Goal: Information Seeking & Learning: Find specific fact

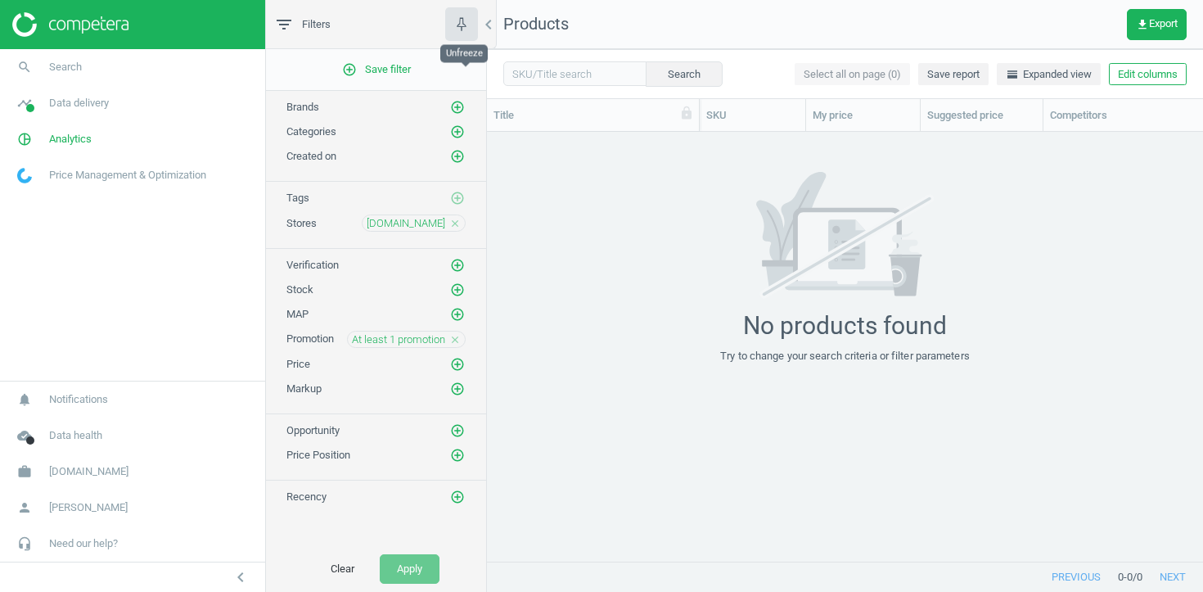
scroll to position [429, 716]
click at [455, 341] on icon "close" at bounding box center [454, 339] width 11 height 11
click at [455, 341] on icon "add_circle_outline" at bounding box center [457, 338] width 15 height 15
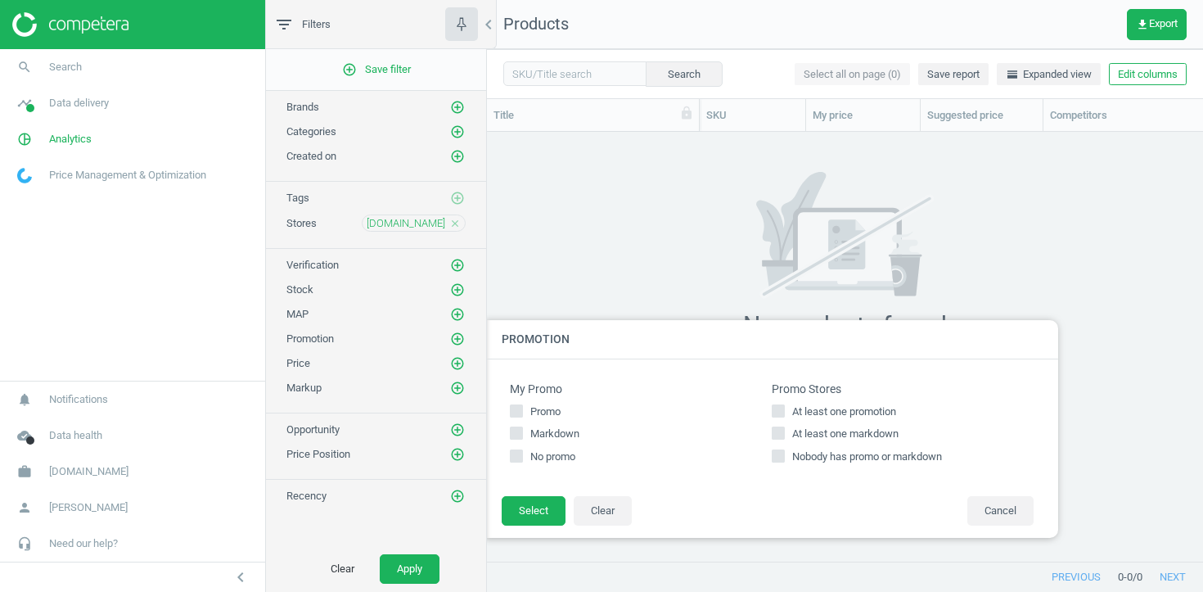
click at [782, 429] on input "At least one markdown" at bounding box center [778, 433] width 11 height 11
checkbox input "true"
click at [535, 511] on button "Select" at bounding box center [534, 510] width 64 height 29
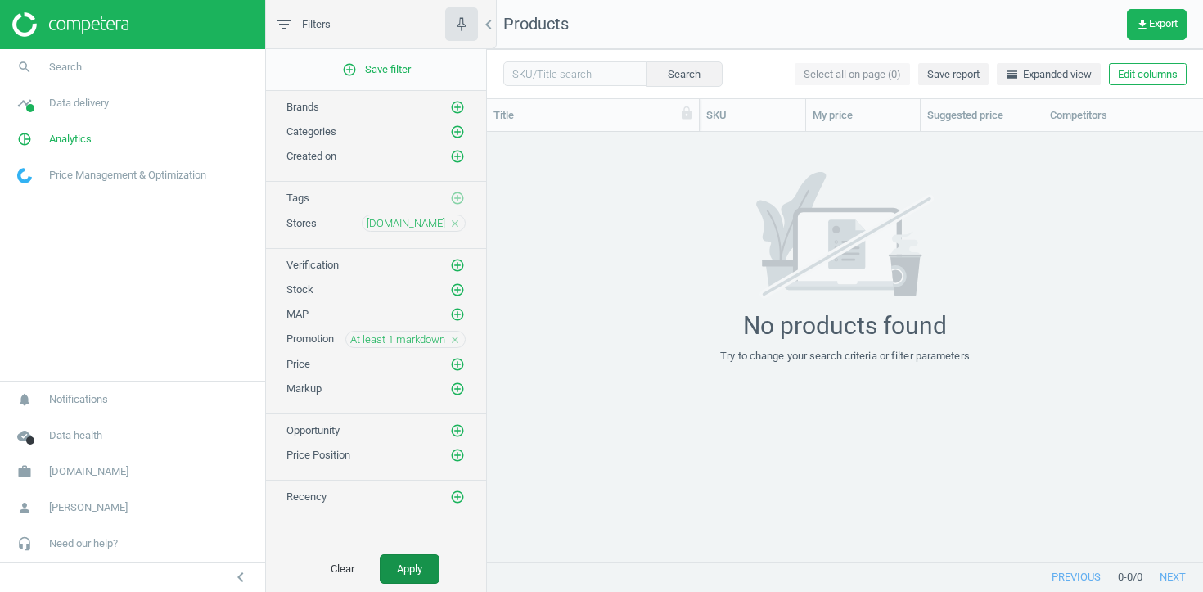
click at [387, 569] on button "Apply" at bounding box center [410, 568] width 60 height 29
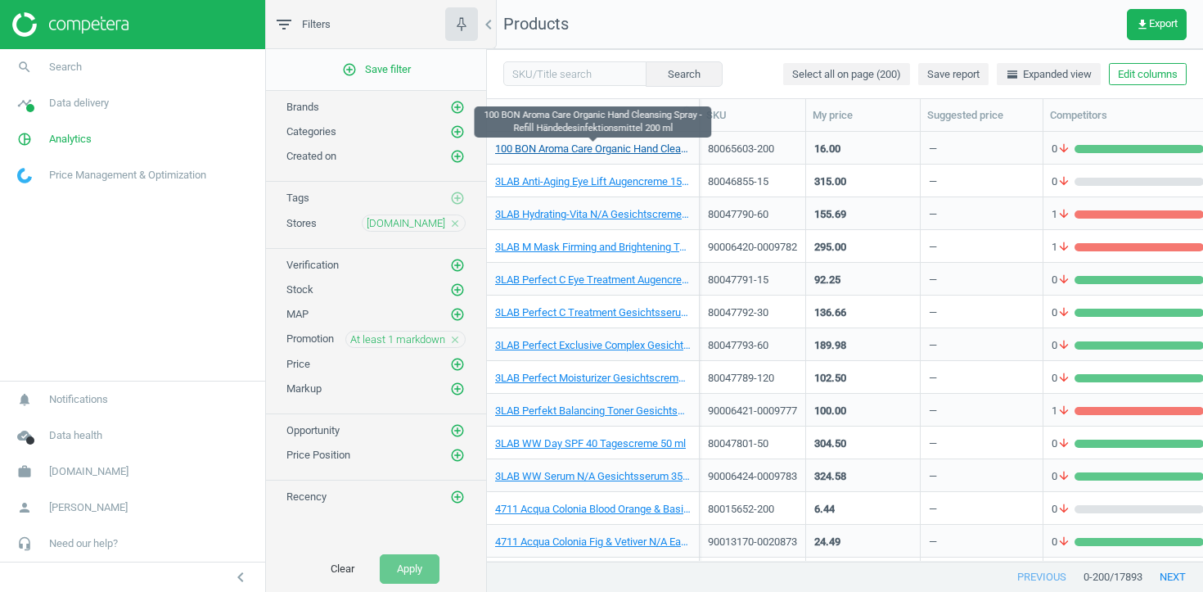
click at [621, 151] on link "100 BON Aroma Care Organic Hand Cleansing Spray - Refill Händedesinfektionsmitt…" at bounding box center [593, 149] width 196 height 15
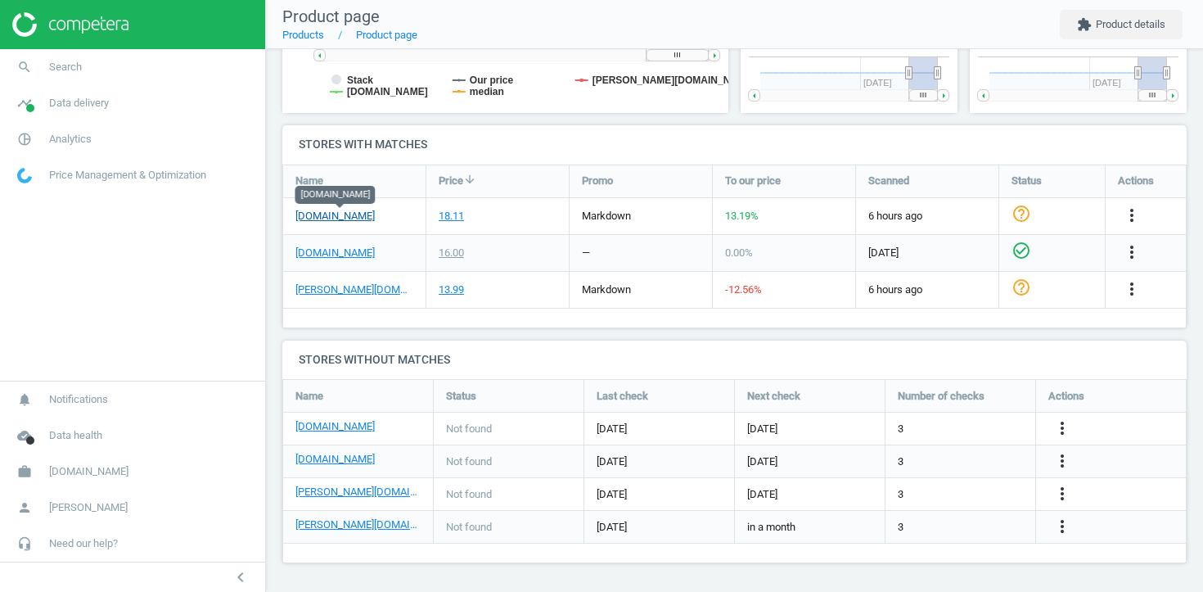
click at [346, 218] on link "parfumdreams.de" at bounding box center [334, 216] width 79 height 15
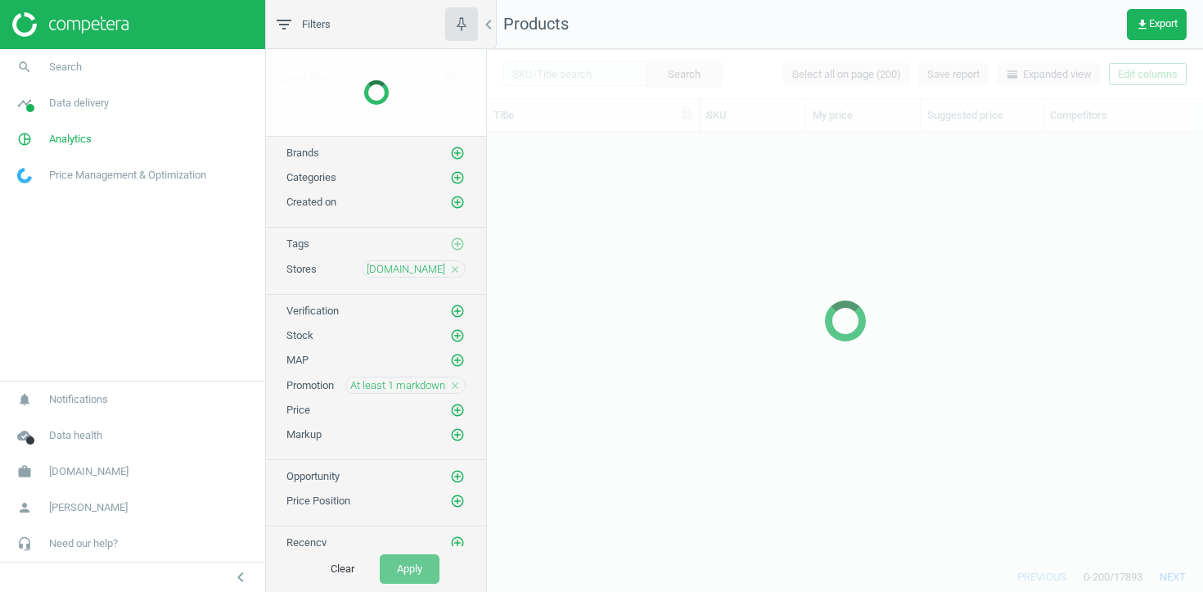
scroll to position [429, 716]
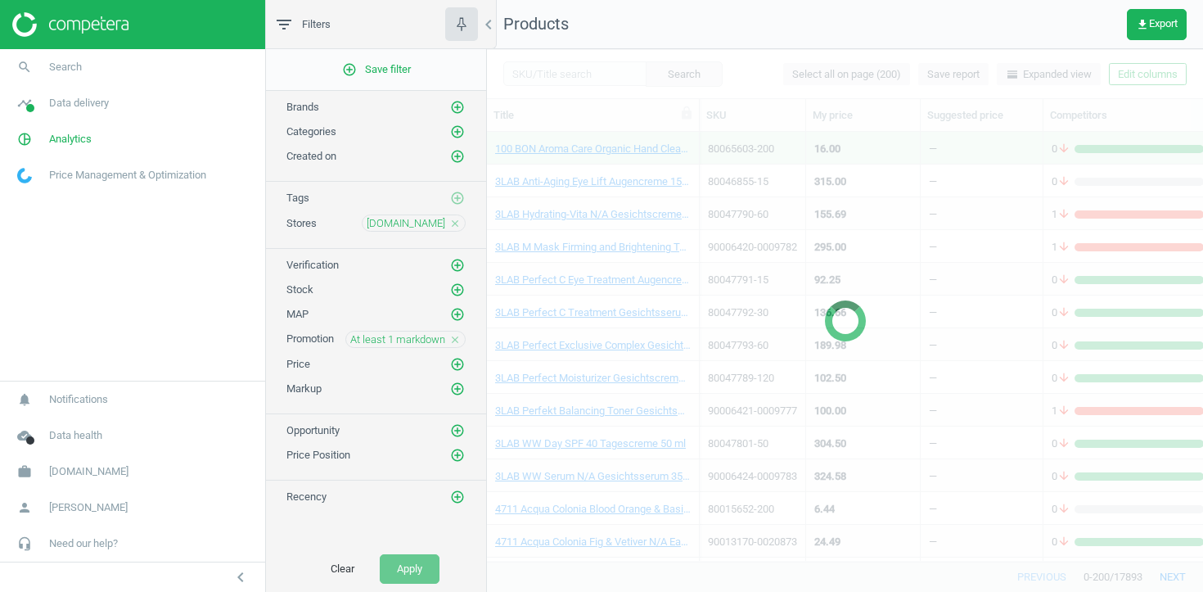
click at [542, 71] on div at bounding box center [845, 320] width 716 height 543
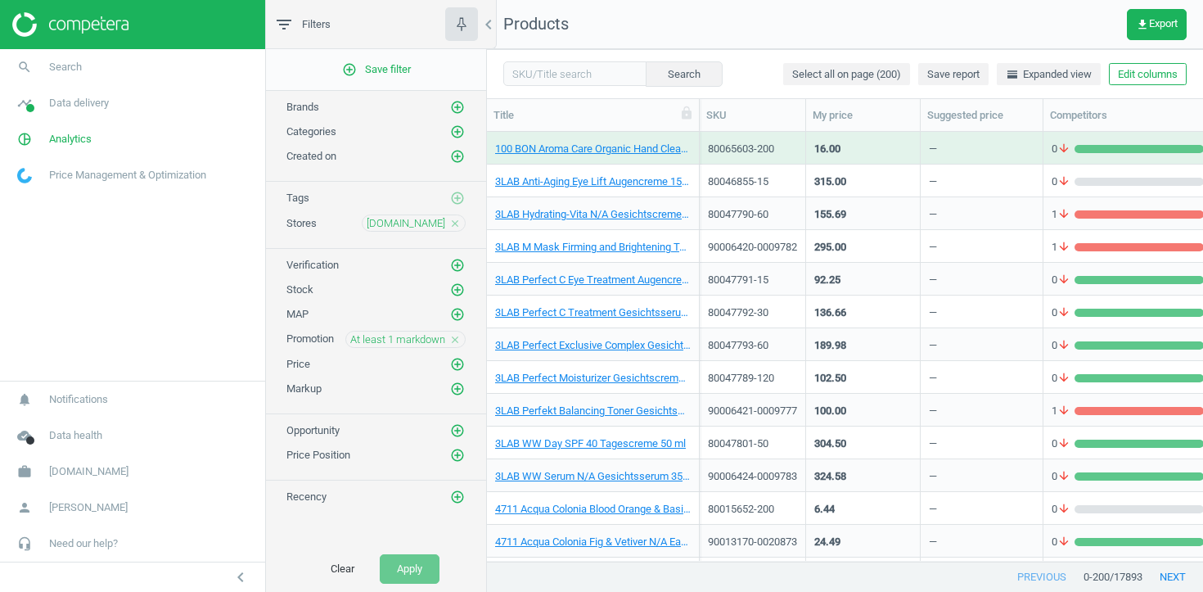
click at [452, 226] on icon "close" at bounding box center [454, 223] width 11 height 11
click at [452, 337] on icon "close" at bounding box center [454, 338] width 11 height 11
click at [547, 88] on div "Search Select all on page (200) Save report horizontal_split Expanded view Edit…" at bounding box center [845, 73] width 716 height 49
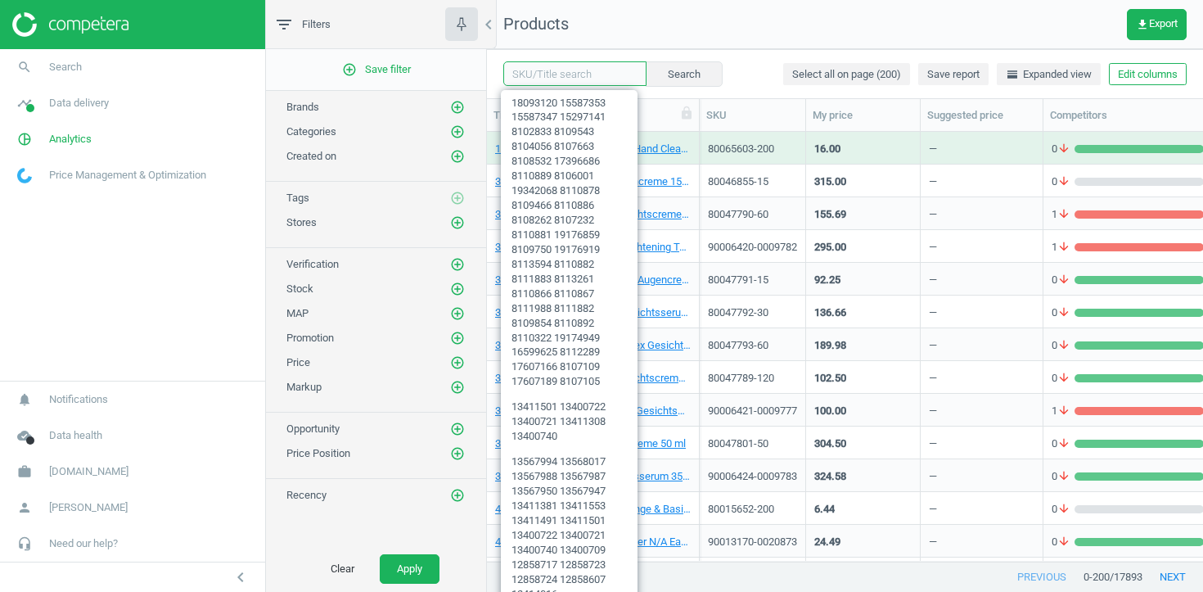
click at [547, 79] on input "text" at bounding box center [574, 73] width 143 height 25
paste input "Jicky"
type input "Jicky"
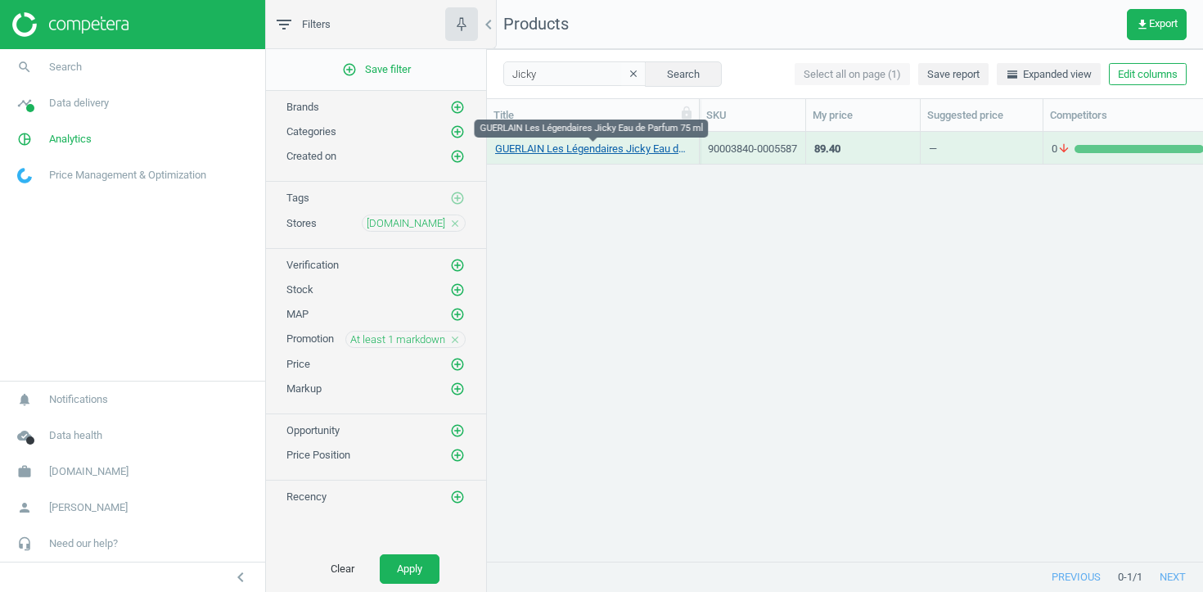
click at [627, 151] on link "GUERLAIN Les Légendaires Jicky Eau de Parfum 75 ml" at bounding box center [593, 149] width 196 height 15
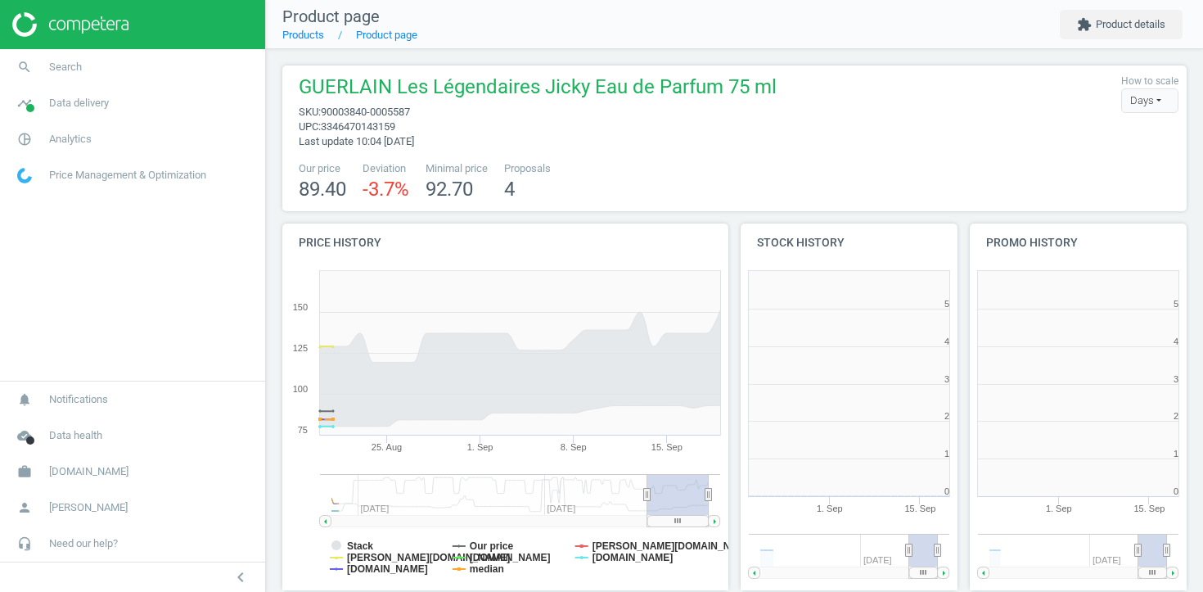
scroll to position [8, 8]
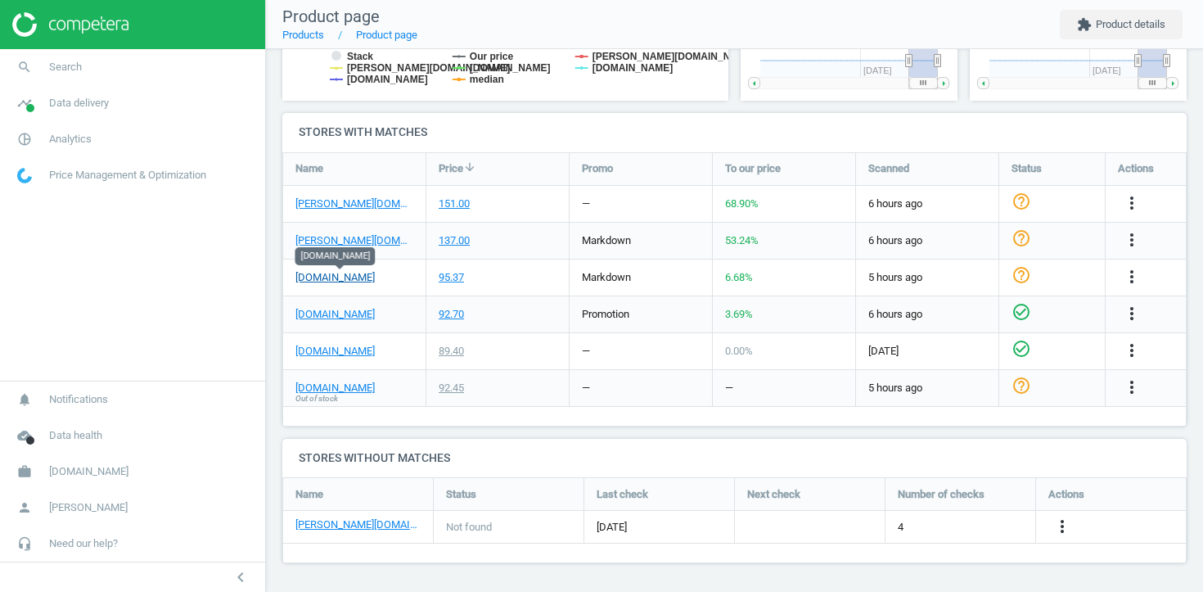
click at [346, 277] on link "parfumdreams.de" at bounding box center [334, 277] width 79 height 15
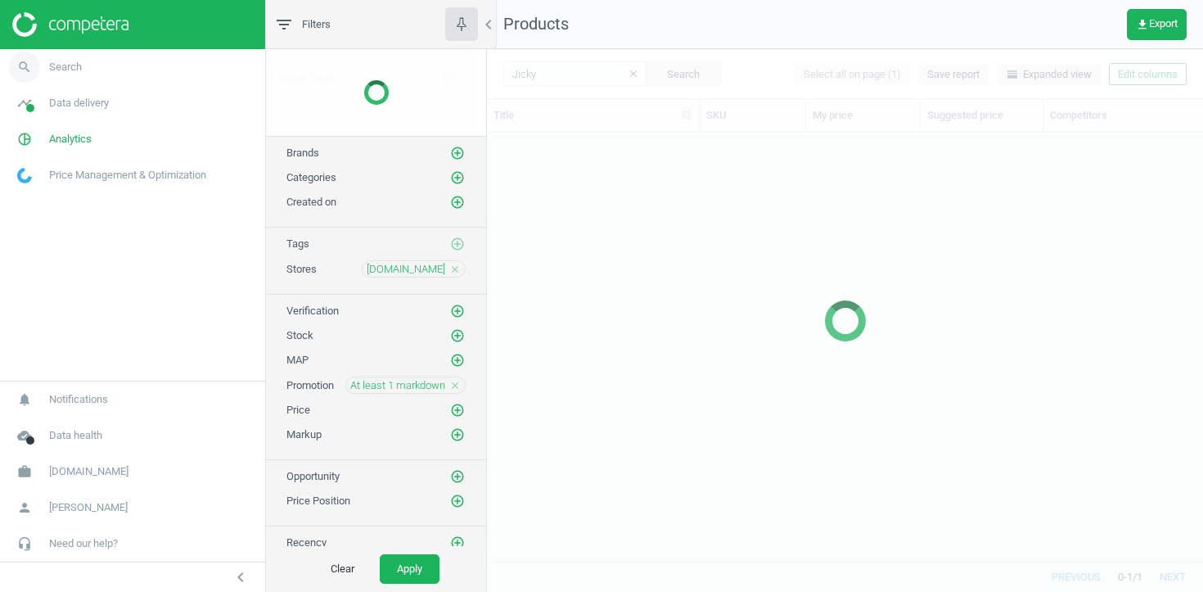
scroll to position [429, 716]
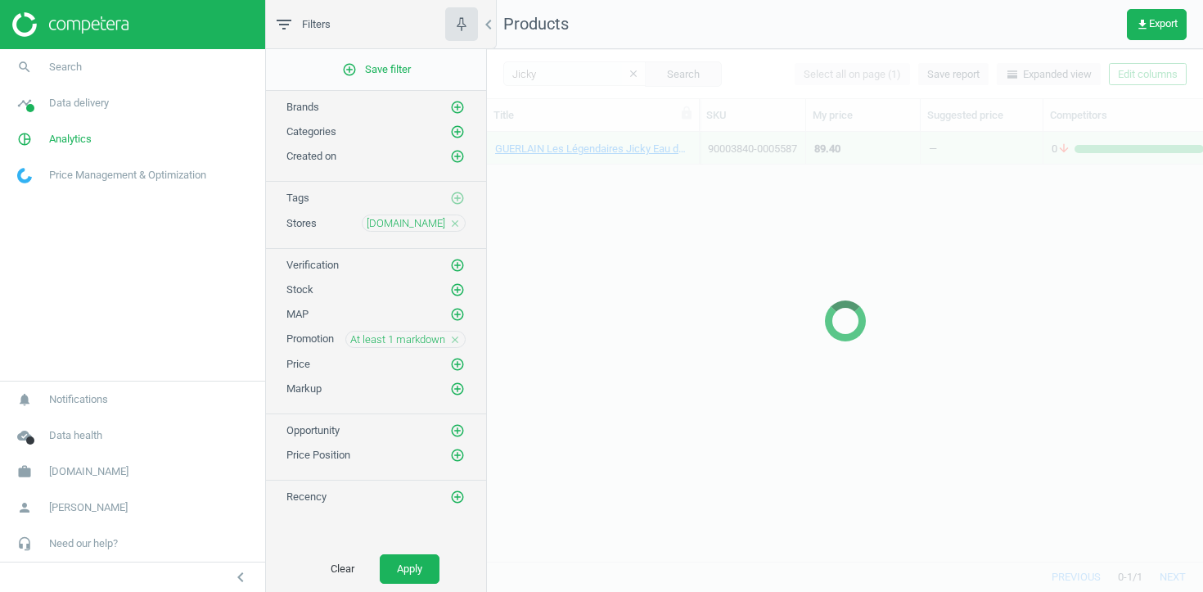
click at [454, 340] on icon "close" at bounding box center [454, 339] width 11 height 11
click at [458, 294] on icon "add_circle_outline" at bounding box center [457, 289] width 15 height 15
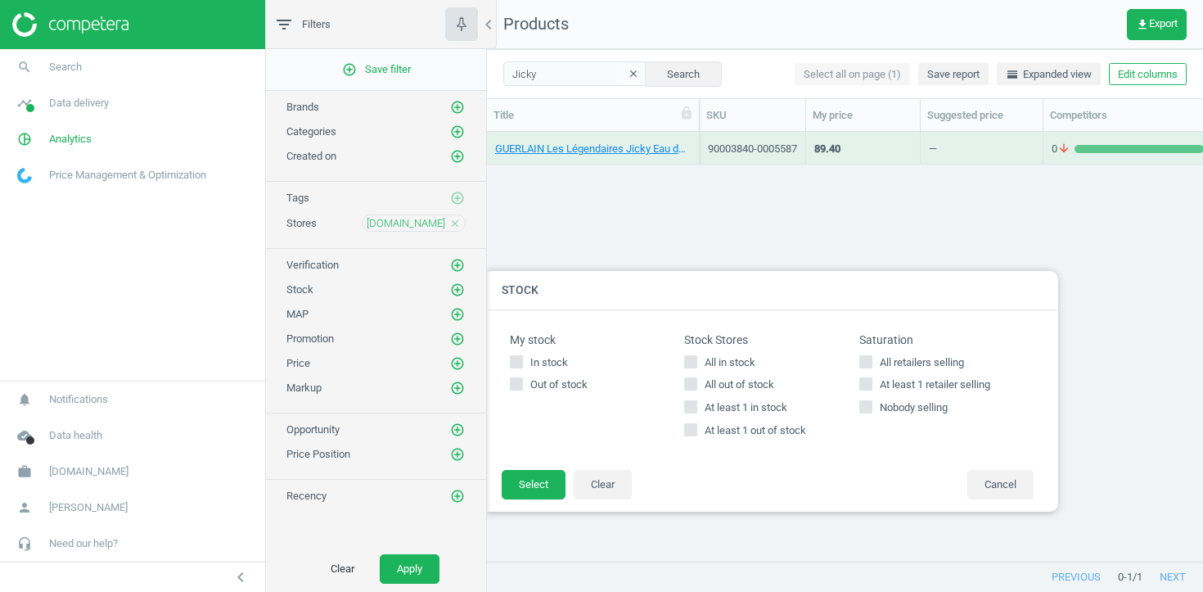
click at [751, 435] on span "At least 1 out of stock" at bounding box center [755, 430] width 108 height 15
click at [697, 435] on input "At least 1 out of stock" at bounding box center [691, 430] width 11 height 11
checkbox input "true"
click at [513, 489] on button "Select" at bounding box center [534, 484] width 64 height 29
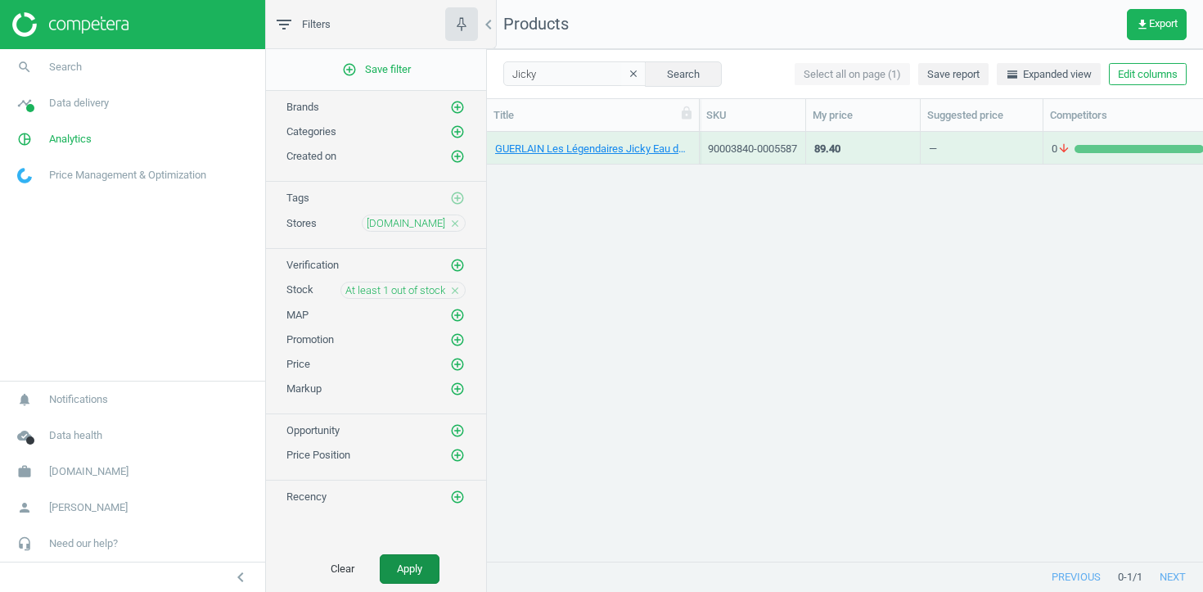
click at [422, 564] on button "Apply" at bounding box center [410, 568] width 60 height 29
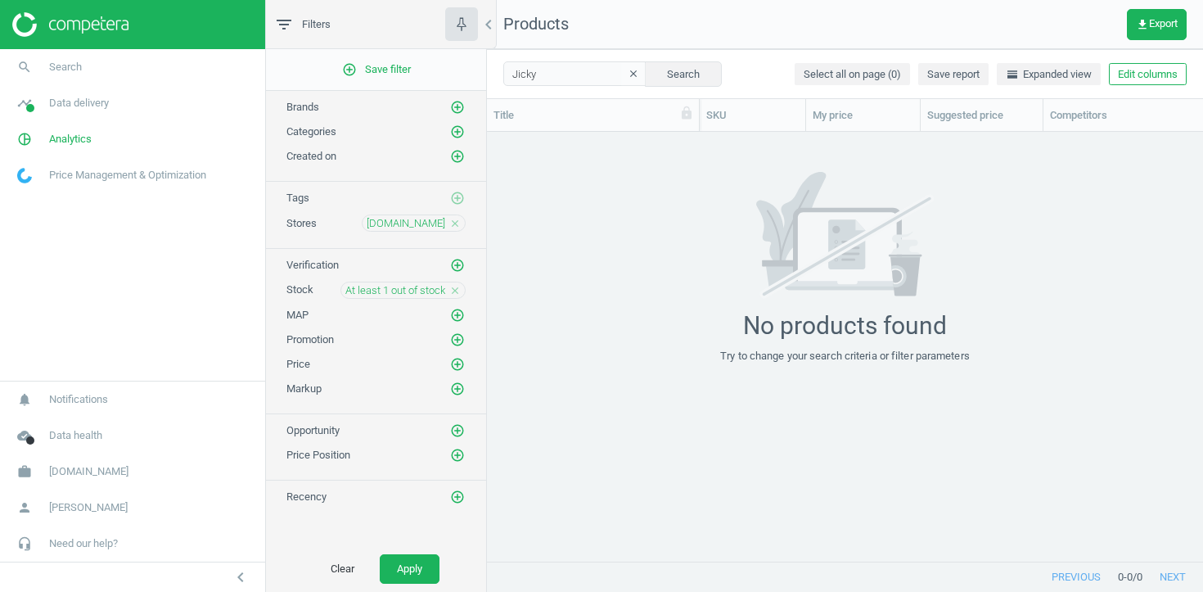
click at [621, 74] on button "clear" at bounding box center [633, 74] width 25 height 23
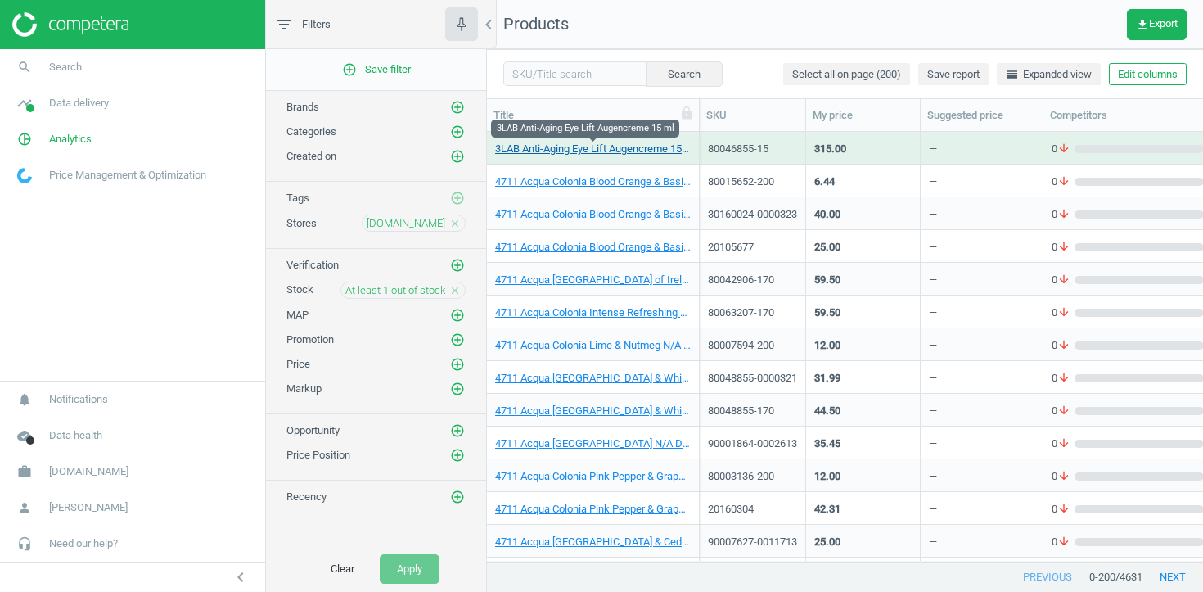
click at [579, 147] on link "3LAB Anti-Aging Eye Lift Augencreme 15 ml" at bounding box center [593, 149] width 196 height 15
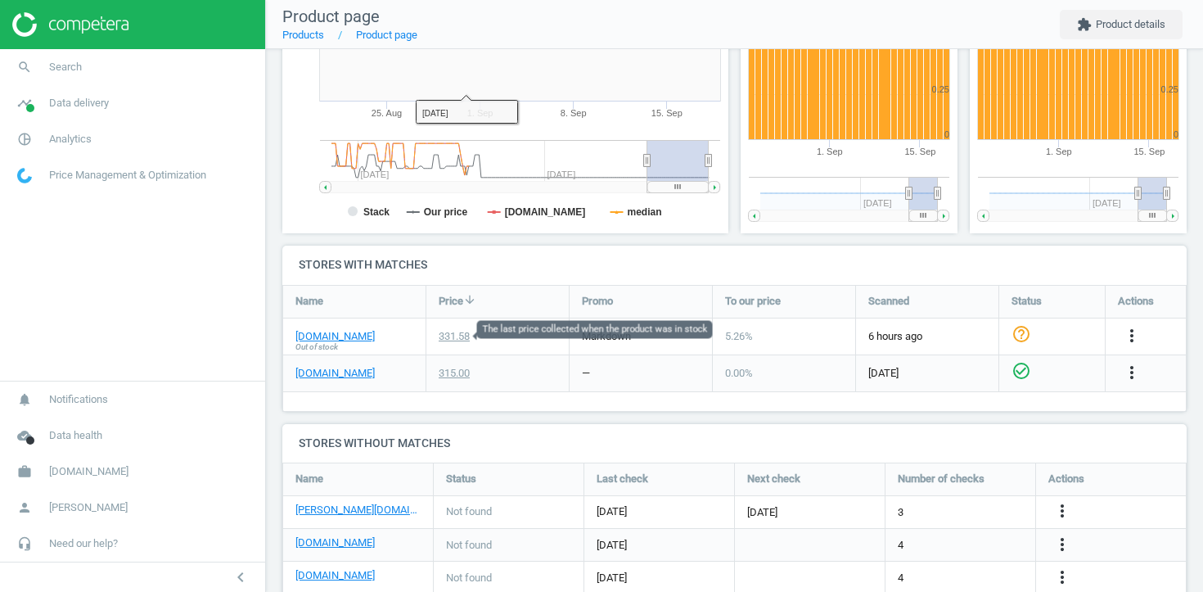
scroll to position [368, 0]
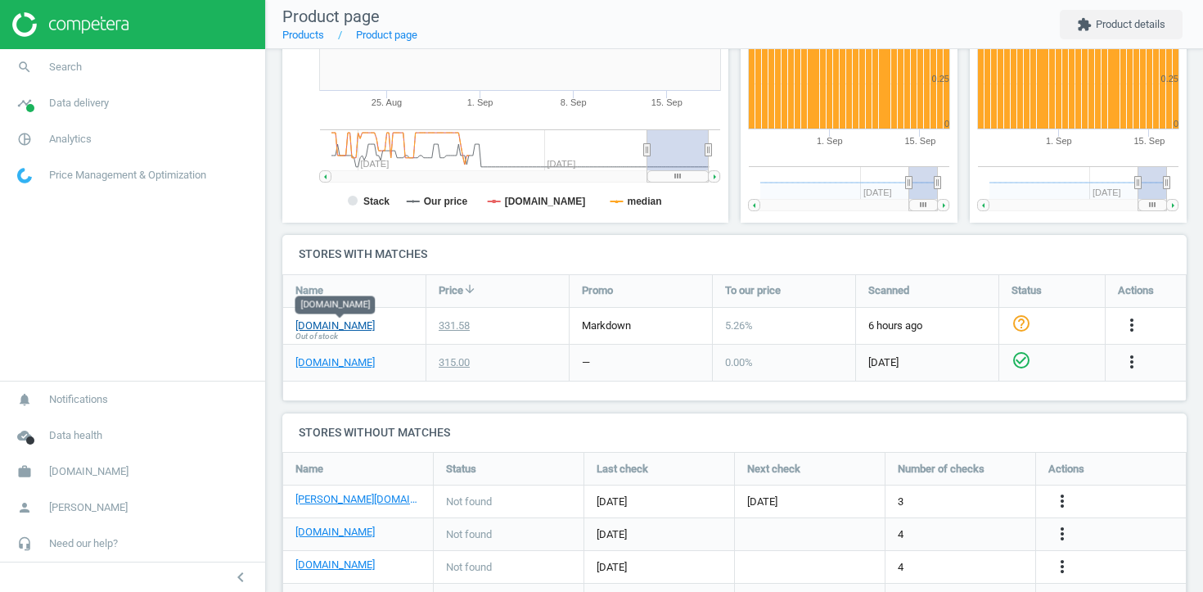
click at [371, 324] on link "parfumdreams.de" at bounding box center [334, 325] width 79 height 15
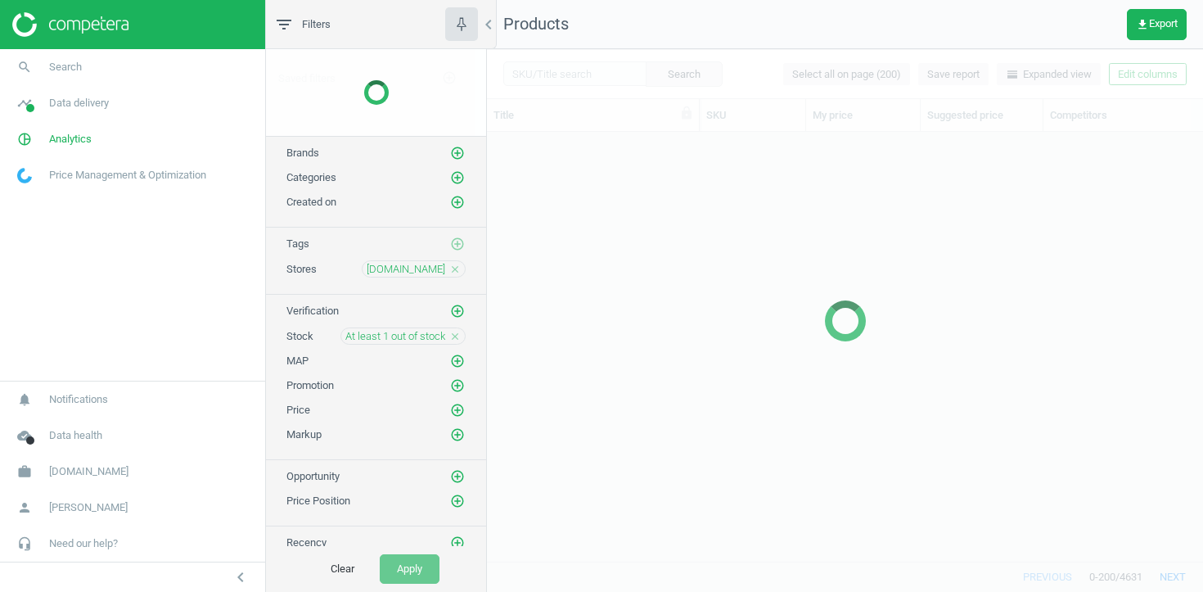
scroll to position [429, 716]
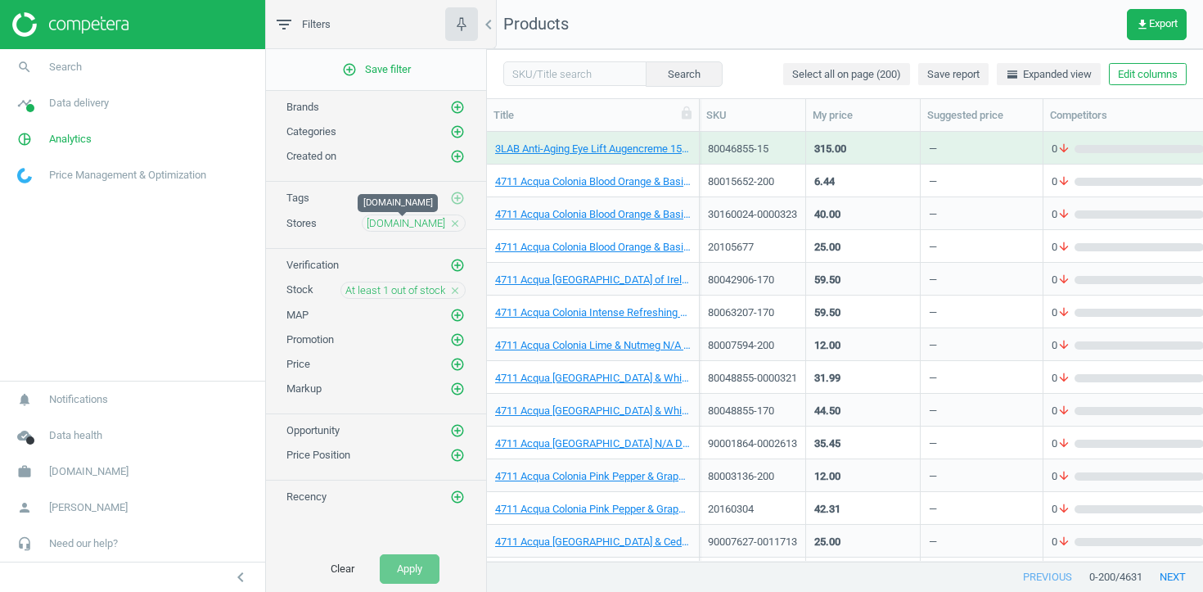
click at [409, 224] on span "parfumdreams.de" at bounding box center [406, 223] width 79 height 15
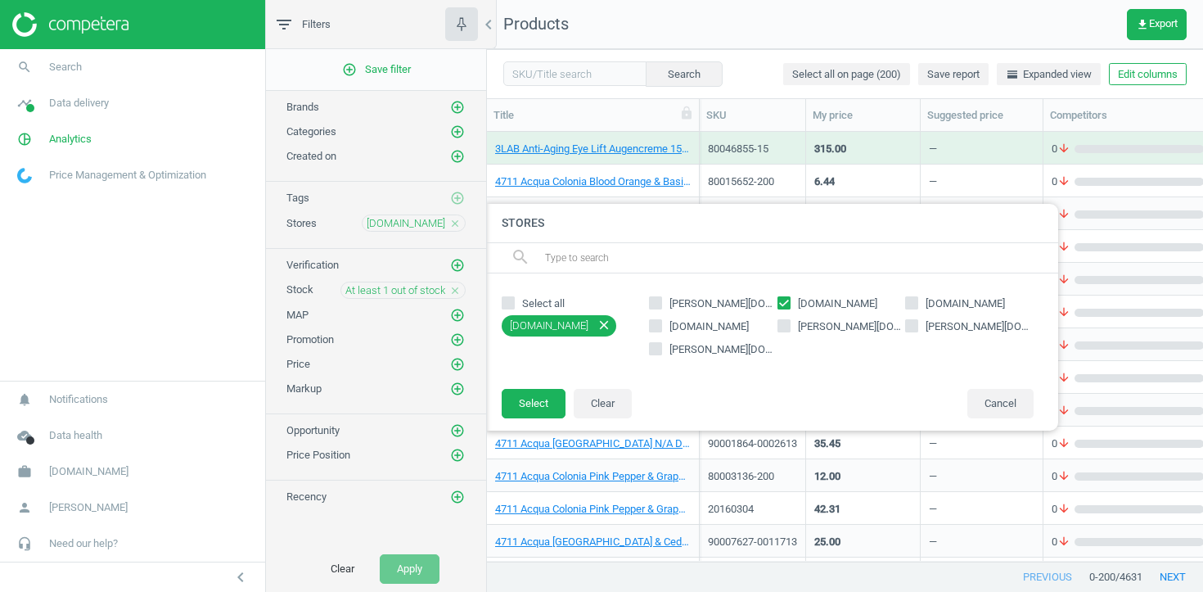
click at [781, 304] on input "parfumdreams.de" at bounding box center [783, 302] width 11 height 11
checkbox input "false"
click at [928, 301] on span "sephora.de" at bounding box center [965, 303] width 86 height 15
click at [918, 301] on input "sephora.de" at bounding box center [912, 302] width 11 height 11
checkbox input "true"
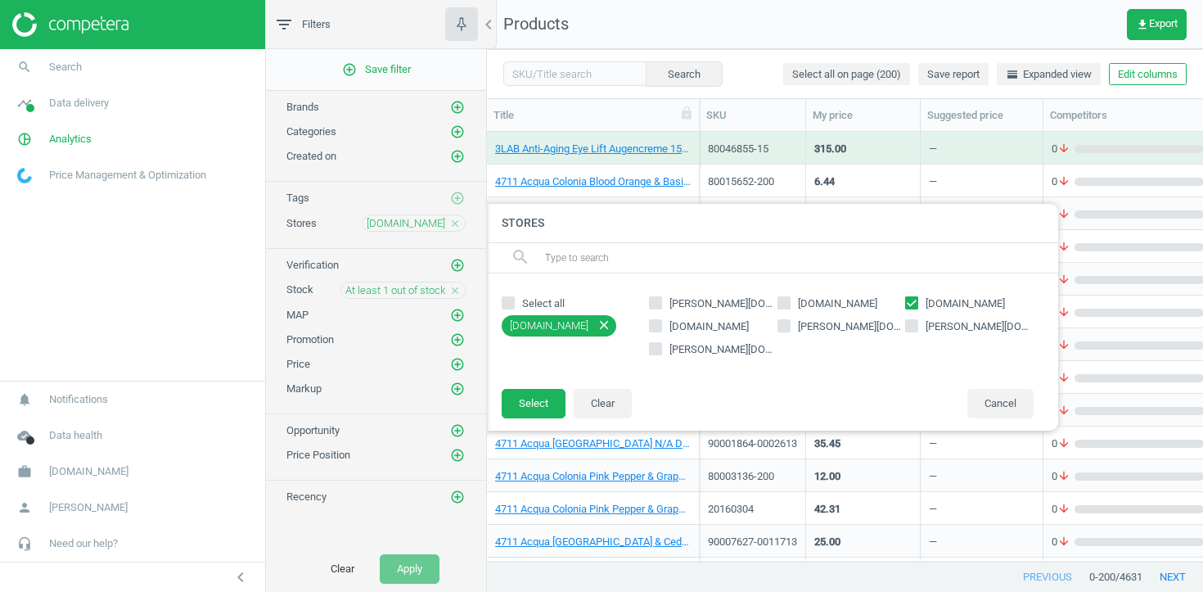
click at [451, 291] on icon "close" at bounding box center [454, 290] width 11 height 11
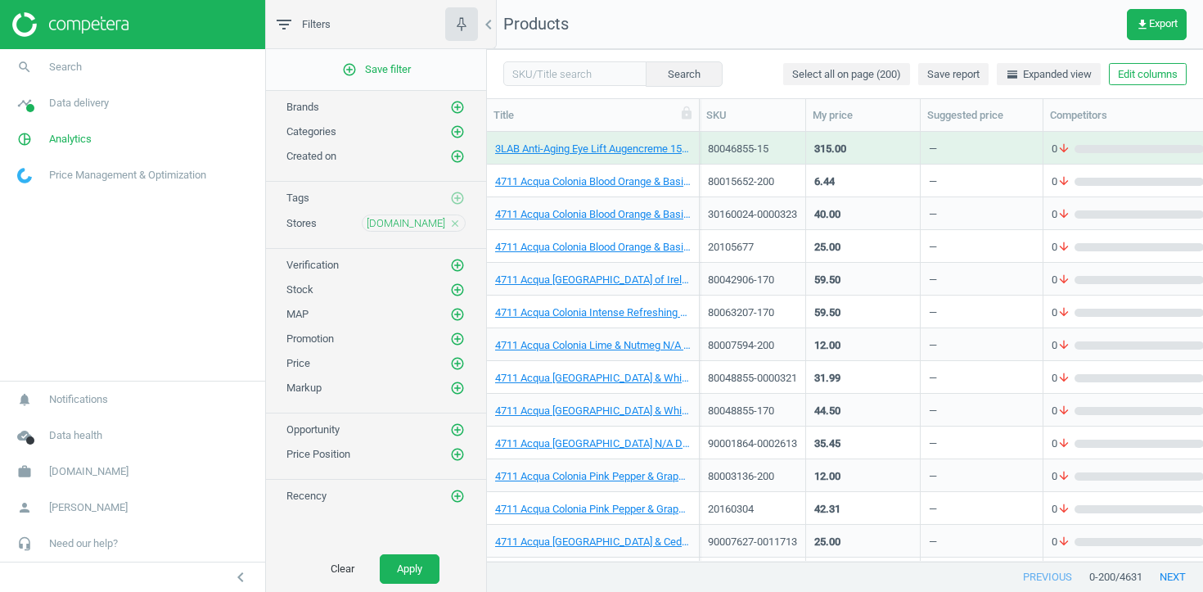
click at [451, 291] on icon "add_circle_outline" at bounding box center [457, 289] width 15 height 15
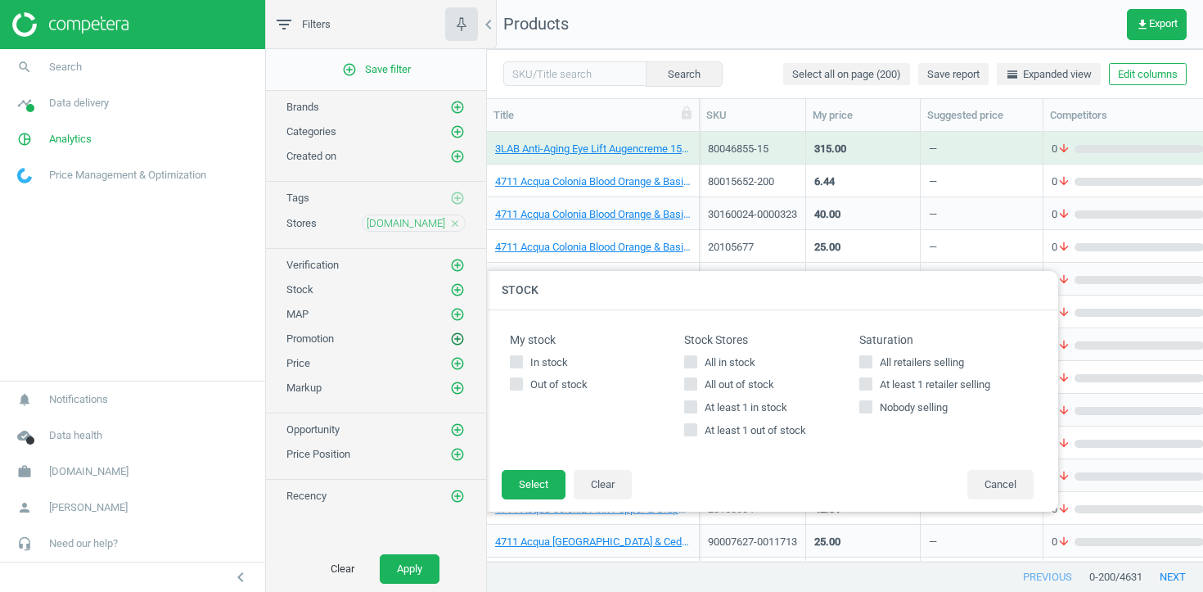
click at [458, 334] on icon "add_circle_outline" at bounding box center [457, 338] width 15 height 15
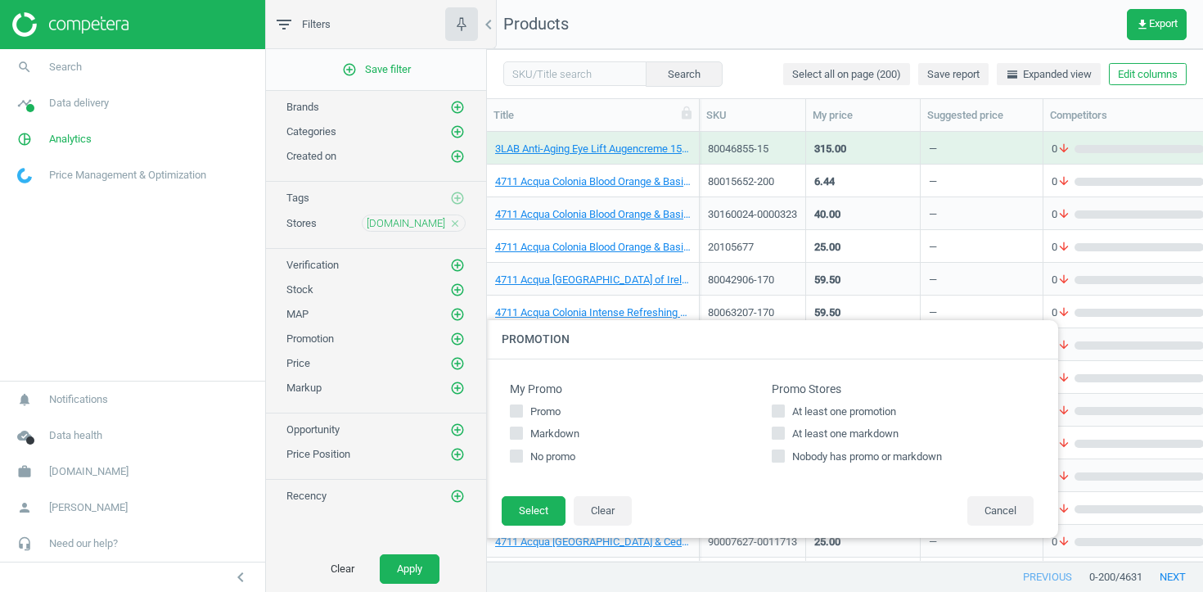
click at [778, 414] on input "At least one promotion" at bounding box center [778, 410] width 11 height 11
checkbox input "true"
click at [778, 428] on input "At least one markdown" at bounding box center [778, 433] width 11 height 11
checkbox input "true"
click at [539, 500] on button "Select" at bounding box center [534, 510] width 64 height 29
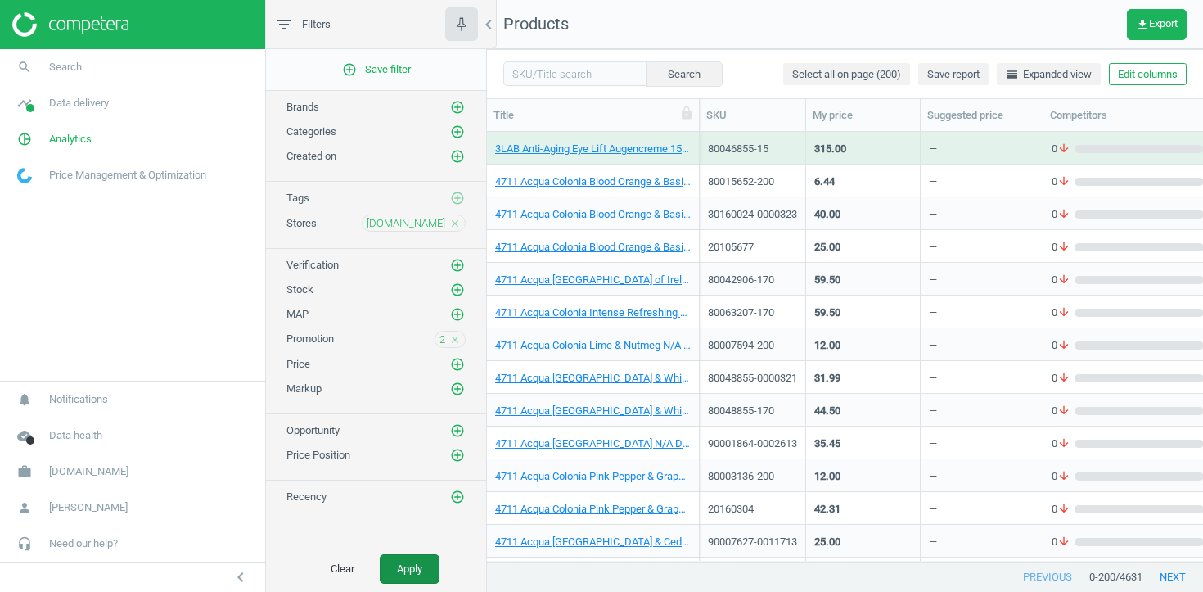
click at [422, 556] on button "Apply" at bounding box center [410, 568] width 60 height 29
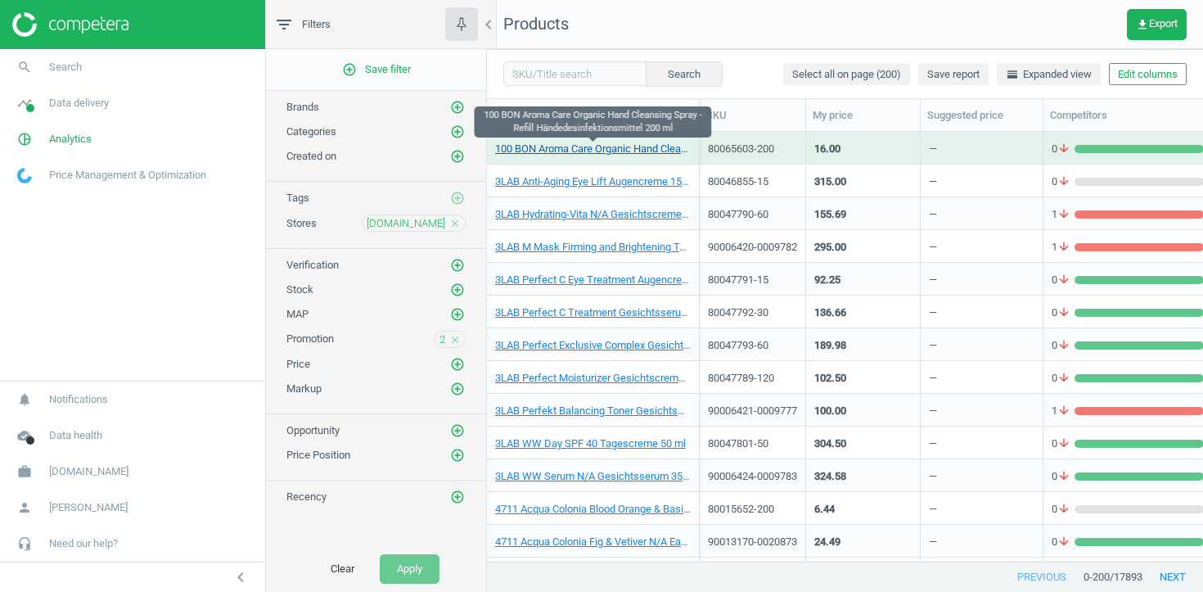
click at [593, 151] on link "100 BON Aroma Care Organic Hand Cleansing Spray - Refill Händedesinfektionsmitt…" at bounding box center [593, 149] width 196 height 15
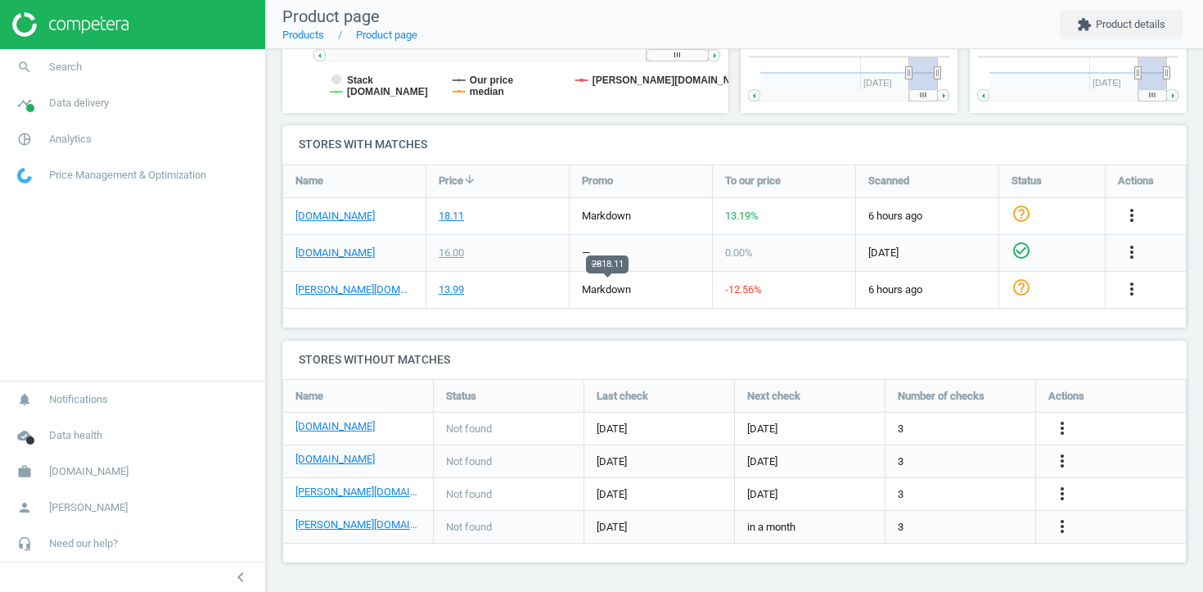
scroll to position [408, 0]
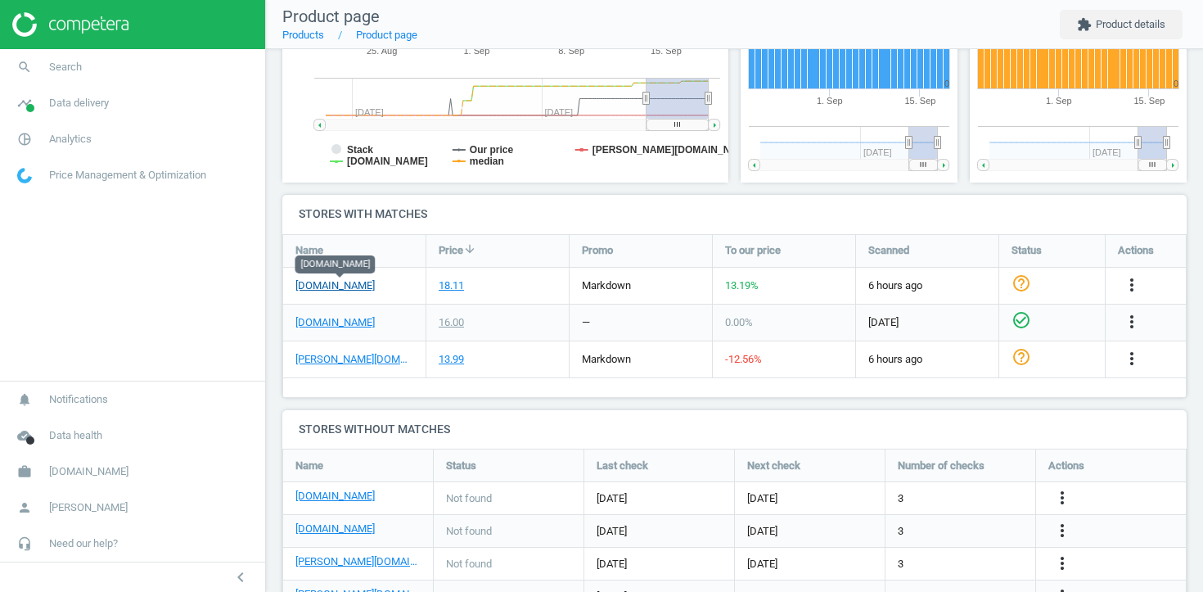
click at [371, 282] on link "parfumdreams.de" at bounding box center [334, 285] width 79 height 15
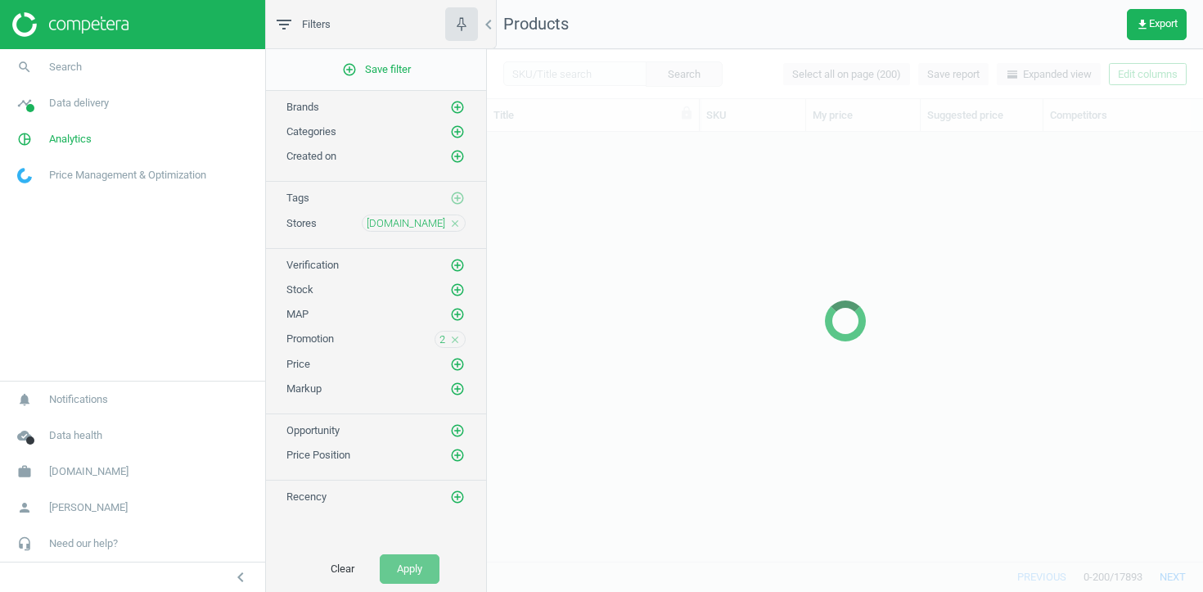
scroll to position [429, 716]
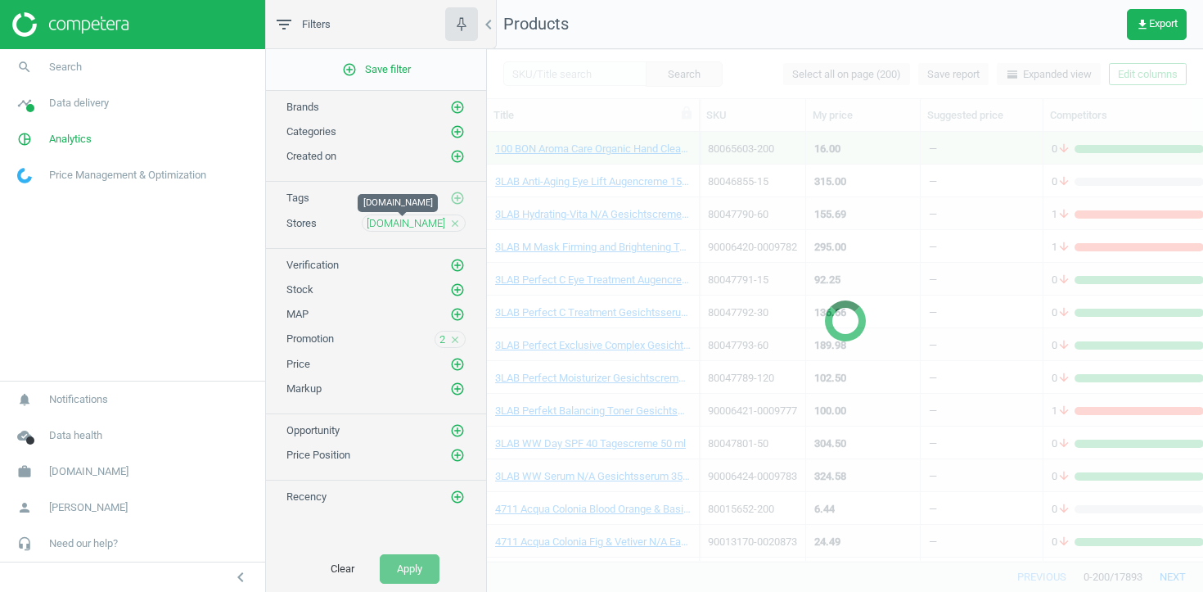
click at [426, 222] on span "parfumdreams.de" at bounding box center [406, 223] width 79 height 15
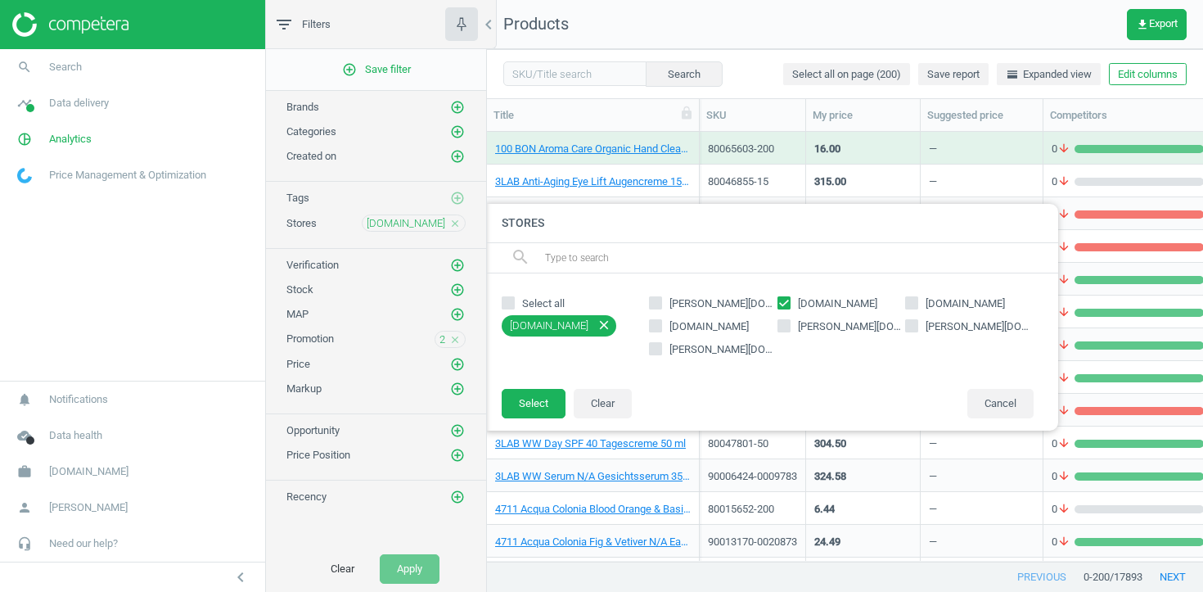
click at [789, 300] on icon at bounding box center [784, 302] width 13 height 13
click at [789, 300] on input "parfumdreams.de" at bounding box center [783, 302] width 11 height 11
checkbox input "false"
click at [954, 304] on span "sephora.de" at bounding box center [965, 303] width 86 height 15
click at [918, 304] on input "sephora.de" at bounding box center [912, 302] width 11 height 11
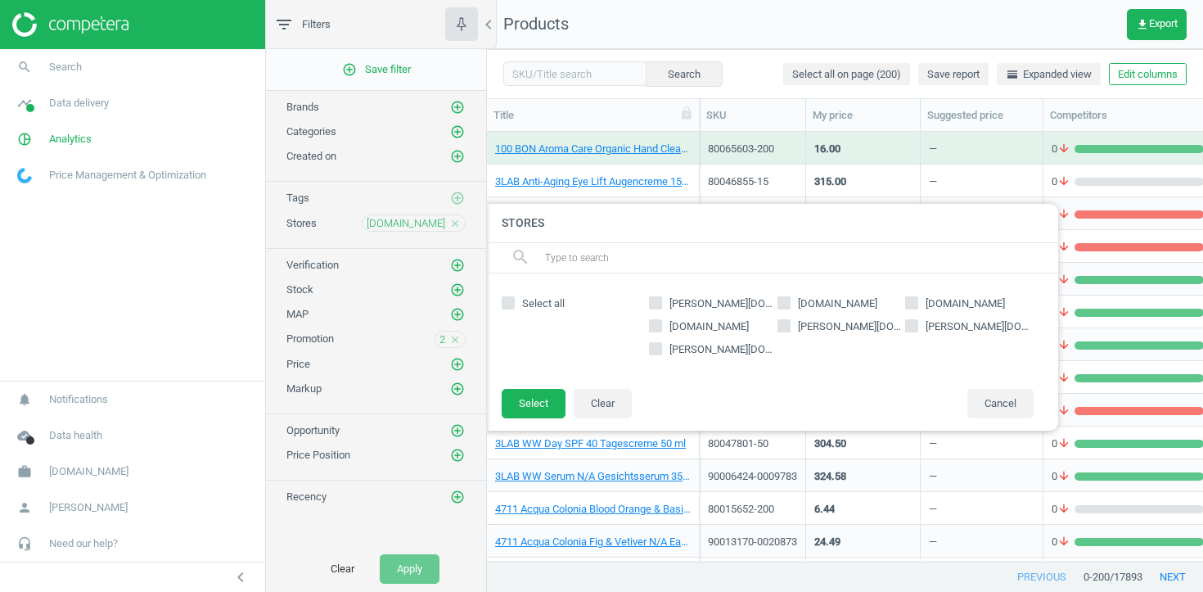
checkbox input "true"
click at [545, 394] on button "Select" at bounding box center [534, 403] width 64 height 29
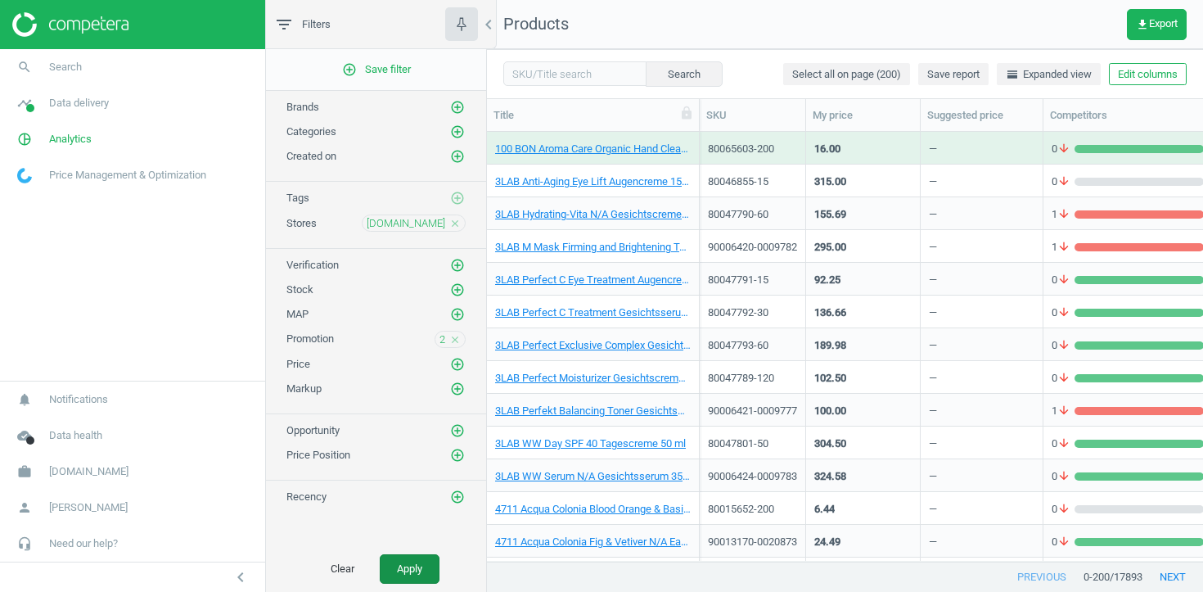
click at [413, 566] on button "Apply" at bounding box center [410, 568] width 60 height 29
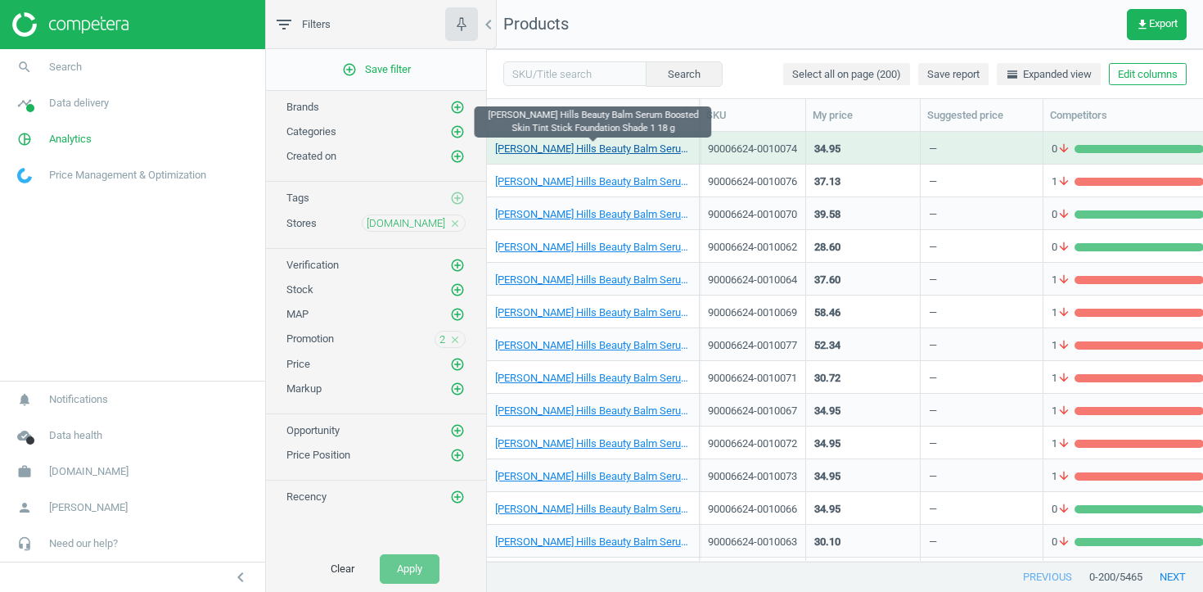
click at [634, 142] on link "ANASTASIA Beverly Hills Beauty Balm Serum Boosted Skin Tint Stick Foundation Sh…" at bounding box center [593, 149] width 196 height 15
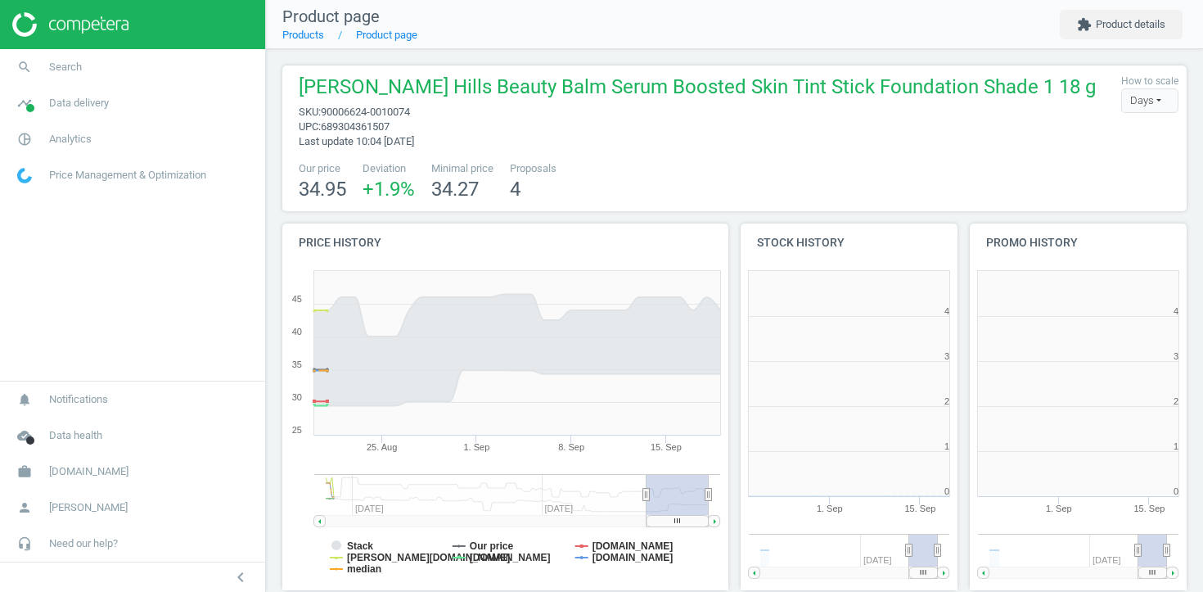
scroll to position [8, 8]
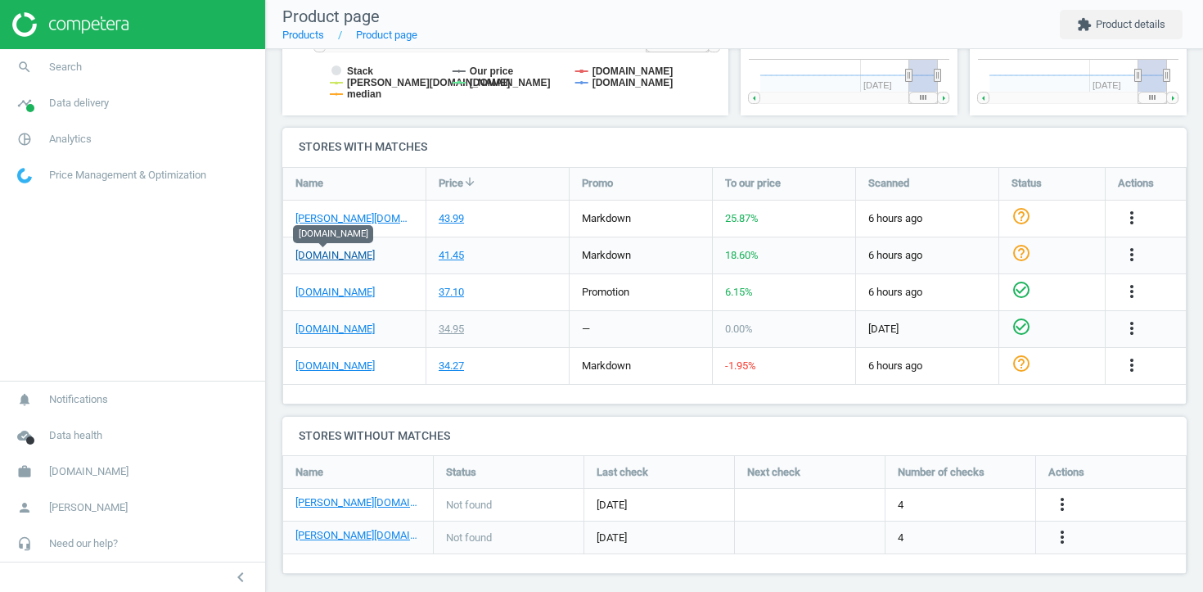
click at [323, 256] on link "sephora.de" at bounding box center [334, 255] width 79 height 15
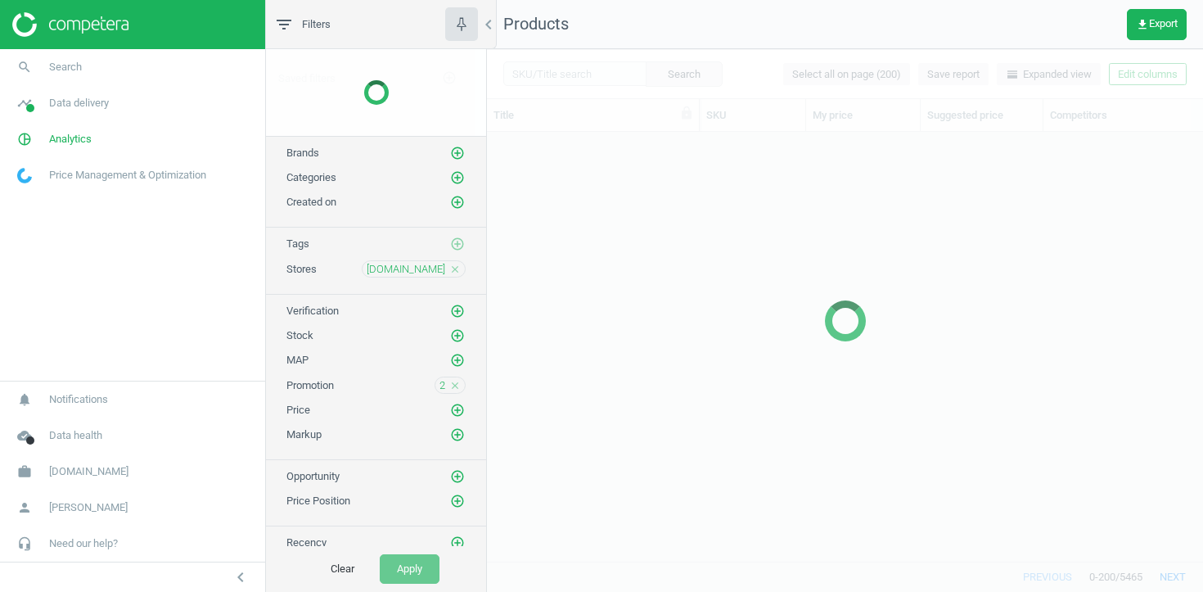
scroll to position [1, 1]
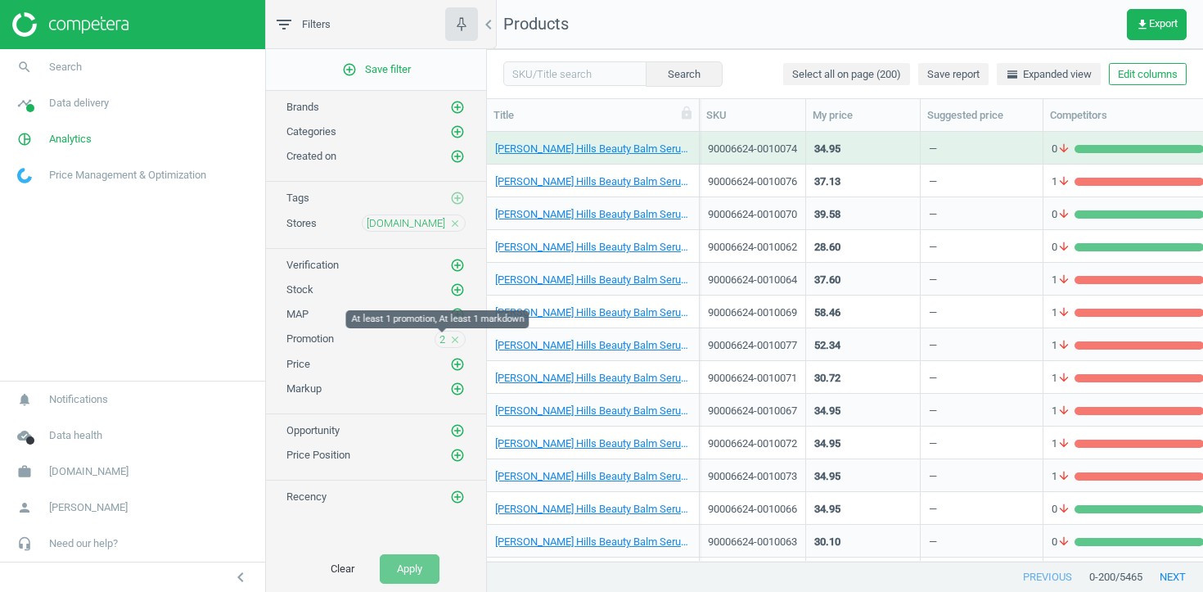
click at [443, 344] on span "2" at bounding box center [443, 339] width 6 height 15
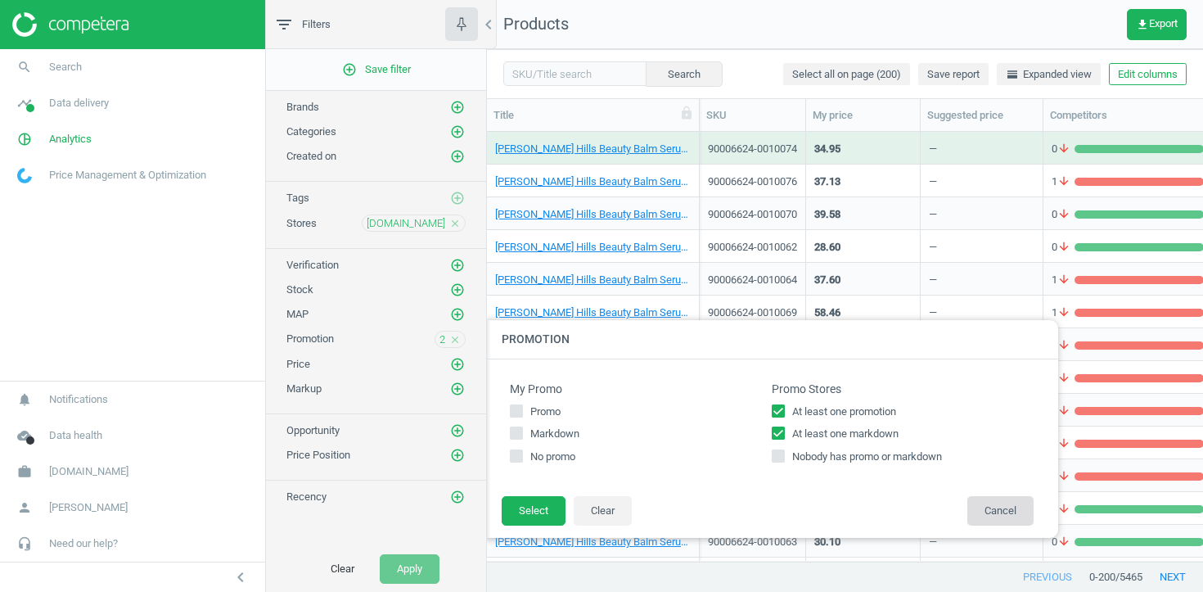
click at [998, 515] on button "Cancel" at bounding box center [1000, 510] width 66 height 29
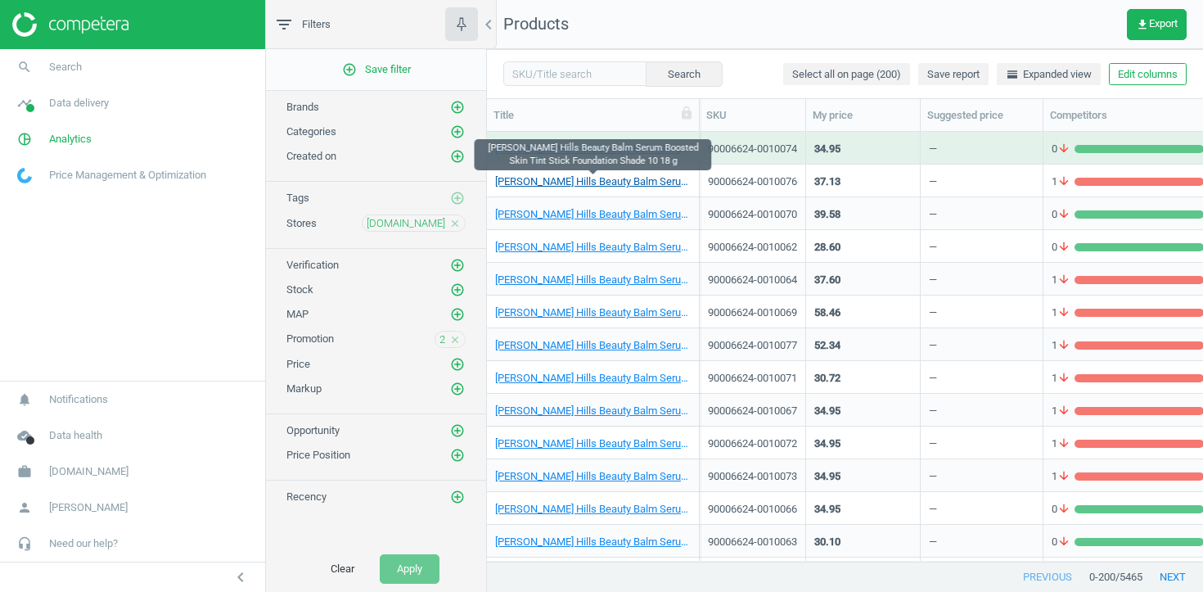
click at [639, 178] on link "ANASTASIA Beverly Hills Beauty Balm Serum Boosted Skin Tint Stick Foundation Sh…" at bounding box center [593, 181] width 196 height 15
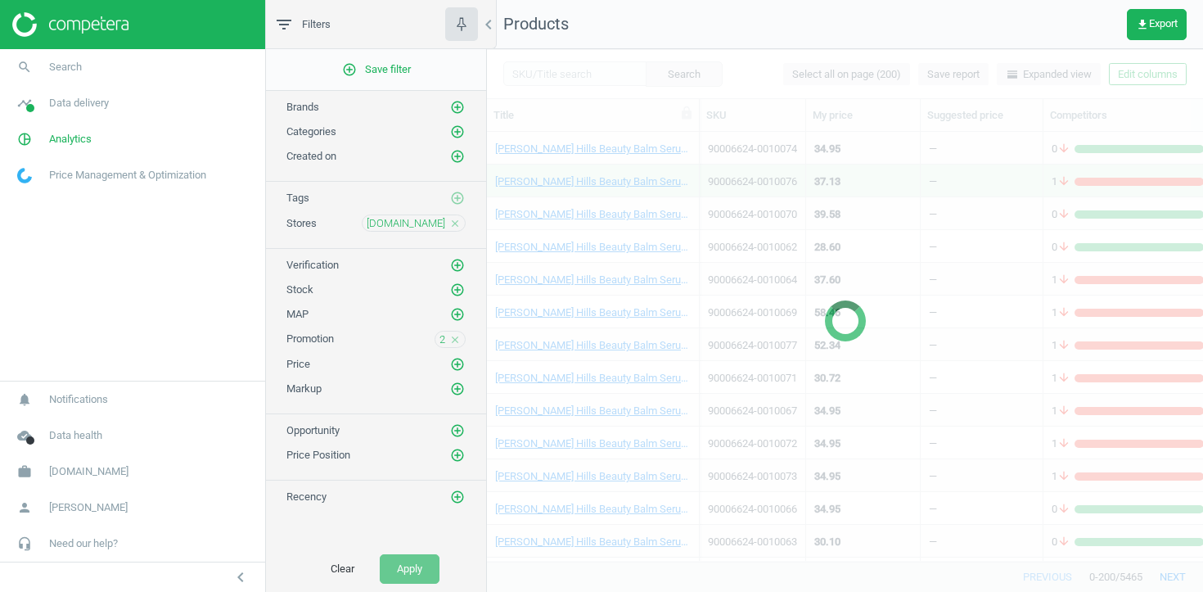
click at [445, 332] on div "2 close" at bounding box center [450, 339] width 31 height 17
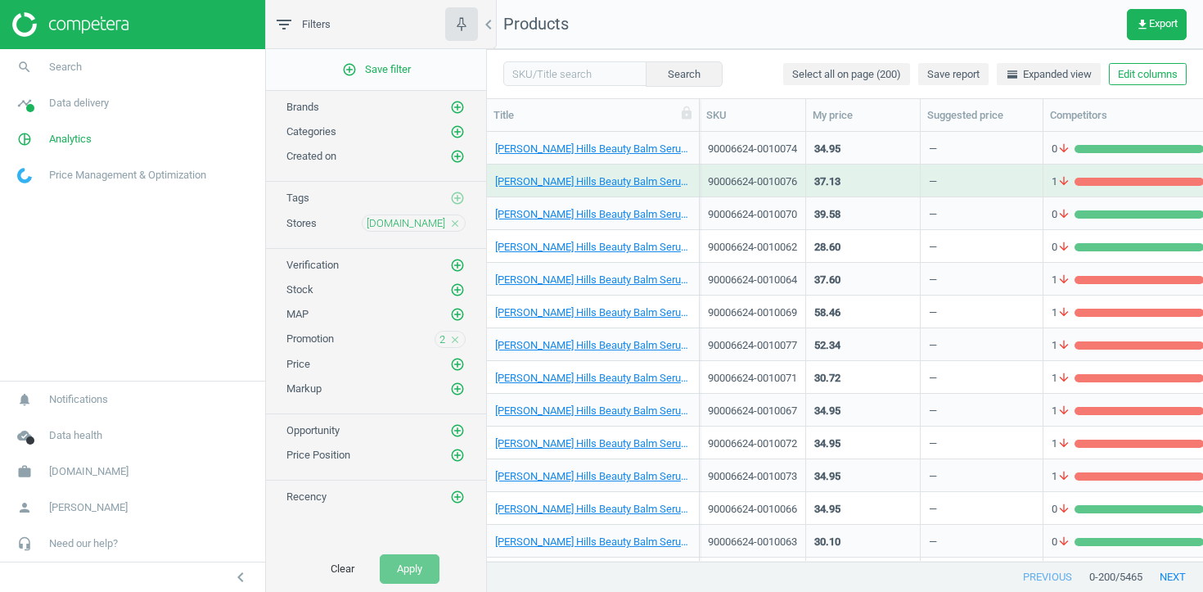
click at [445, 341] on div "2 close" at bounding box center [450, 339] width 31 height 17
click at [444, 335] on span "2" at bounding box center [443, 339] width 6 height 15
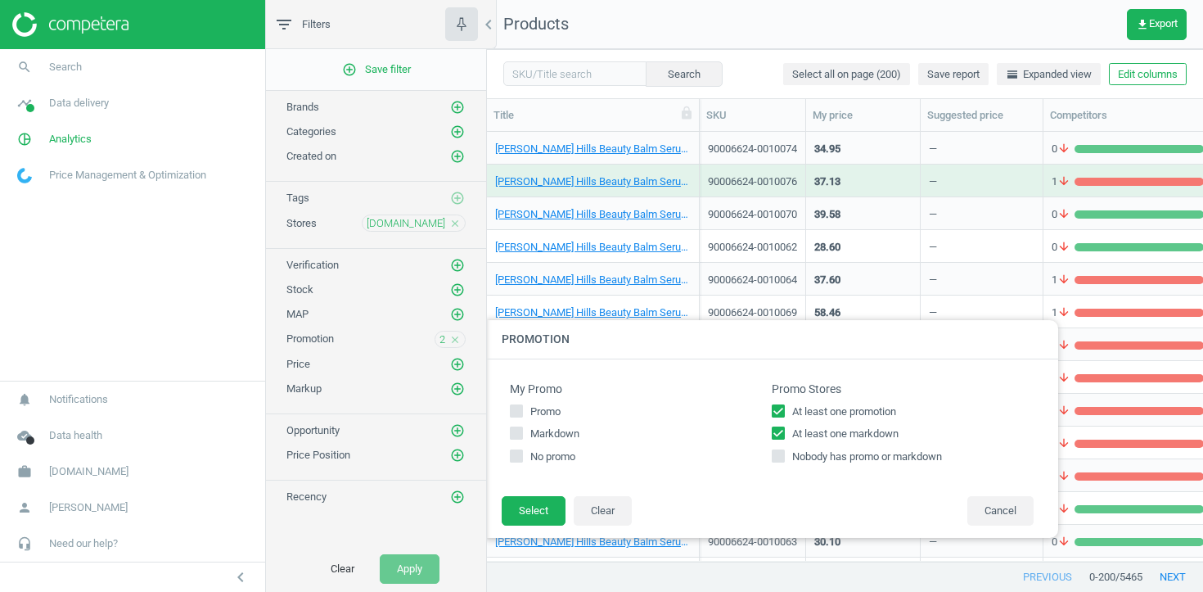
click at [778, 408] on input "At least one promotion" at bounding box center [778, 410] width 11 height 11
checkbox input "false"
click at [530, 515] on button "Select" at bounding box center [534, 510] width 64 height 29
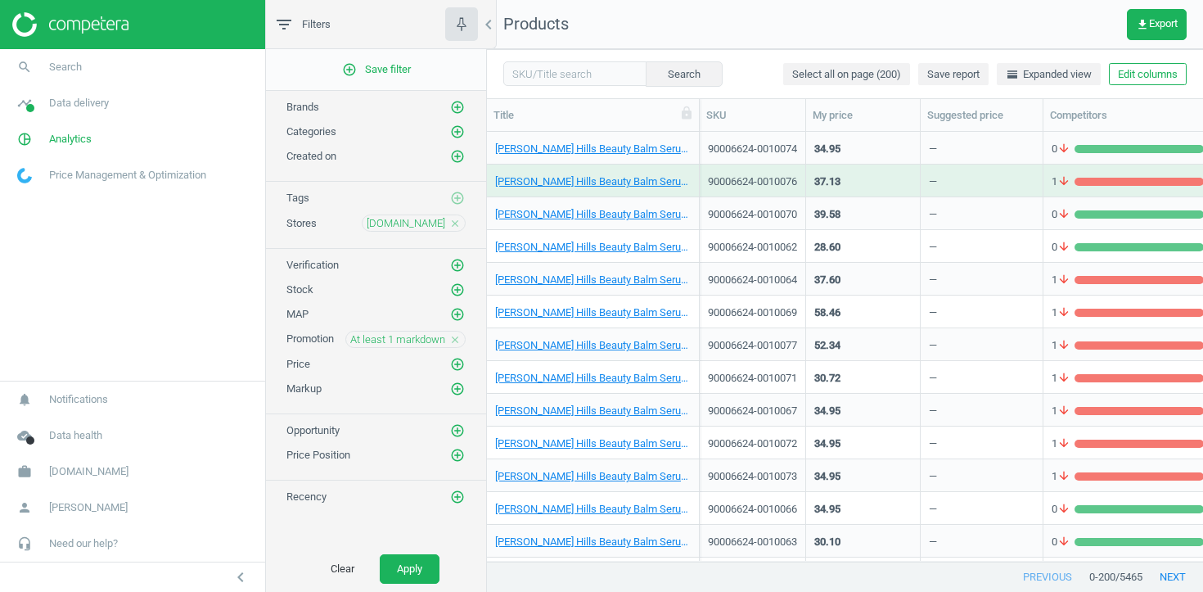
click at [453, 340] on icon "close" at bounding box center [454, 339] width 11 height 11
click at [453, 340] on icon "add_circle_outline" at bounding box center [457, 338] width 15 height 15
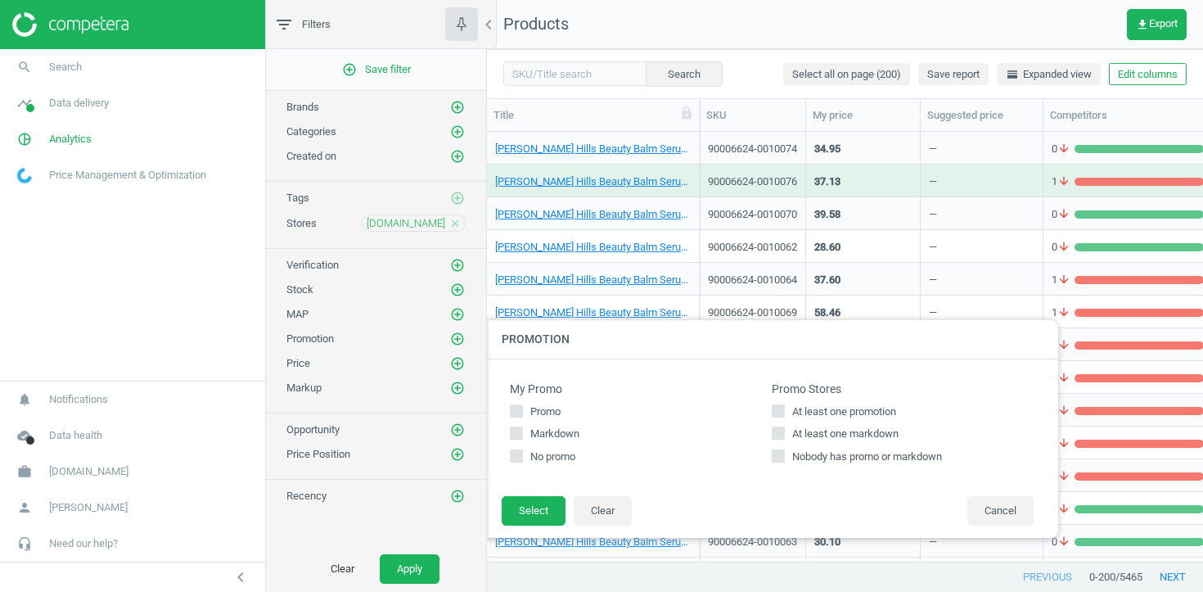
click at [829, 405] on span "At least one promotion" at bounding box center [844, 411] width 110 height 15
click at [784, 405] on input "At least one promotion" at bounding box center [778, 410] width 11 height 11
checkbox input "true"
click at [542, 515] on button "Select" at bounding box center [534, 510] width 64 height 29
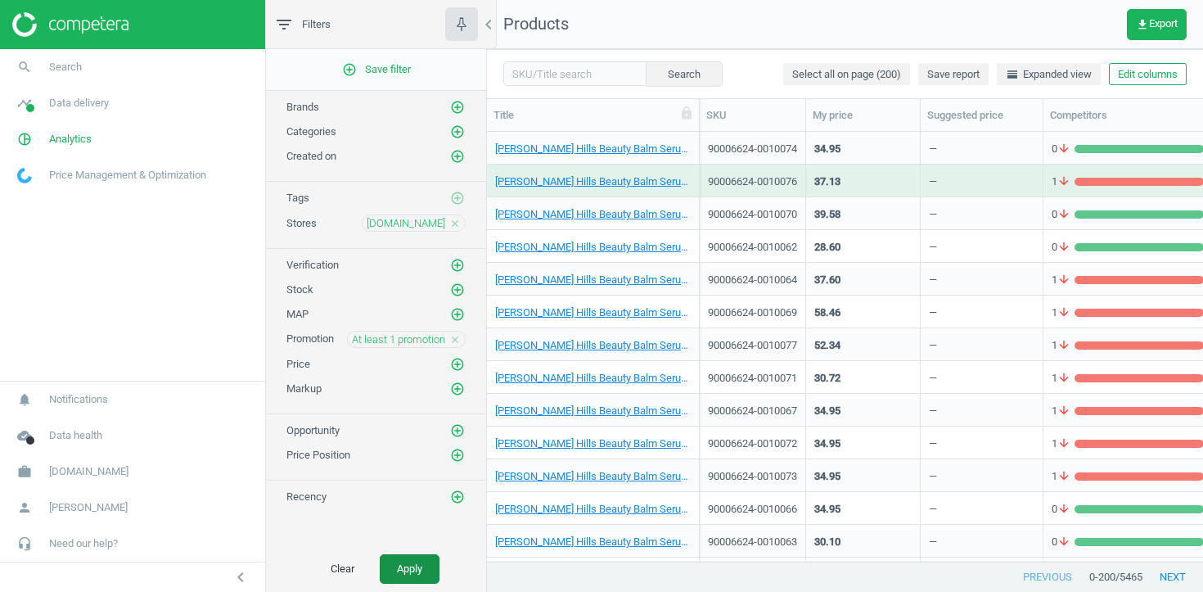
click at [419, 575] on button "Apply" at bounding box center [410, 568] width 60 height 29
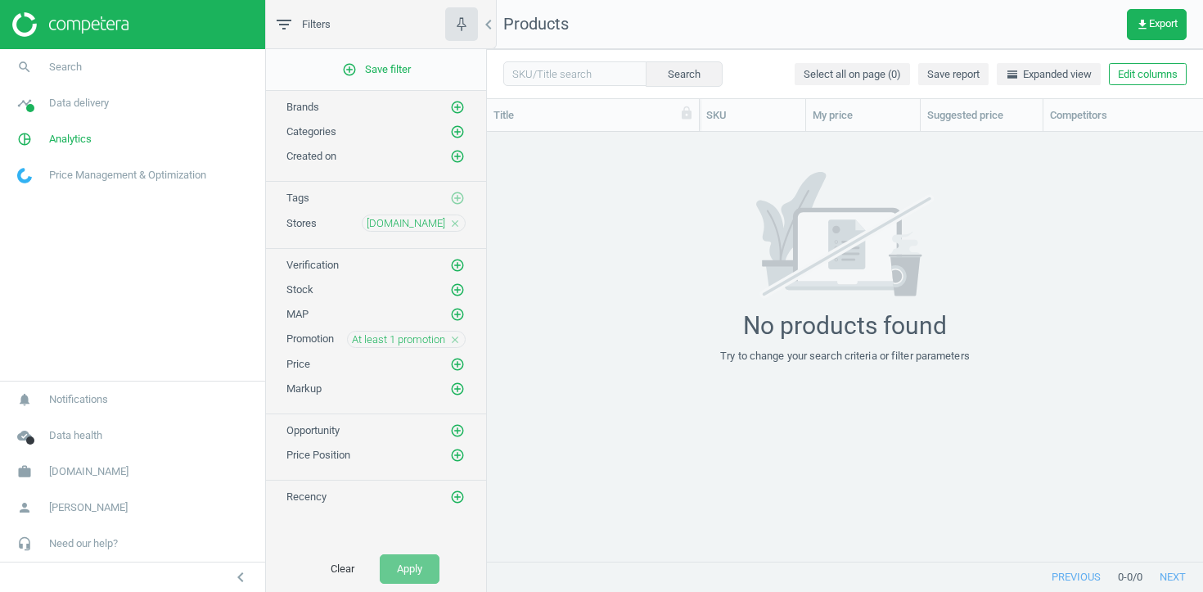
click at [453, 341] on icon "close" at bounding box center [454, 339] width 11 height 11
click at [458, 287] on icon "add_circle_outline" at bounding box center [457, 289] width 15 height 15
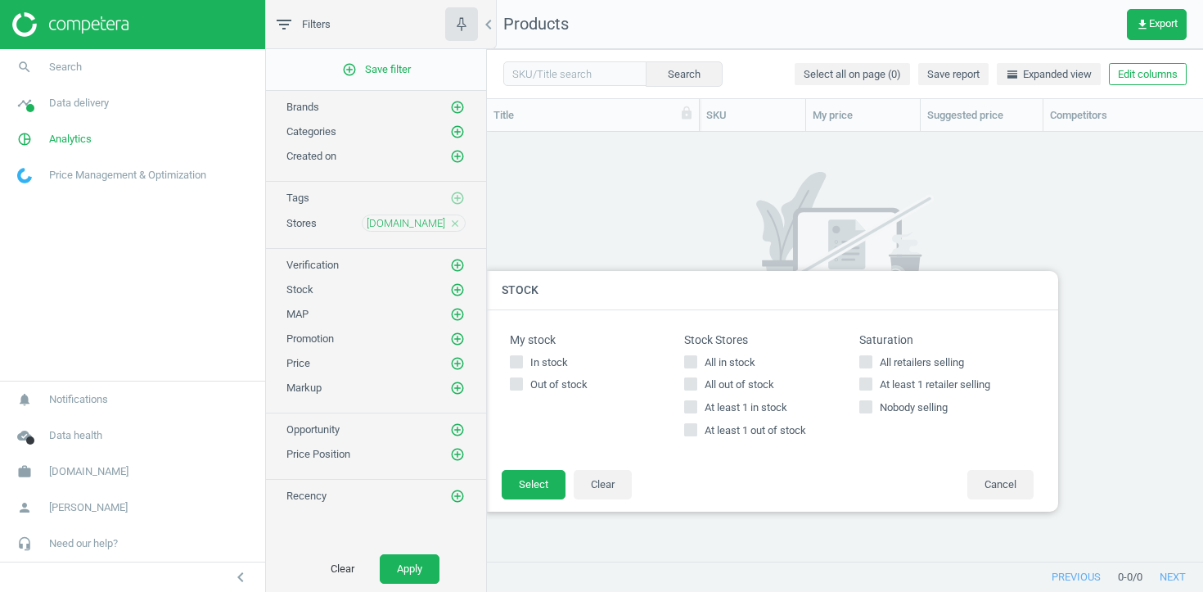
click at [693, 431] on input "At least 1 out of stock" at bounding box center [691, 430] width 11 height 11
checkbox input "true"
click at [520, 499] on footer "Select Clear Cancel" at bounding box center [771, 490] width 573 height 43
click at [531, 483] on button "Select" at bounding box center [534, 484] width 64 height 29
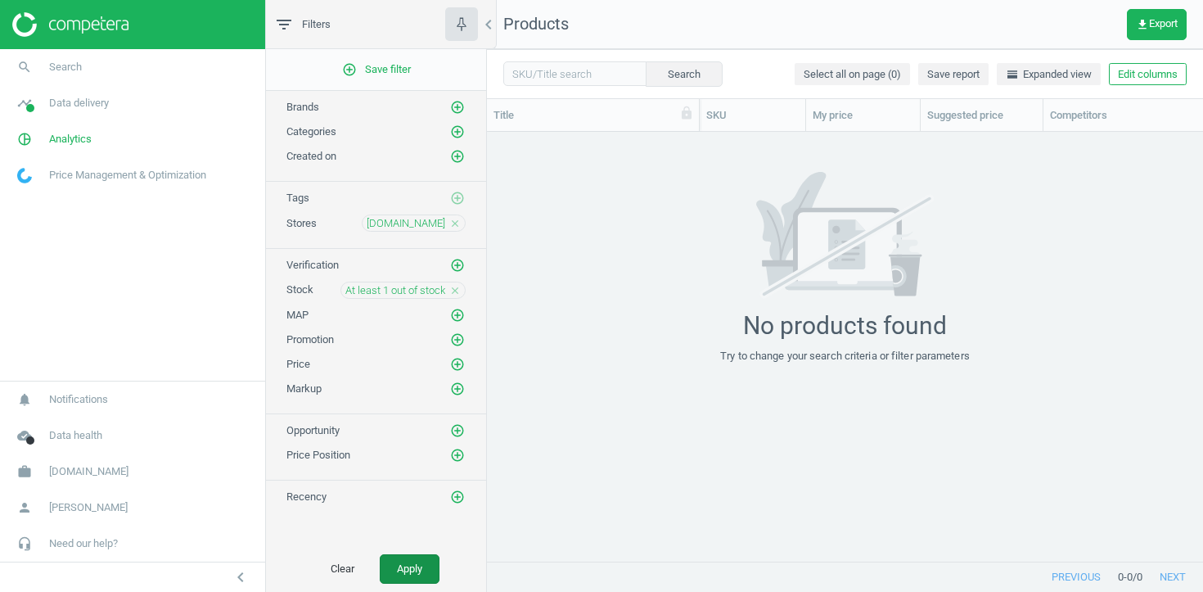
click at [421, 559] on button "Apply" at bounding box center [410, 568] width 60 height 29
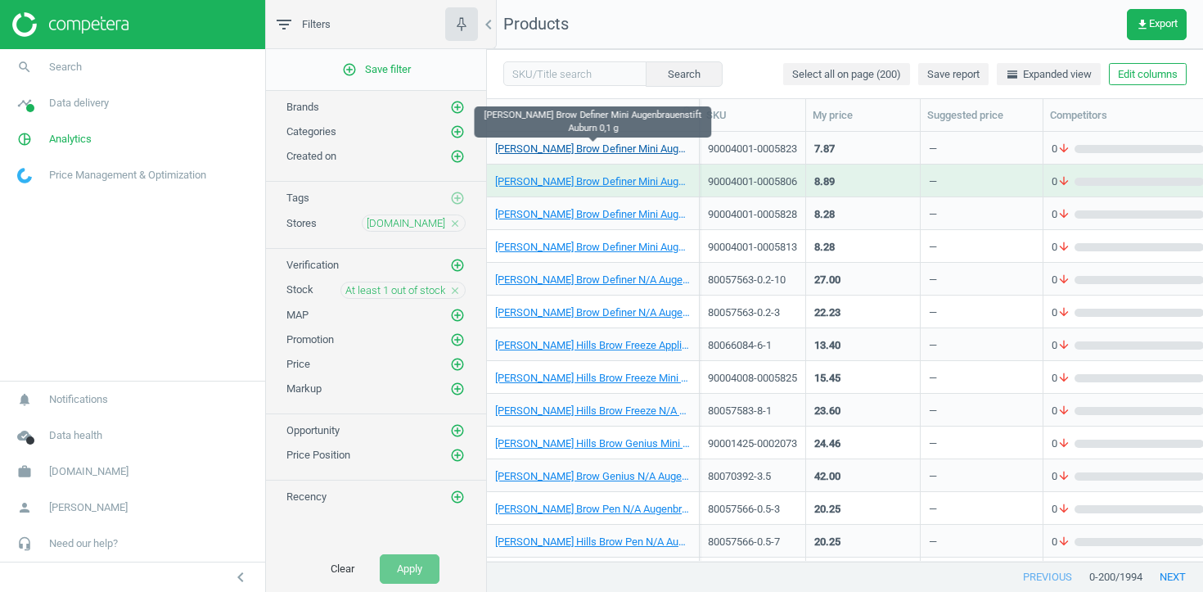
click at [620, 146] on link "ANASTASIA Beverly Hills Brow Definer Mini Augenbrauenstift Auburn 0,1 g" at bounding box center [593, 149] width 196 height 15
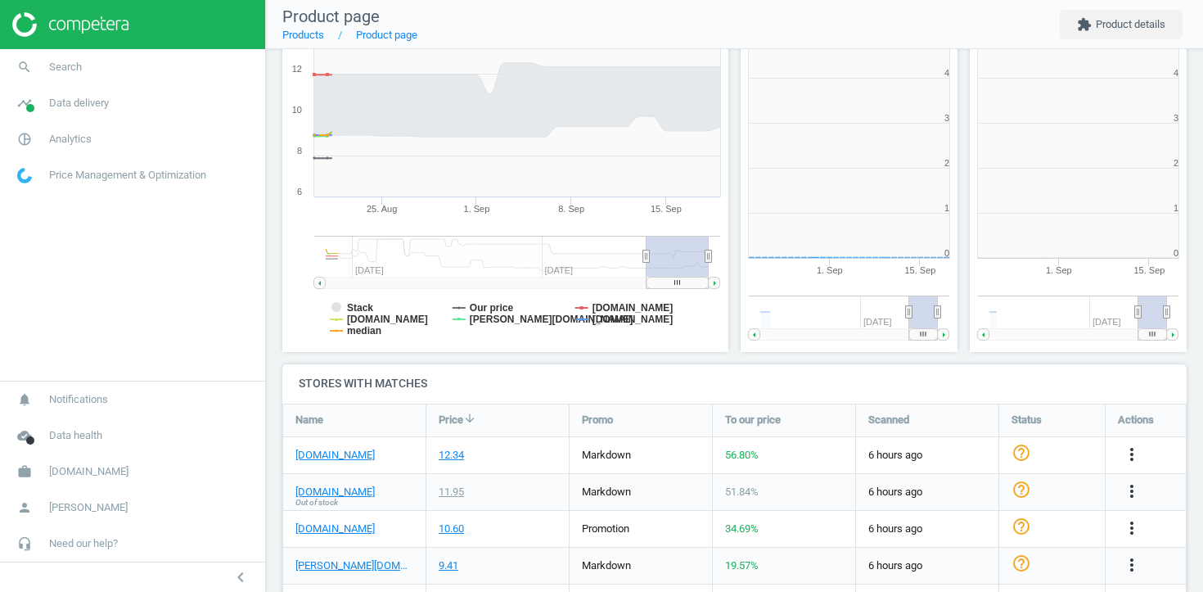
scroll to position [8, 8]
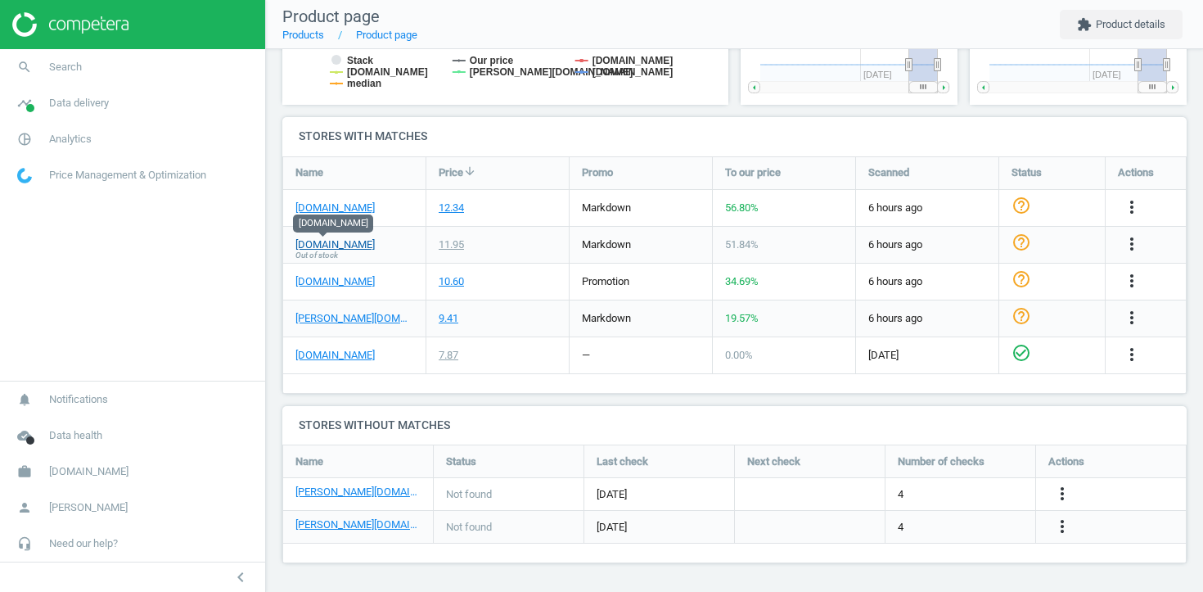
click at [331, 241] on link "sephora.de" at bounding box center [334, 244] width 79 height 15
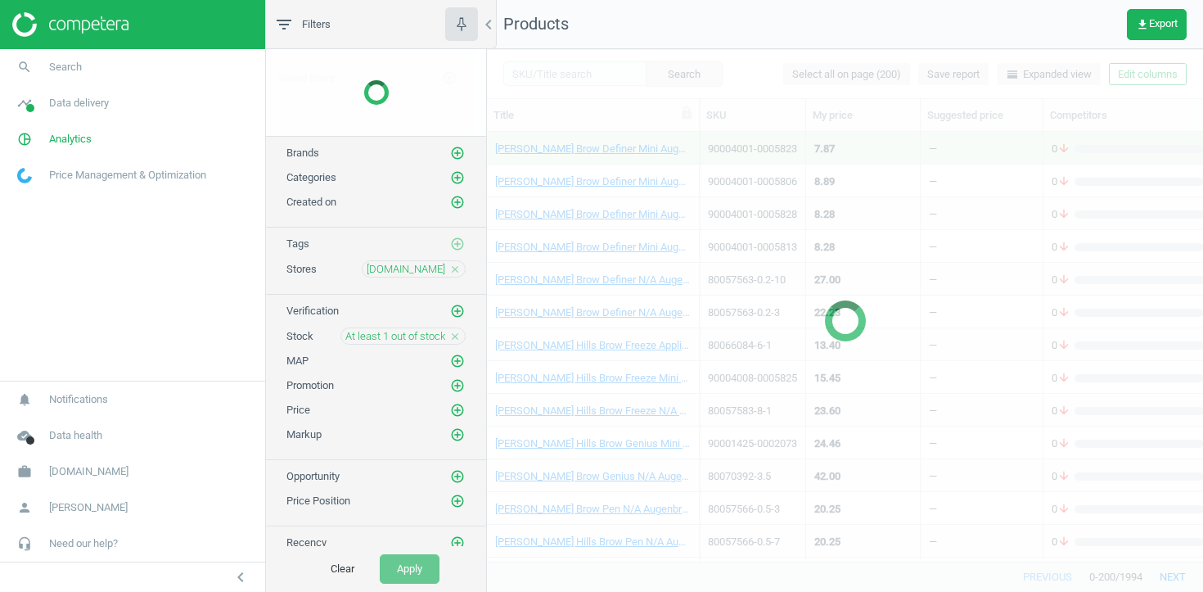
scroll to position [429, 716]
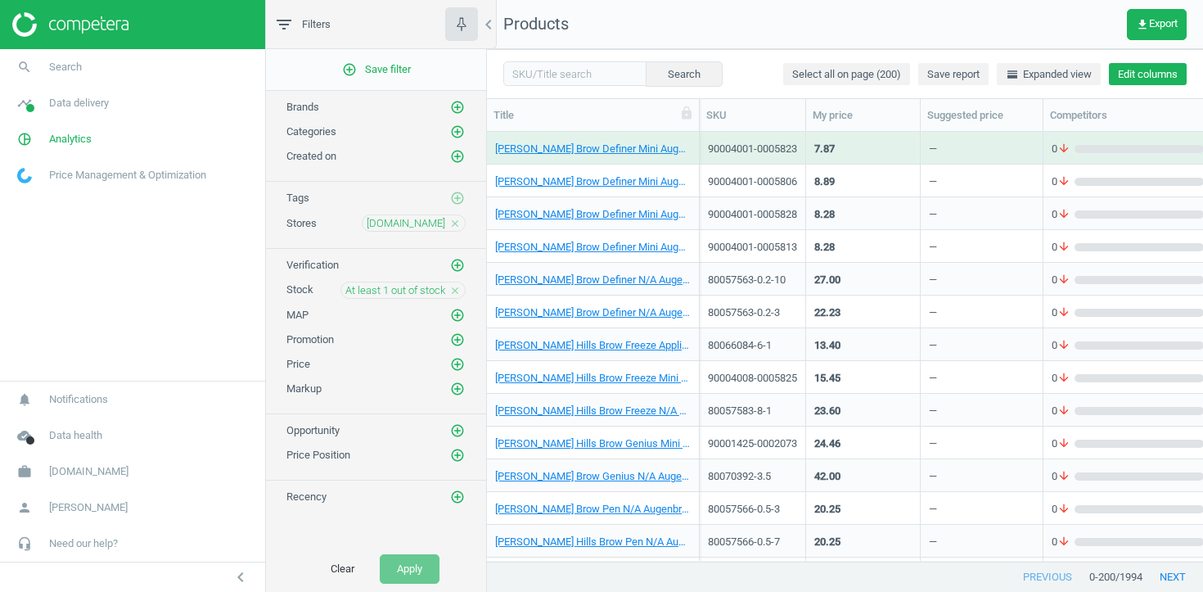
click at [1156, 75] on button "Edit columns" at bounding box center [1148, 74] width 78 height 23
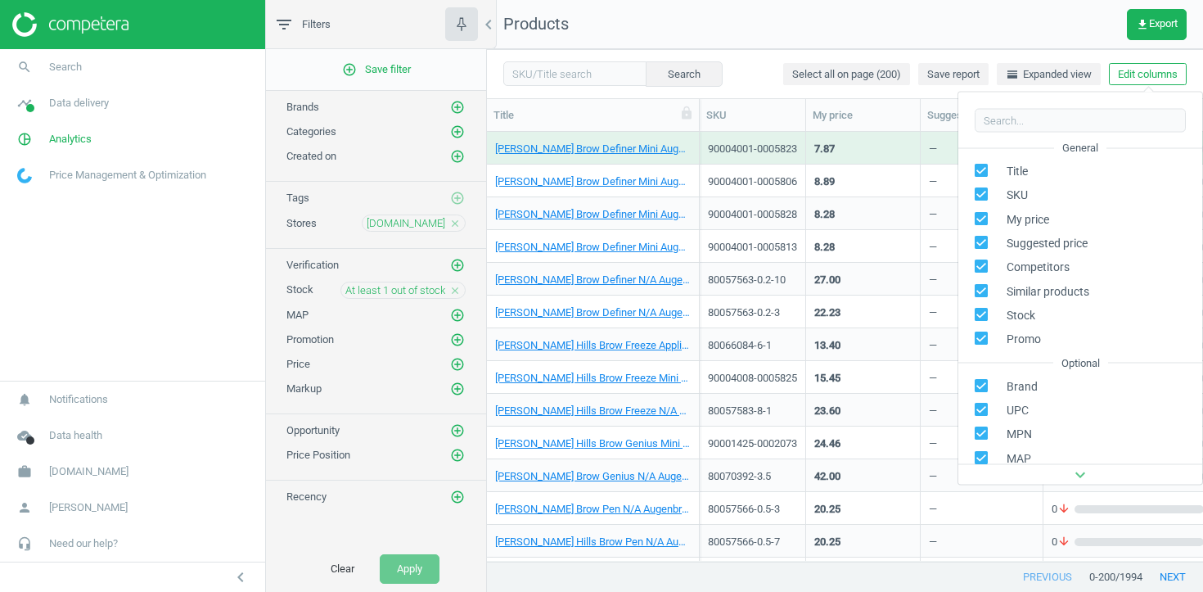
scroll to position [150, 0]
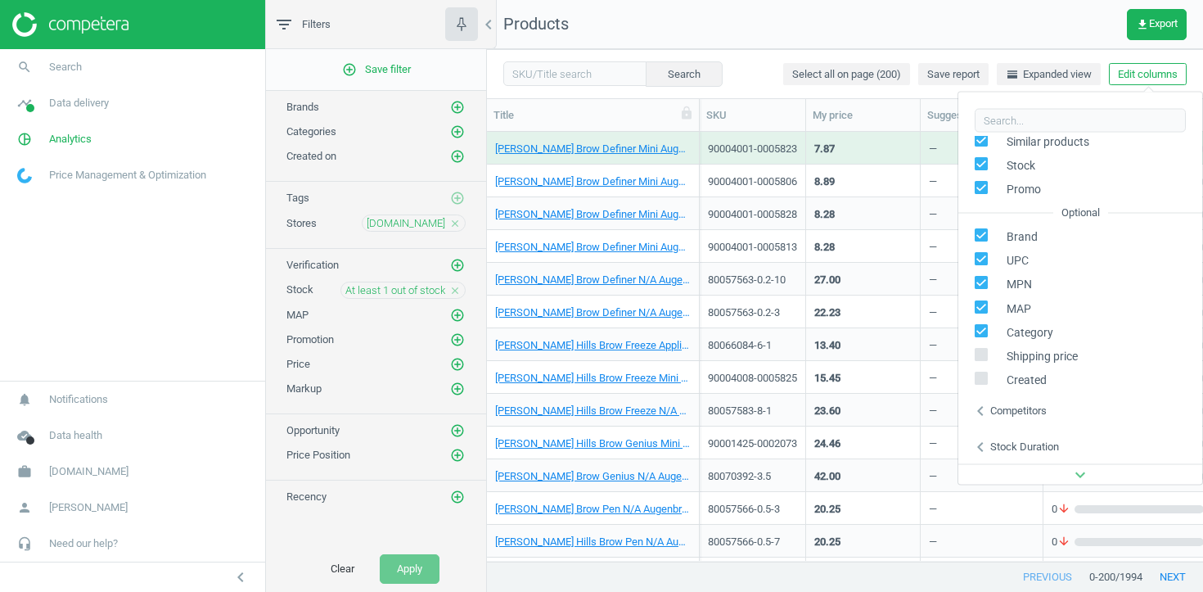
click at [999, 413] on div "Competitors" at bounding box center [1018, 410] width 56 height 15
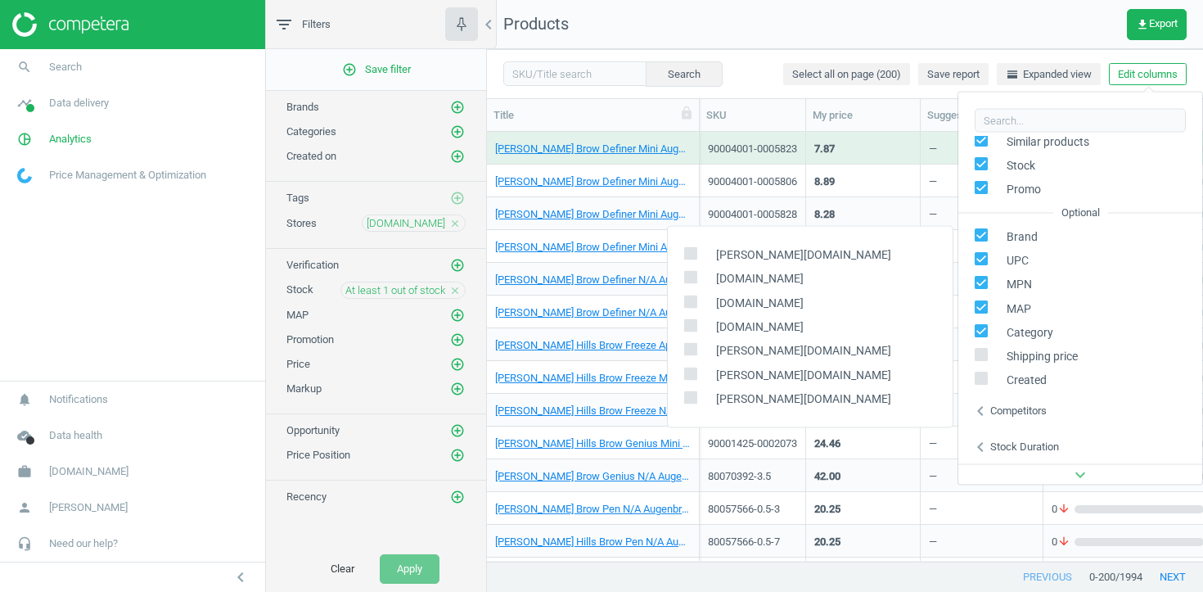
click at [1001, 449] on div "Stock duration" at bounding box center [1024, 446] width 69 height 15
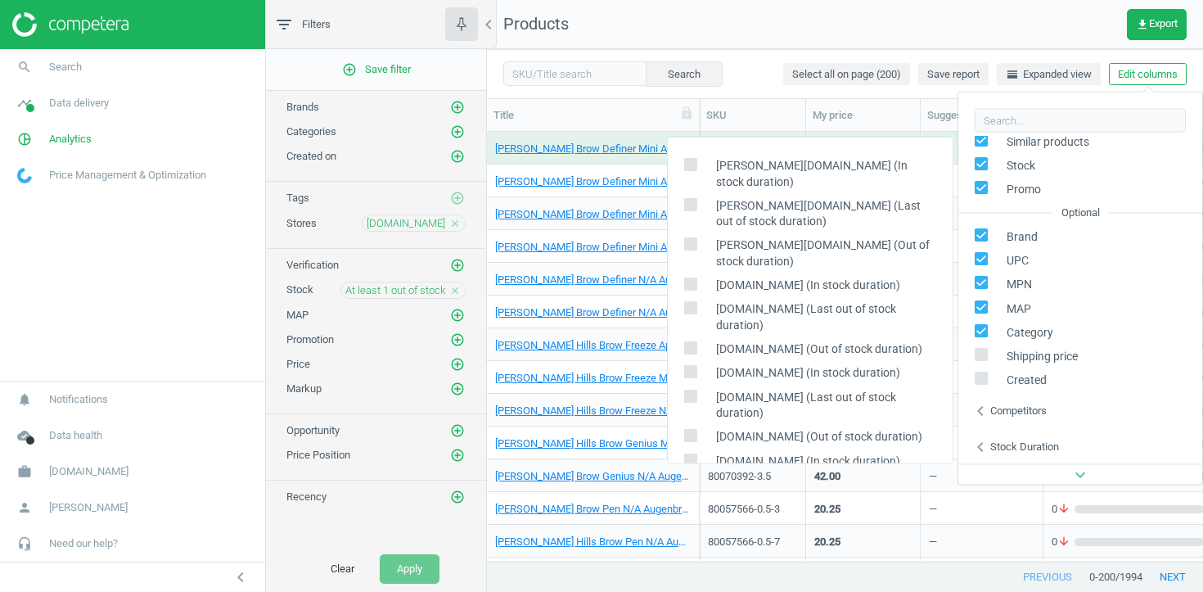
click at [1034, 440] on div "Stock duration" at bounding box center [1024, 446] width 69 height 15
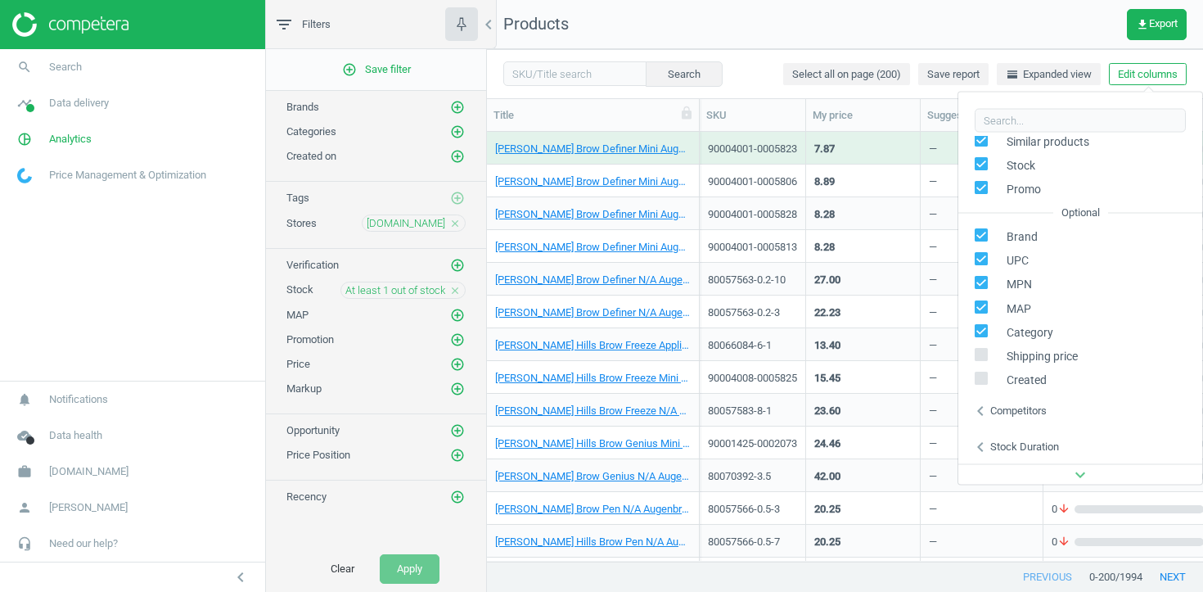
click at [1025, 445] on div "Stock duration" at bounding box center [1024, 446] width 69 height 15
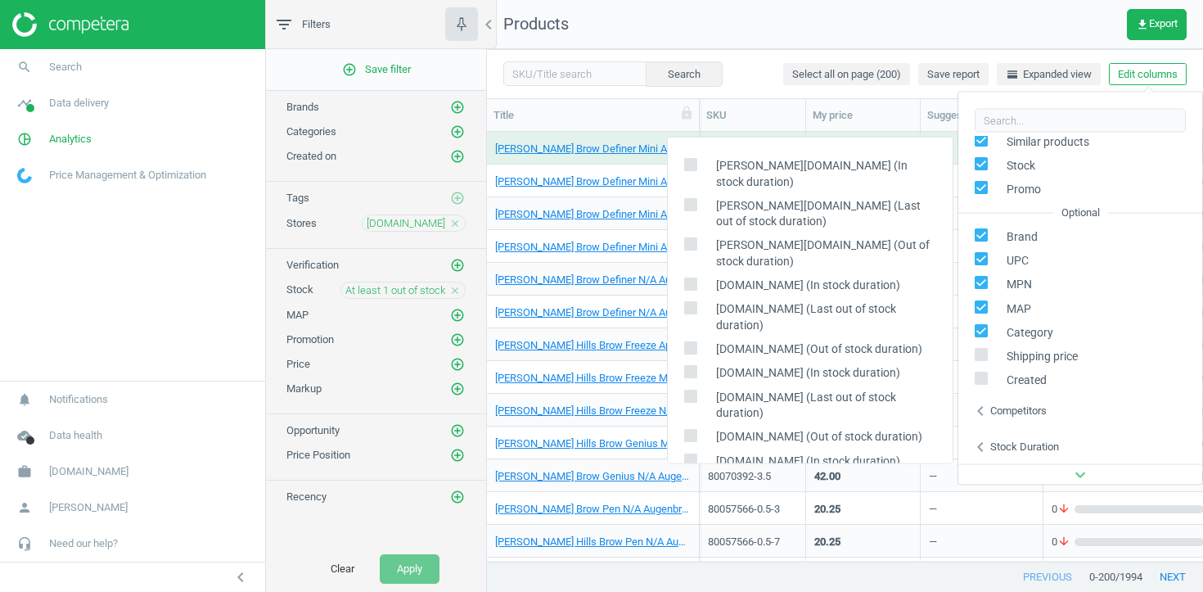
scroll to position [258, 0]
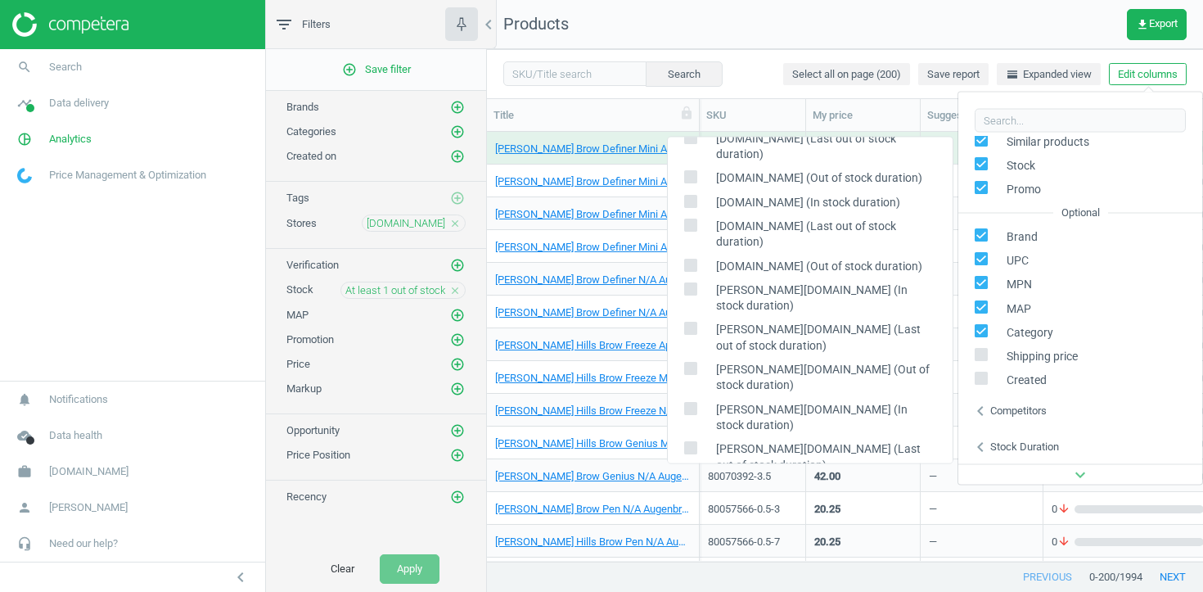
click at [1012, 448] on div "Stock duration" at bounding box center [1024, 446] width 69 height 15
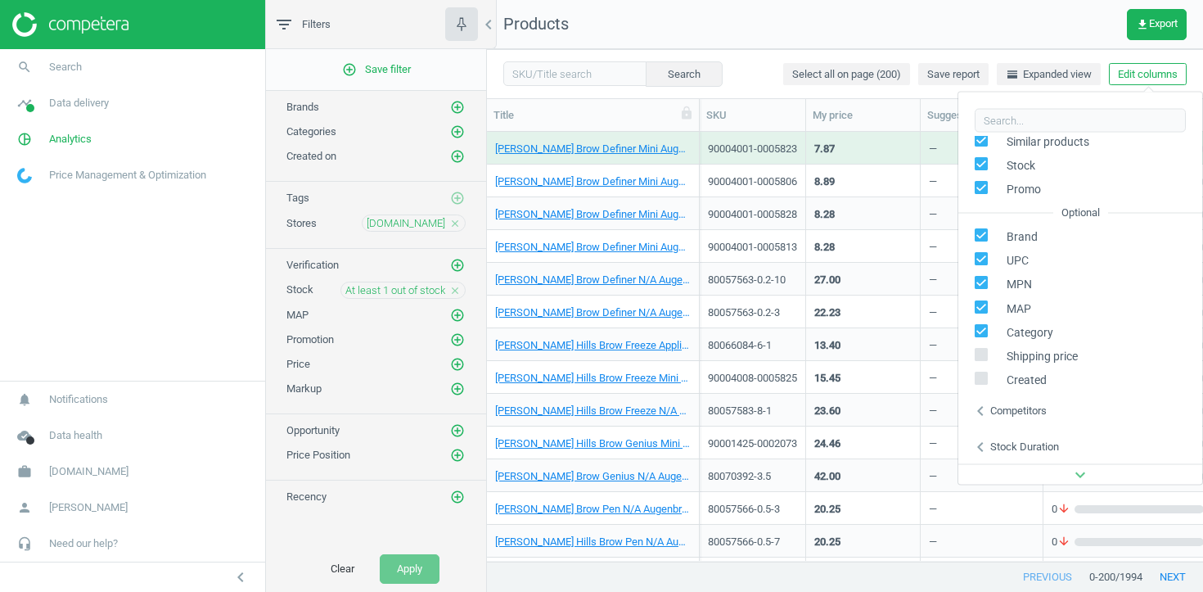
scroll to position [0, 0]
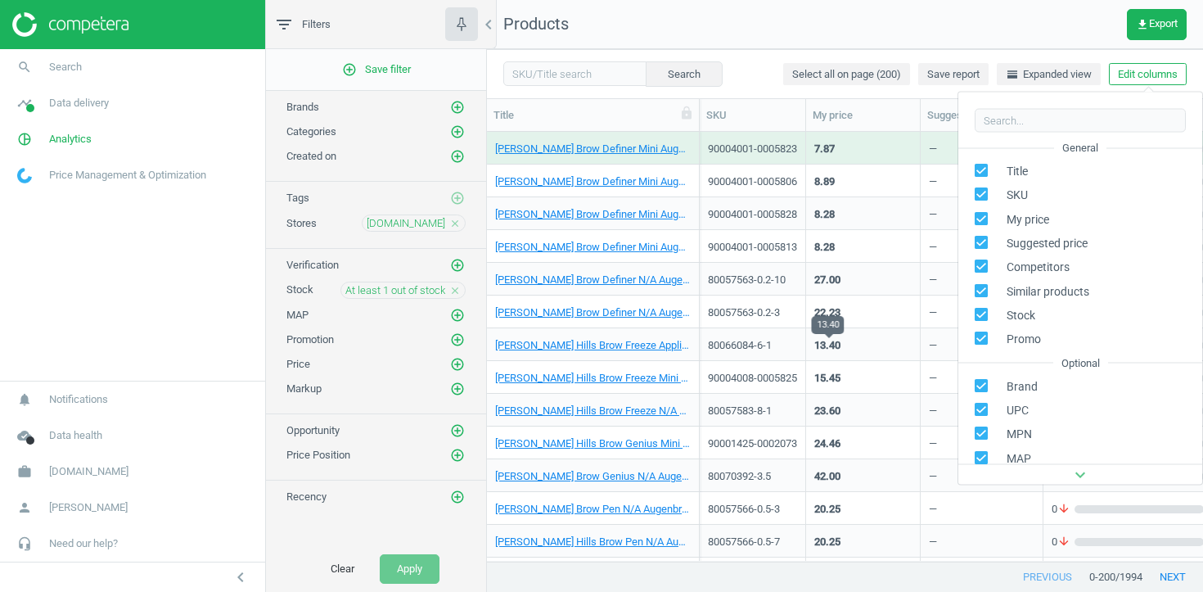
click at [841, 340] on div "13.40" at bounding box center [827, 345] width 26 height 15
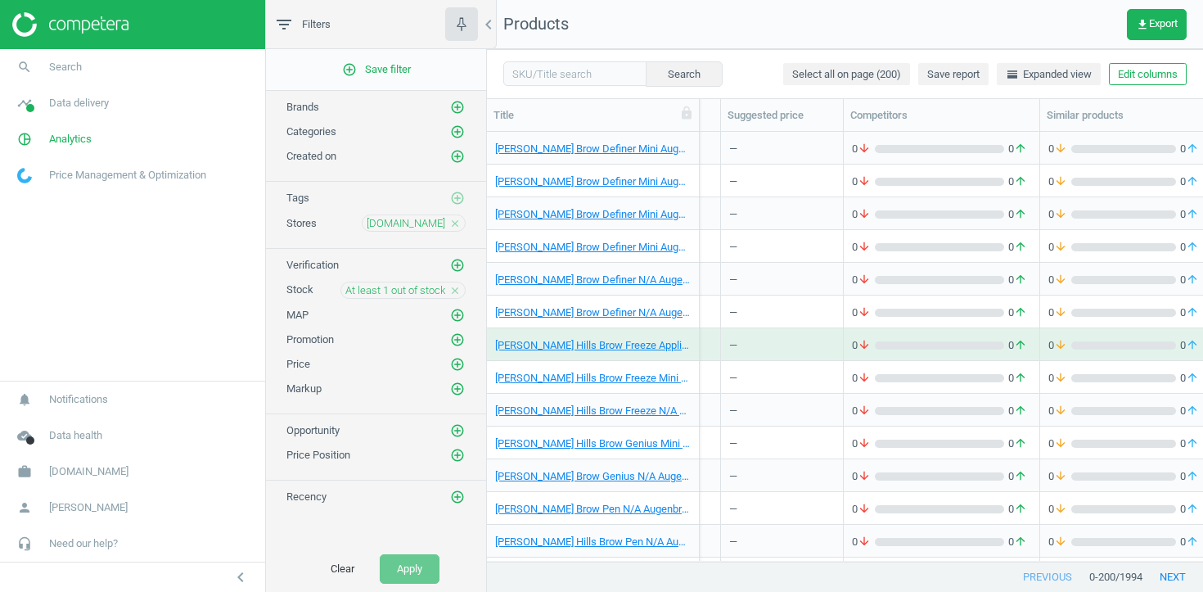
scroll to position [0, 953]
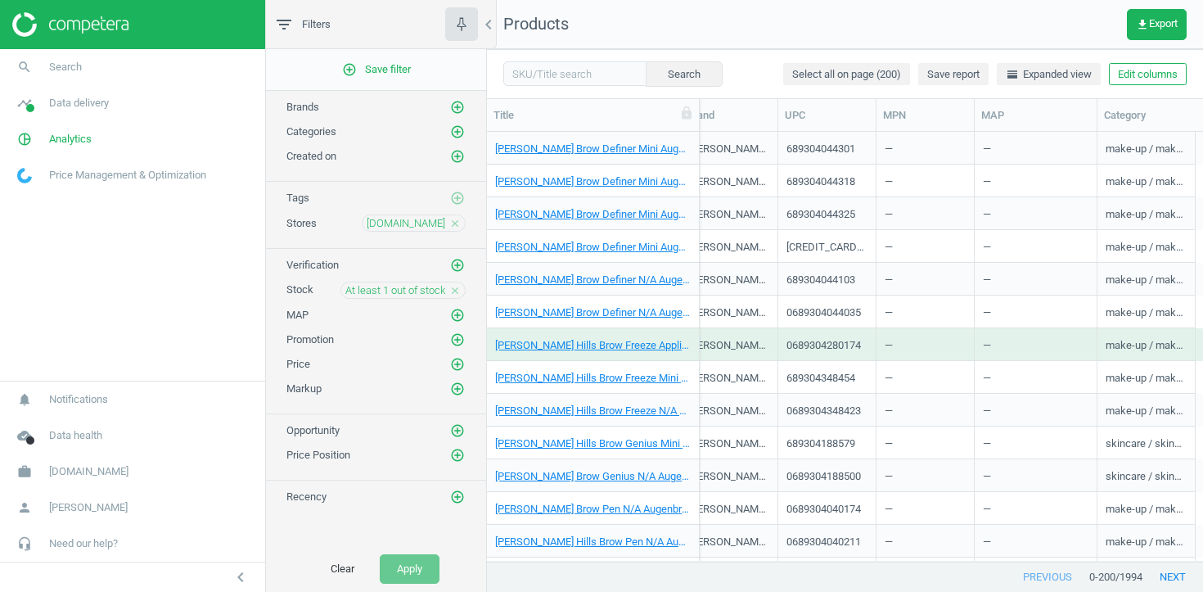
click at [456, 221] on icon "close" at bounding box center [454, 223] width 11 height 11
click at [456, 221] on icon "add_circle_outline" at bounding box center [457, 222] width 15 height 15
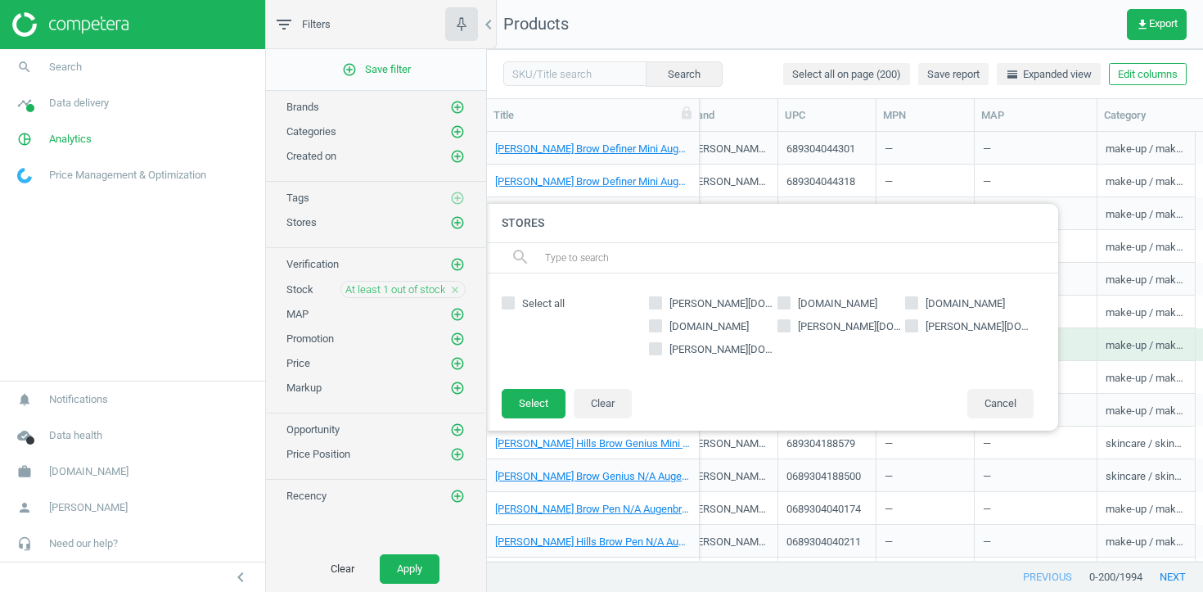
click at [658, 327] on input "notino.de" at bounding box center [656, 325] width 11 height 11
checkbox input "true"
click at [544, 391] on button "Select" at bounding box center [534, 403] width 64 height 29
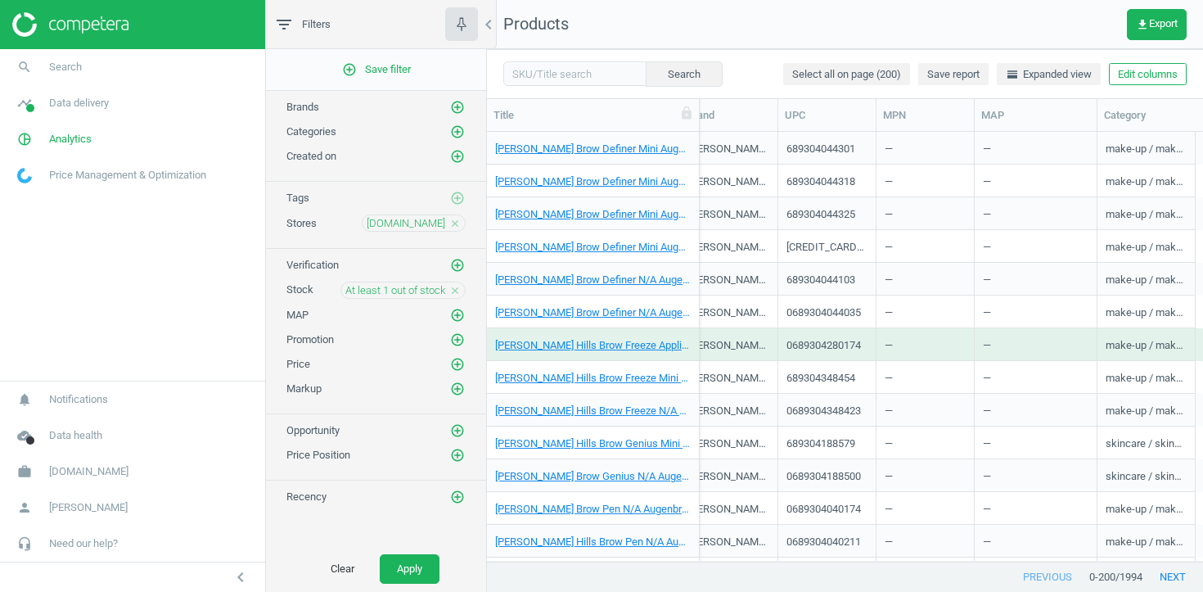
click at [450, 287] on icon "close" at bounding box center [454, 290] width 11 height 11
click at [450, 287] on icon "add_circle_outline" at bounding box center [457, 289] width 15 height 15
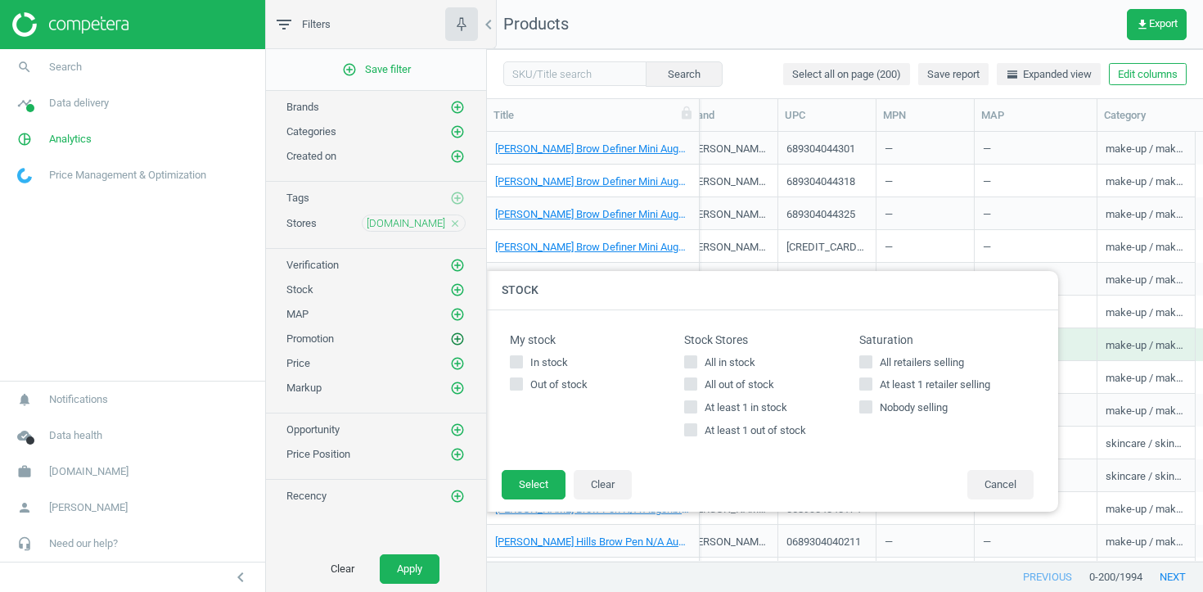
click at [457, 334] on icon "add_circle_outline" at bounding box center [457, 338] width 15 height 15
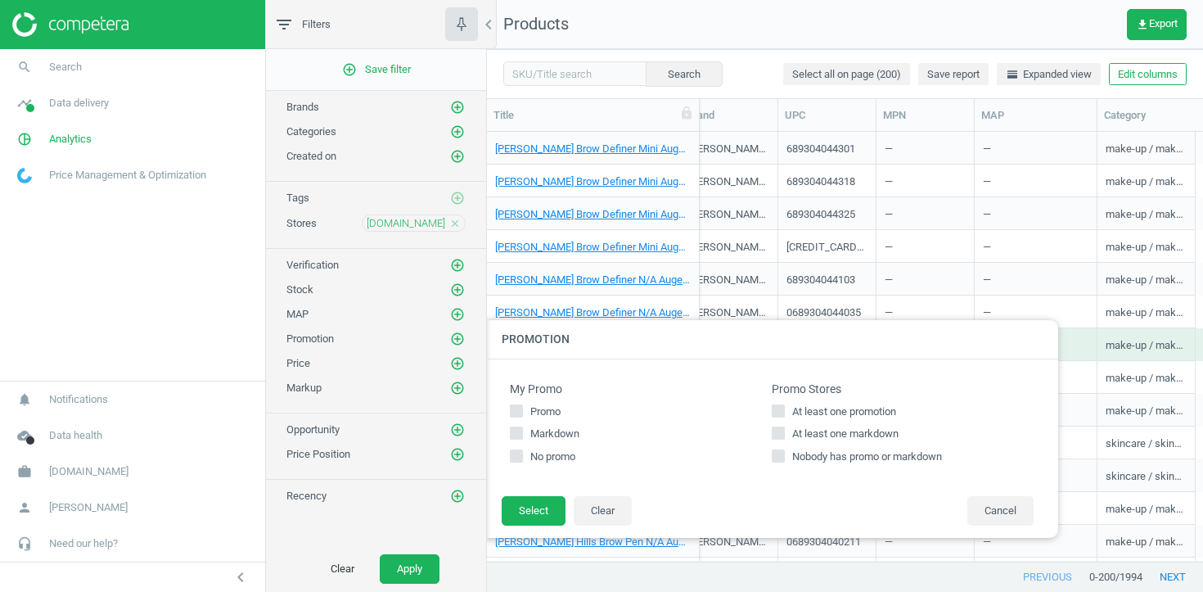
click at [830, 411] on span "At least one promotion" at bounding box center [844, 411] width 110 height 15
click at [784, 411] on input "At least one promotion" at bounding box center [778, 410] width 11 height 11
checkbox input "true"
click at [830, 431] on span "At least one markdown" at bounding box center [845, 433] width 113 height 15
click at [784, 431] on input "At least one markdown" at bounding box center [778, 433] width 11 height 11
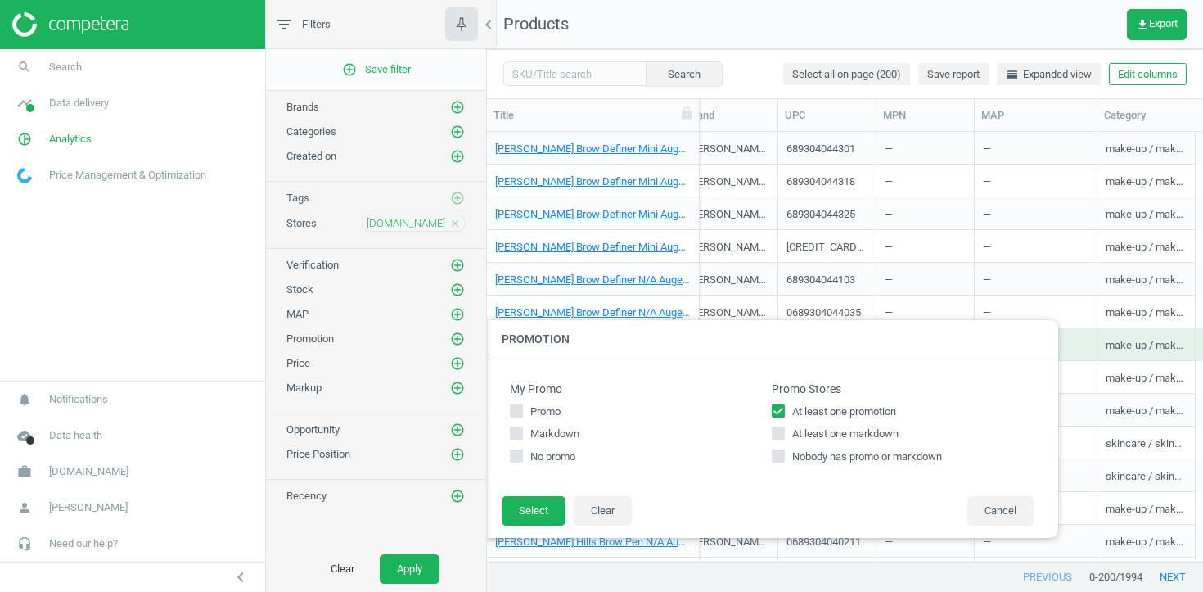
checkbox input "true"
click at [518, 505] on button "Select" at bounding box center [534, 510] width 64 height 29
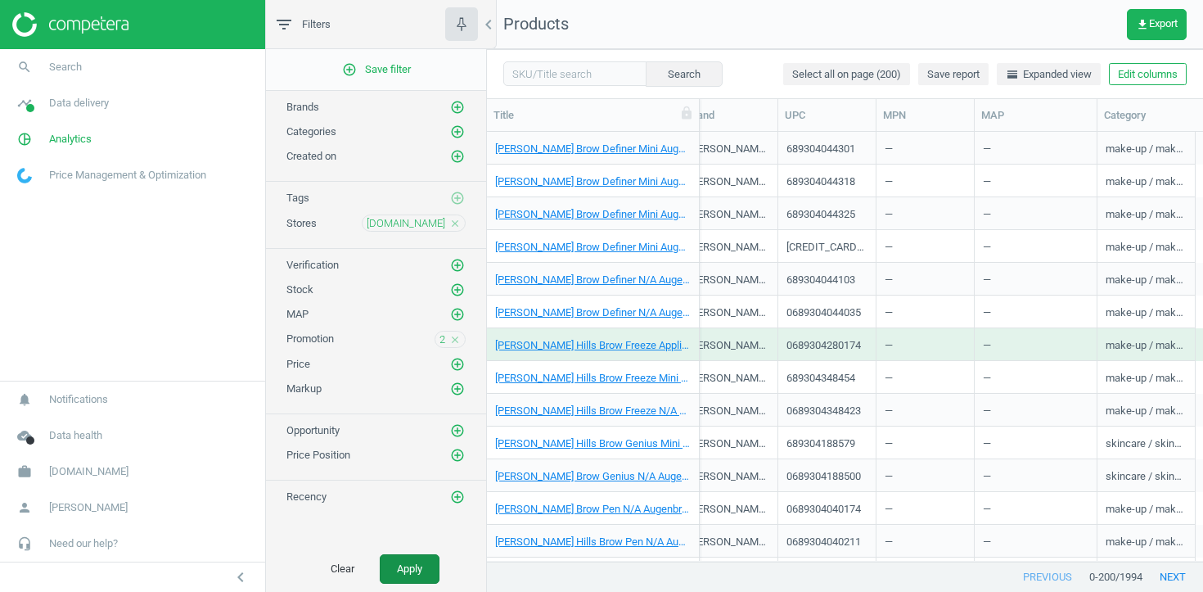
click at [412, 547] on div "Clear Apply" at bounding box center [376, 569] width 220 height 46
click at [412, 557] on button "Apply" at bounding box center [410, 568] width 60 height 29
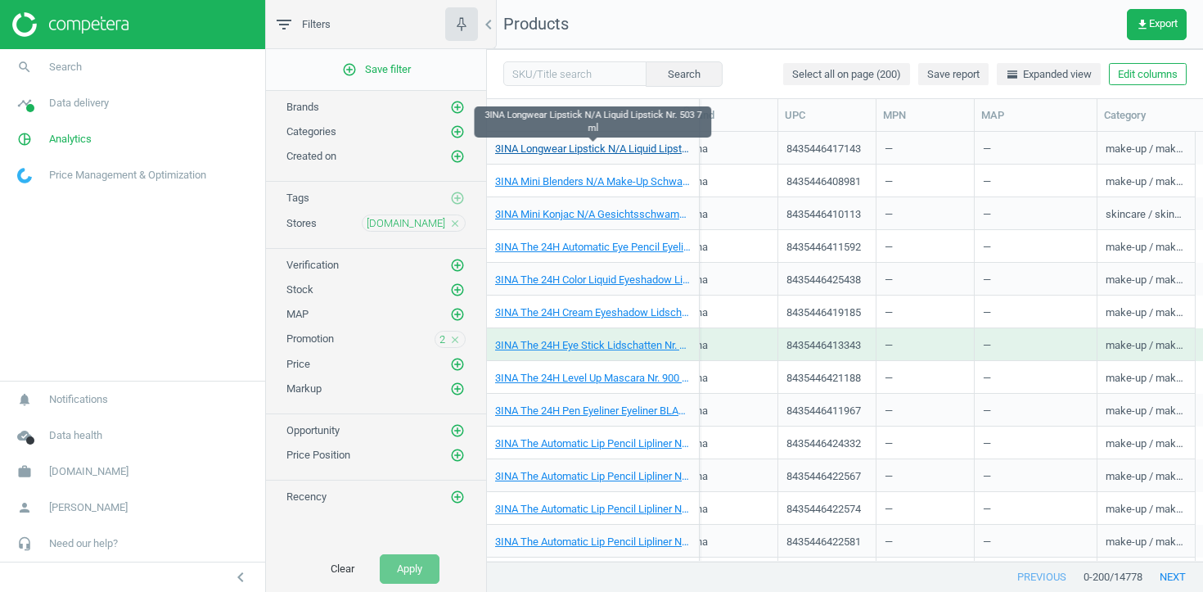
click at [620, 148] on link "3INA Longwear Lipstick N/A Liquid Lipstick Nr. 503 7 ml" at bounding box center [593, 149] width 196 height 15
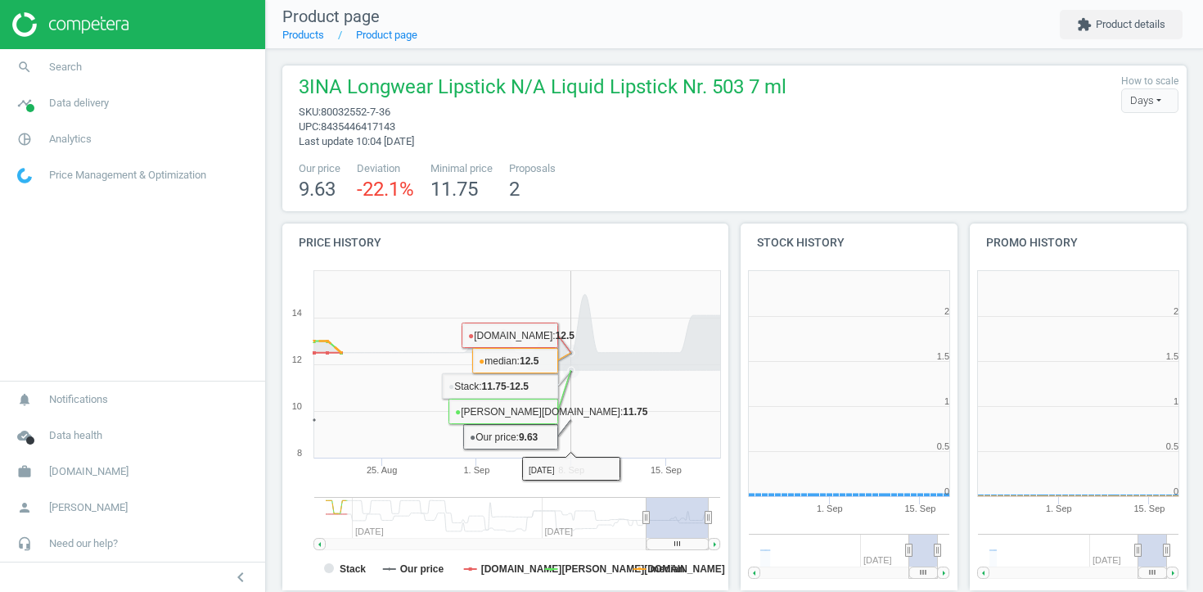
scroll to position [328, 218]
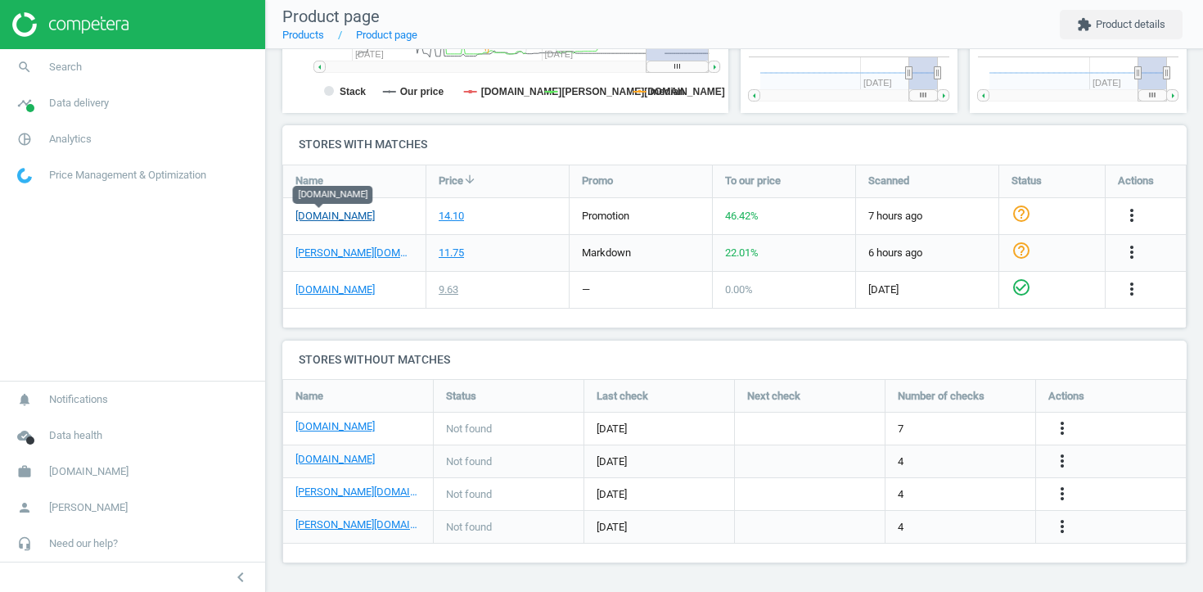
click at [334, 215] on link "notino.de" at bounding box center [334, 216] width 79 height 15
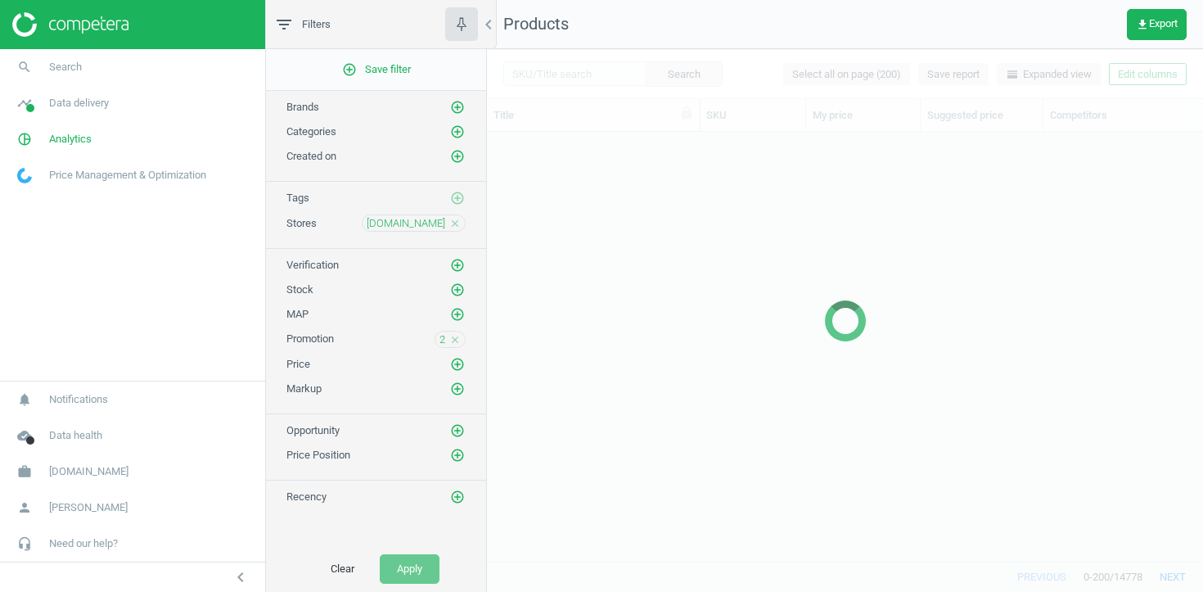
scroll to position [429, 716]
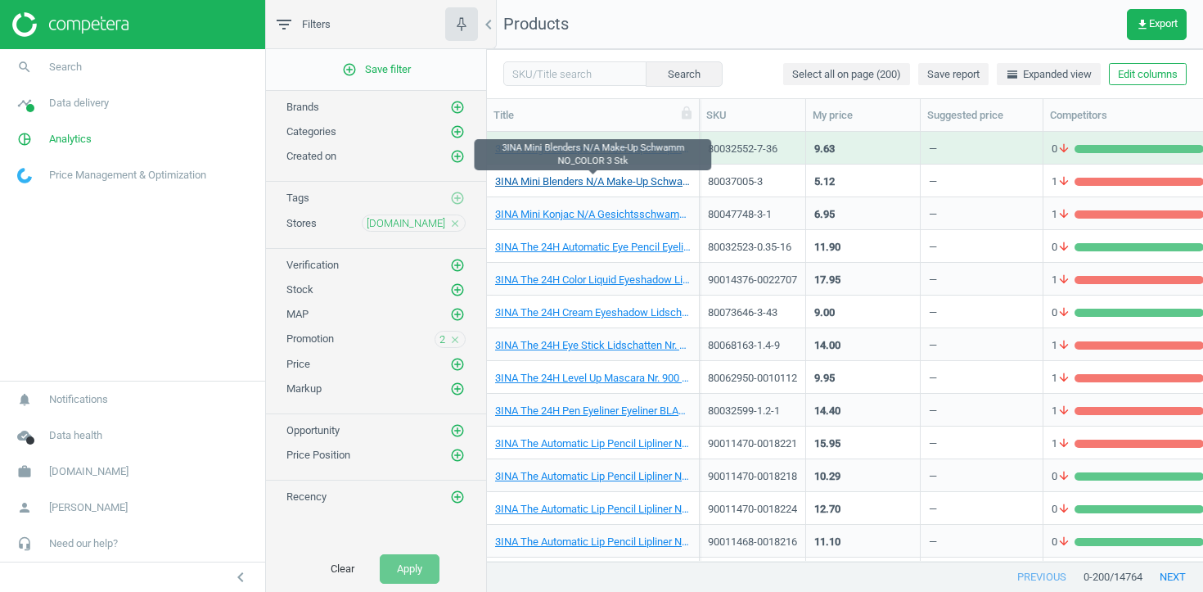
click at [626, 183] on link "3INA Mini Blenders N/A Make-Up Schwamm NO_COLOR 3 Stk" at bounding box center [593, 181] width 196 height 15
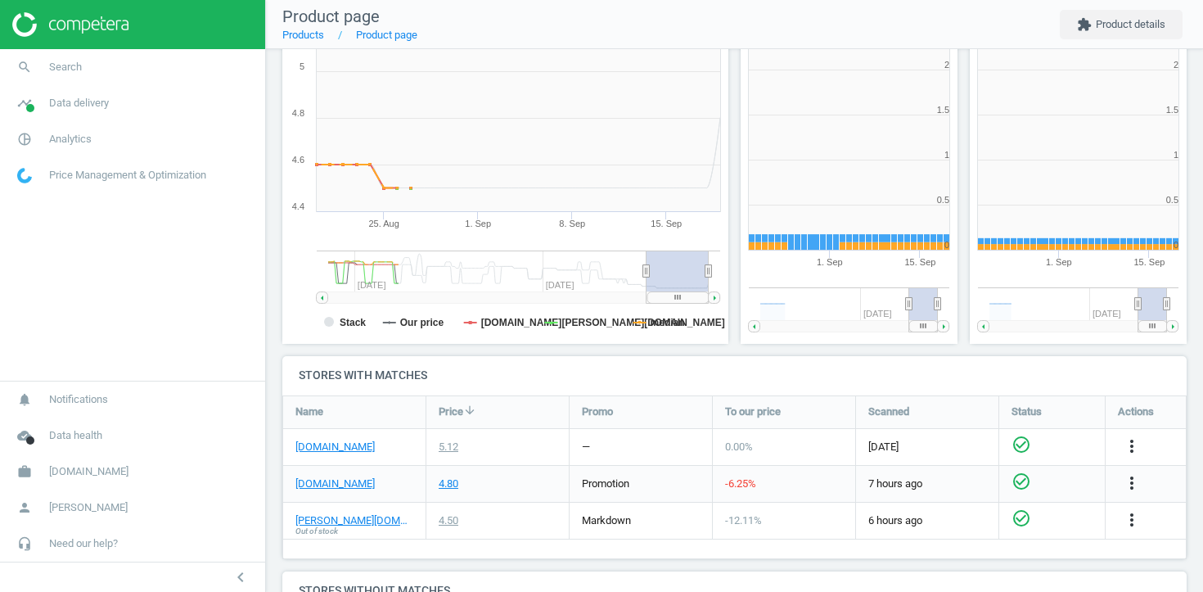
scroll to position [8, 8]
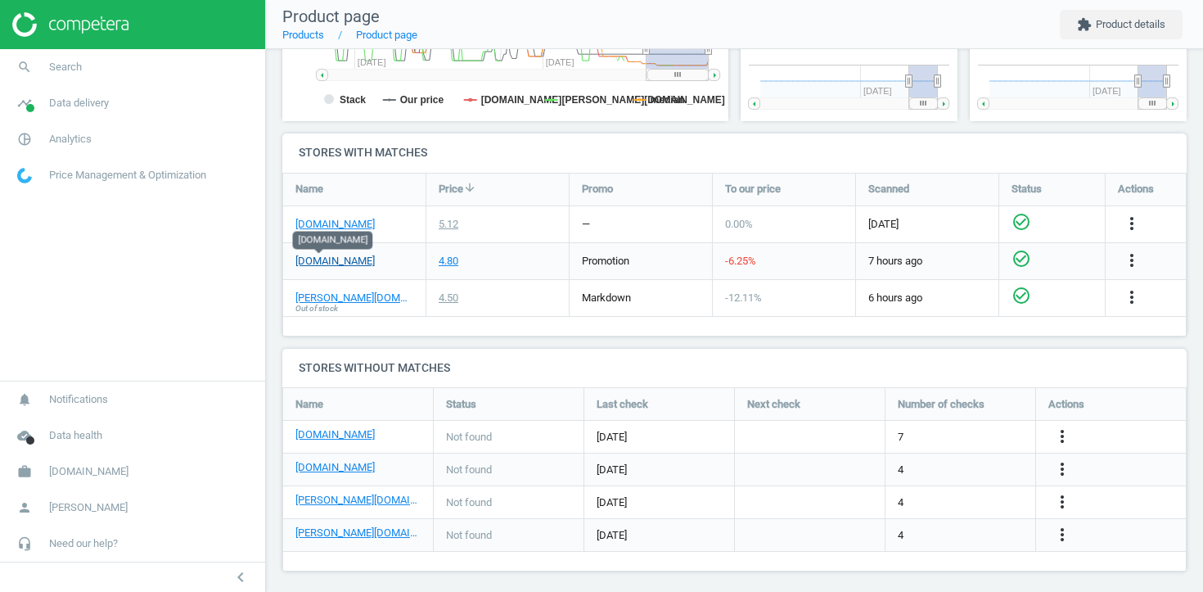
click at [337, 256] on link "notino.de" at bounding box center [334, 261] width 79 height 15
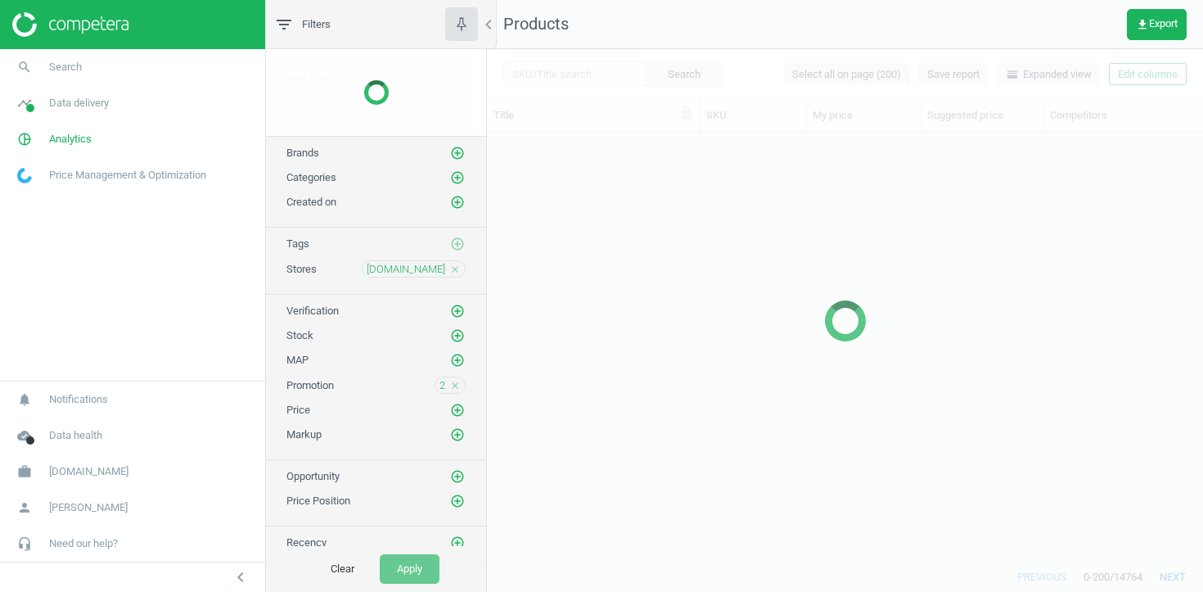
scroll to position [429, 716]
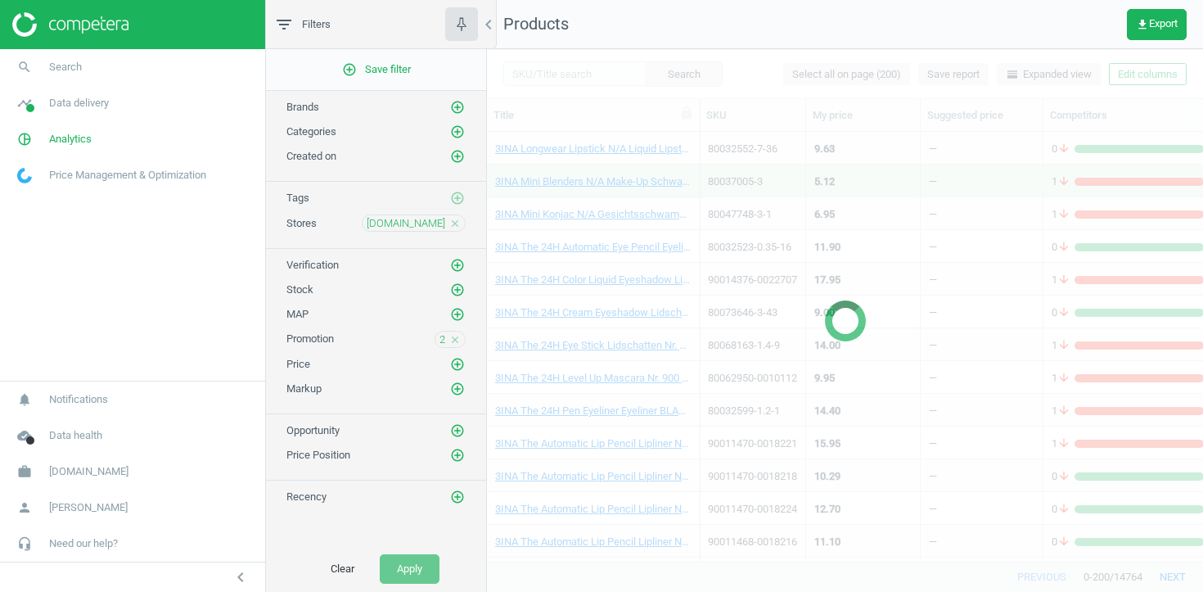
click at [458, 341] on icon "close" at bounding box center [454, 339] width 11 height 11
click at [459, 285] on icon "add_circle_outline" at bounding box center [457, 289] width 15 height 15
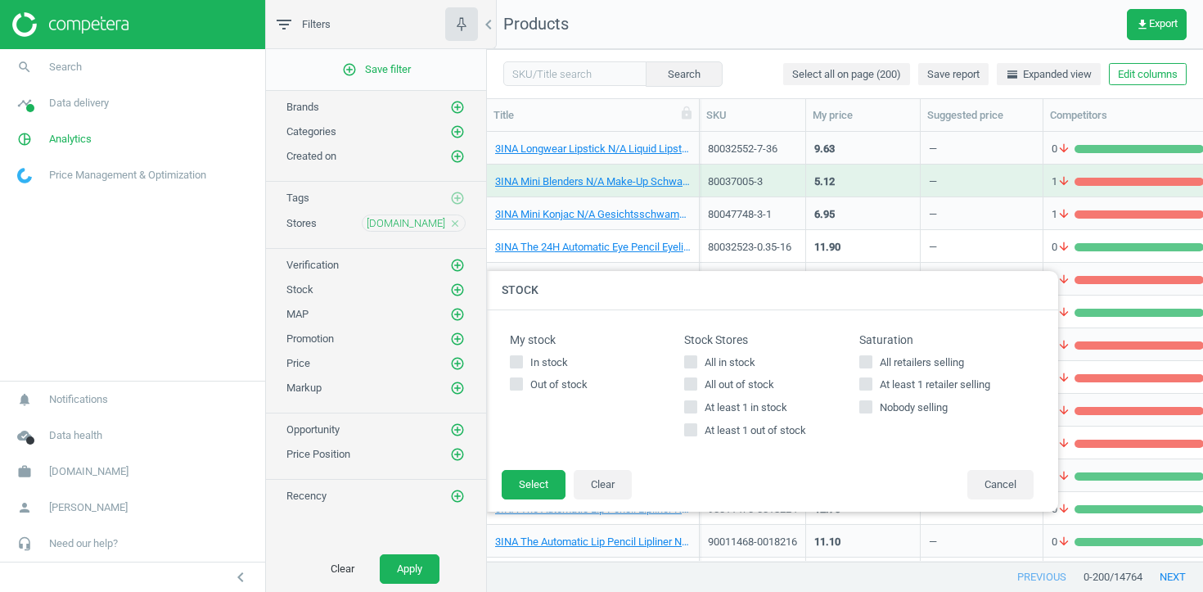
click at [731, 432] on span "At least 1 out of stock" at bounding box center [755, 430] width 108 height 15
click at [697, 432] on input "At least 1 out of stock" at bounding box center [691, 430] width 11 height 11
checkbox input "true"
click at [539, 485] on button "Select" at bounding box center [534, 484] width 64 height 29
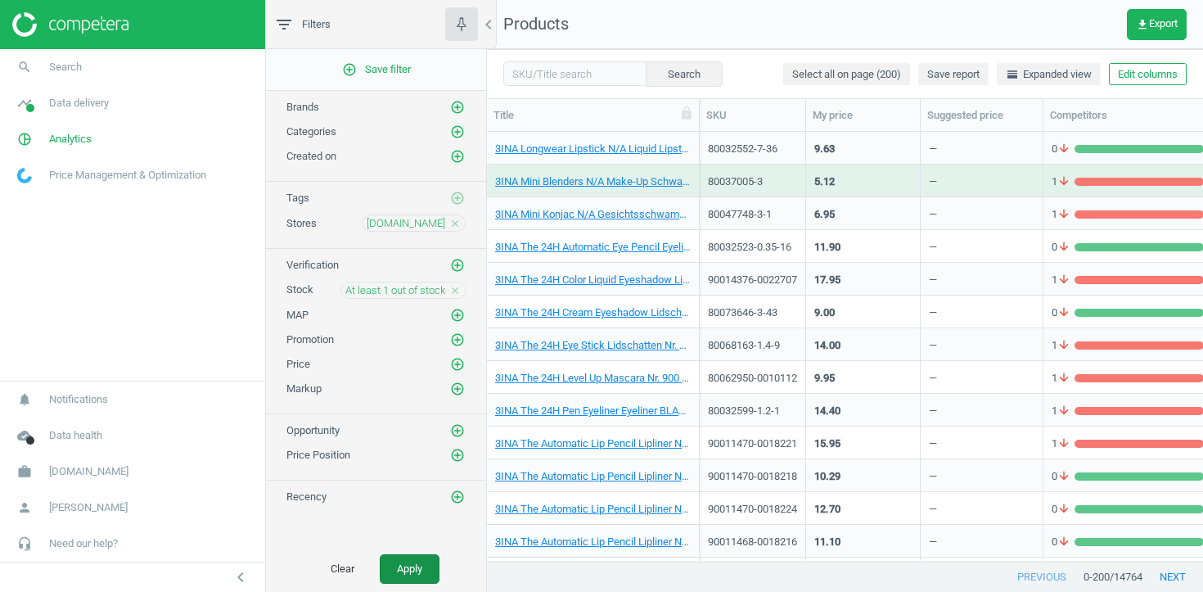
click at [426, 556] on button "Apply" at bounding box center [410, 568] width 60 height 29
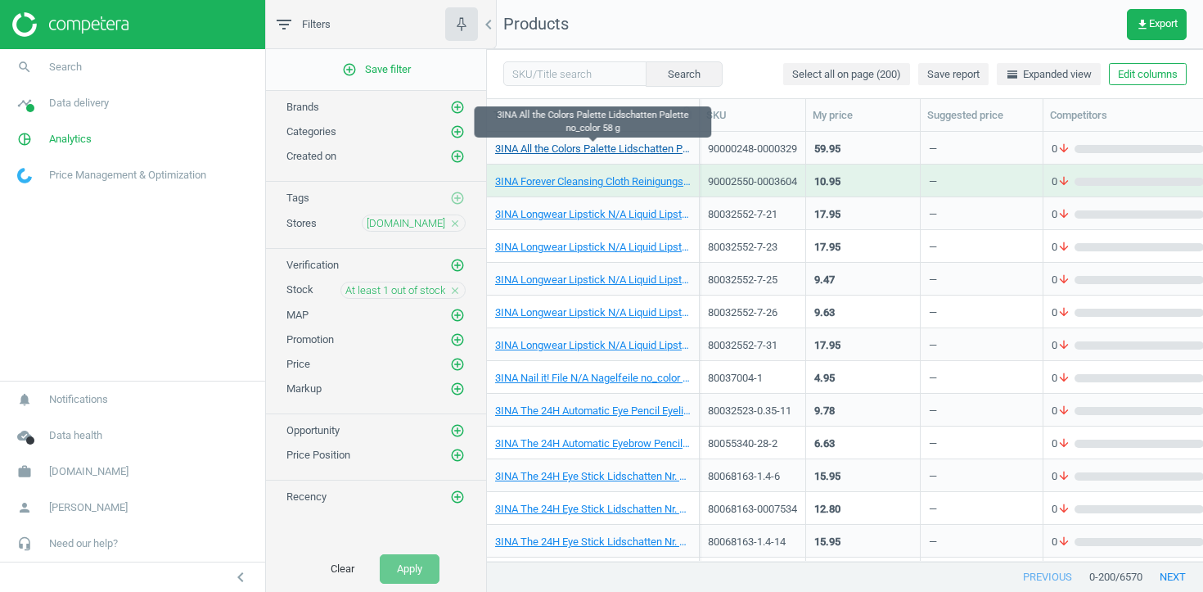
click at [652, 147] on link "3INA All the Colors Palette Lidschatten Palette no_color 58 g" at bounding box center [593, 149] width 196 height 15
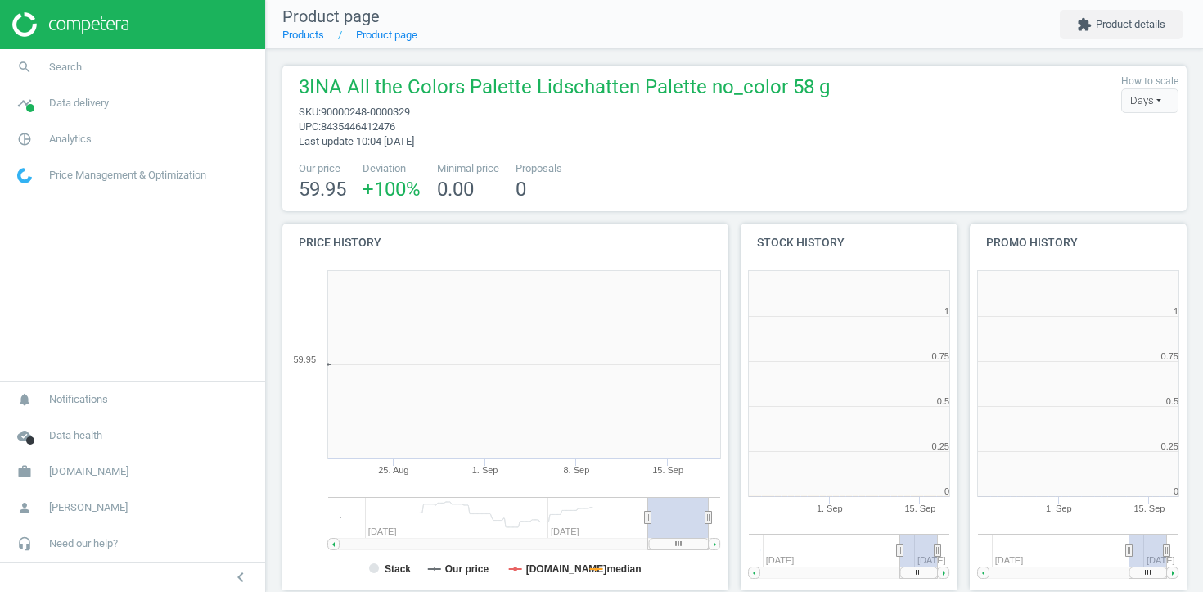
scroll to position [328, 218]
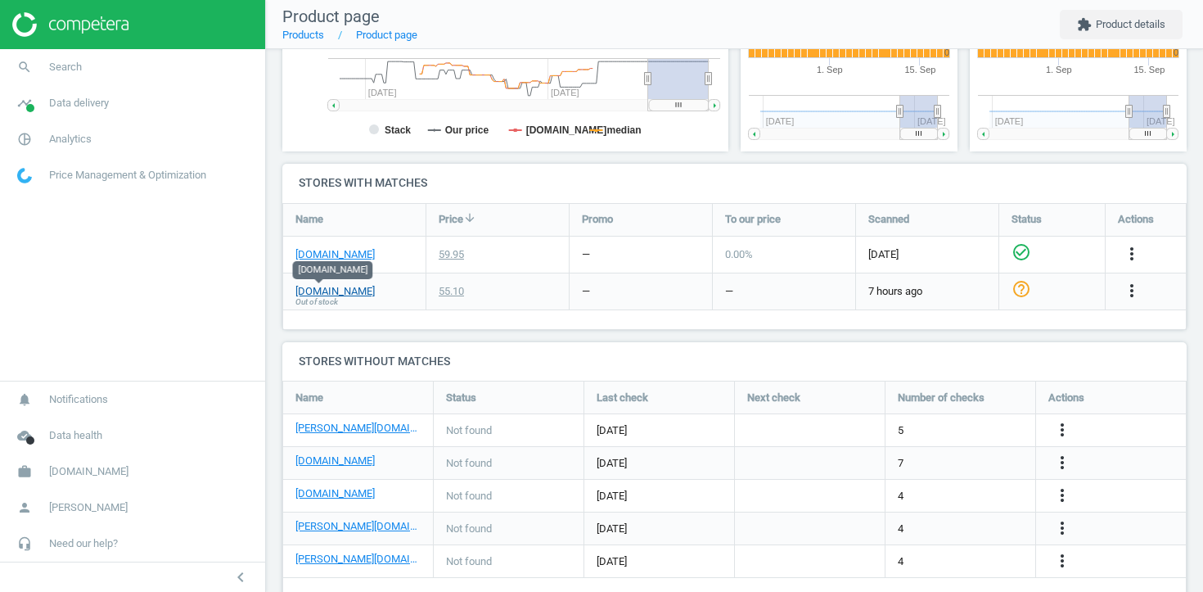
click at [331, 289] on link "notino.de" at bounding box center [334, 291] width 79 height 15
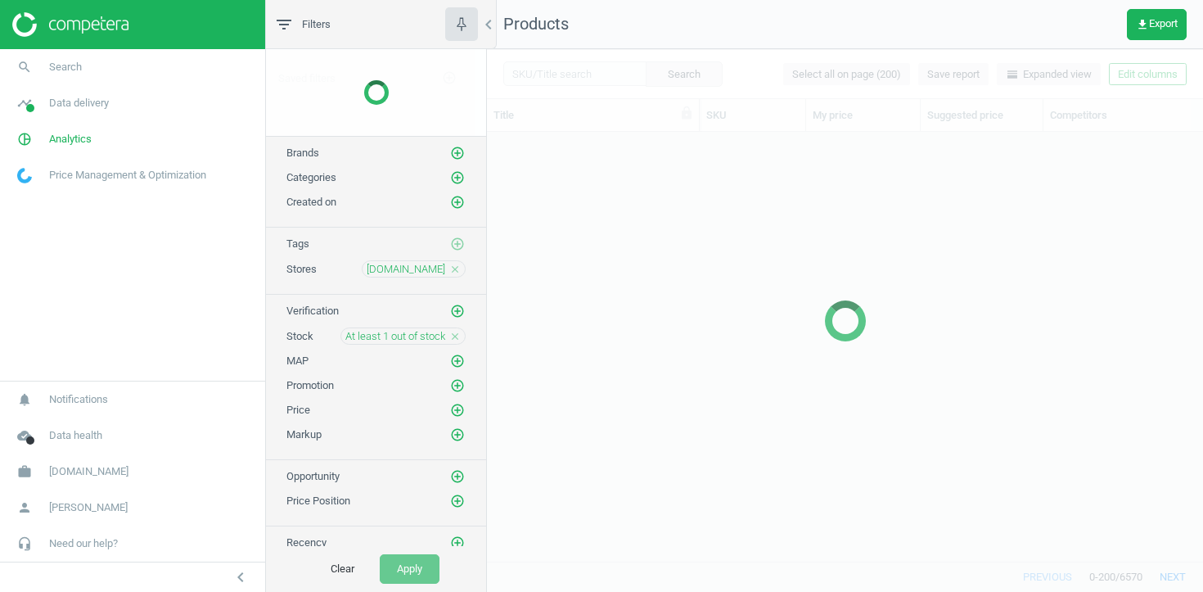
scroll to position [429, 716]
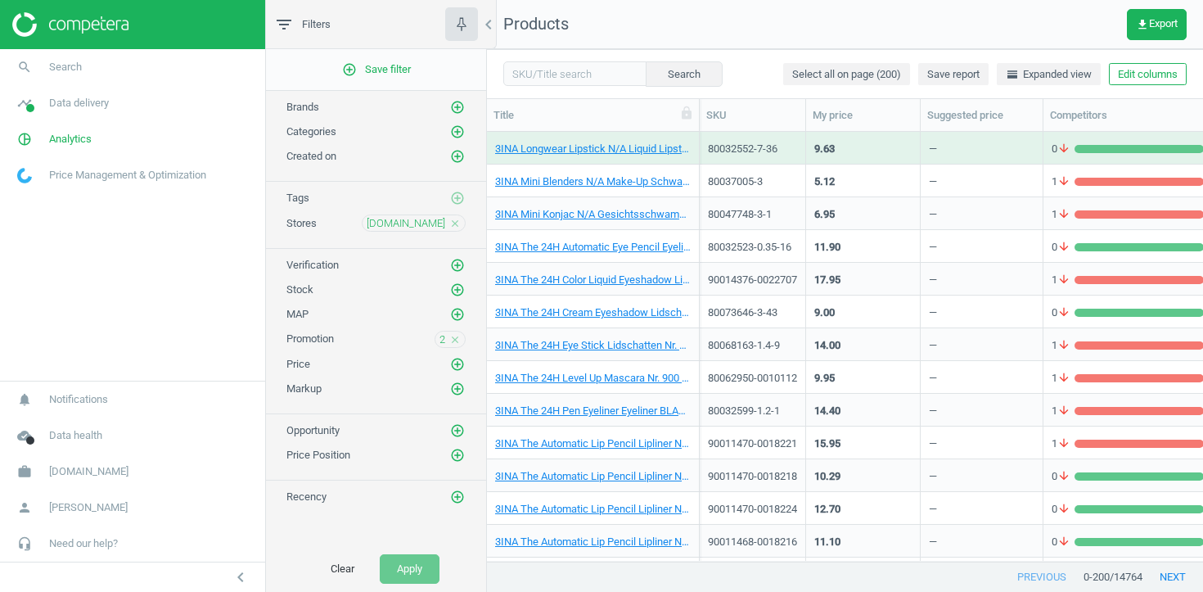
click at [552, 173] on div "3INA Mini Blenders N/A Make-Up Schwamm NO_COLOR 3 Stk" at bounding box center [593, 180] width 196 height 29
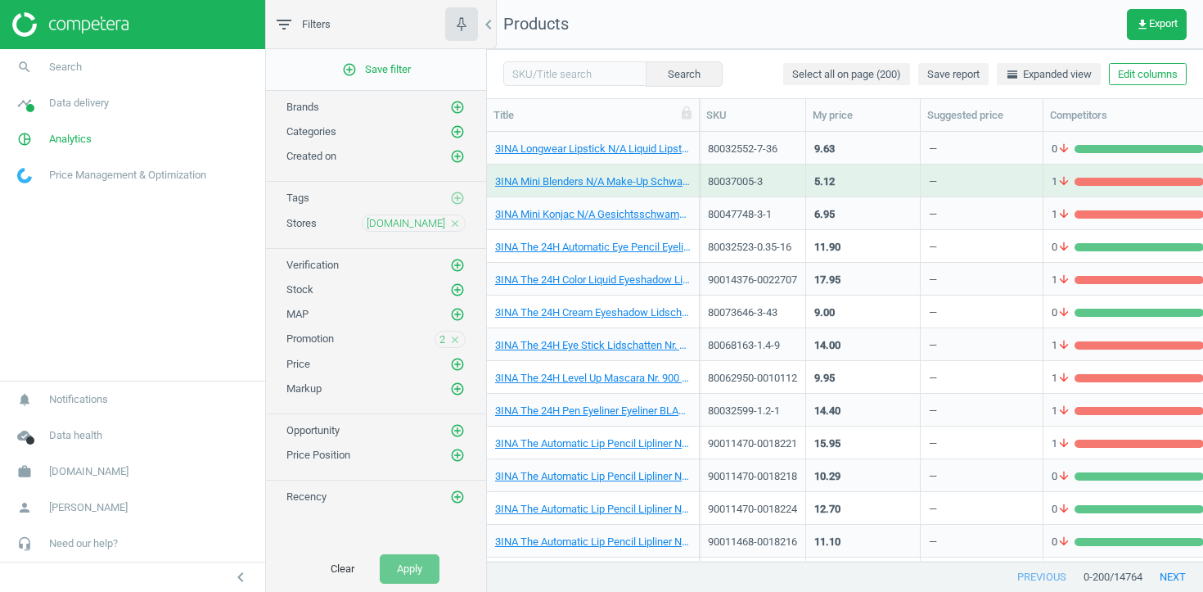
click at [552, 189] on div "3INA Mini Blenders N/A Make-Up Schwamm NO_COLOR 3 Stk" at bounding box center [593, 184] width 196 height 20
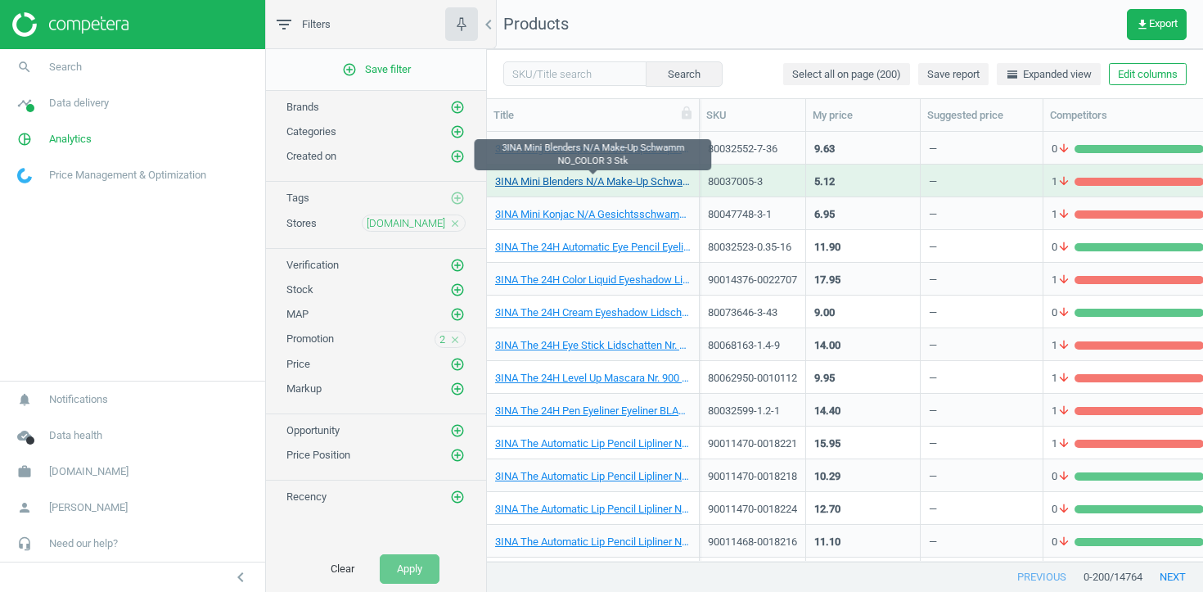
click at [552, 177] on link "3INA Mini Blenders N/A Make-Up Schwamm NO_COLOR 3 Stk" at bounding box center [593, 181] width 196 height 15
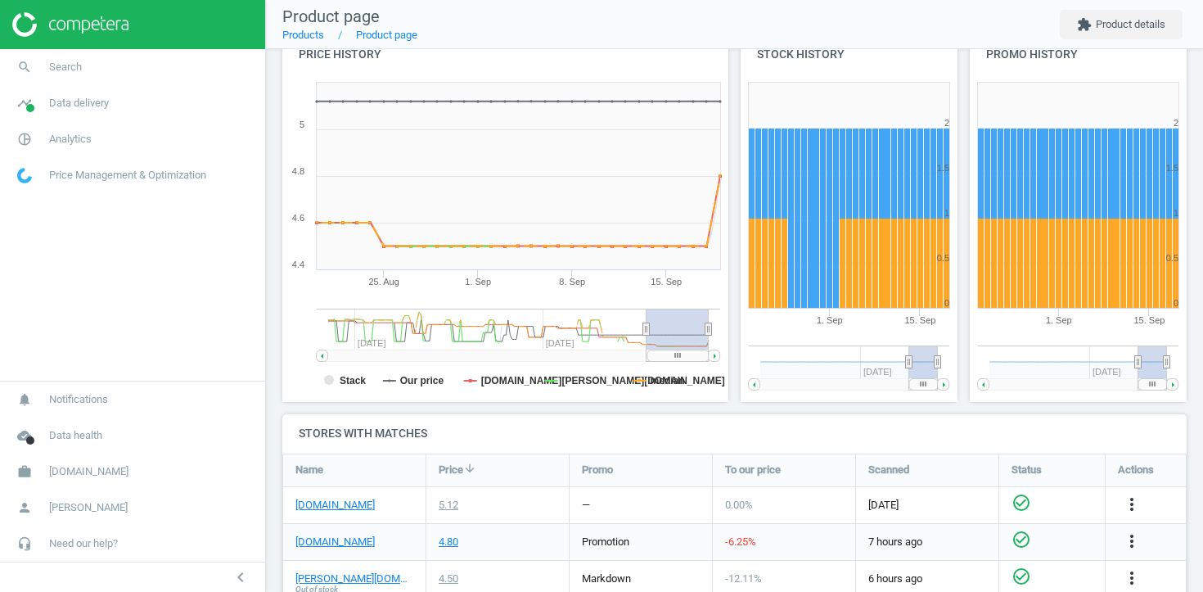
scroll to position [228, 0]
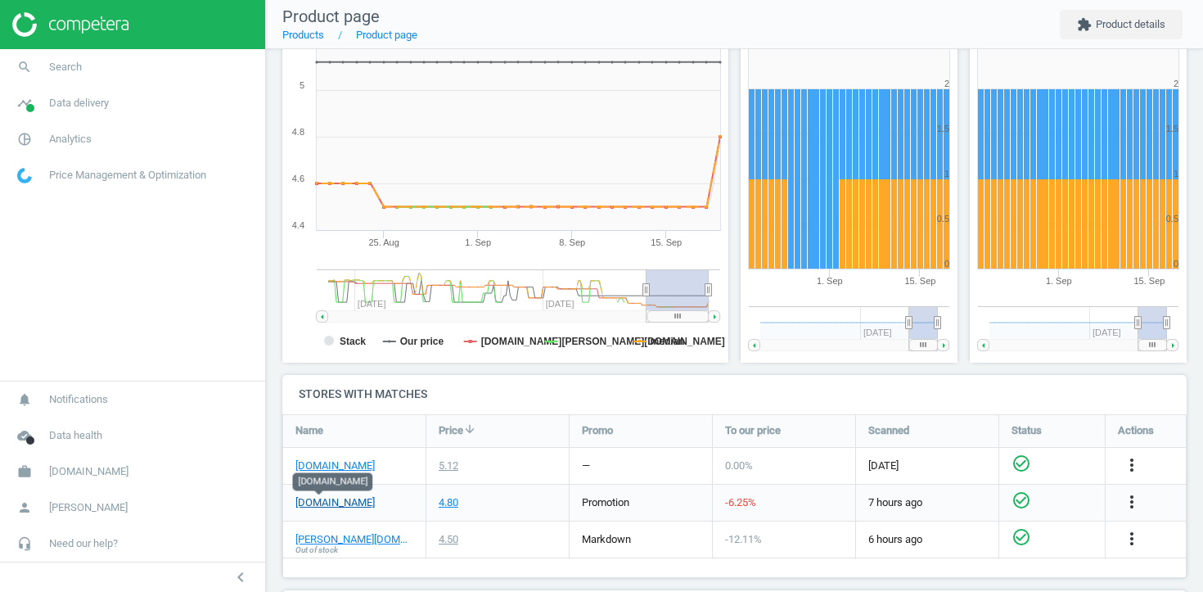
click at [323, 501] on link "notino.de" at bounding box center [334, 502] width 79 height 15
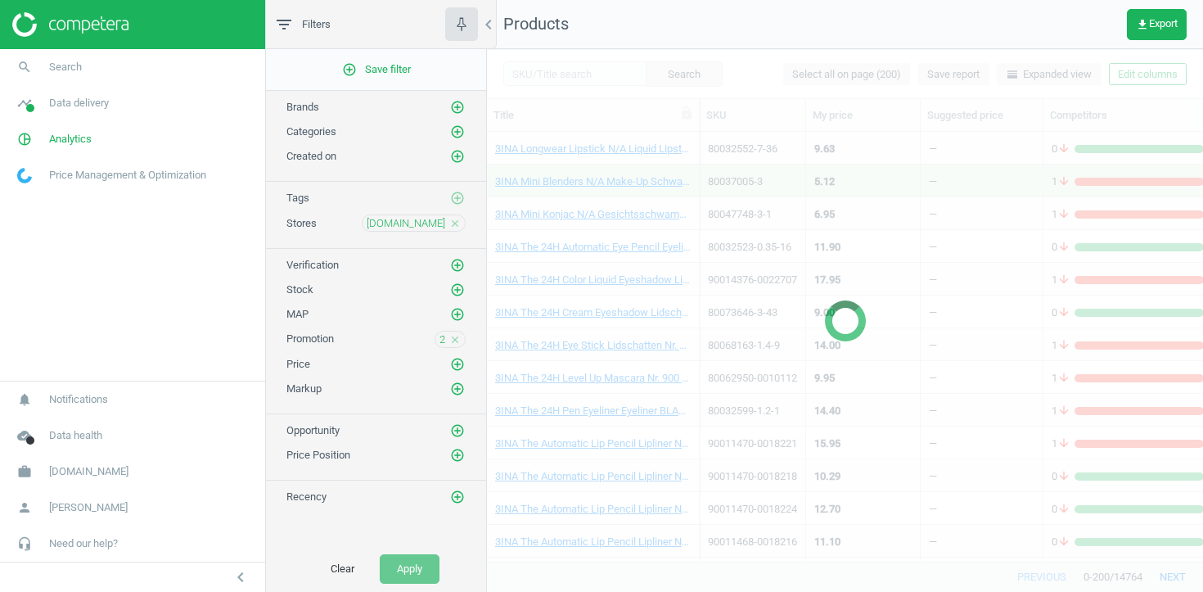
scroll to position [429, 716]
click at [442, 343] on span "2" at bounding box center [443, 339] width 6 height 15
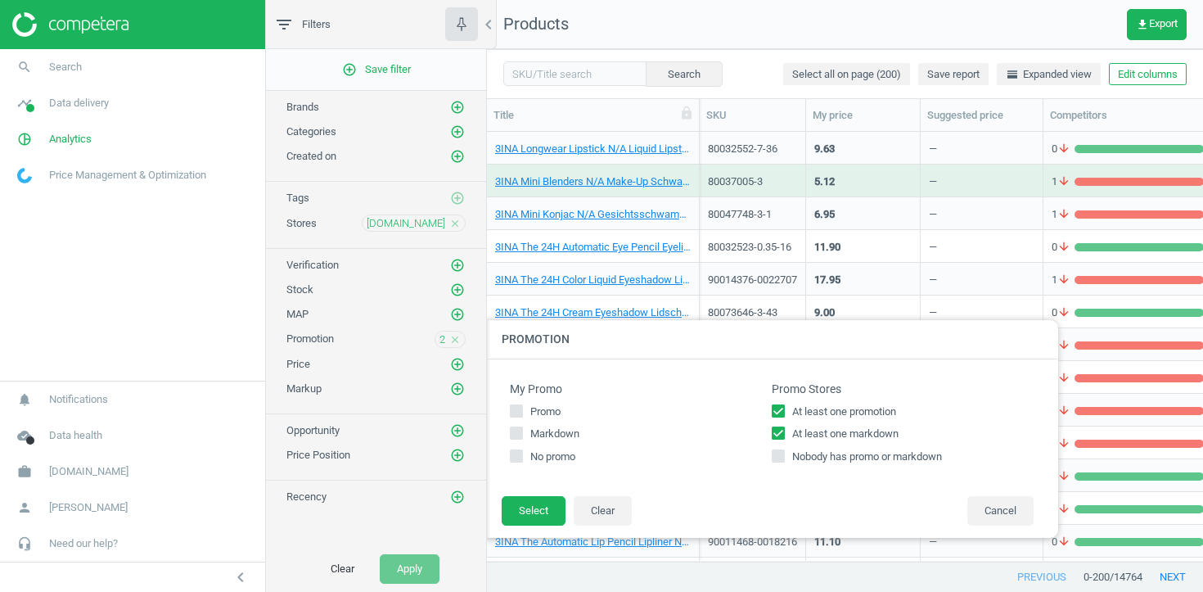
click at [774, 432] on input "At least one markdown" at bounding box center [778, 433] width 11 height 11
checkbox input "false"
click at [548, 506] on button "Select" at bounding box center [534, 510] width 64 height 29
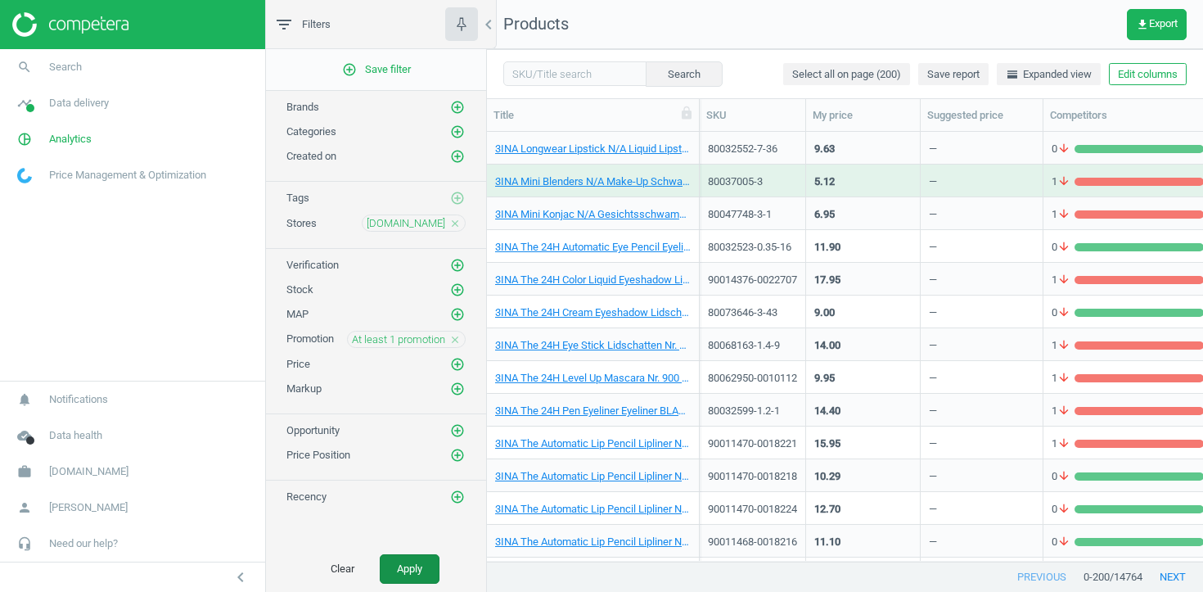
click at [401, 564] on button "Apply" at bounding box center [410, 568] width 60 height 29
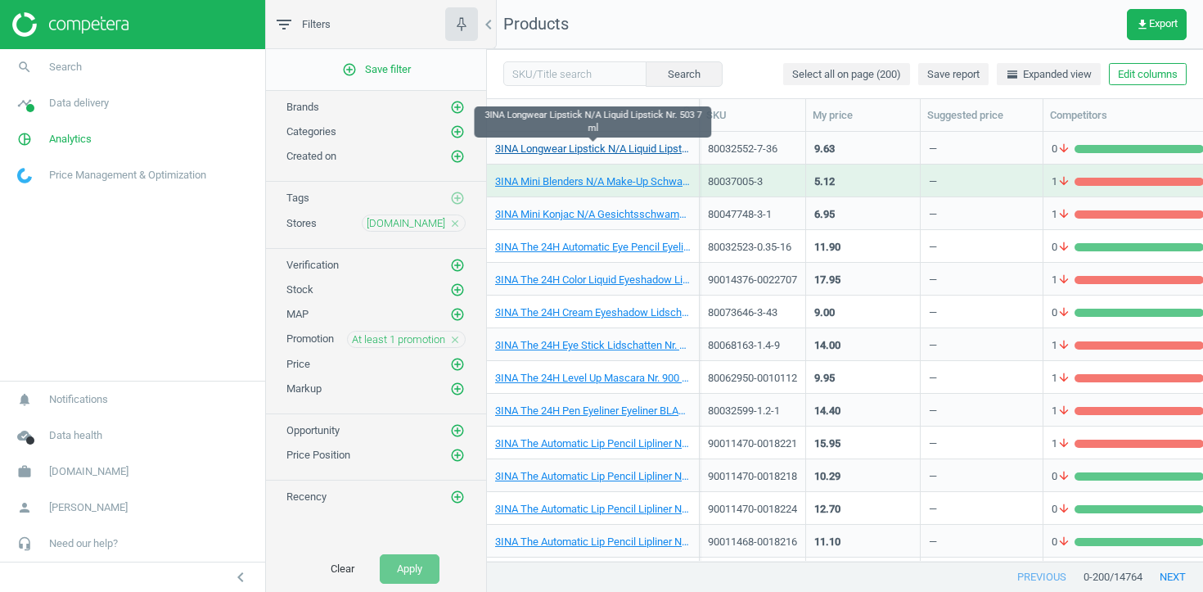
click at [631, 151] on link "3INA Longwear Lipstick N/A Liquid Lipstick Nr. 503 7 ml" at bounding box center [593, 149] width 196 height 15
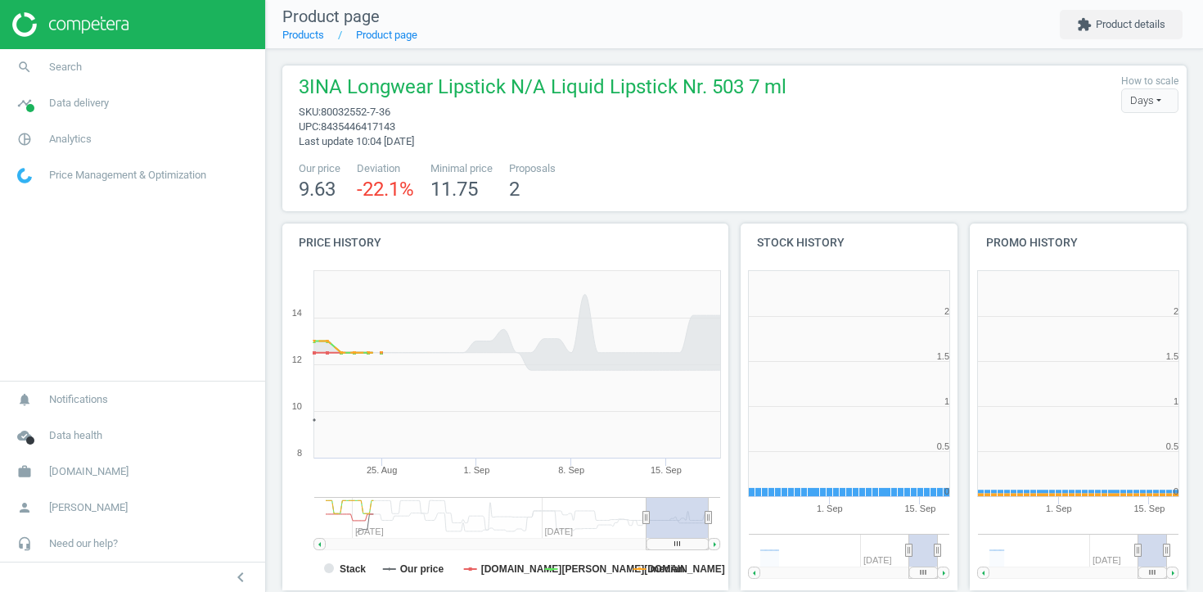
scroll to position [328, 218]
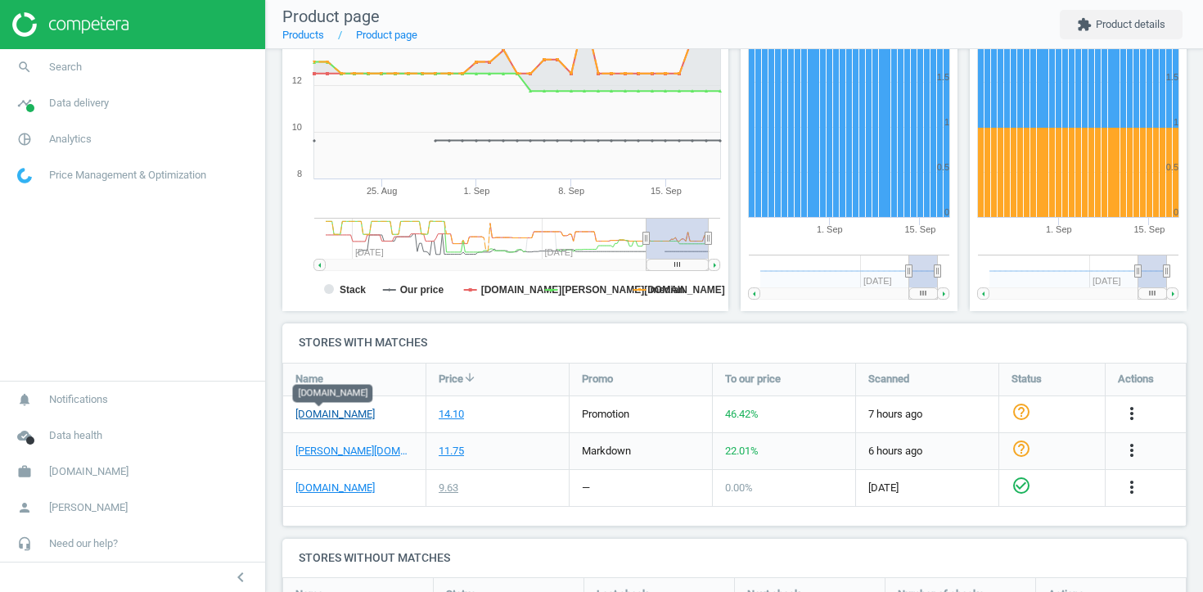
click at [326, 415] on link "notino.de" at bounding box center [334, 414] width 79 height 15
click at [316, 417] on link "notino.de" at bounding box center [334, 414] width 79 height 15
drag, startPoint x: 364, startPoint y: 417, endPoint x: 287, endPoint y: 413, distance: 77.0
click at [287, 414] on div "notino.de" at bounding box center [354, 414] width 142 height 36
copy link "notino.de"
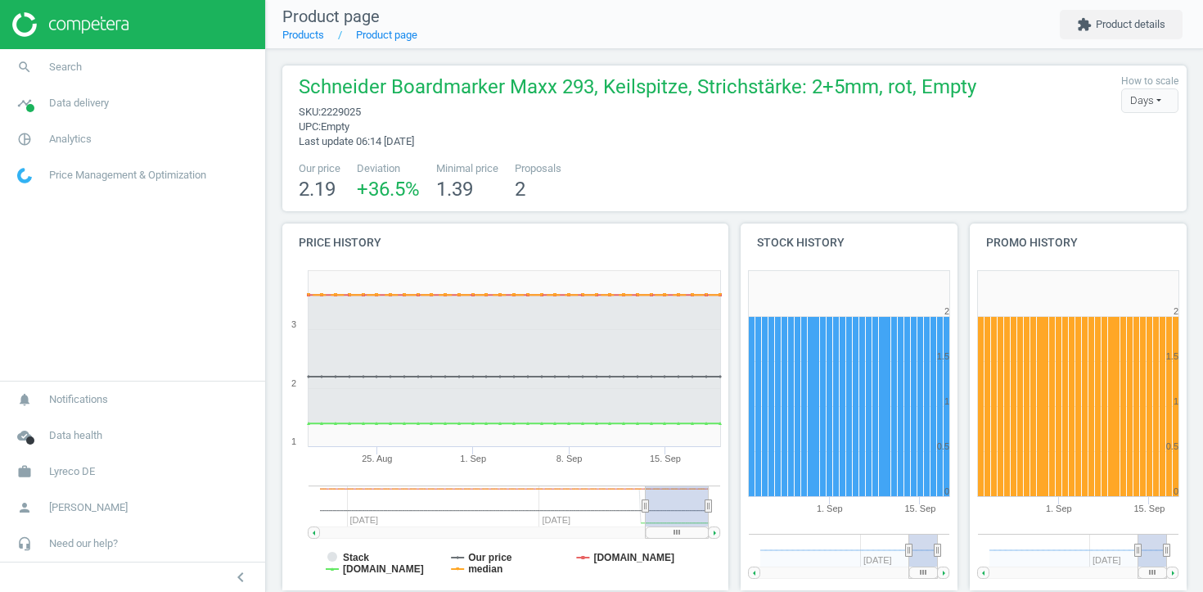
click at [355, 111] on span "2229025" at bounding box center [341, 112] width 40 height 12
copy span "2229025"
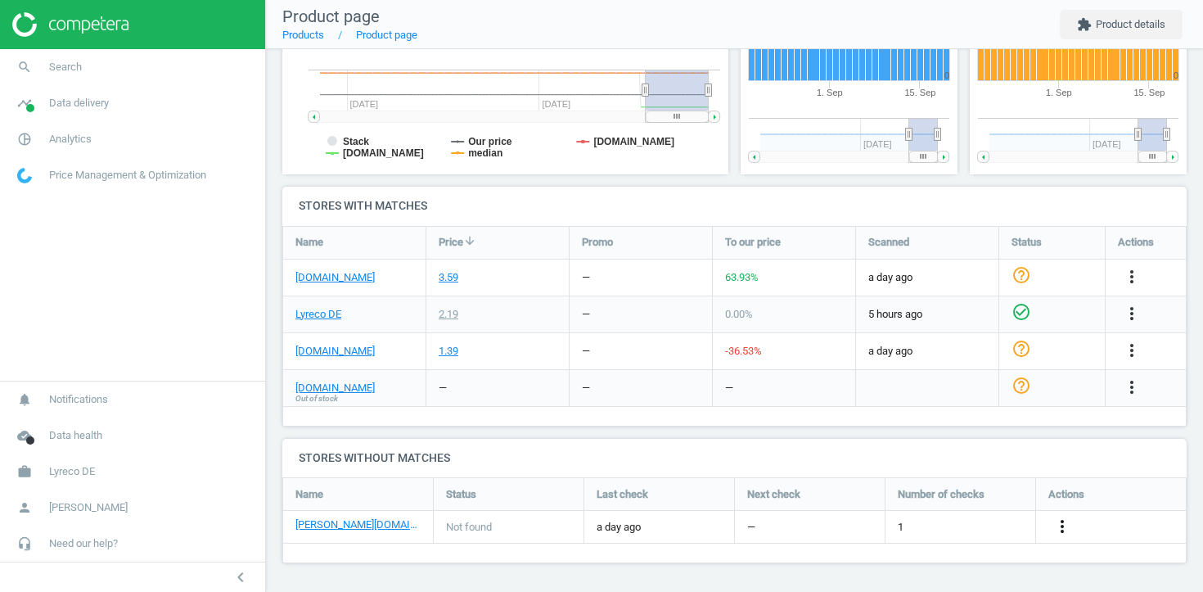
click at [1066, 525] on icon "more_vert" at bounding box center [1063, 526] width 20 height 20
click at [941, 526] on link "Edit URL/product option" at bounding box center [935, 526] width 224 height 25
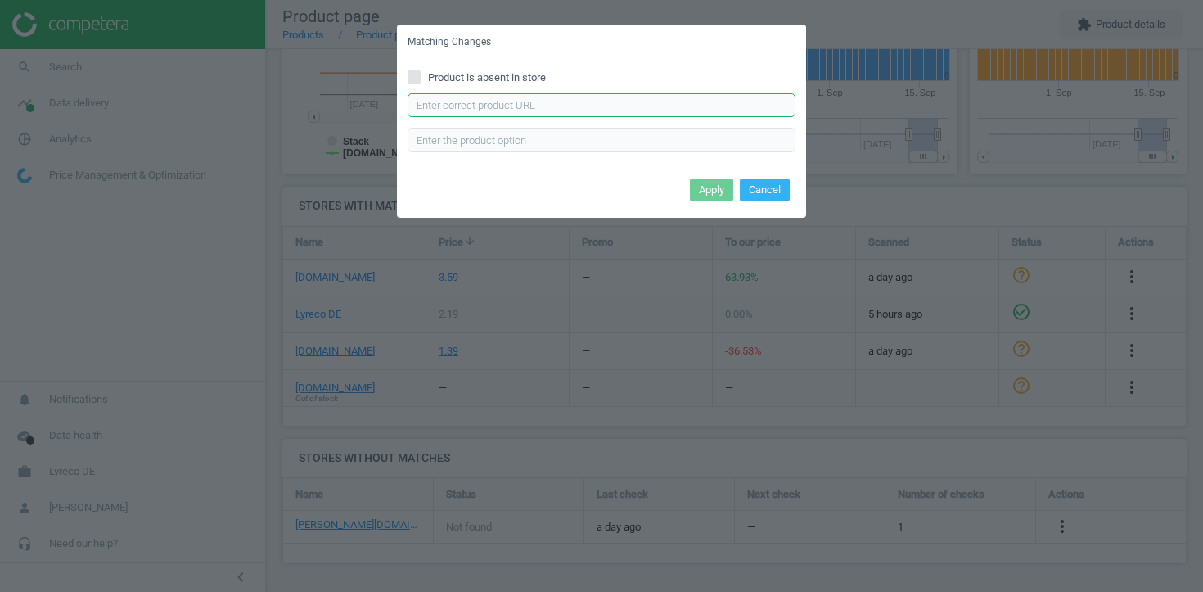
click at [556, 107] on input "text" at bounding box center [602, 105] width 388 height 25
paste input "https://www.otto-office.com/de/Schneider-4er-Pack-Whiteboard-und-Flipchart-Mark…"
type input "[URL][DOMAIN_NAME][PERSON_NAME][PERSON_NAME]"
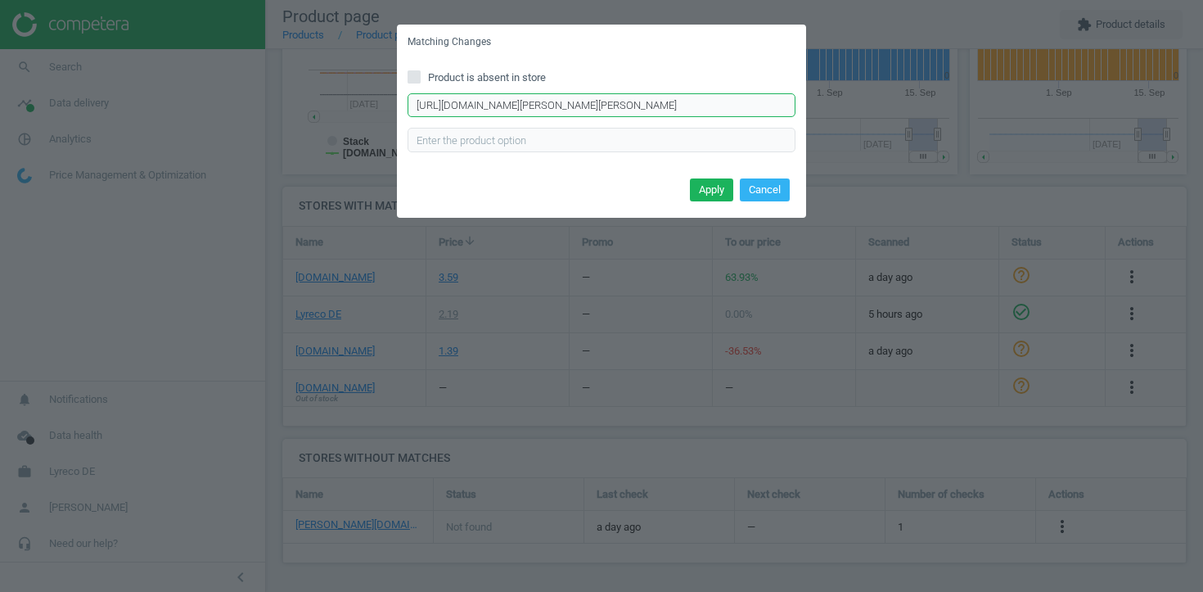
click at [682, 109] on input "[URL][DOMAIN_NAME][PERSON_NAME][PERSON_NAME]" at bounding box center [602, 105] width 388 height 25
click at [616, 108] on input "[URL][DOMAIN_NAME][PERSON_NAME][PERSON_NAME]" at bounding box center [602, 105] width 388 height 25
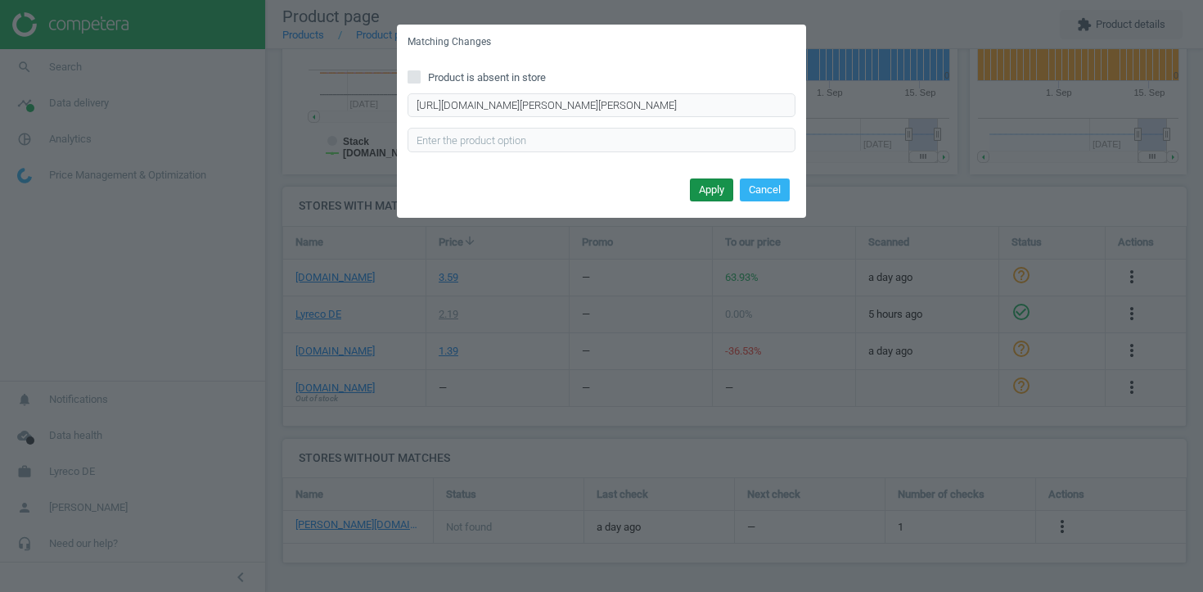
click at [706, 192] on button "Apply" at bounding box center [711, 189] width 43 height 23
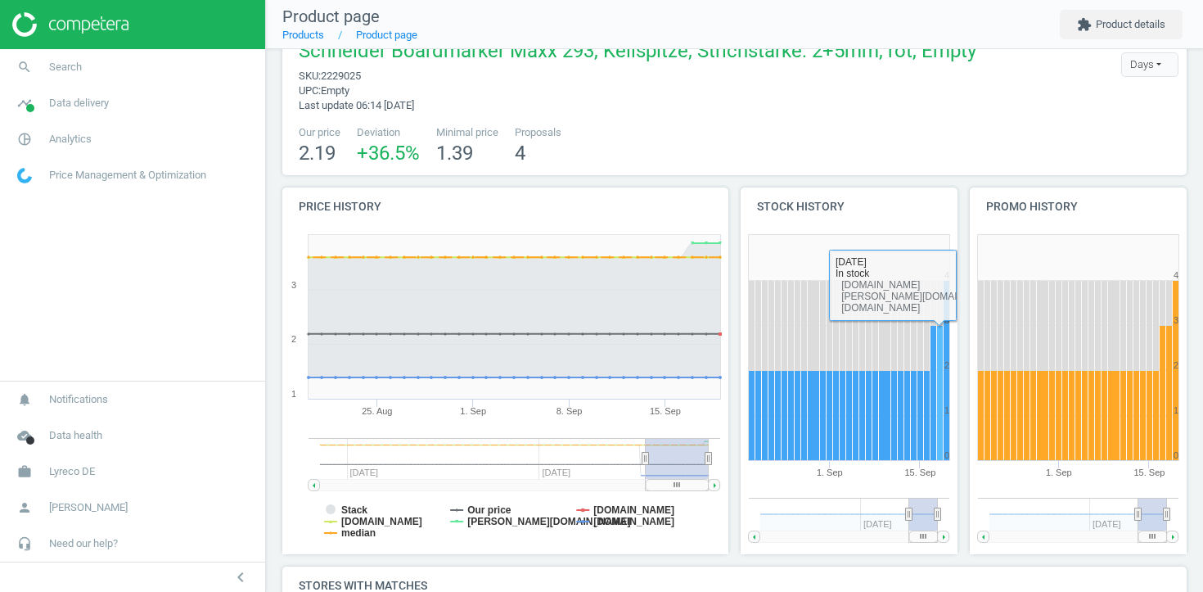
scroll to position [315, 0]
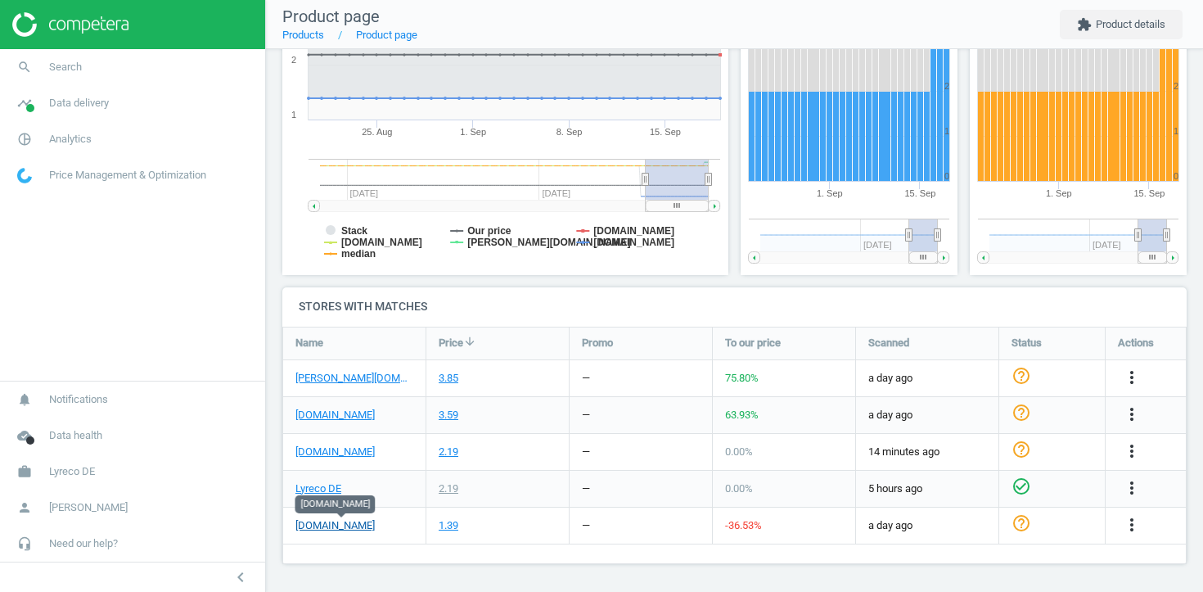
click at [365, 521] on link "[DOMAIN_NAME]" at bounding box center [334, 525] width 79 height 15
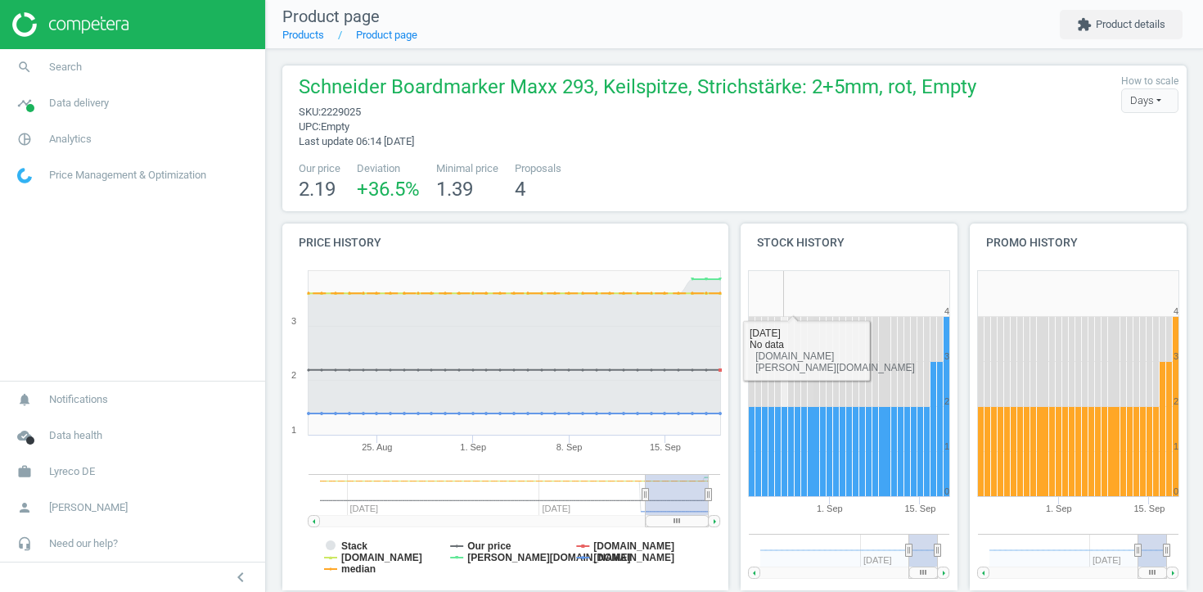
scroll to position [315, 0]
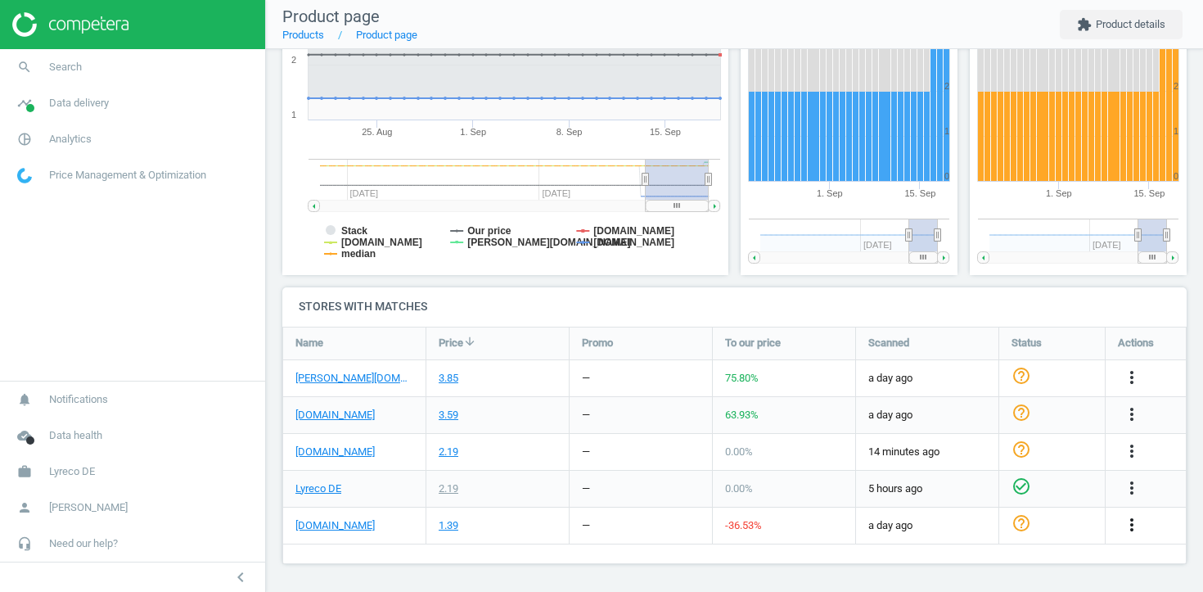
click at [1131, 522] on icon "more_vert" at bounding box center [1132, 525] width 20 height 20
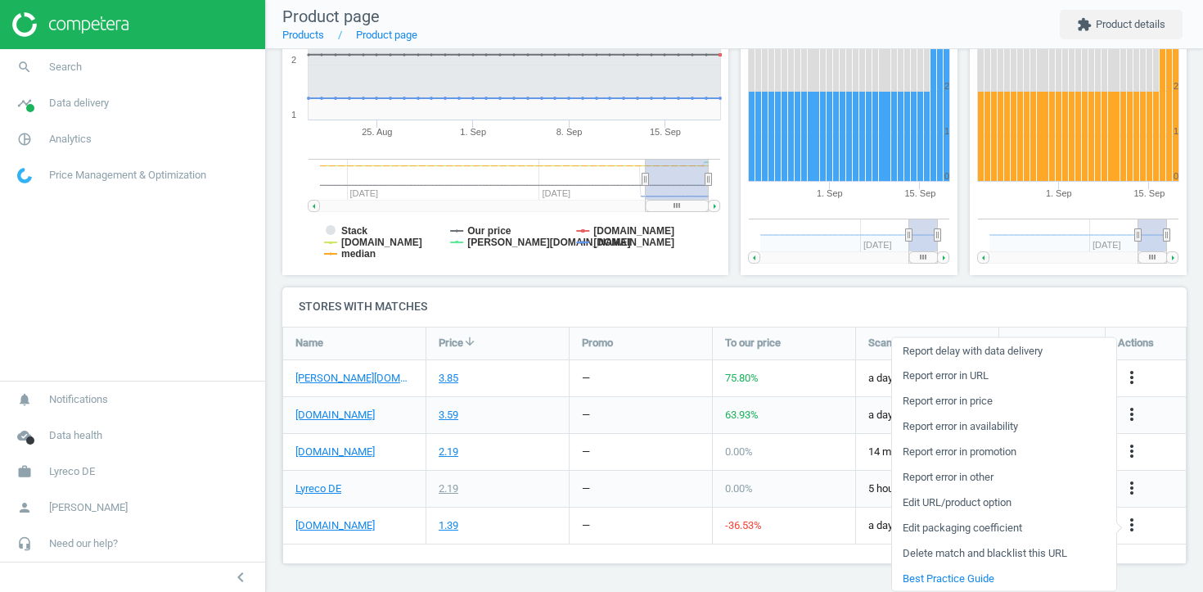
click at [998, 503] on link "Edit URL/product option" at bounding box center [1004, 501] width 224 height 25
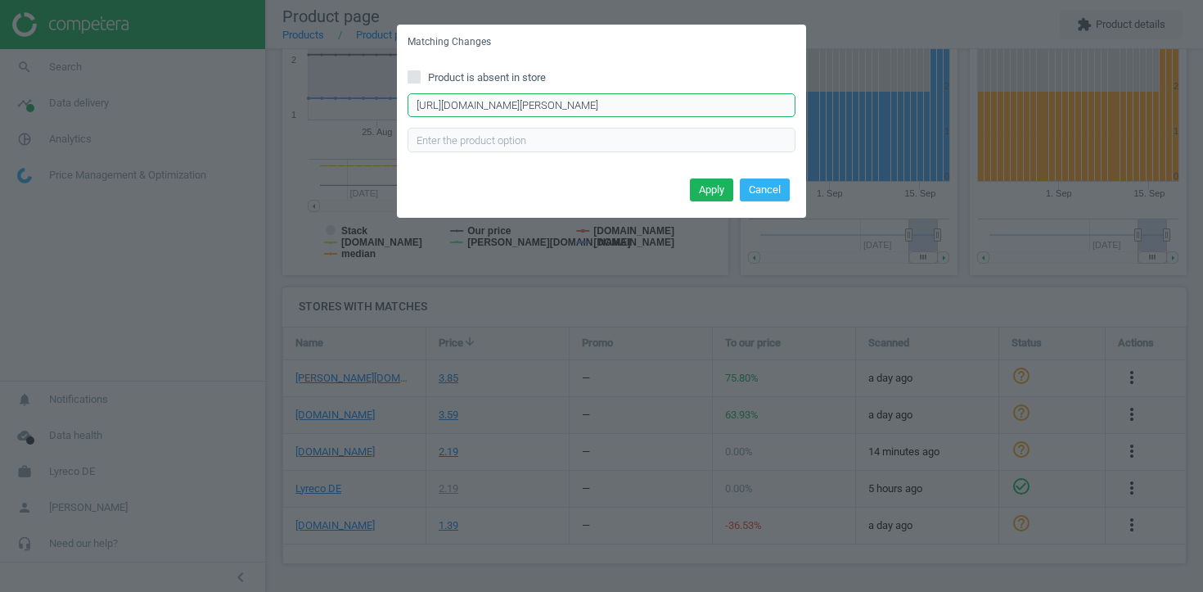
click at [734, 93] on input "https://www.office-discount.de/schneider-maxx-293-whiteboard-und-flipchart-mark…" at bounding box center [602, 105] width 388 height 25
click at [733, 106] on input "https://www.office-discount.de/schneider-maxx-293-whiteboard-und-flipchart-mark…" at bounding box center [602, 105] width 388 height 25
click at [770, 102] on input "https://www.office-discount.de/schneider-maxx-293-whiteboard-und-flipchart-mark…" at bounding box center [602, 105] width 388 height 25
click at [677, 98] on input "https://www.office-discount.de/schneider-maxx-293-whiteboard-und-flipchart-mark…" at bounding box center [602, 105] width 388 height 25
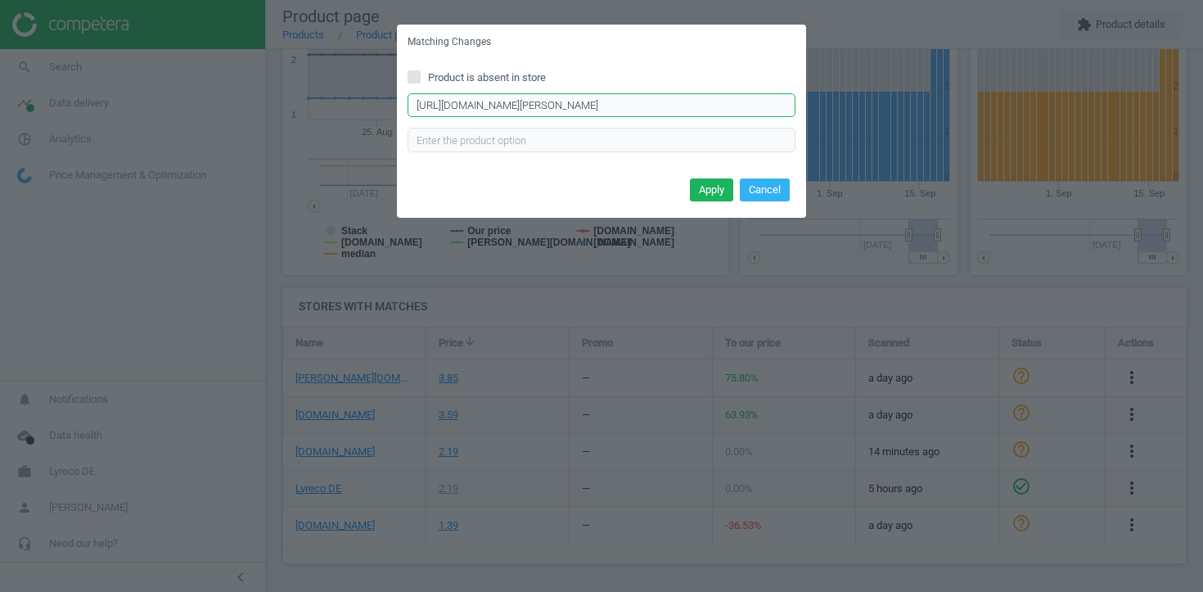
click at [677, 98] on input "https://www.office-discount.de/schneider-maxx-293-whiteboard-und-flipchart-mark…" at bounding box center [602, 105] width 388 height 25
paste input "tto-office.com/de/Schneider-4er-Pack-Whiteboard-und-Flipchart-Marker-Maxx-293/3…"
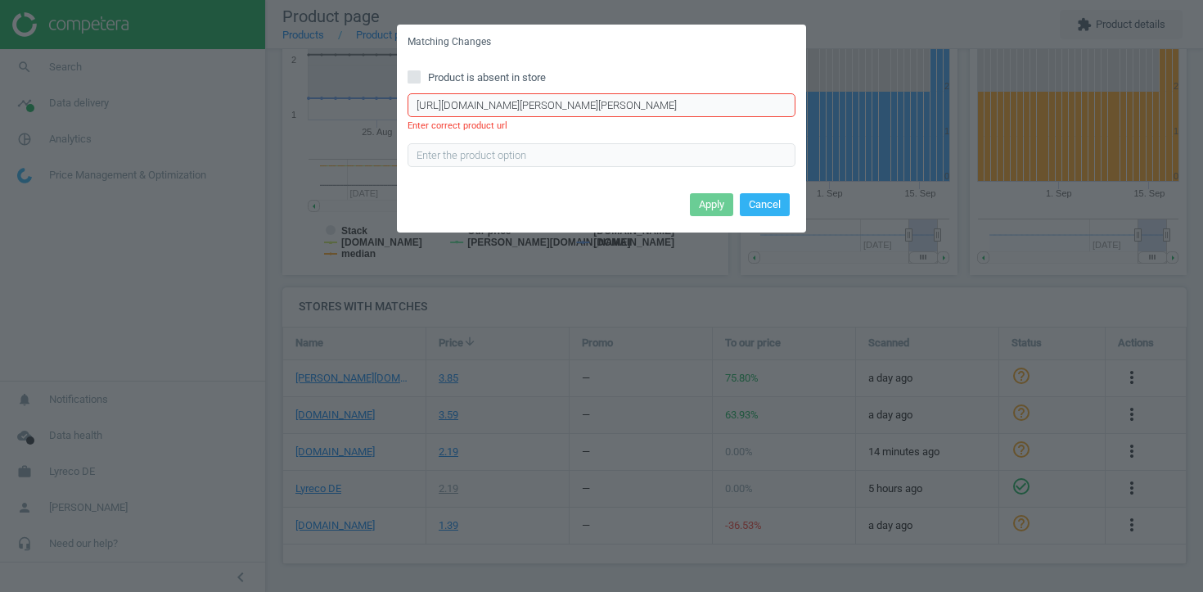
click at [416, 109] on input "https://www.otto-office.com/de/Schneider-4er-Pack-Whiteboard-und-Flipchart-Mark…" at bounding box center [602, 105] width 388 height 25
click at [495, 97] on input "https://www.otto-office.com/de/Schneider-4er-Pack-Whiteboard-und-Flipchart-Mark…" at bounding box center [602, 105] width 388 height 25
type input "https://www.otto-office.com/de/Schneider-4er-Pack-Whiteboard-und-Flipchart-Mark…"
click at [768, 208] on button "Cancel" at bounding box center [765, 204] width 50 height 23
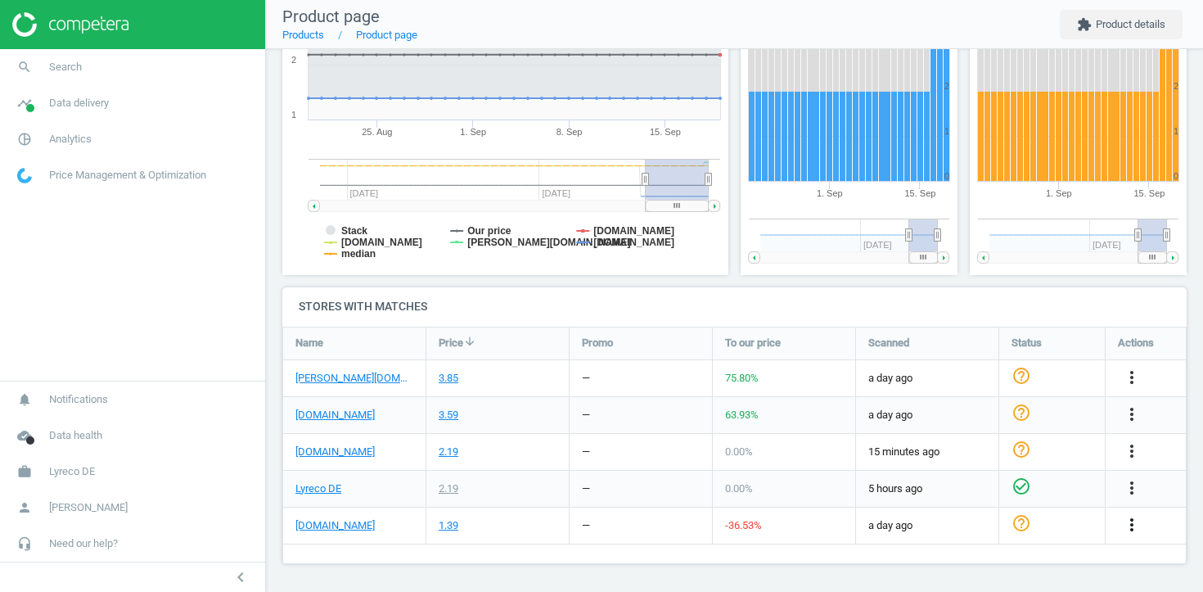
click at [1136, 526] on icon "more_vert" at bounding box center [1132, 525] width 20 height 20
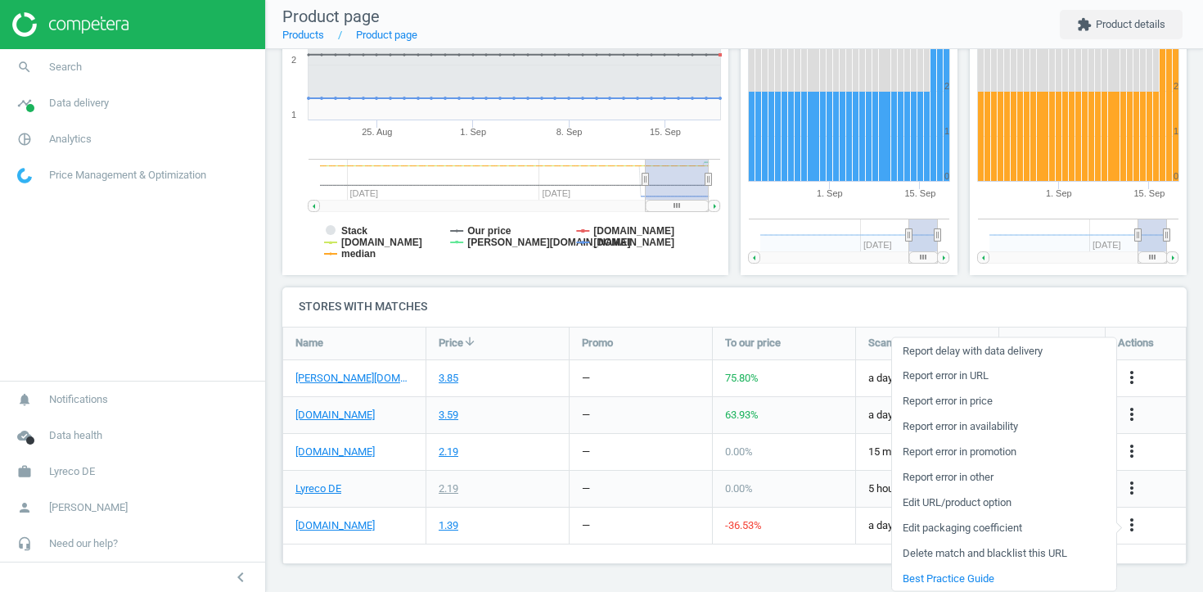
click at [1017, 498] on link "Edit URL/product option" at bounding box center [1004, 501] width 224 height 25
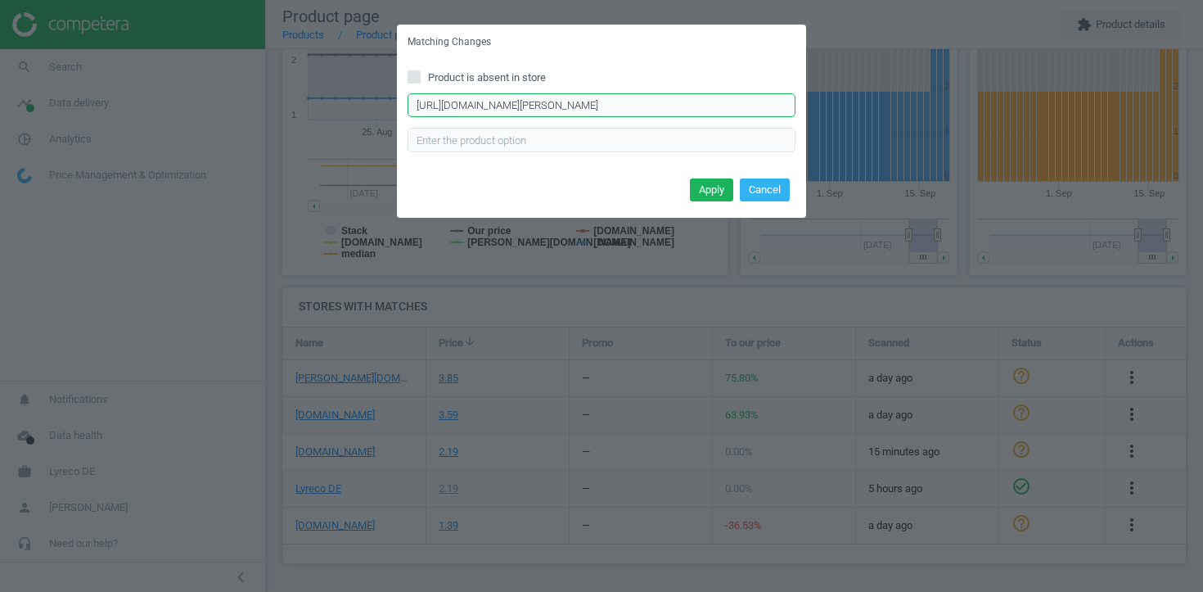
click at [721, 105] on input "https://www.office-discount.de/schneider-maxx-293-whiteboard-und-flipchart-mark…" at bounding box center [602, 105] width 388 height 25
paste input "tto-office.com/de/Schneider-4er-Pack-Whiteboard-und-Flipchart-Marker-Maxx-293/3…"
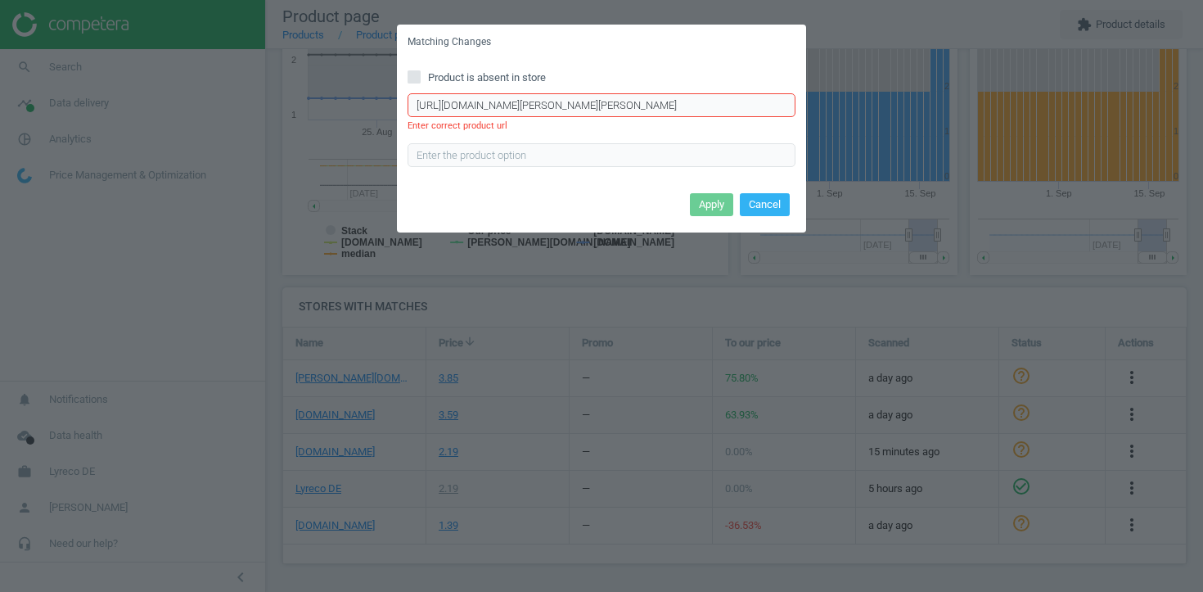
scroll to position [0, 160]
type input "https://www.otto-office.com/de/Schneider-4er-Pack-Whiteboard-und-Flipchart-Mark…"
click at [751, 202] on button "Cancel" at bounding box center [765, 204] width 50 height 23
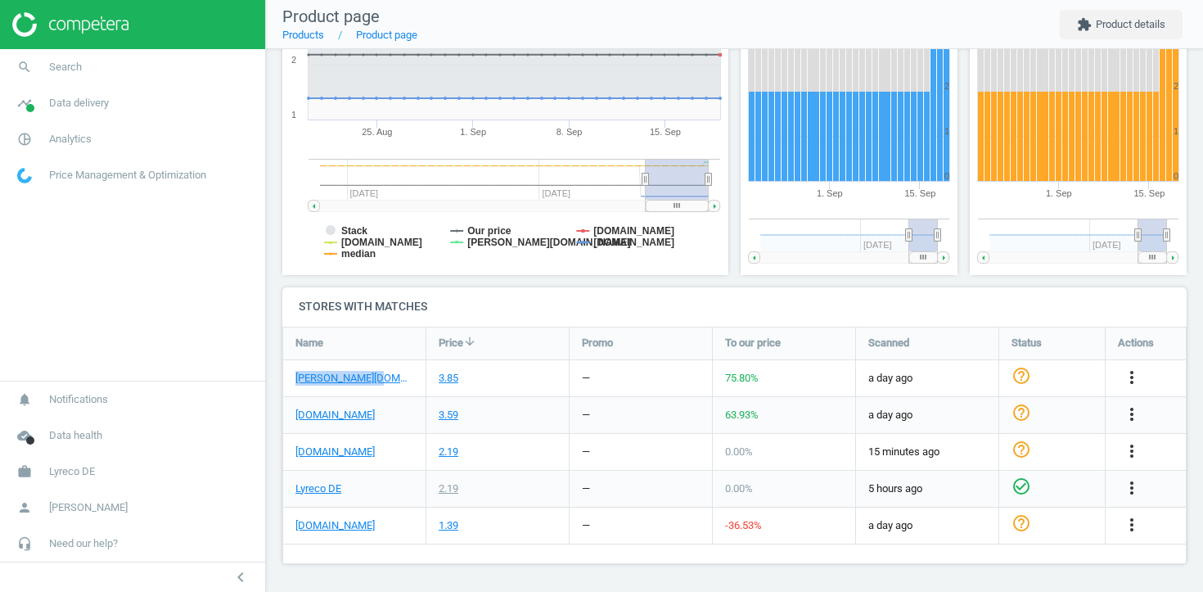
drag, startPoint x: 389, startPoint y: 377, endPoint x: 291, endPoint y: 377, distance: 97.4
click at [291, 377] on div "otto-office.com" at bounding box center [354, 378] width 142 height 36
copy link "otto-office.com"
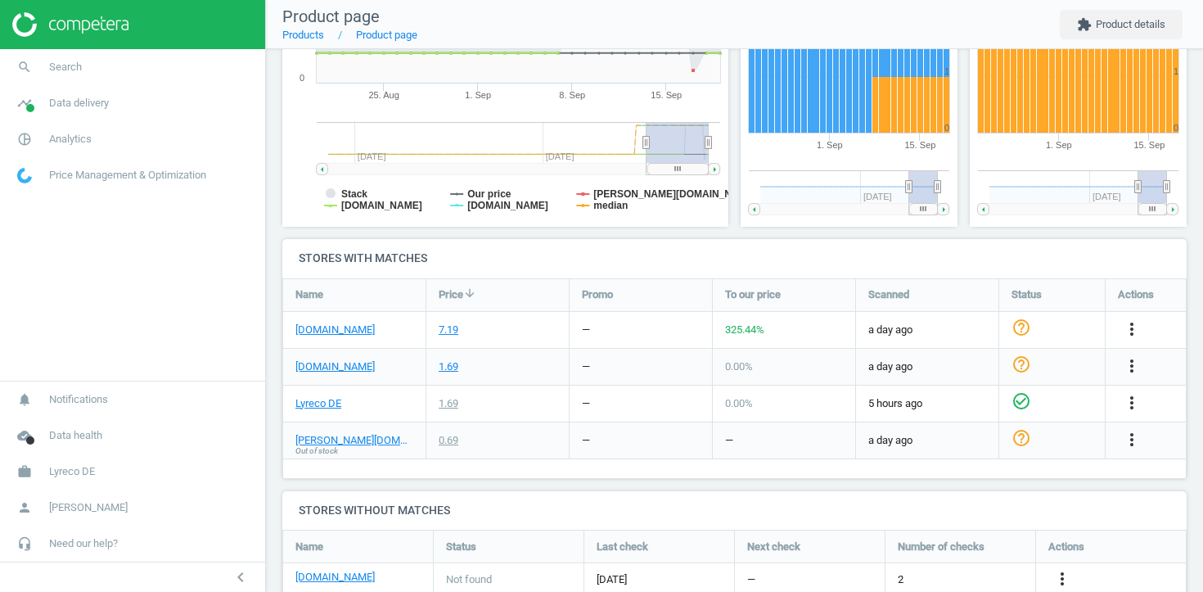
scroll to position [369, 0]
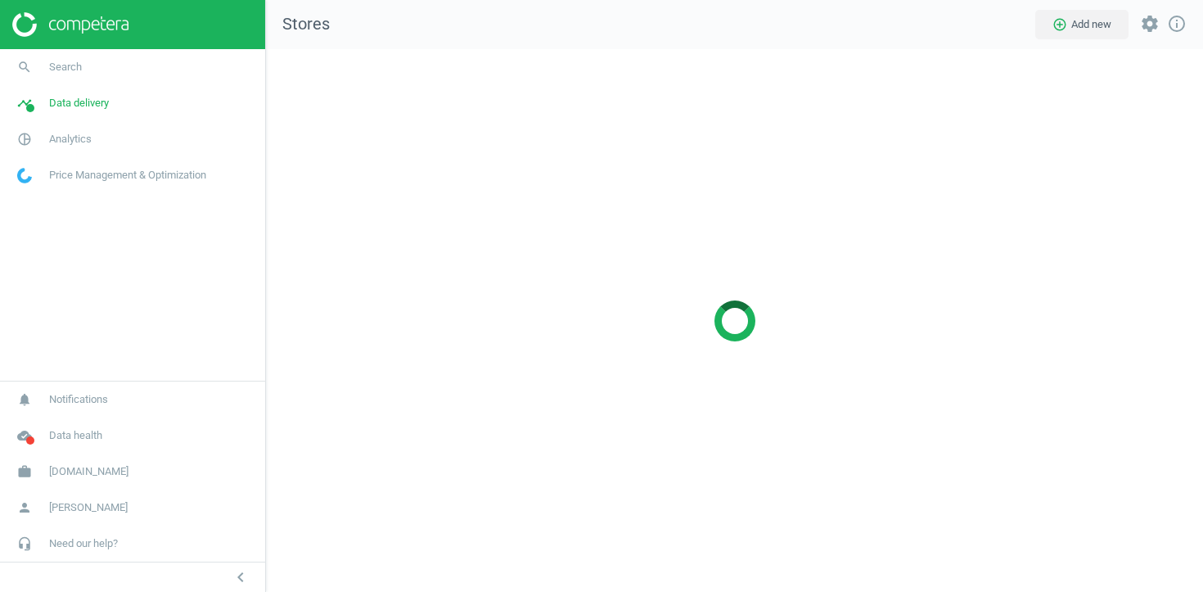
scroll to position [543, 938]
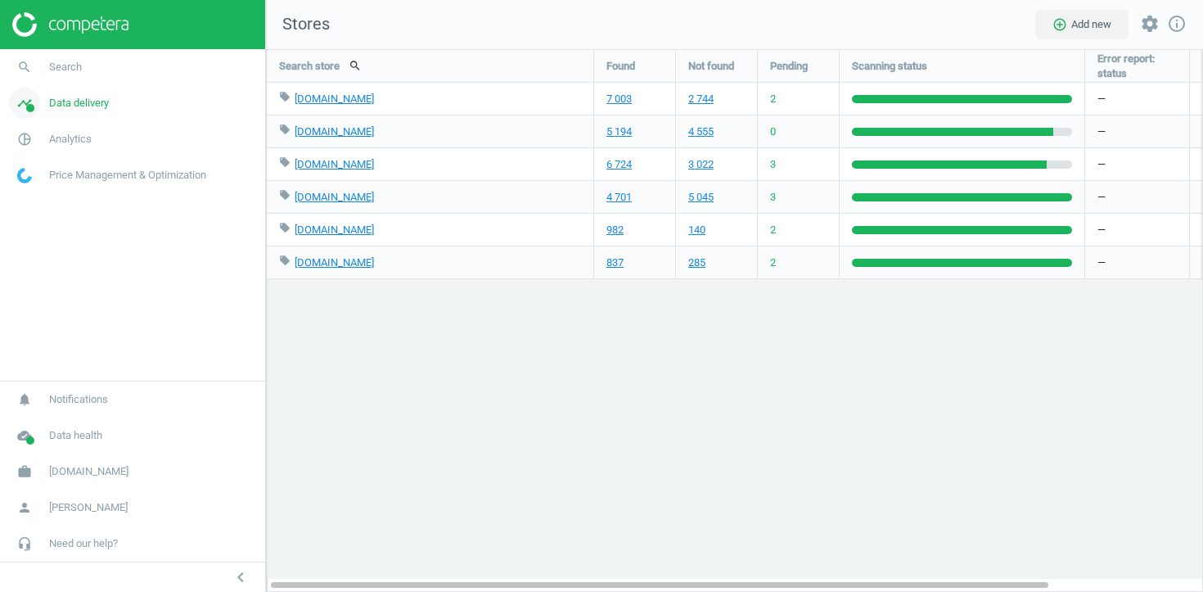
click at [74, 104] on span "Data delivery" at bounding box center [79, 103] width 60 height 15
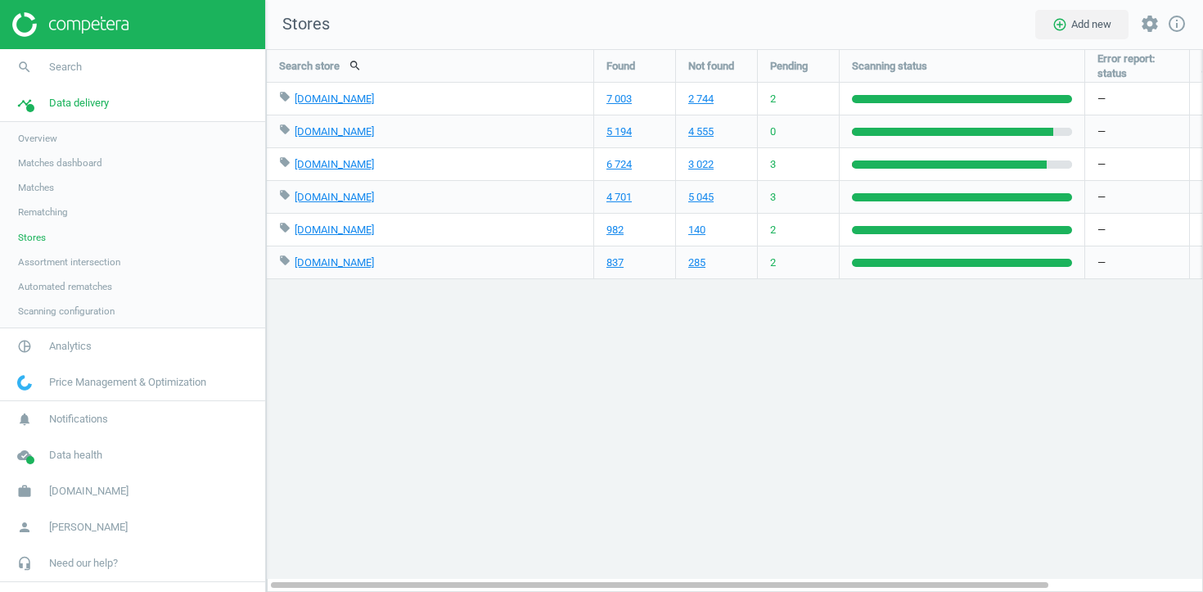
click at [66, 310] on span "Scanning configuration" at bounding box center [66, 310] width 97 height 13
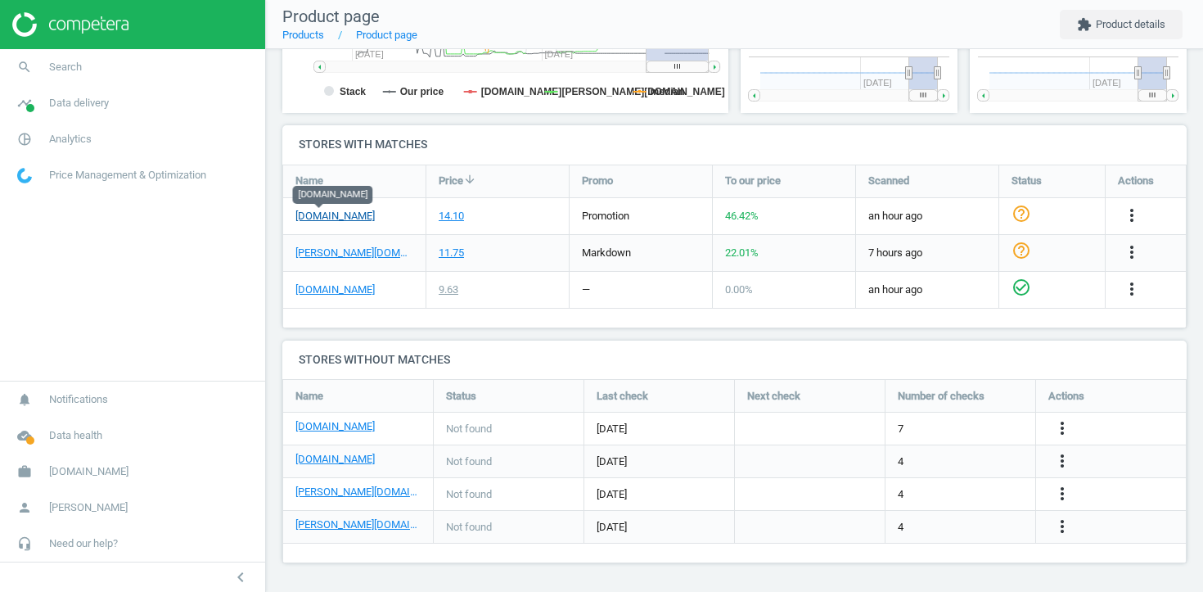
click at [328, 213] on link "[DOMAIN_NAME]" at bounding box center [334, 216] width 79 height 15
click at [1137, 212] on icon "more_vert" at bounding box center [1132, 215] width 20 height 20
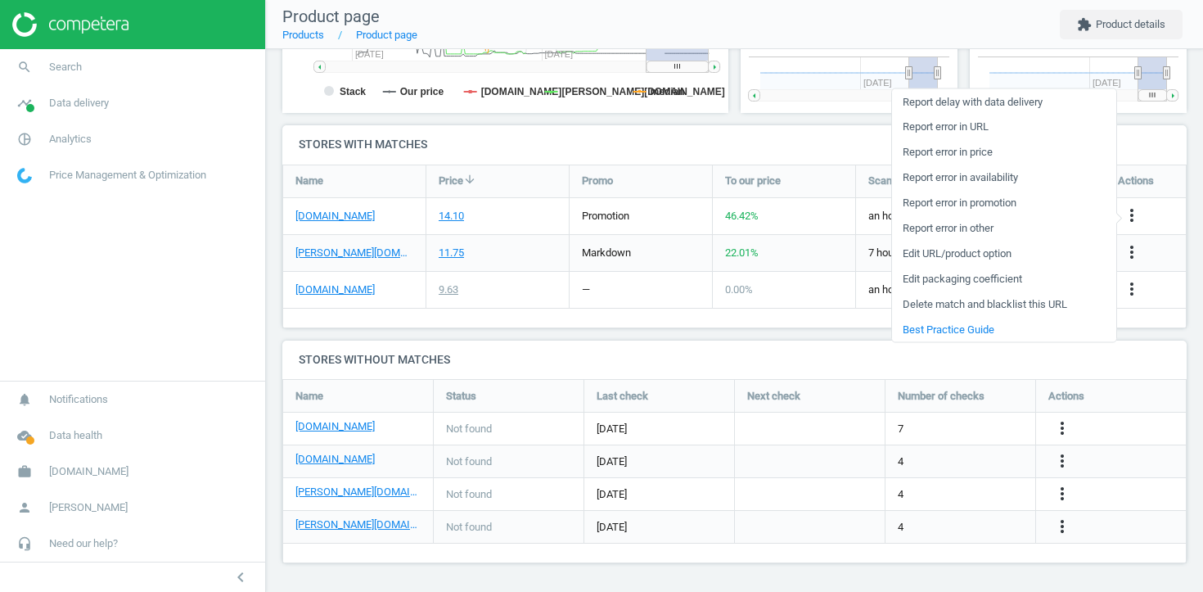
click at [830, 253] on div "22.01 %" at bounding box center [784, 253] width 142 height 36
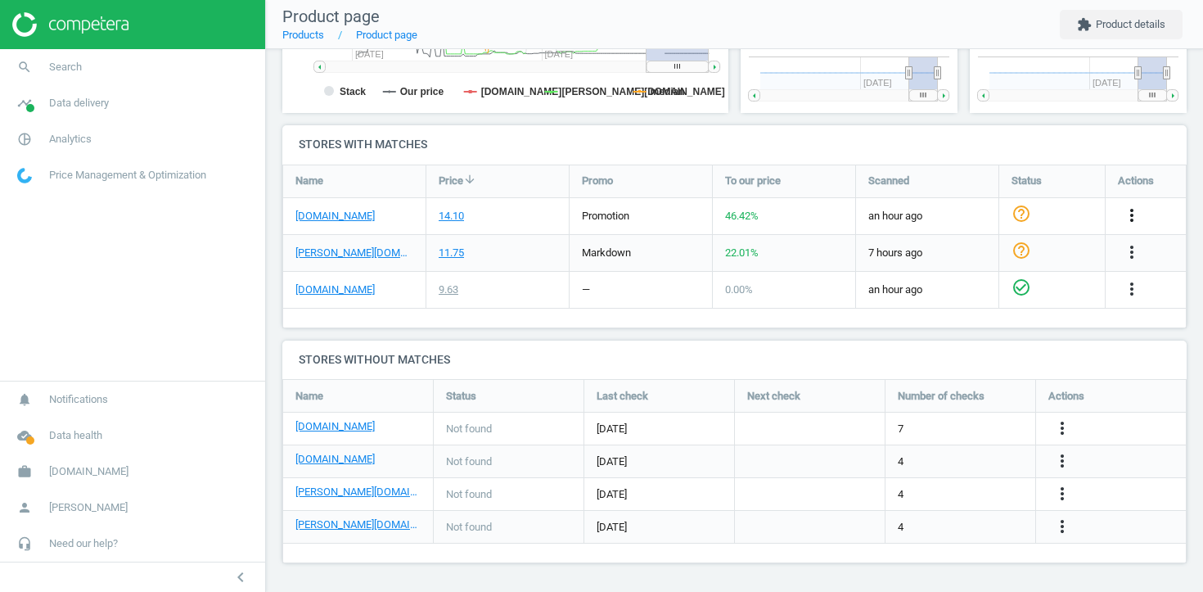
click at [1130, 219] on icon "more_vert" at bounding box center [1132, 215] width 20 height 20
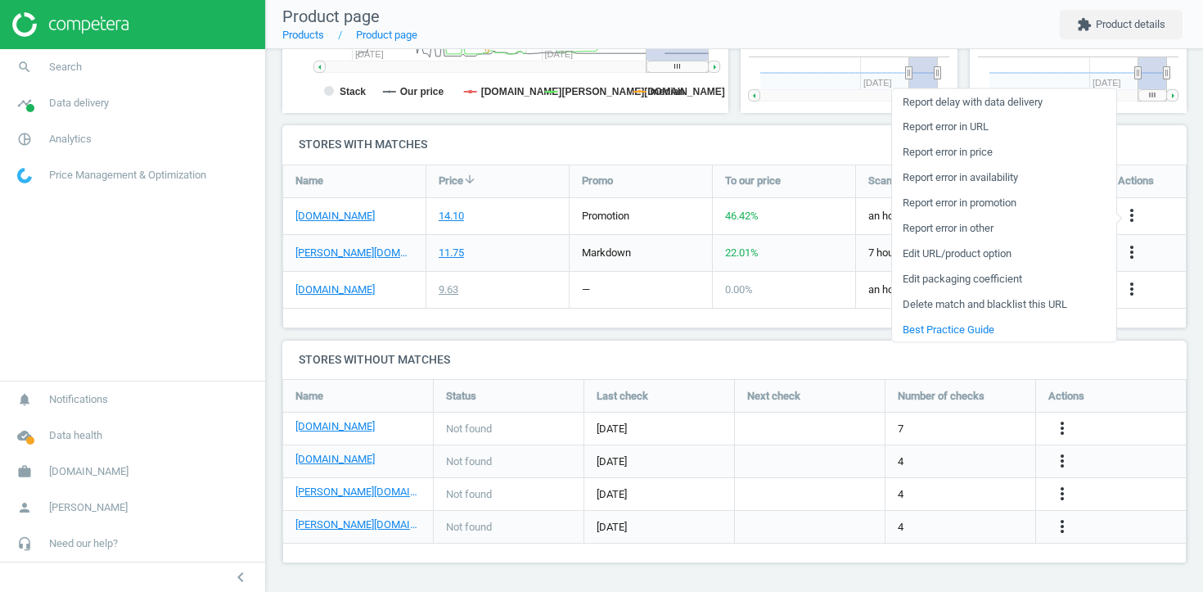
click at [997, 200] on link "Report error in promotion" at bounding box center [1004, 202] width 224 height 25
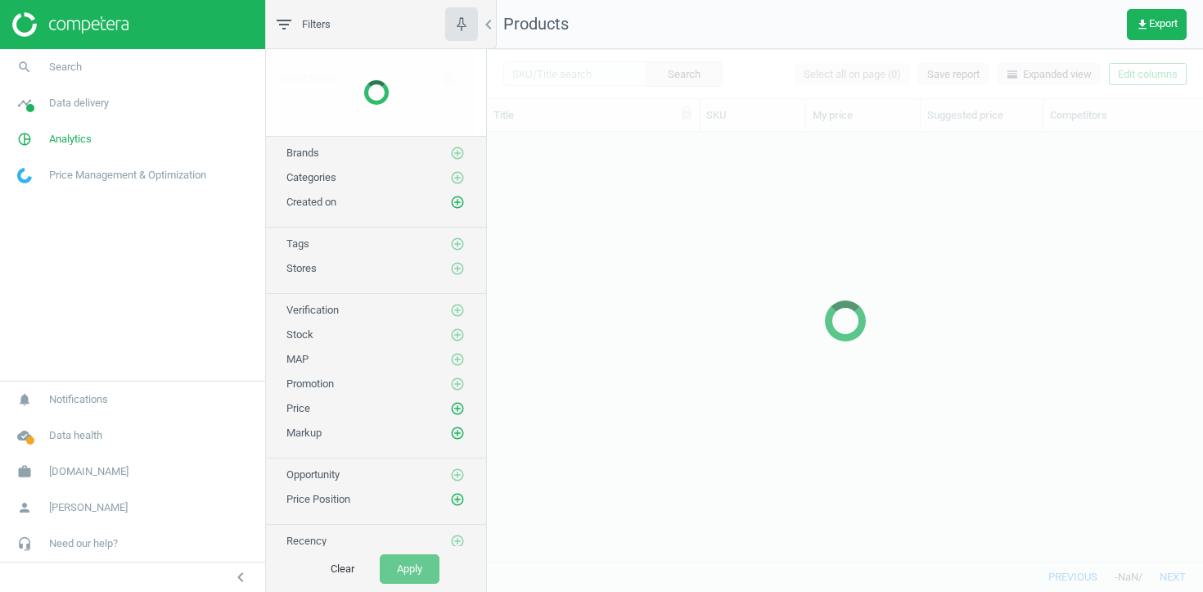
scroll to position [429, 716]
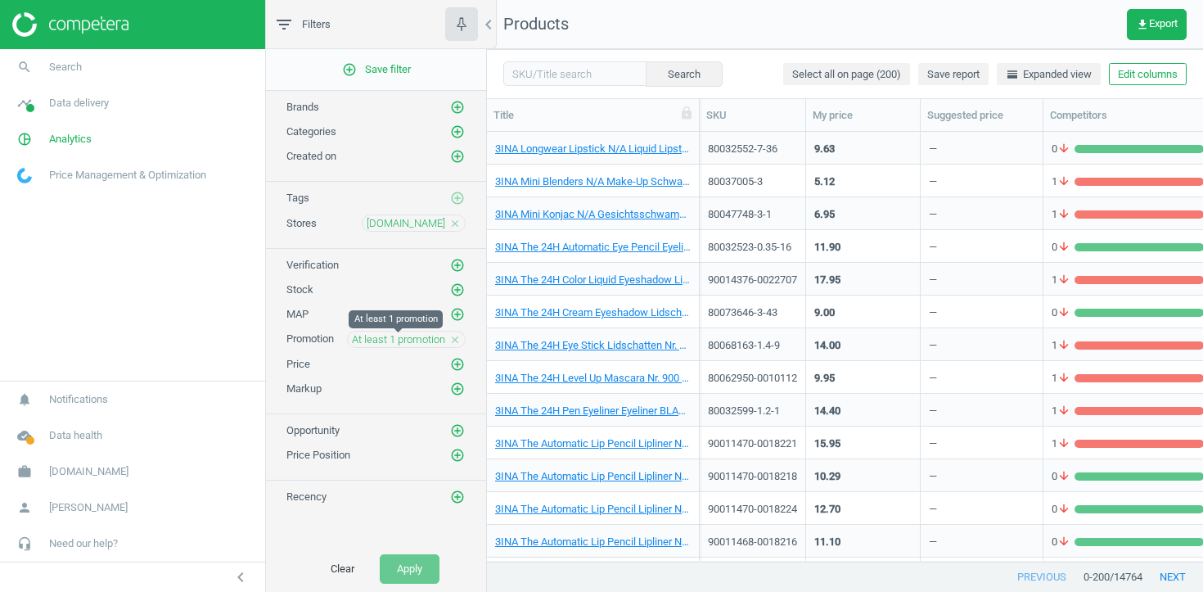
click at [410, 336] on span "At least 1 promotion" at bounding box center [398, 339] width 93 height 15
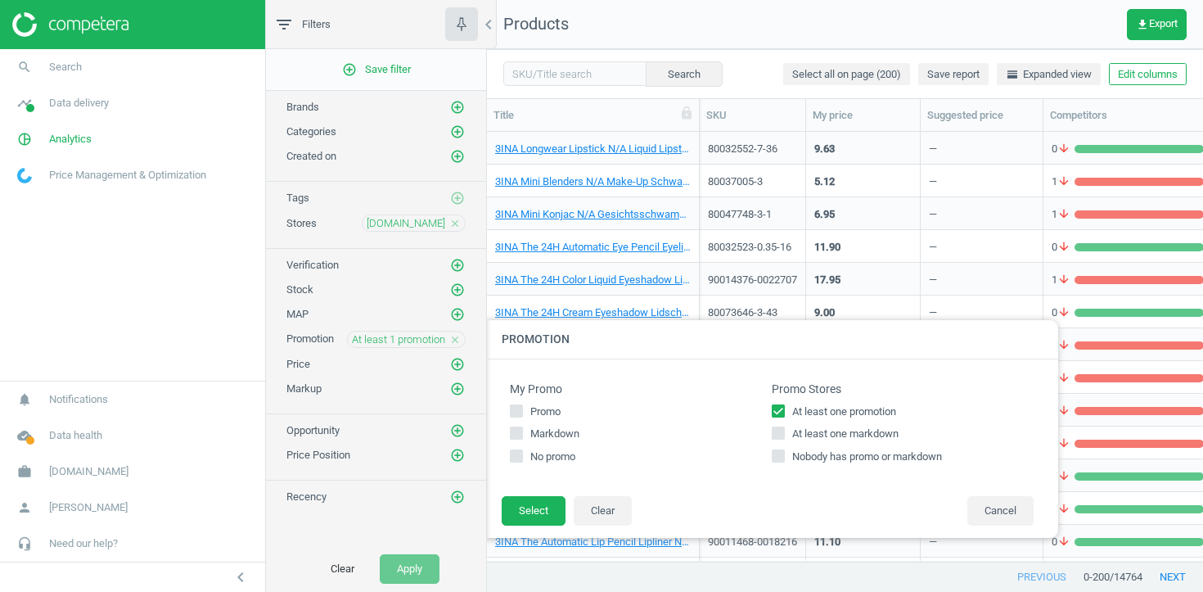
click at [453, 339] on icon "close" at bounding box center [454, 339] width 11 height 11
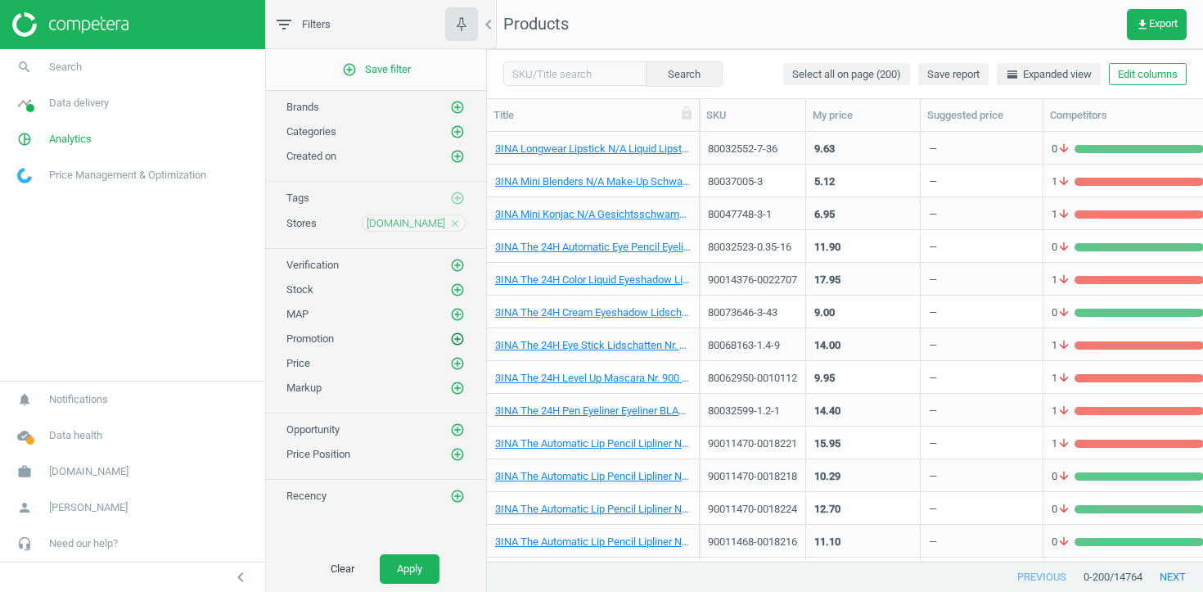
click at [451, 340] on icon "add_circle_outline" at bounding box center [457, 338] width 15 height 15
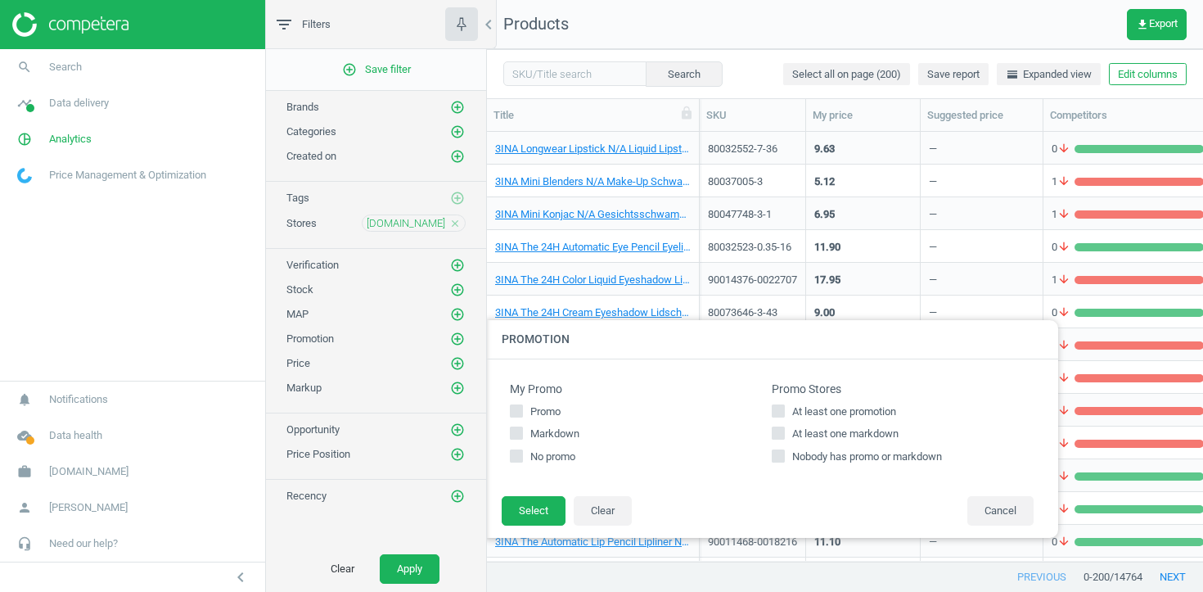
click at [812, 434] on span "At least one markdown" at bounding box center [845, 433] width 113 height 15
click at [784, 434] on input "At least one markdown" at bounding box center [778, 433] width 11 height 11
checkbox input "true"
click at [529, 505] on button "Select" at bounding box center [534, 510] width 64 height 29
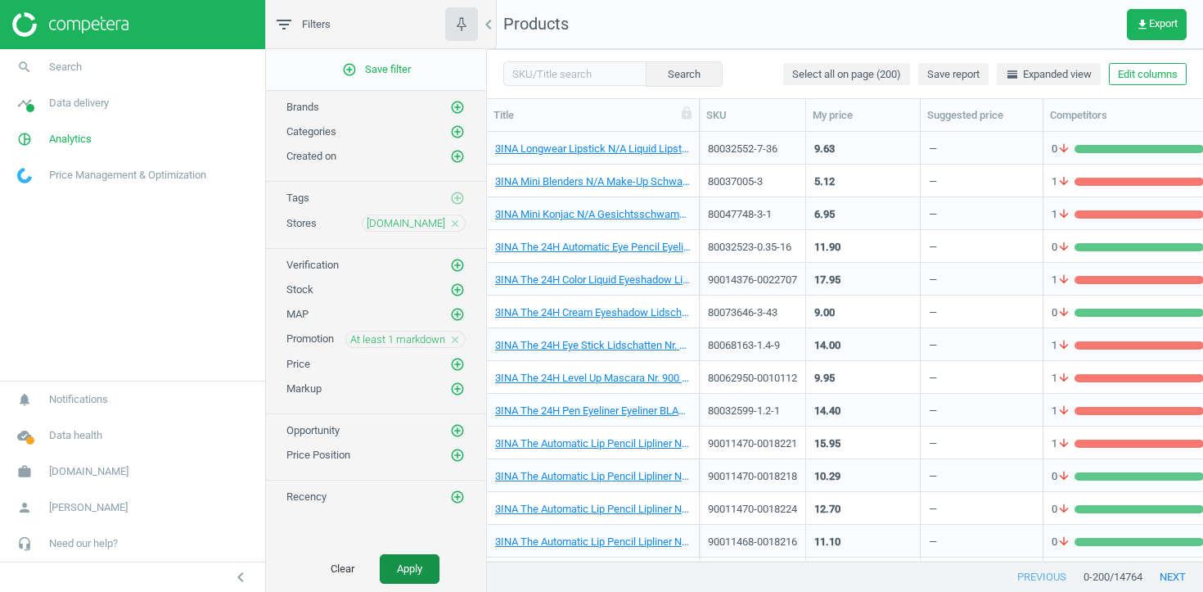
click at [421, 566] on button "Apply" at bounding box center [410, 568] width 60 height 29
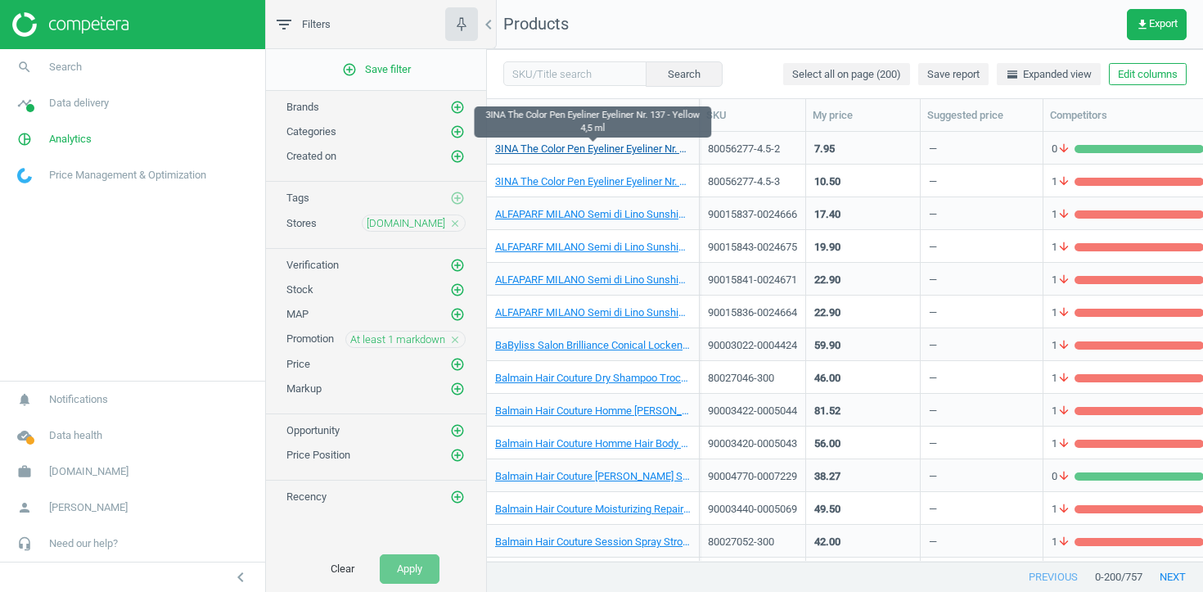
click at [617, 151] on link "3INA The Color Pen Eyeliner Eyeliner Nr. 137 - Yellow 4,5 ml" at bounding box center [593, 149] width 196 height 15
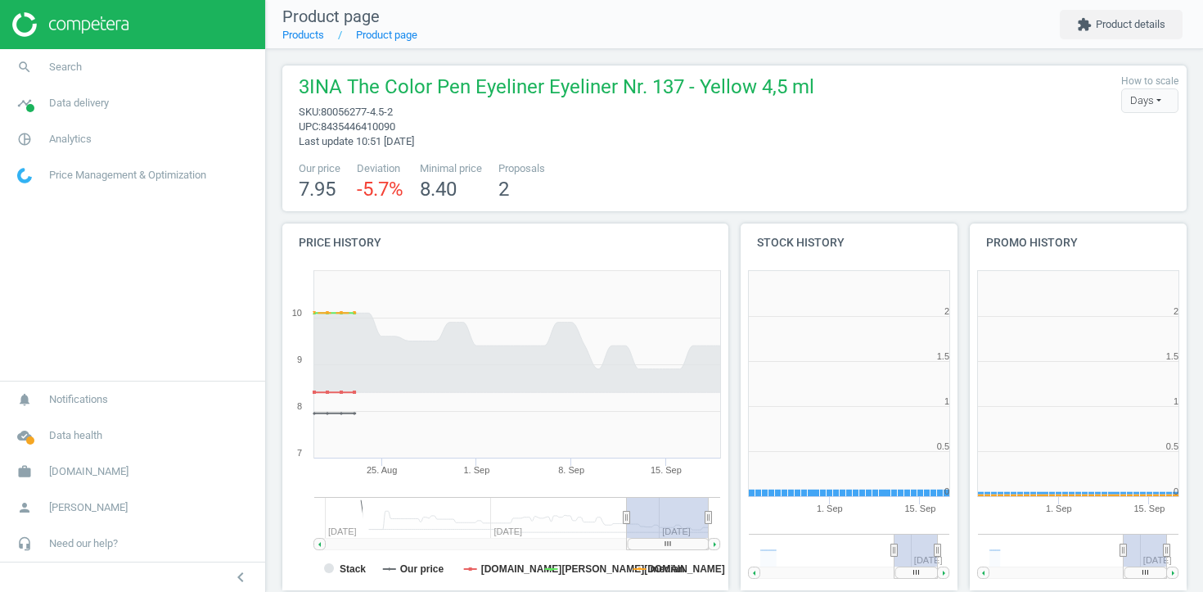
scroll to position [8, 8]
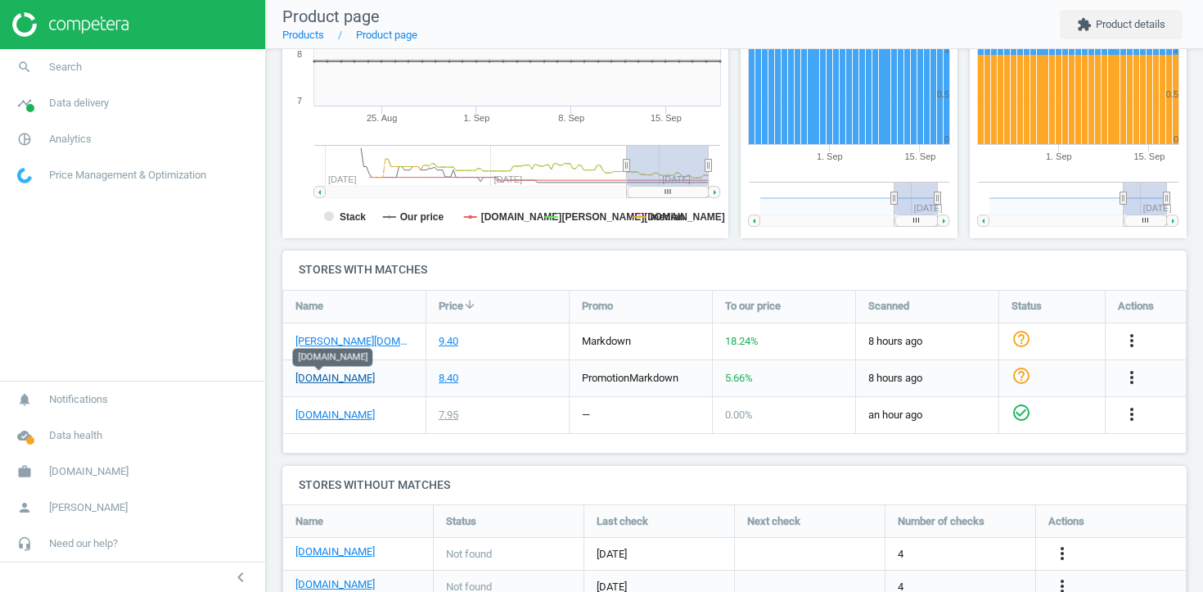
click at [330, 379] on link "[DOMAIN_NAME]" at bounding box center [334, 378] width 79 height 15
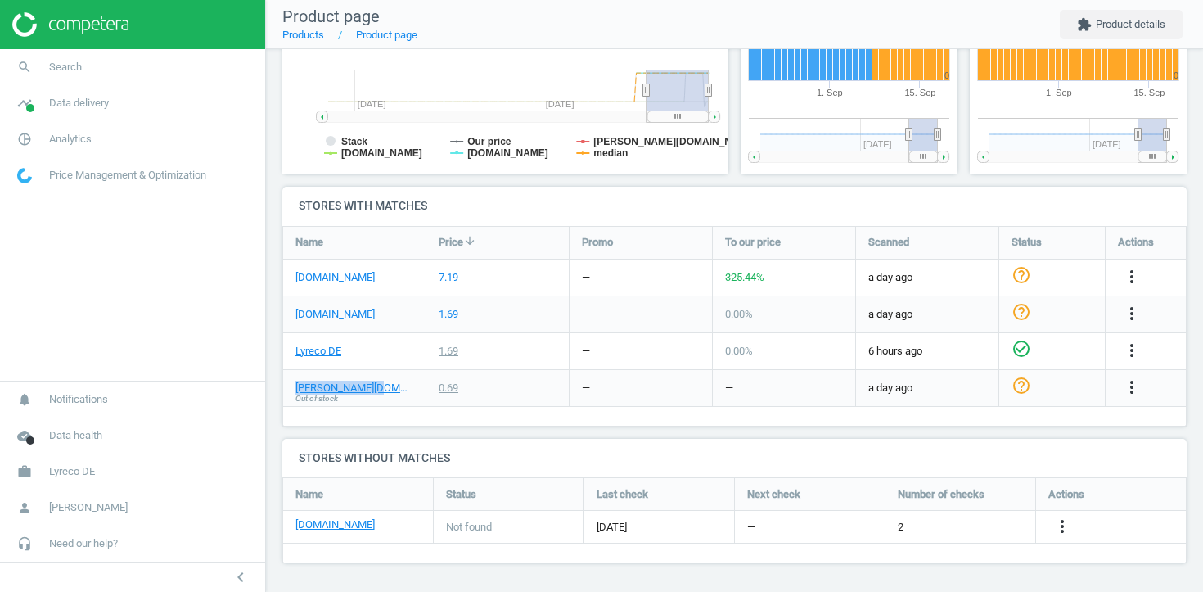
drag, startPoint x: 374, startPoint y: 383, endPoint x: 288, endPoint y: 384, distance: 85.9
click at [288, 384] on div "otto-office.com Out of stock" at bounding box center [354, 388] width 142 height 36
copy link "otto-office.com"
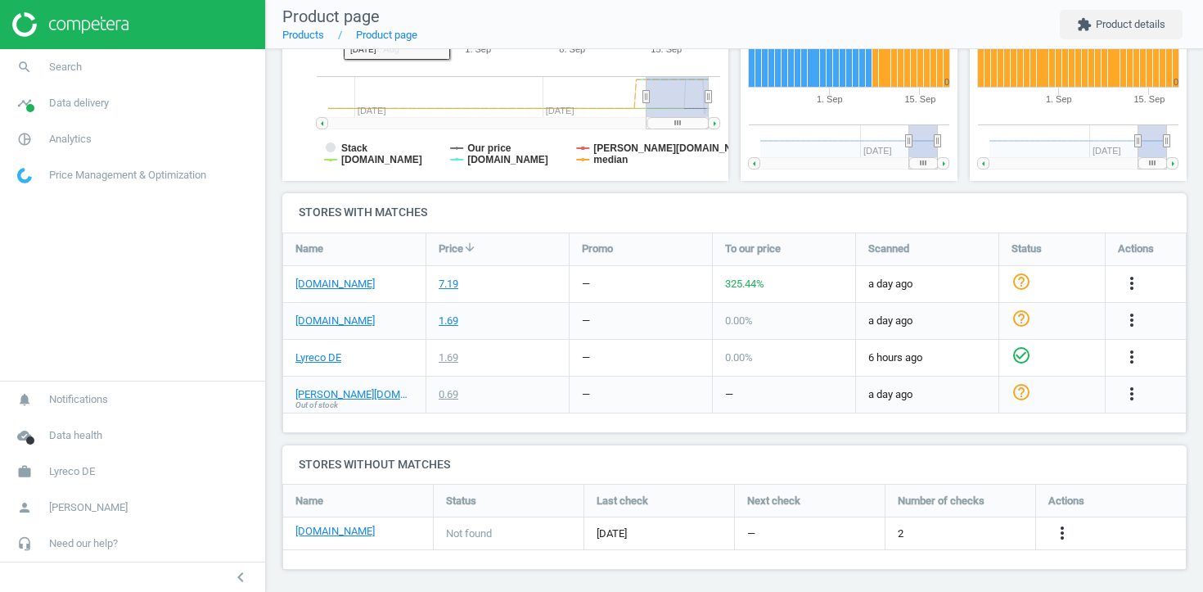
scroll to position [406, 0]
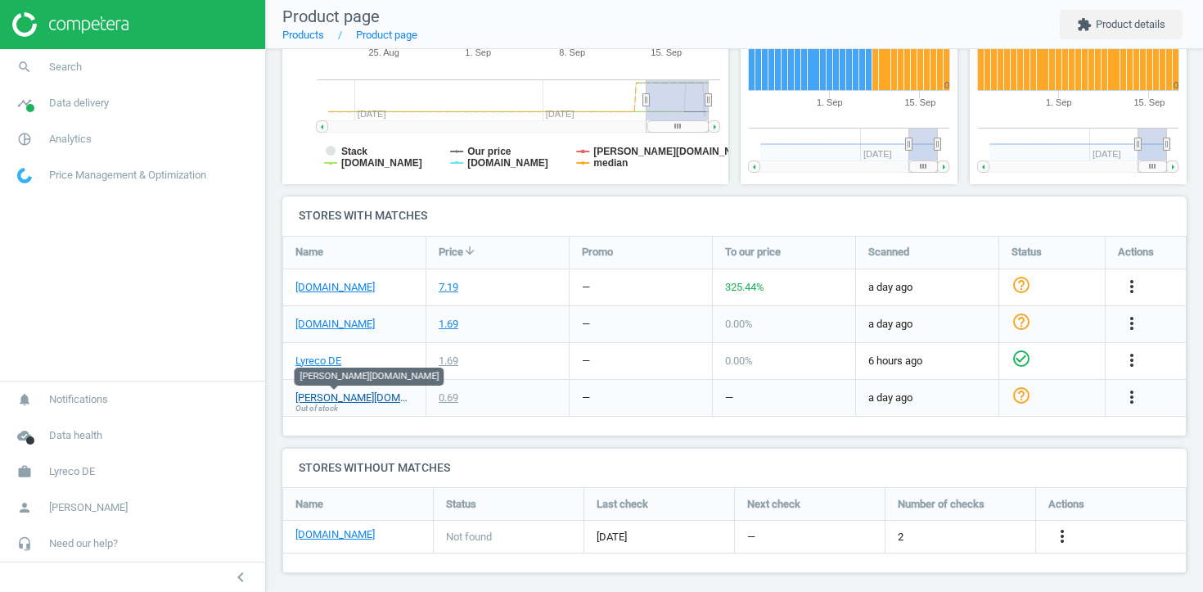
click at [358, 400] on link "[PERSON_NAME][DOMAIN_NAME]" at bounding box center [354, 397] width 118 height 15
click at [89, 467] on span "Lyreco DE" at bounding box center [72, 471] width 46 height 15
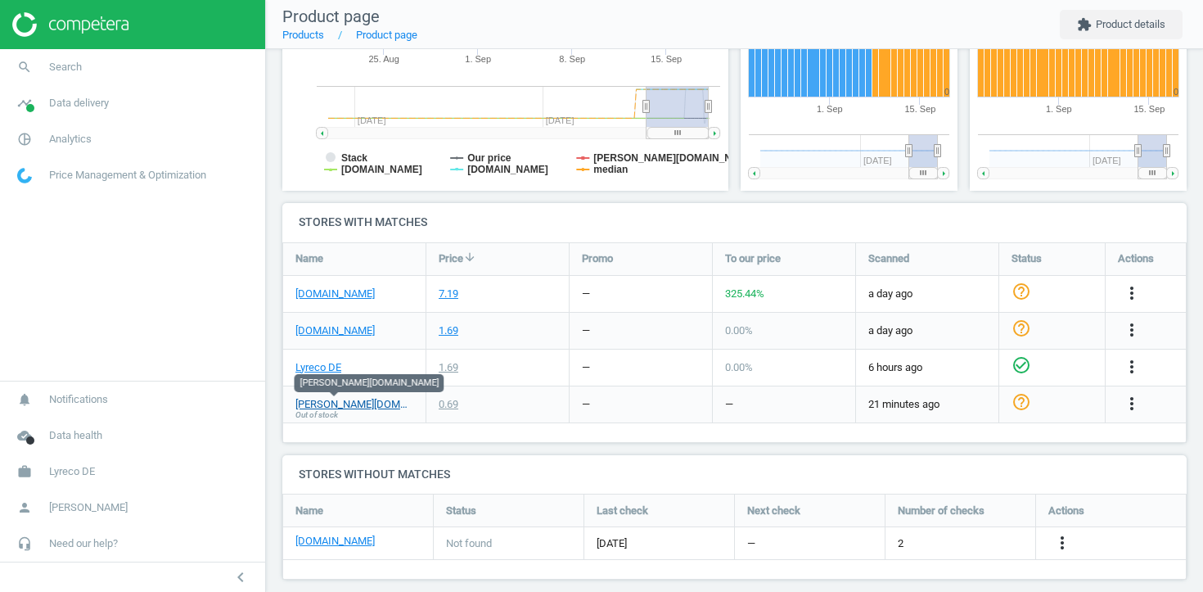
click at [358, 405] on link "[PERSON_NAME][DOMAIN_NAME]" at bounding box center [354, 404] width 118 height 15
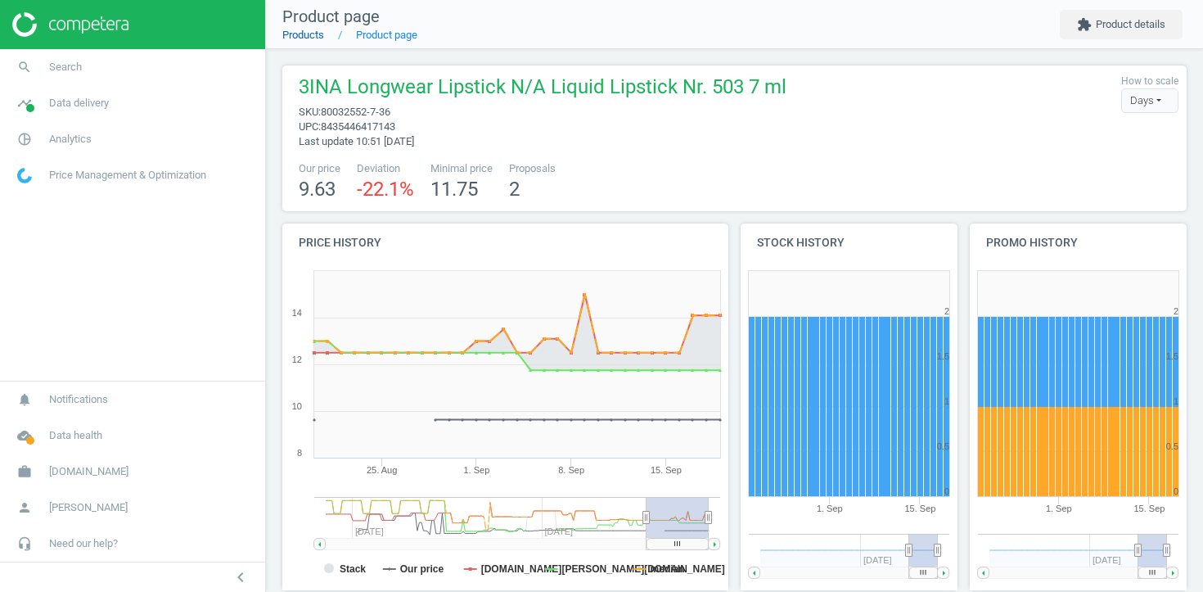
click at [299, 34] on link "Products" at bounding box center [303, 35] width 42 height 12
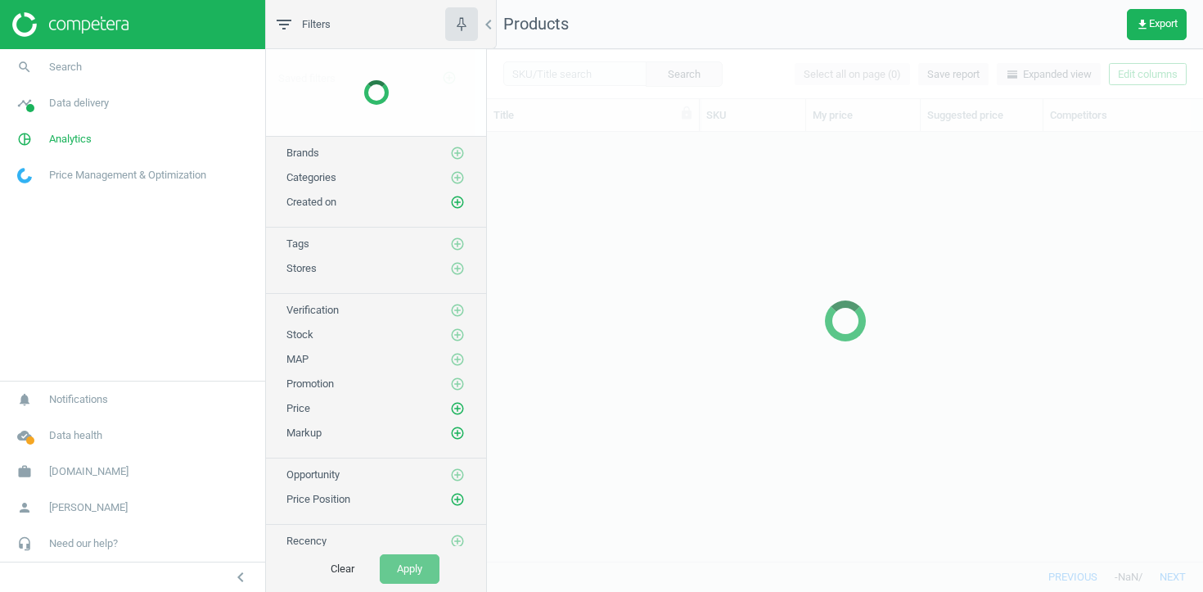
scroll to position [429, 716]
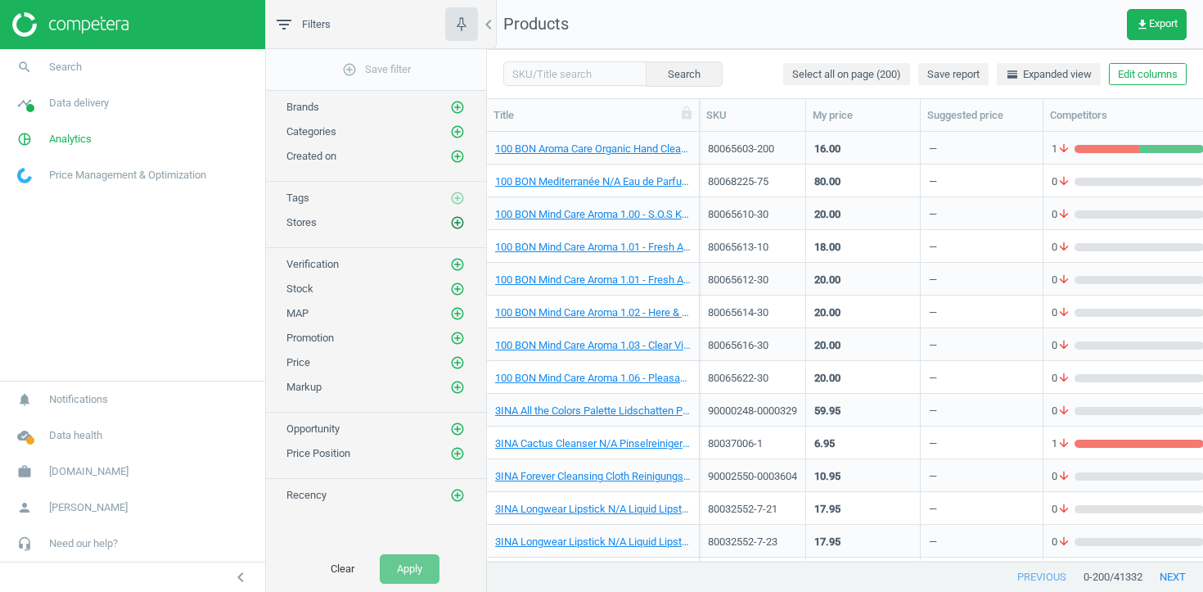
click at [454, 219] on icon "add_circle_outline" at bounding box center [457, 222] width 15 height 15
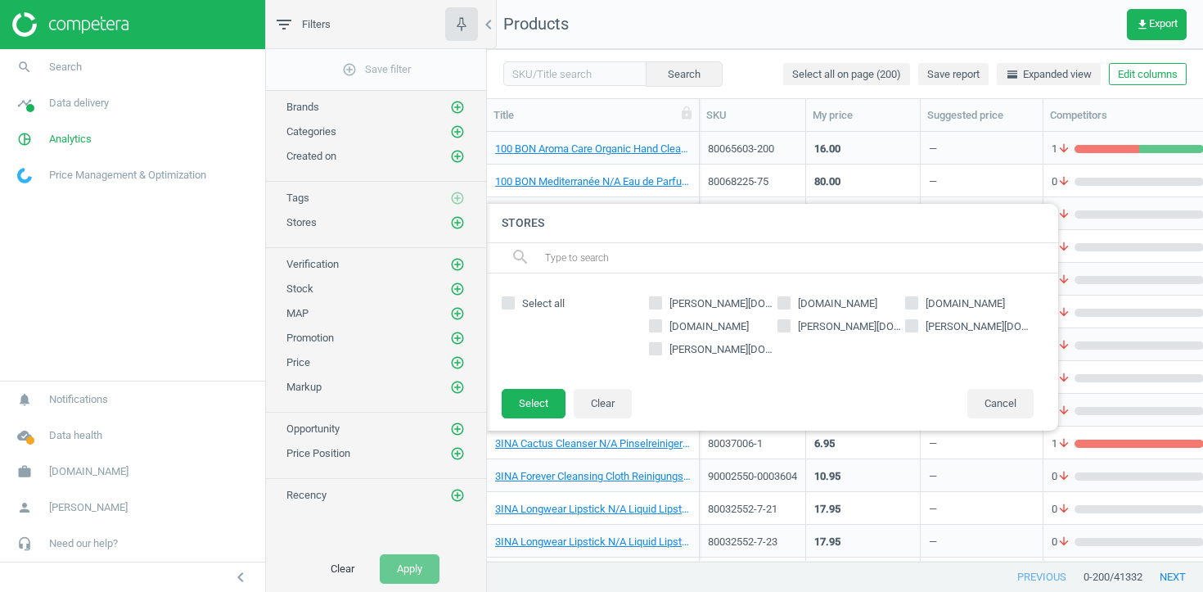
click at [840, 322] on span "hagel-shop.de" at bounding box center [850, 326] width 111 height 15
click at [789, 322] on input "hagel-shop.de" at bounding box center [783, 325] width 11 height 11
checkbox input "true"
click at [548, 401] on button "Select" at bounding box center [534, 403] width 64 height 29
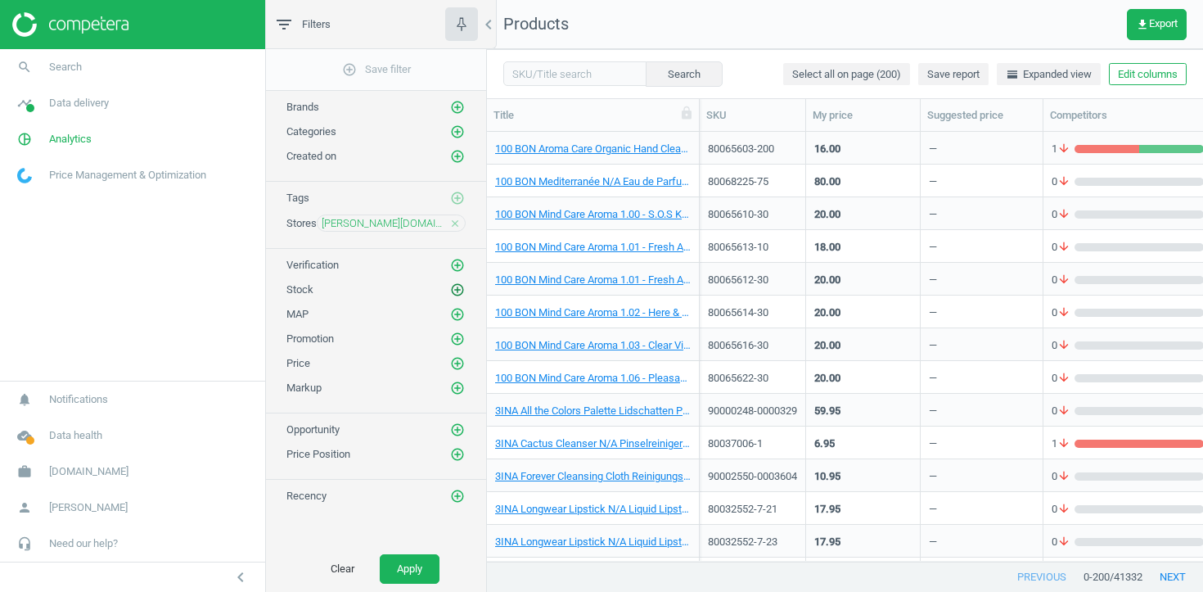
click at [461, 288] on icon "add_circle_outline" at bounding box center [457, 289] width 15 height 15
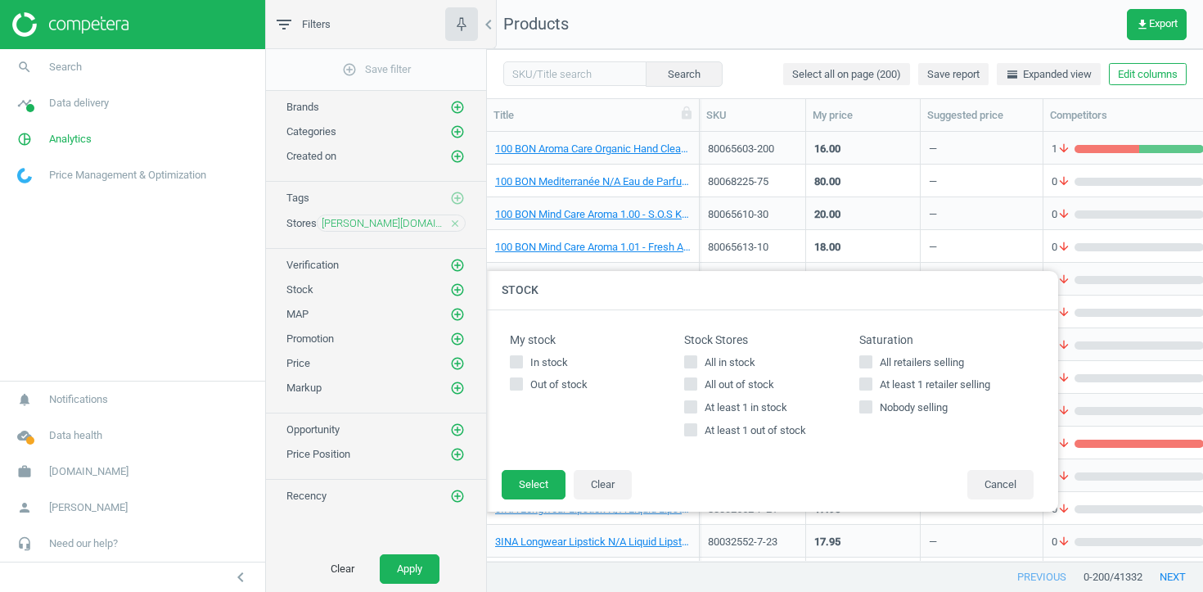
click at [762, 433] on span "At least 1 out of stock" at bounding box center [755, 430] width 108 height 15
click at [697, 433] on input "At least 1 out of stock" at bounding box center [691, 430] width 11 height 11
checkbox input "true"
click at [536, 471] on button "Select" at bounding box center [534, 484] width 64 height 29
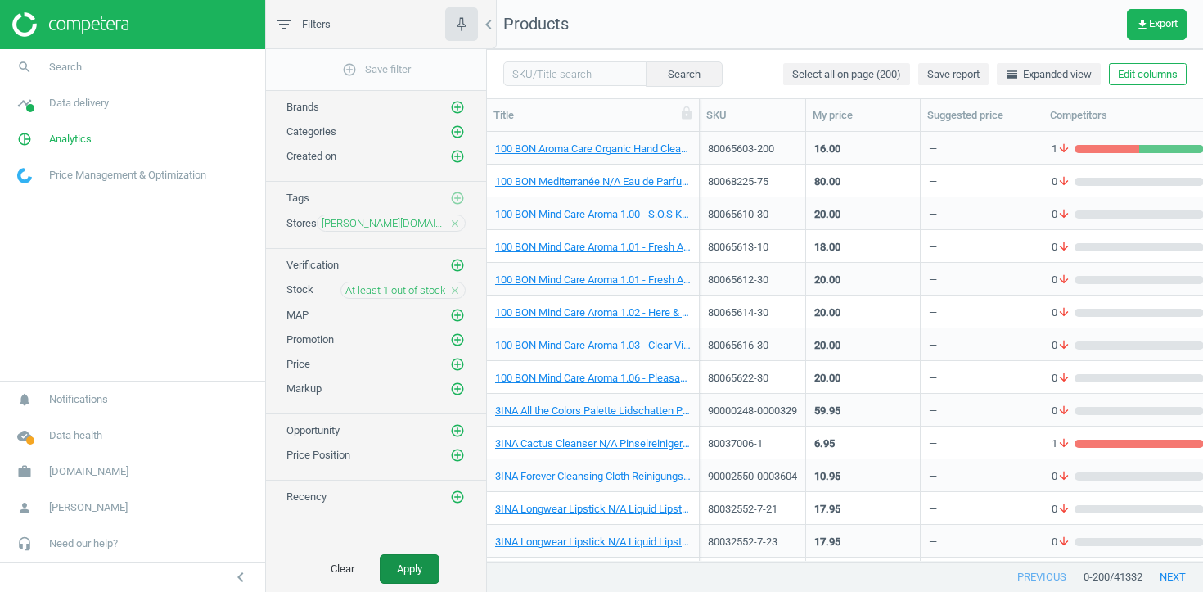
click at [417, 564] on button "Apply" at bounding box center [410, 568] width 60 height 29
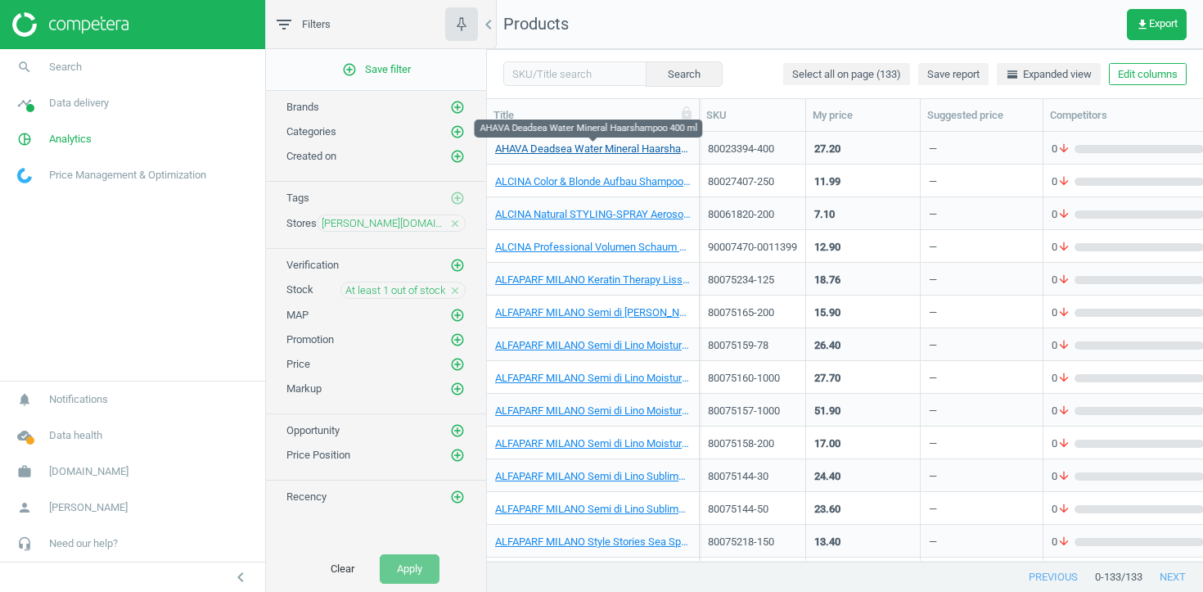
click at [587, 147] on link "AHAVA Deadsea Water Mineral Haarshampoo 400 ml" at bounding box center [593, 149] width 196 height 15
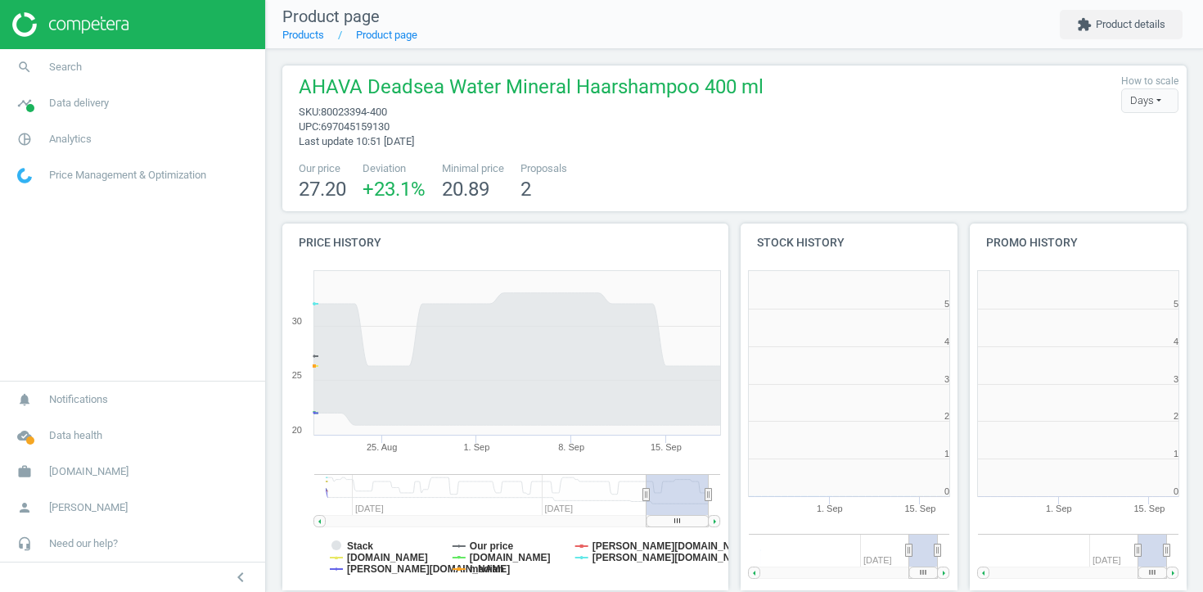
scroll to position [489, 0]
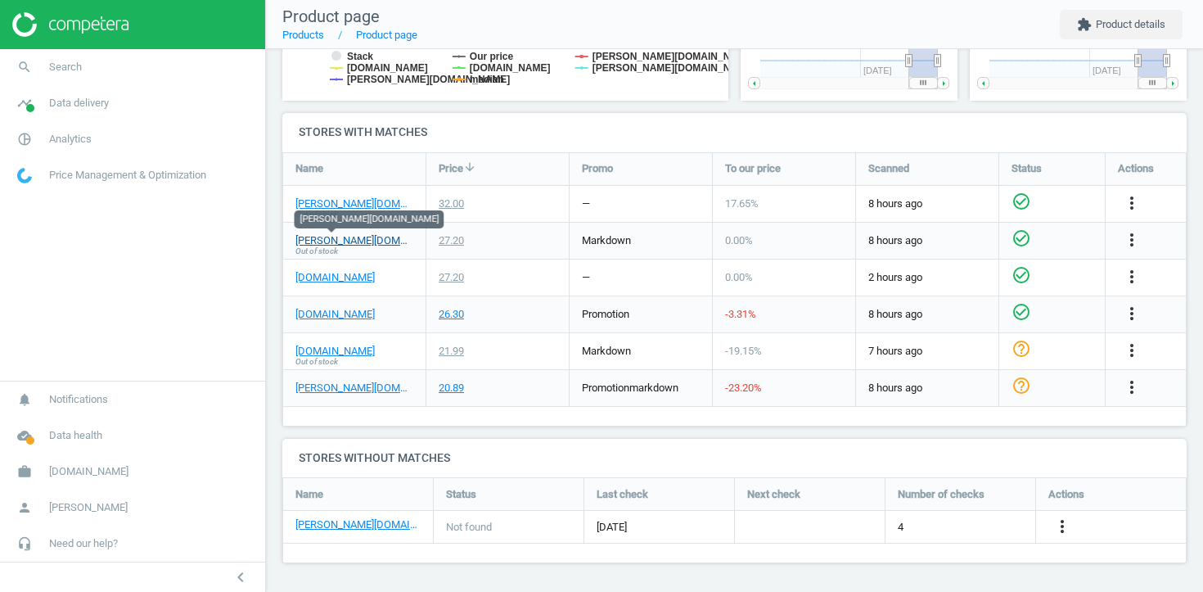
click at [345, 242] on link "hagel-shop.de" at bounding box center [354, 240] width 118 height 15
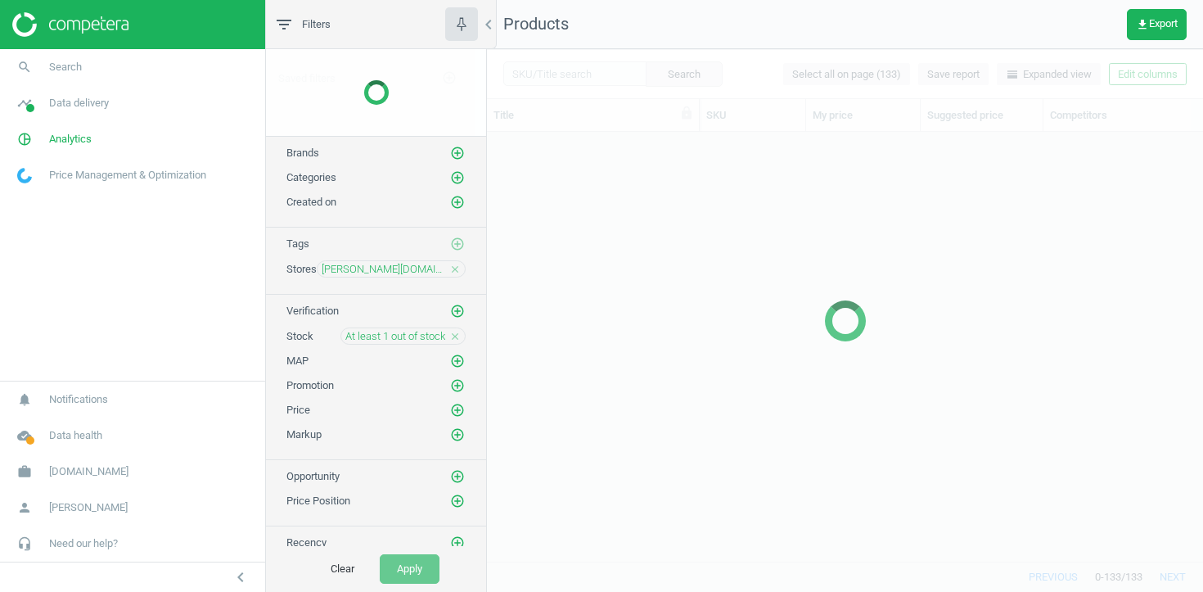
scroll to position [429, 716]
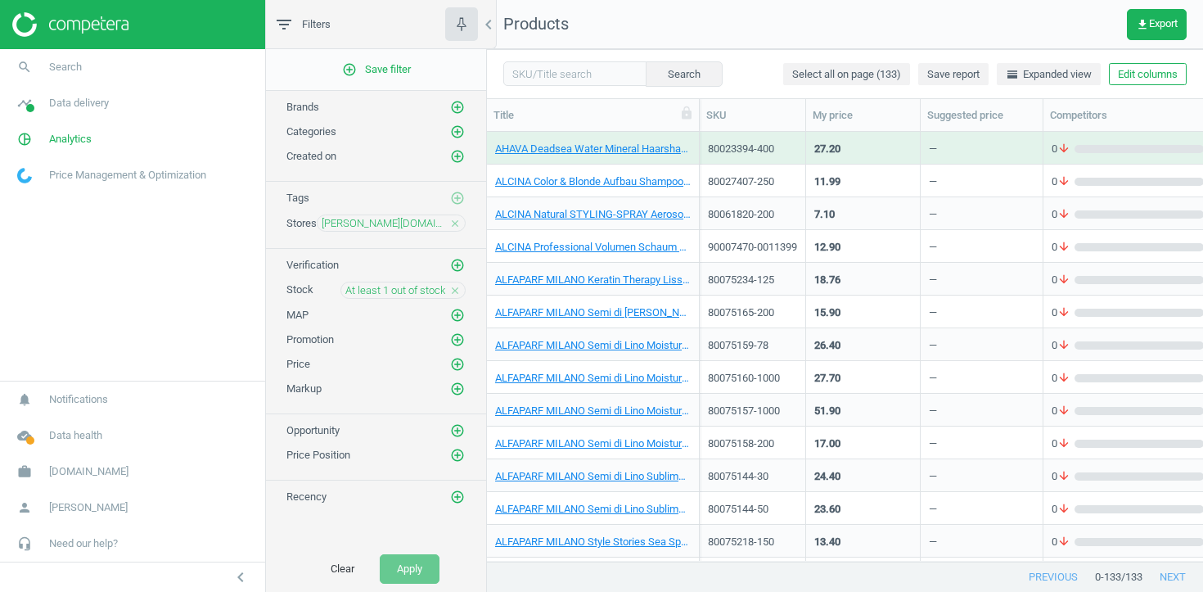
click at [452, 293] on icon "close" at bounding box center [454, 290] width 11 height 11
click at [452, 293] on icon "add_circle_outline" at bounding box center [457, 289] width 15 height 15
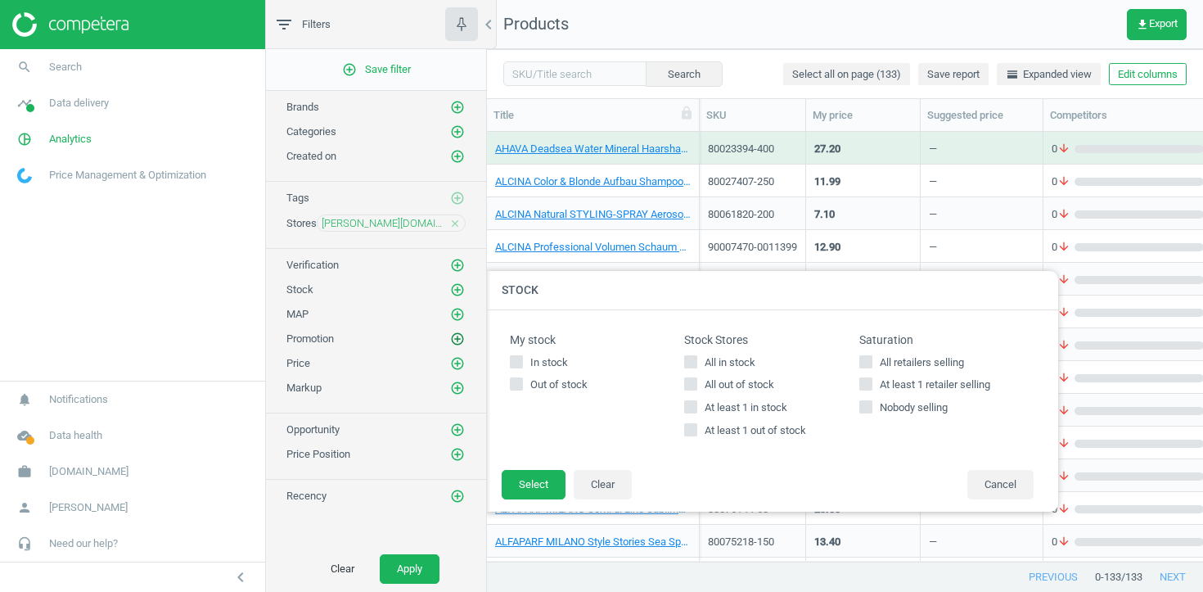
click at [464, 340] on icon "add_circle_outline" at bounding box center [457, 338] width 15 height 15
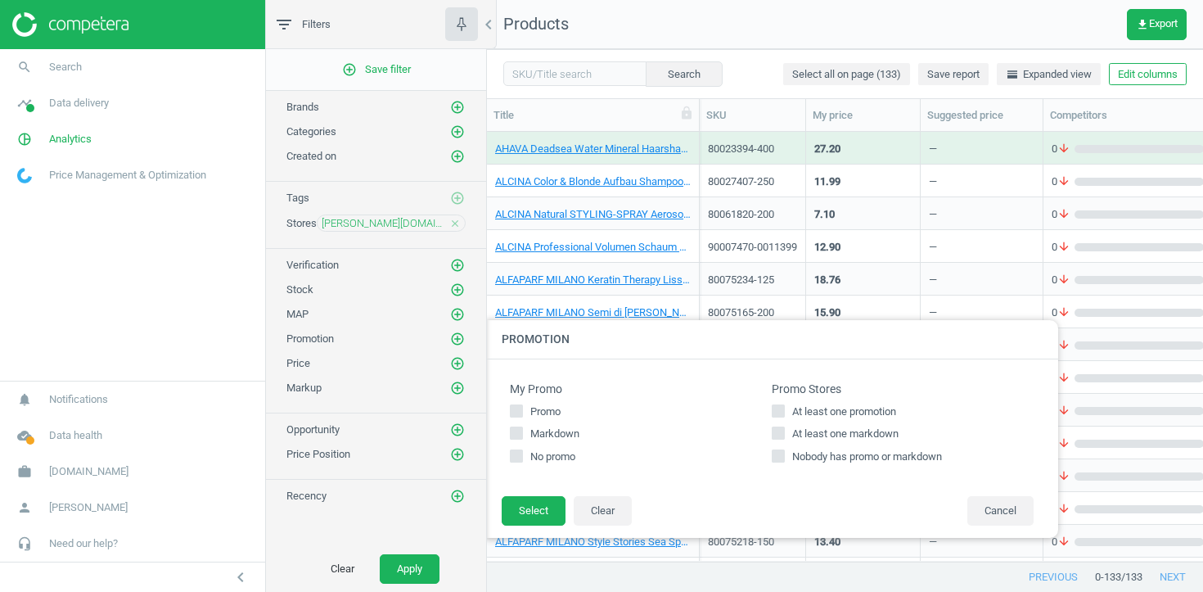
click at [795, 434] on span "At least one markdown" at bounding box center [845, 433] width 113 height 15
click at [784, 434] on input "At least one markdown" at bounding box center [778, 433] width 11 height 11
click at [863, 428] on span "At least one markdown" at bounding box center [845, 433] width 113 height 15
click at [784, 428] on input "At least one markdown" at bounding box center [778, 433] width 11 height 11
checkbox input "false"
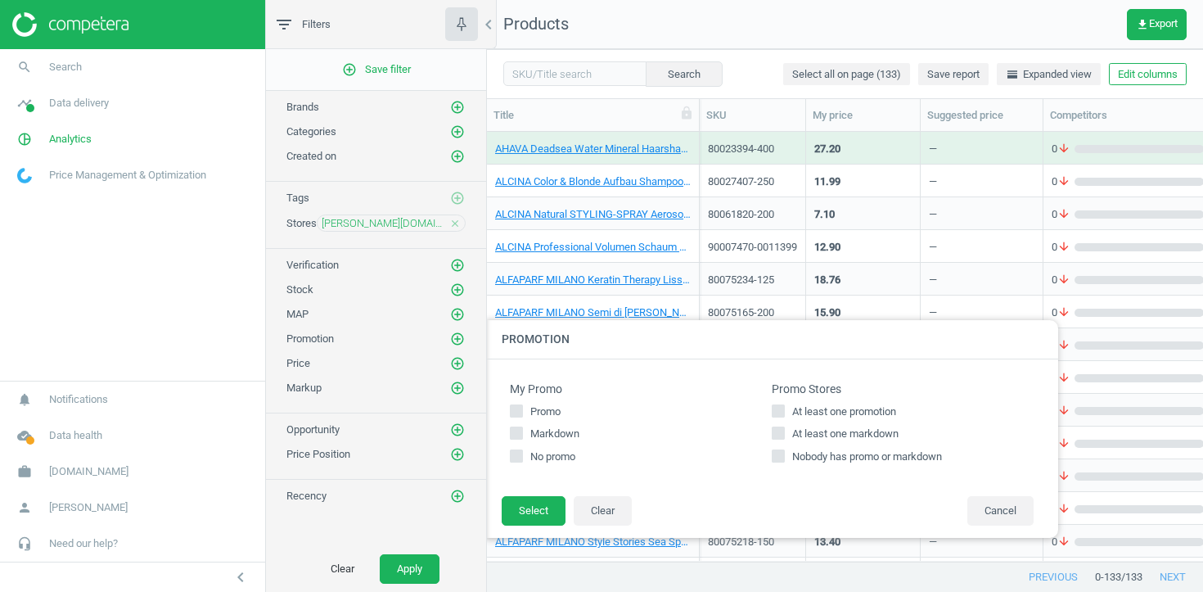
click at [850, 395] on h4 "Promo Stores" at bounding box center [903, 389] width 262 height 14
click at [850, 410] on span "At least one promotion" at bounding box center [844, 411] width 110 height 15
click at [784, 410] on input "At least one promotion" at bounding box center [778, 410] width 11 height 11
checkbox input "true"
click at [540, 504] on button "Select" at bounding box center [534, 510] width 64 height 29
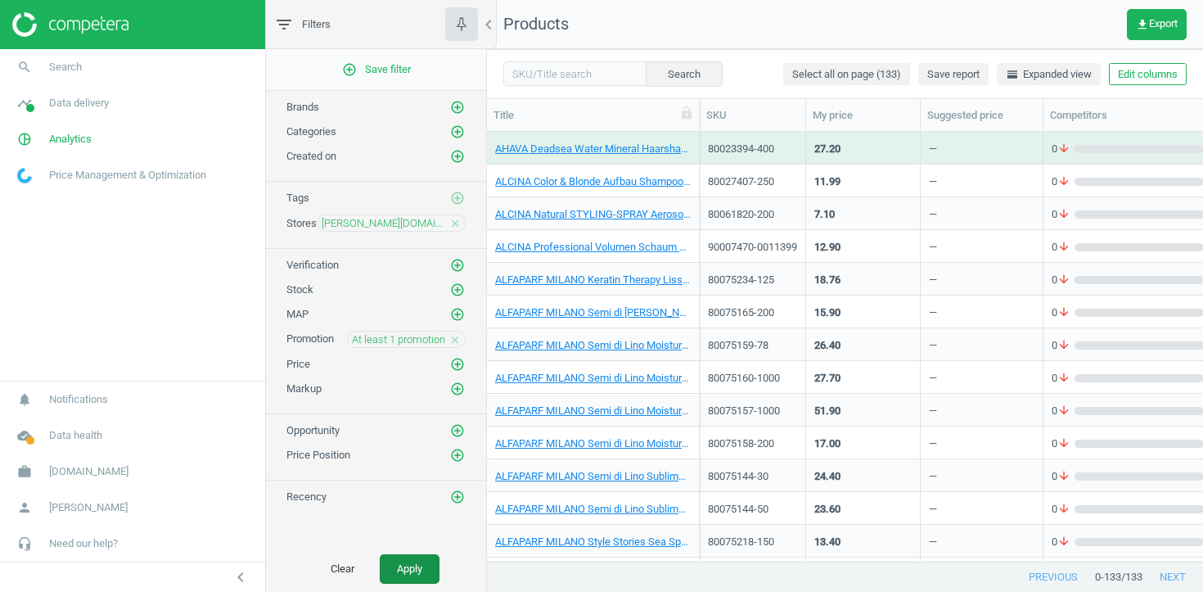
click at [419, 581] on button "Apply" at bounding box center [410, 568] width 60 height 29
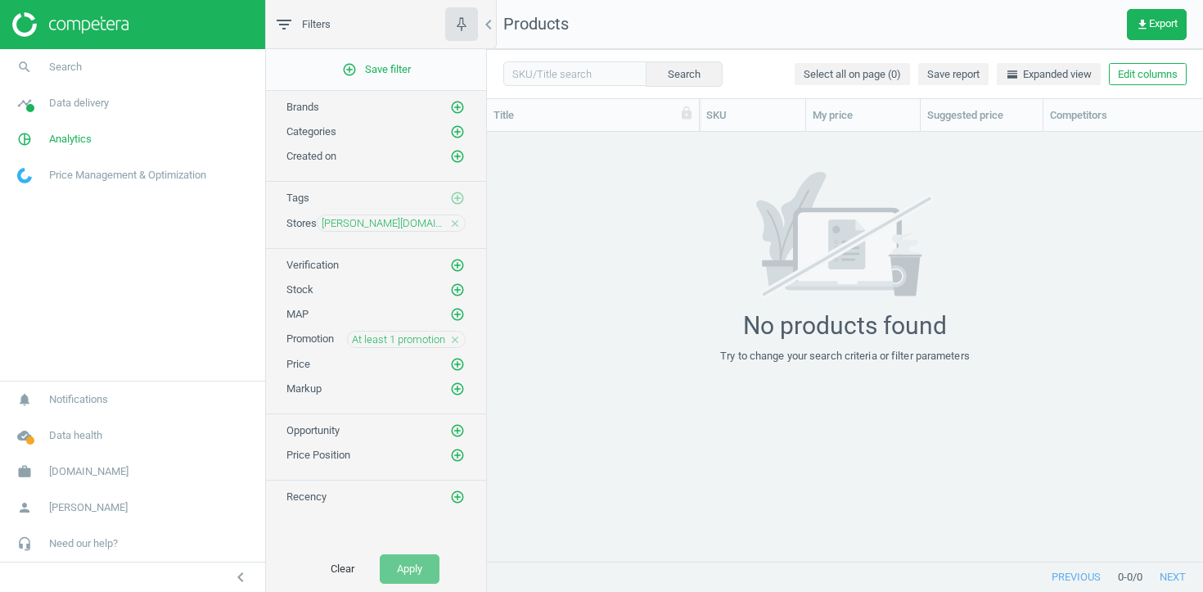
click at [457, 337] on icon "close" at bounding box center [454, 339] width 11 height 11
click at [423, 570] on button "Apply" at bounding box center [410, 568] width 60 height 29
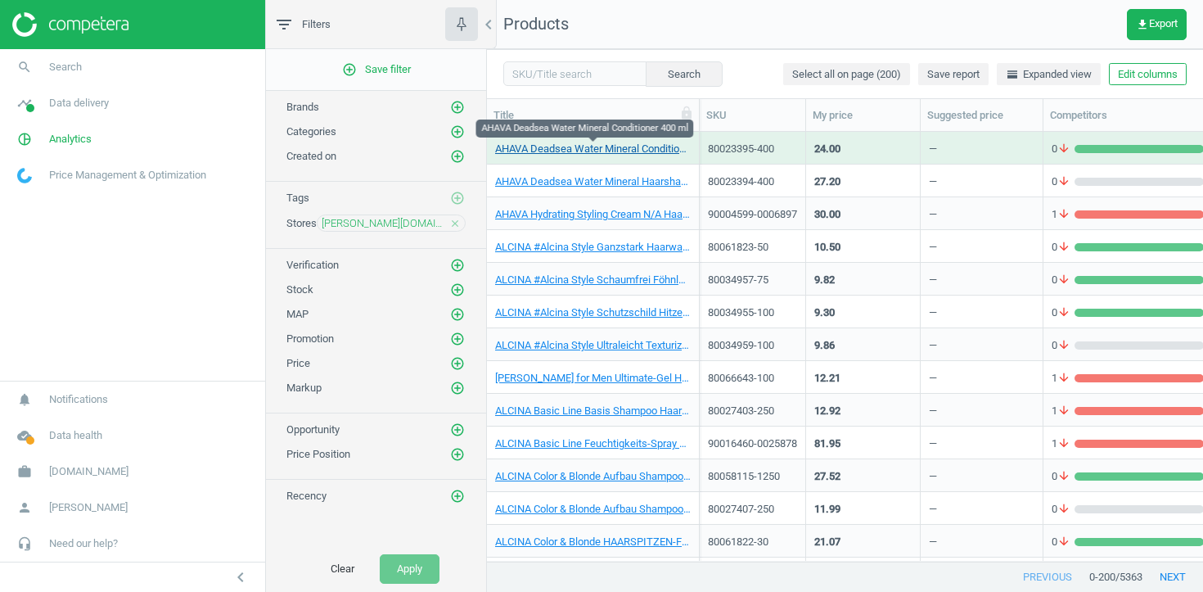
click at [575, 152] on link "AHAVA Deadsea Water Mineral Conditioner 400 ml" at bounding box center [593, 149] width 196 height 15
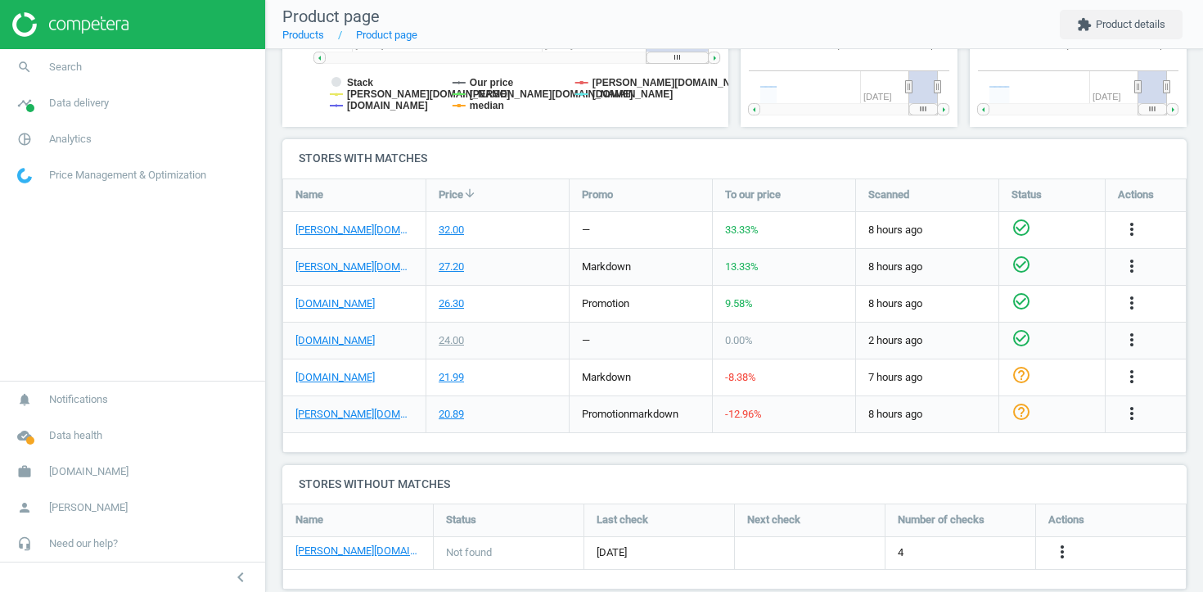
scroll to position [8, 8]
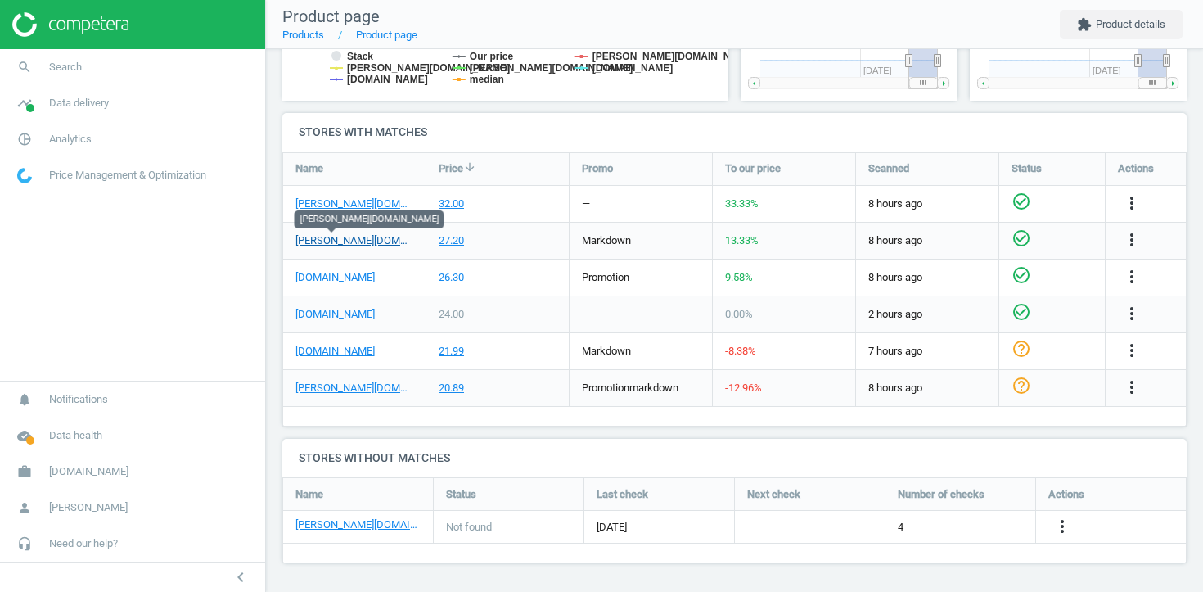
click at [353, 241] on link "hagel-shop.de" at bounding box center [354, 240] width 118 height 15
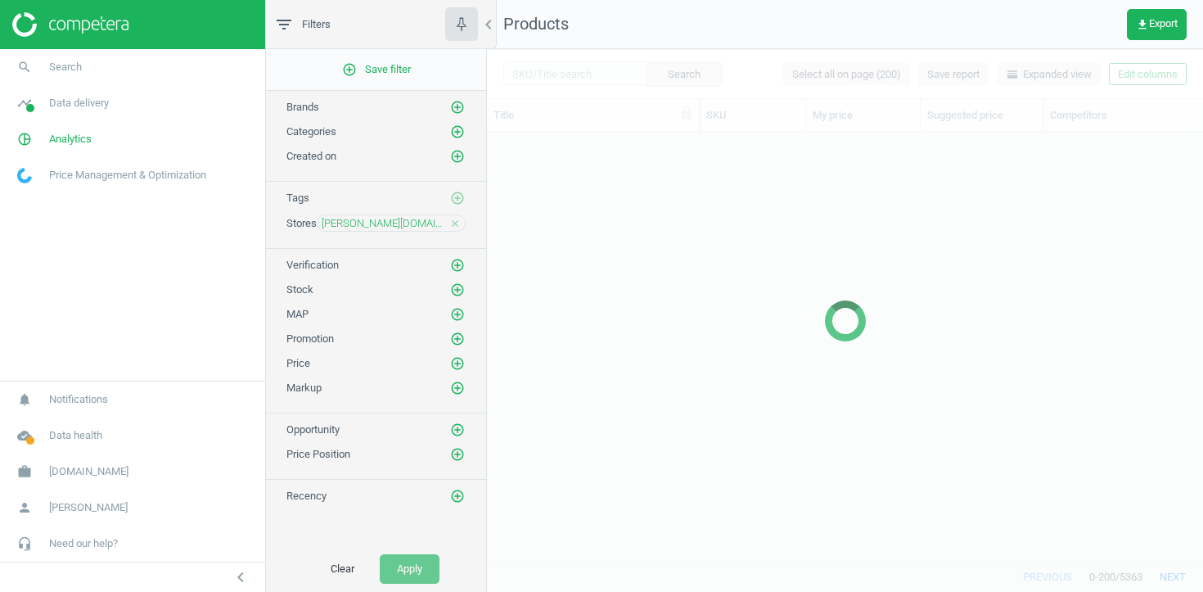
scroll to position [429, 716]
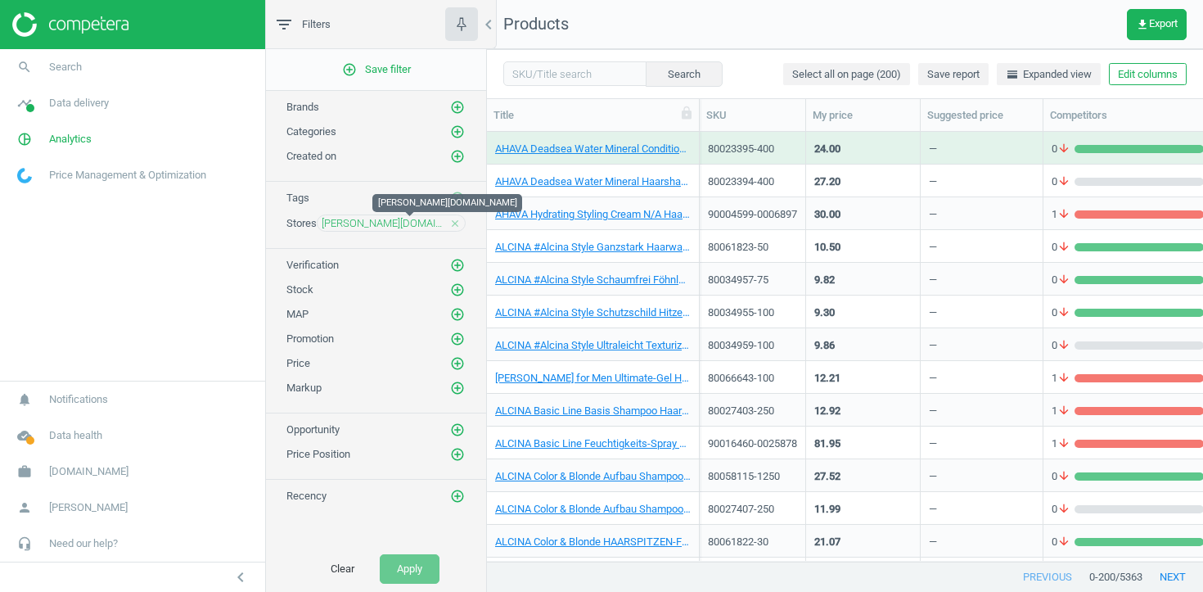
click at [425, 223] on span "hagel-shop.de" at bounding box center [384, 223] width 124 height 15
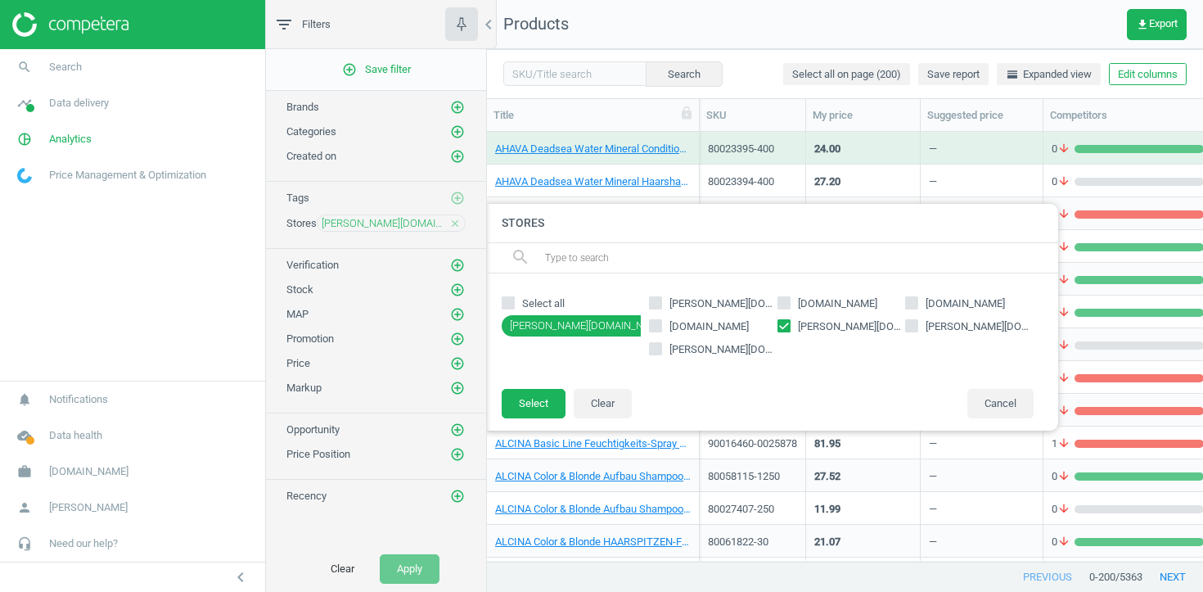
click at [788, 323] on input "hagel-shop.de" at bounding box center [783, 325] width 11 height 11
checkbox input "false"
click at [922, 332] on span "pieper.de" at bounding box center [977, 326] width 111 height 15
click at [918, 331] on input "pieper.de" at bounding box center [912, 325] width 11 height 11
checkbox input "true"
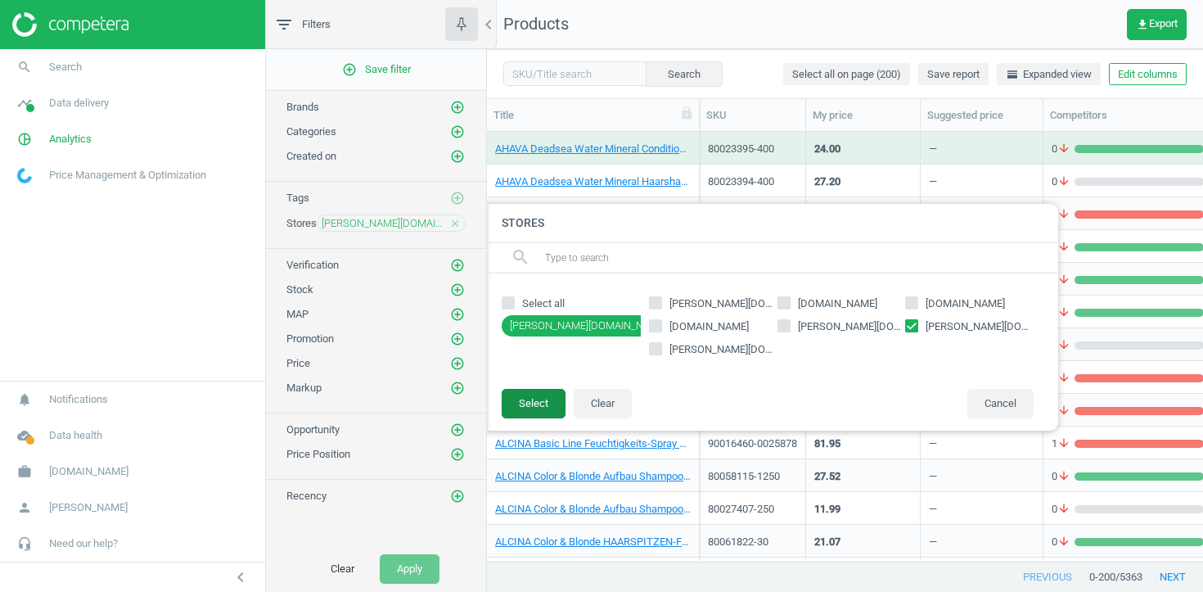
click at [548, 395] on button "Select" at bounding box center [534, 403] width 64 height 29
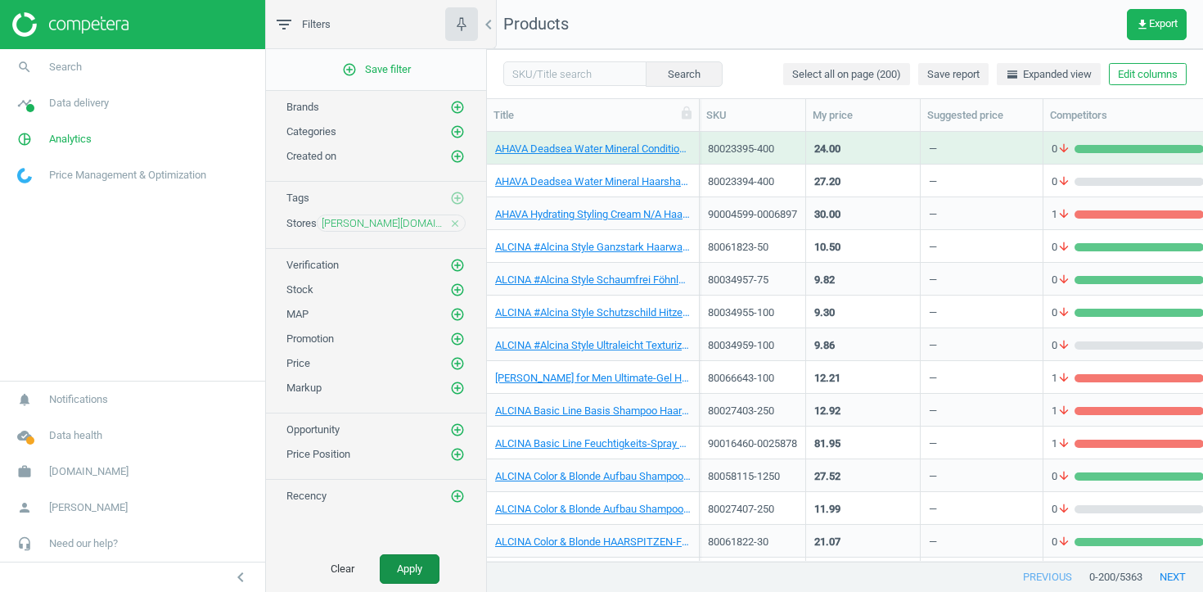
click at [412, 568] on button "Apply" at bounding box center [410, 568] width 60 height 29
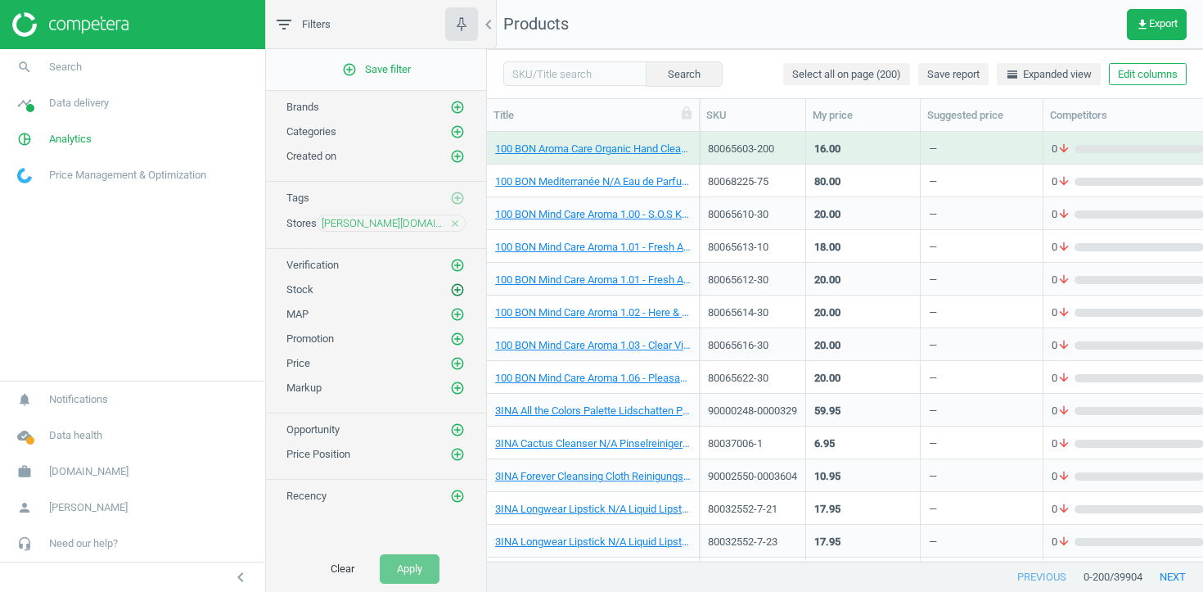
click at [457, 293] on icon "add_circle_outline" at bounding box center [457, 289] width 15 height 15
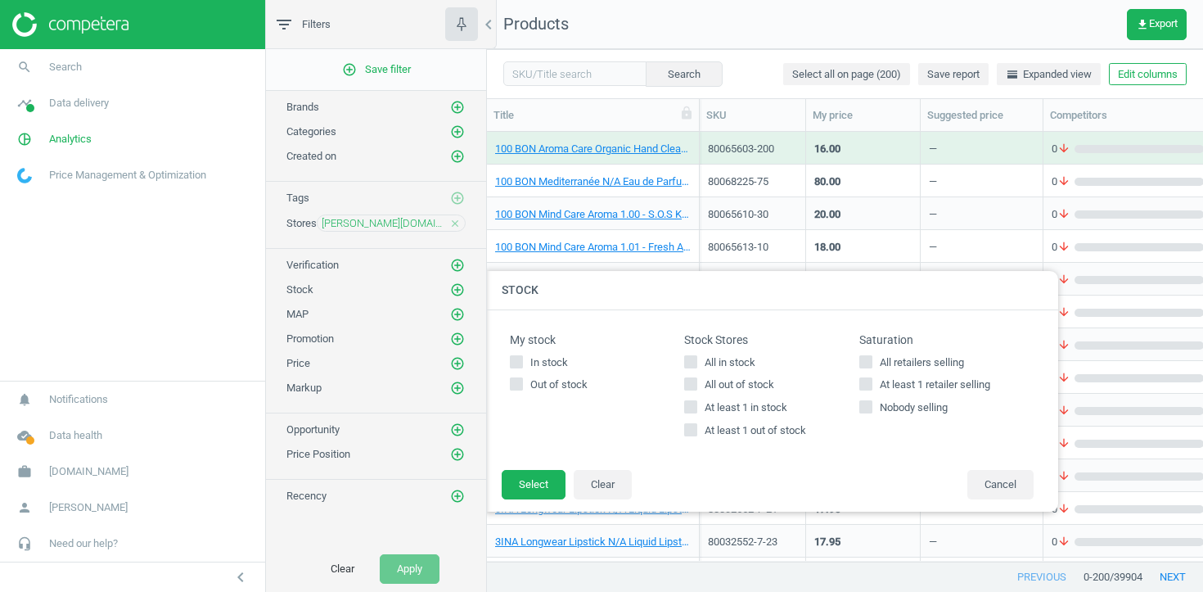
click at [774, 430] on span "At least 1 out of stock" at bounding box center [755, 430] width 108 height 15
click at [697, 430] on input "At least 1 out of stock" at bounding box center [691, 430] width 11 height 11
checkbox input "true"
click at [504, 494] on button "Select" at bounding box center [534, 484] width 64 height 29
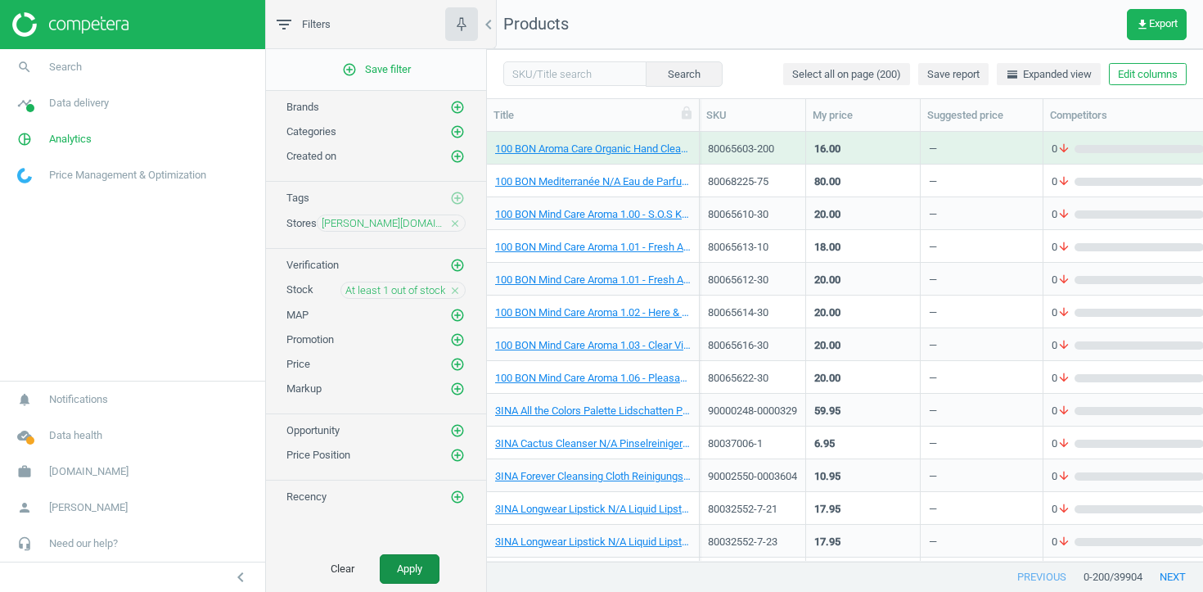
click at [417, 570] on button "Apply" at bounding box center [410, 568] width 60 height 29
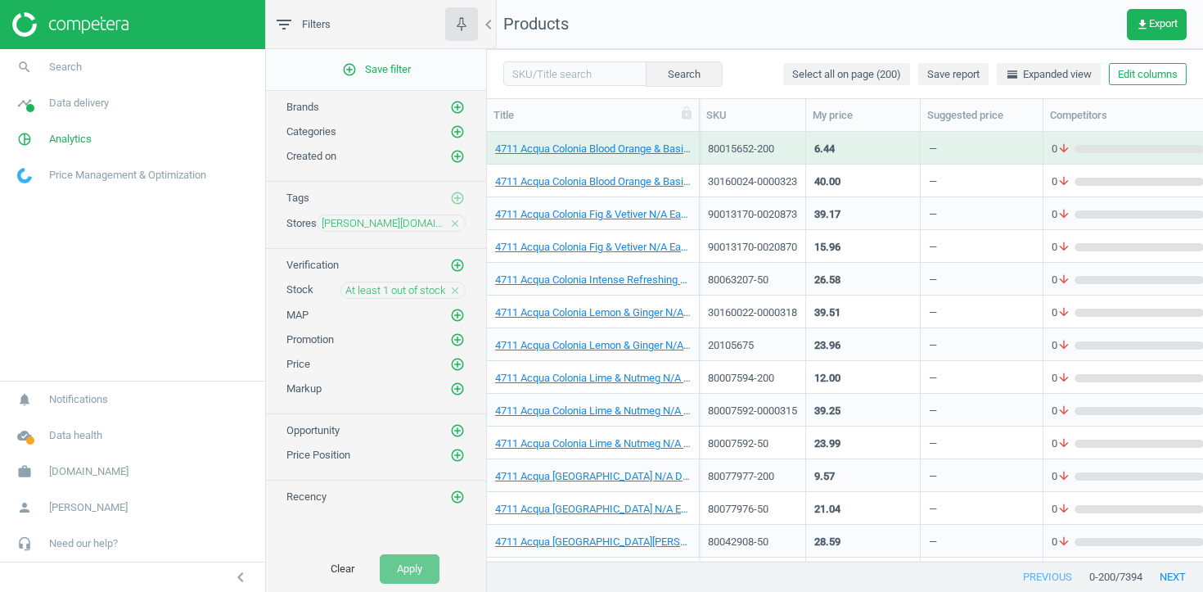
click at [624, 141] on div "4711 Acqua Colonia Blood Orange & Basil N/A Duschgel 200 ml" at bounding box center [593, 147] width 196 height 29
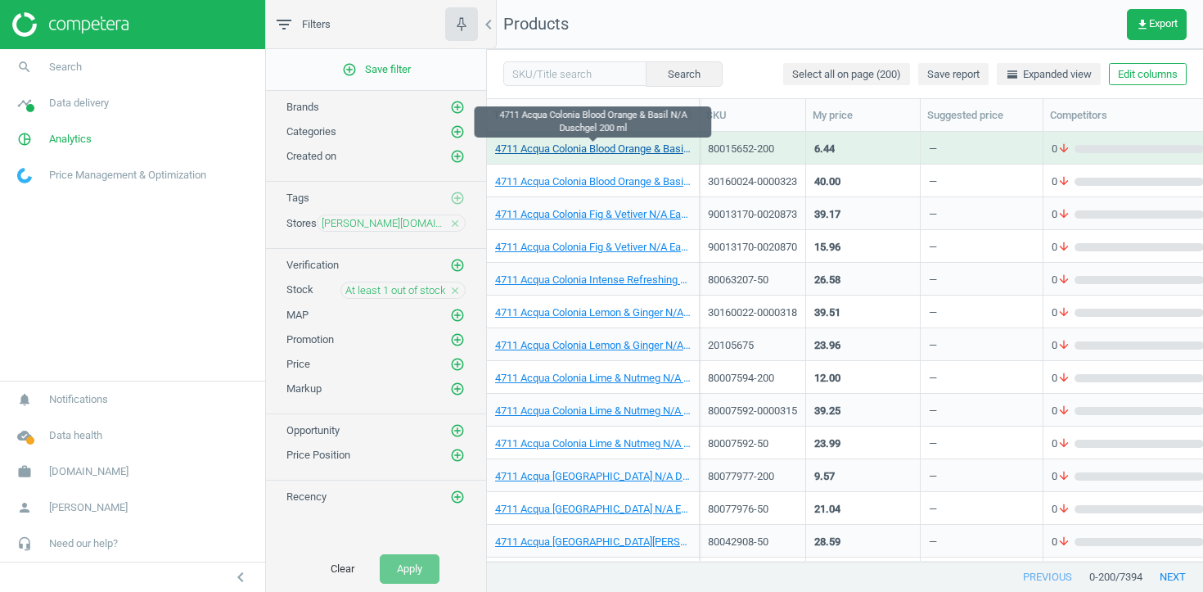
click at [625, 147] on link "4711 Acqua Colonia Blood Orange & Basil N/A Duschgel 200 ml" at bounding box center [593, 149] width 196 height 15
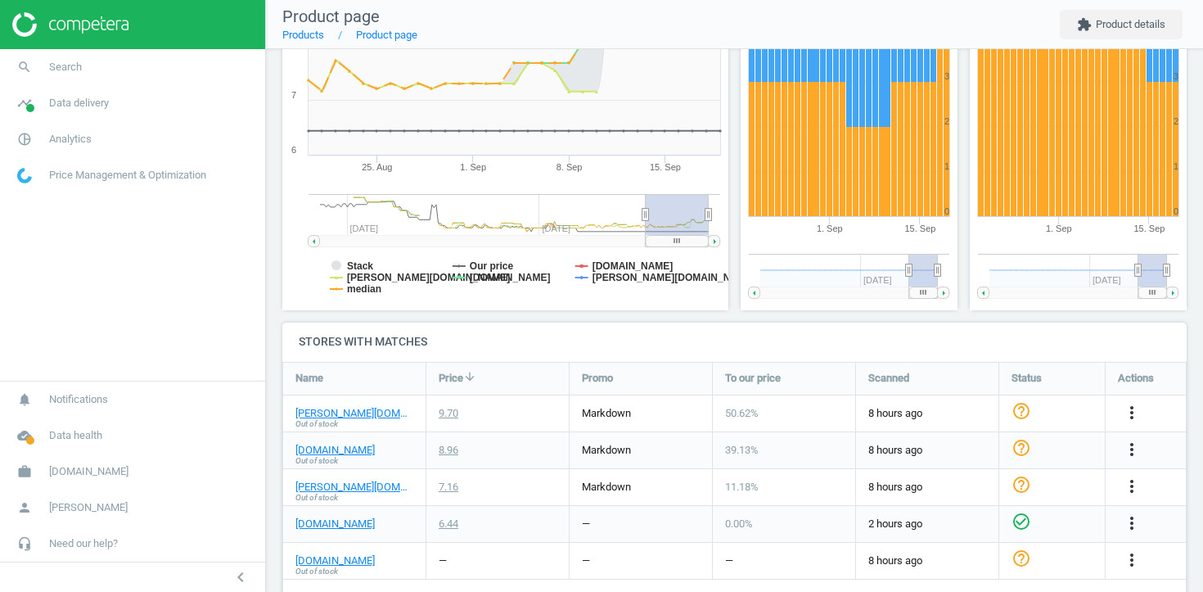
scroll to position [318, 0]
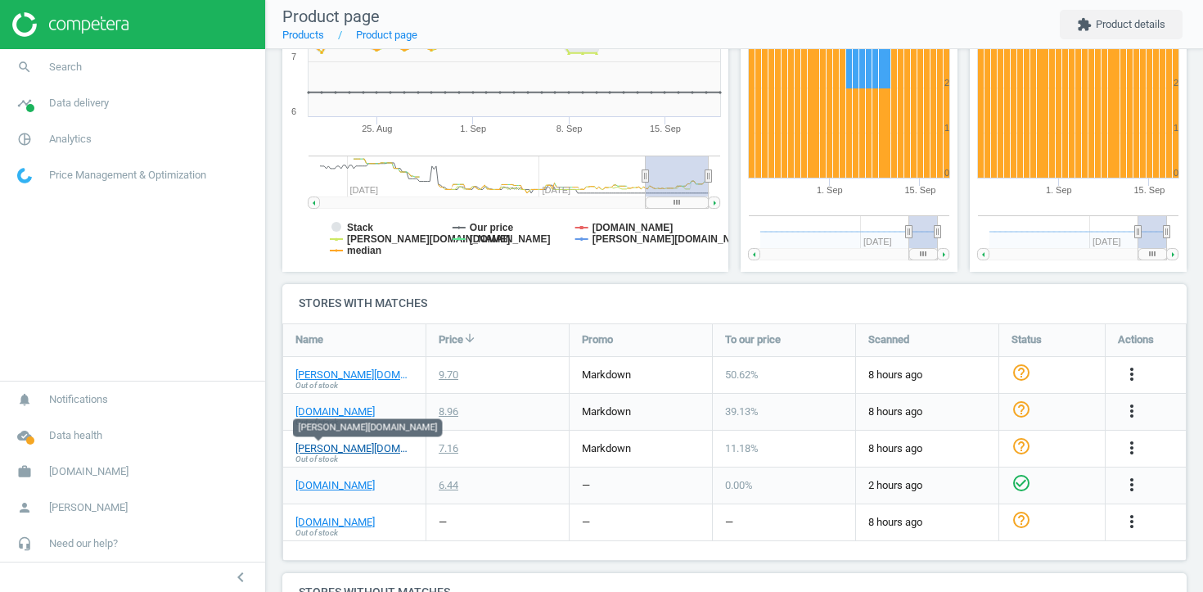
click at [332, 443] on link "pieper.de" at bounding box center [354, 448] width 118 height 15
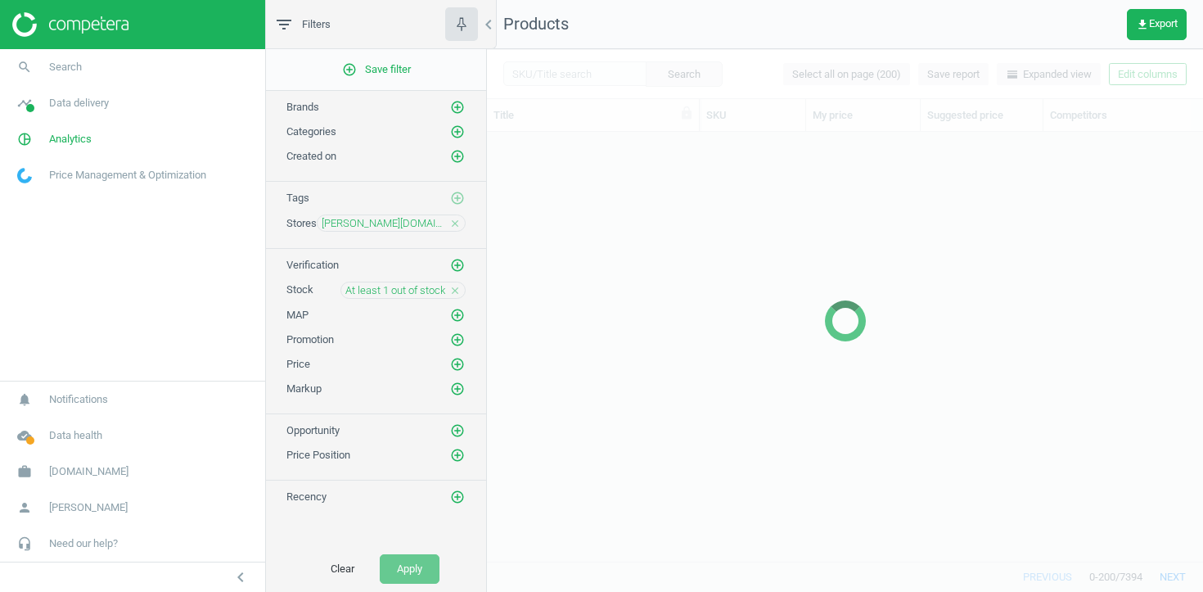
scroll to position [429, 716]
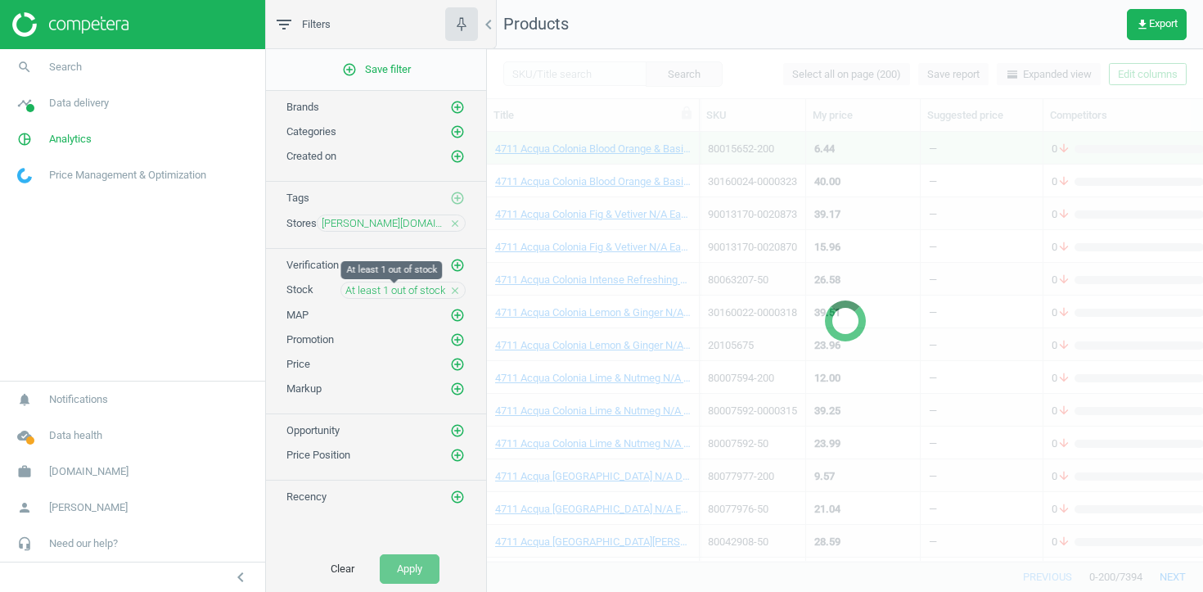
click at [426, 295] on span "At least 1 out of stock" at bounding box center [395, 290] width 100 height 15
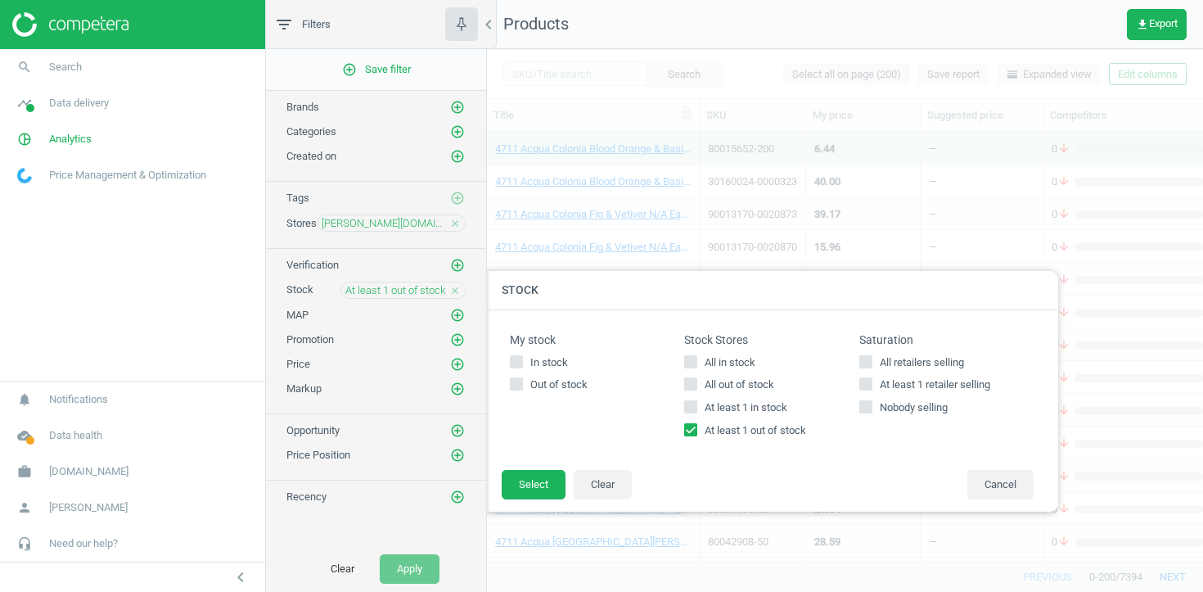
click at [690, 430] on input "At least 1 out of stock" at bounding box center [691, 430] width 11 height 11
checkbox input "false"
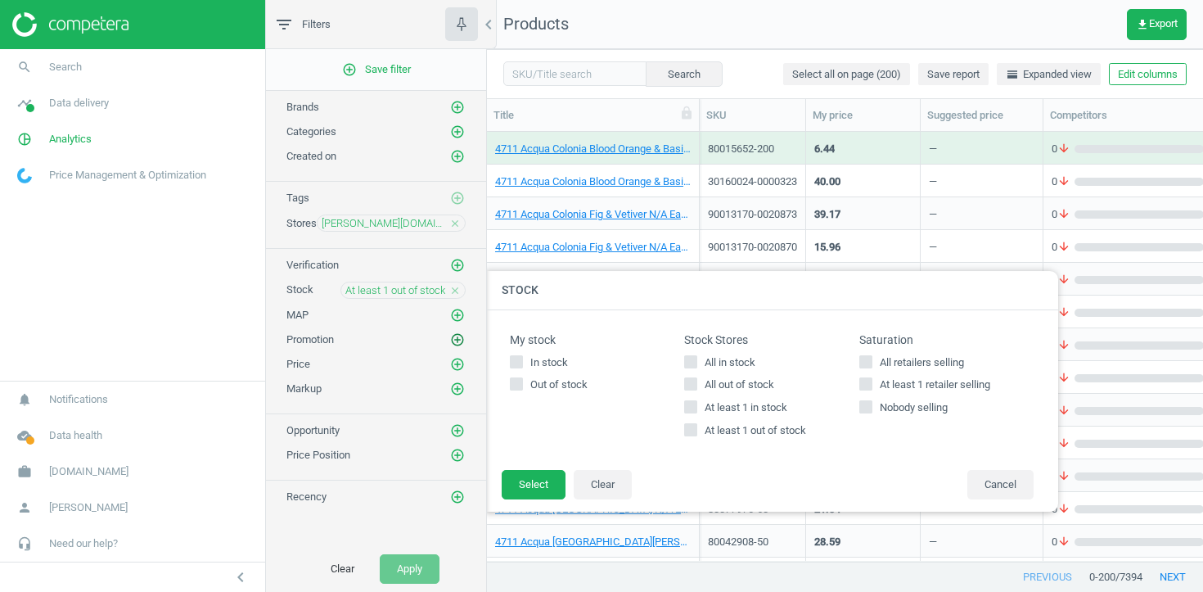
click at [454, 335] on icon "add_circle_outline" at bounding box center [457, 339] width 15 height 15
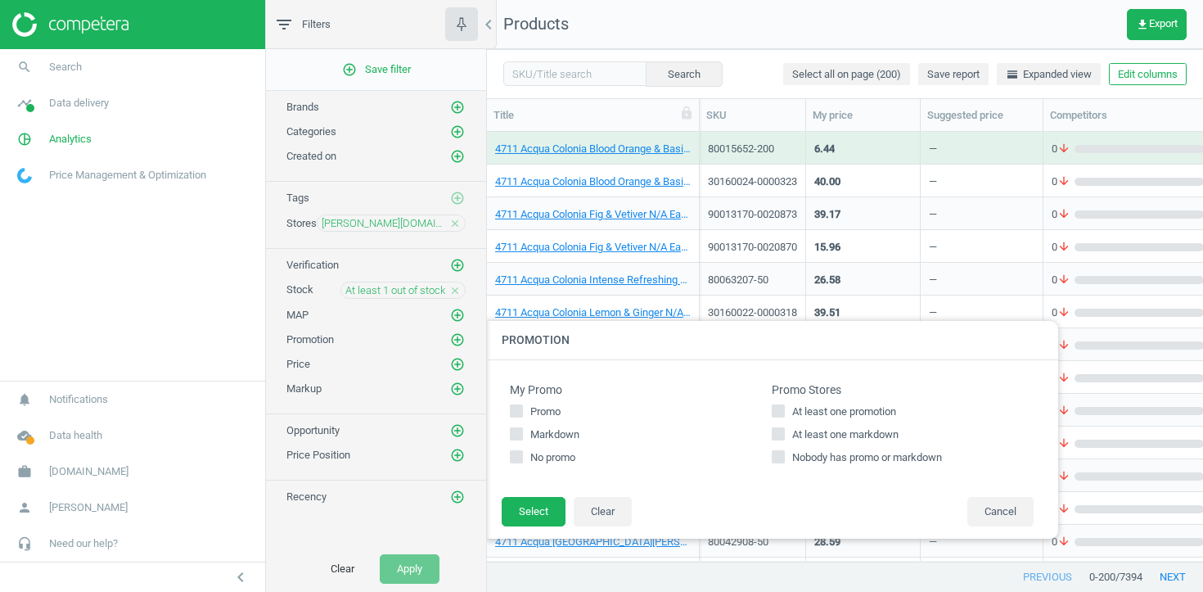
click at [458, 291] on icon "close" at bounding box center [454, 290] width 11 height 11
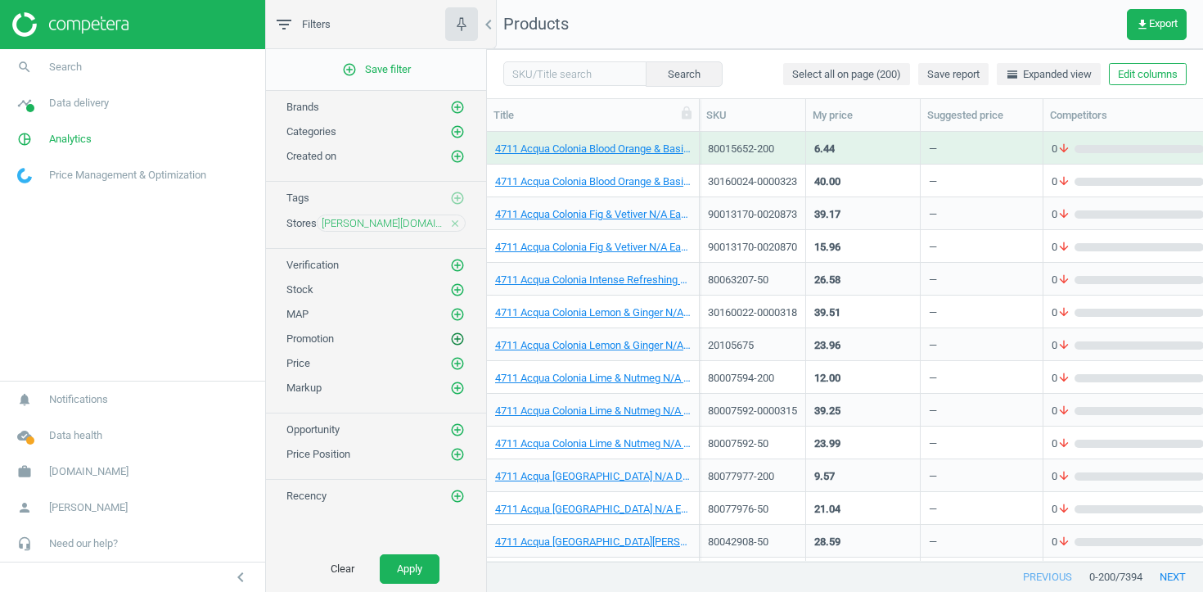
click at [459, 342] on icon "add_circle_outline" at bounding box center [457, 338] width 15 height 15
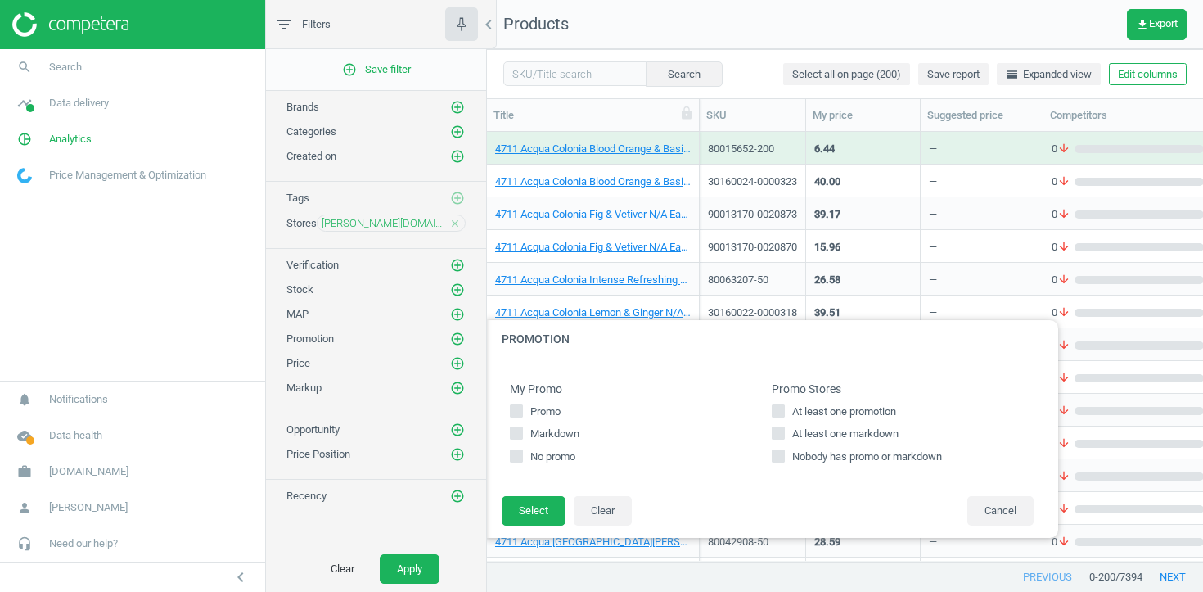
click at [833, 407] on span "At least one promotion" at bounding box center [844, 411] width 110 height 15
click at [784, 407] on input "At least one promotion" at bounding box center [778, 410] width 11 height 11
checkbox input "true"
click at [520, 508] on button "Select" at bounding box center [534, 510] width 64 height 29
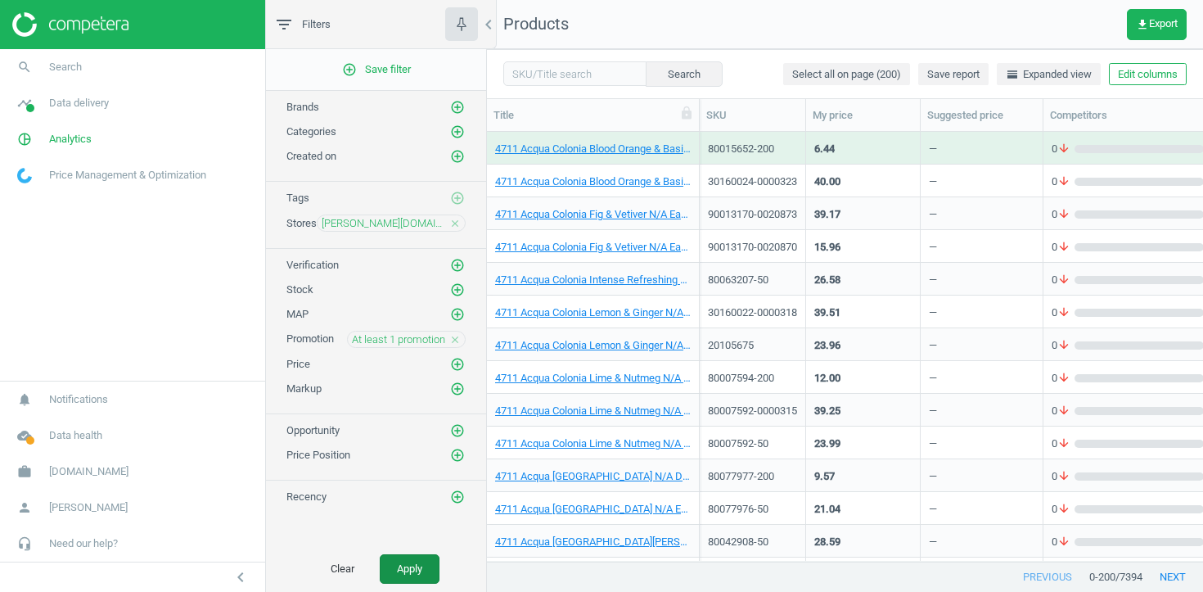
click at [419, 574] on button "Apply" at bounding box center [410, 568] width 60 height 29
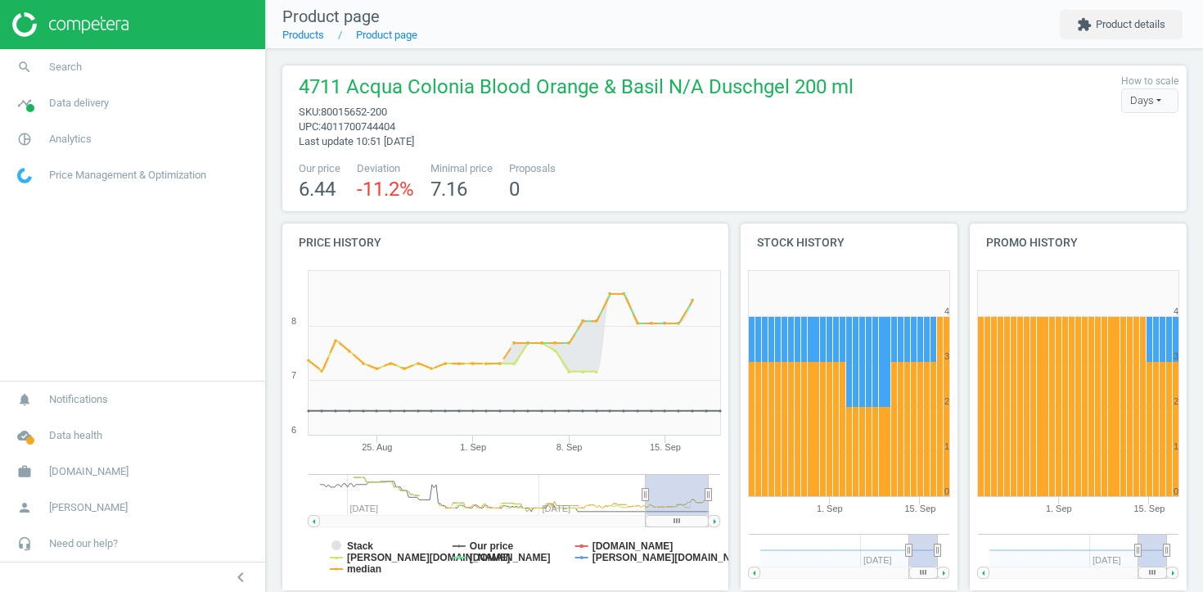
scroll to position [328, 218]
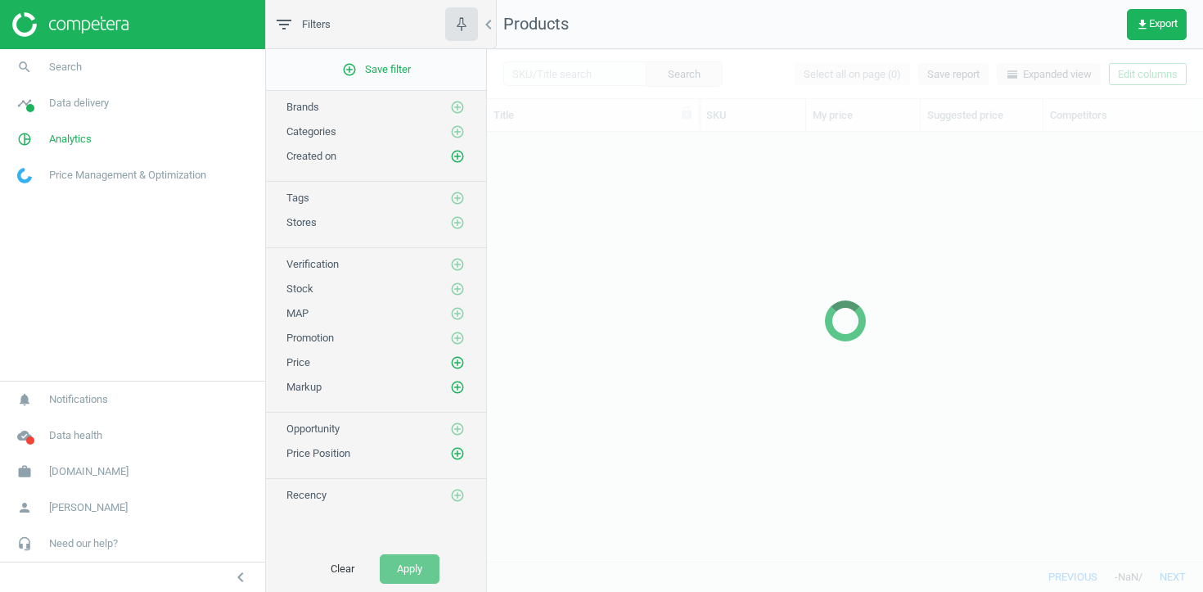
scroll to position [429, 716]
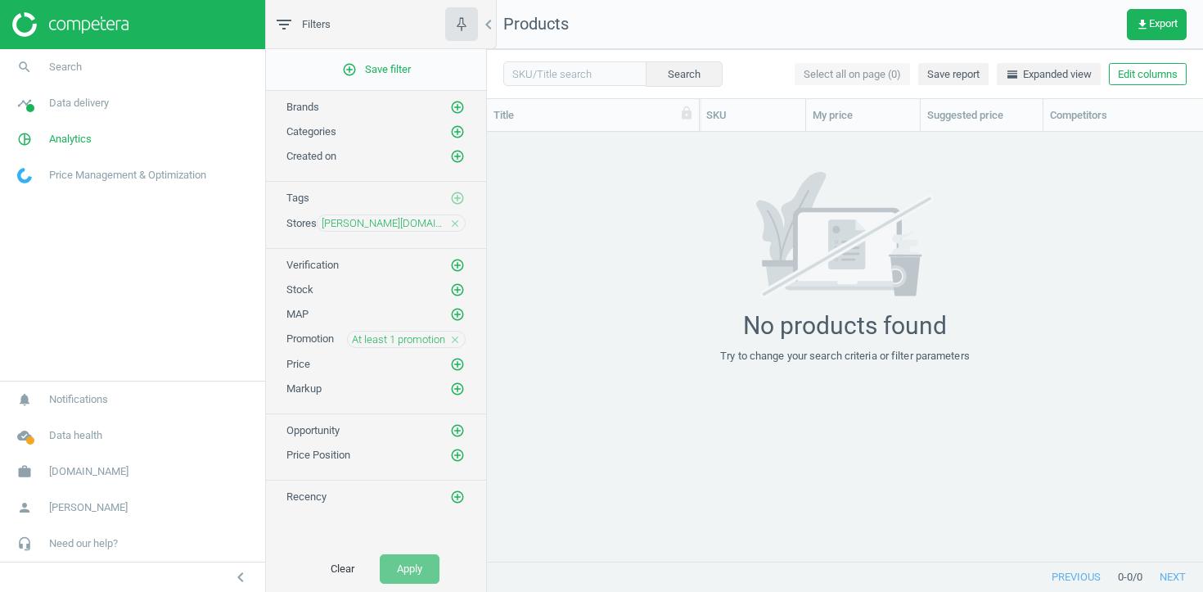
click at [451, 223] on icon "close" at bounding box center [454, 223] width 11 height 11
click at [451, 223] on icon "add_circle_outline" at bounding box center [457, 222] width 15 height 15
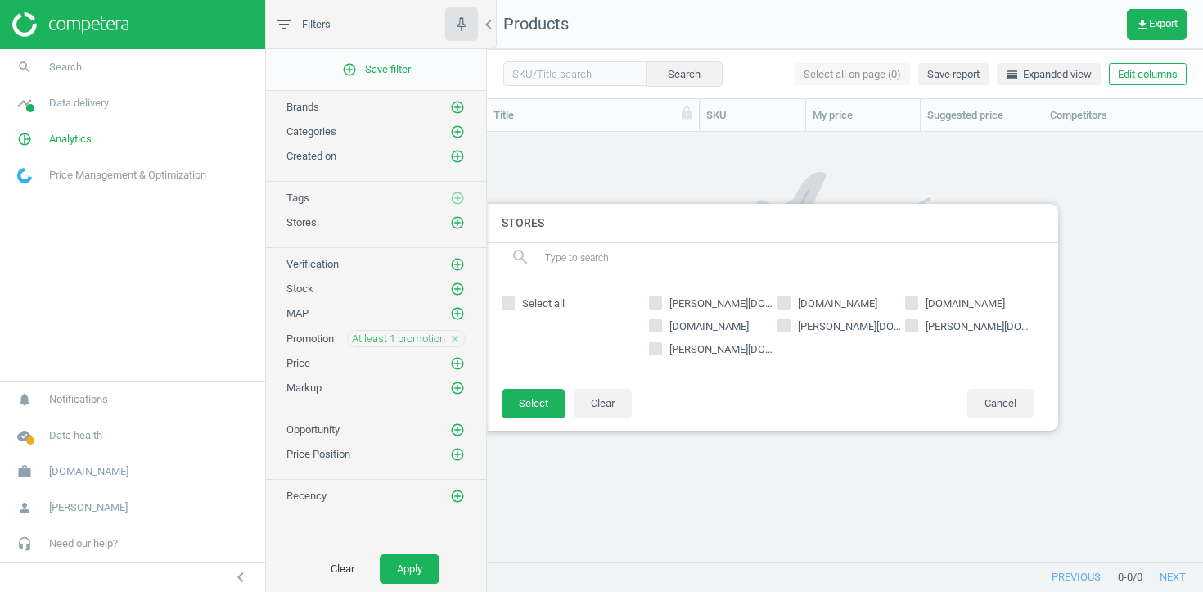
click at [701, 352] on span "basler-beauty.de" at bounding box center [721, 349] width 111 height 15
click at [661, 352] on input "basler-beauty.de" at bounding box center [656, 348] width 11 height 11
checkbox input "true"
click at [530, 396] on button "Select" at bounding box center [534, 403] width 64 height 29
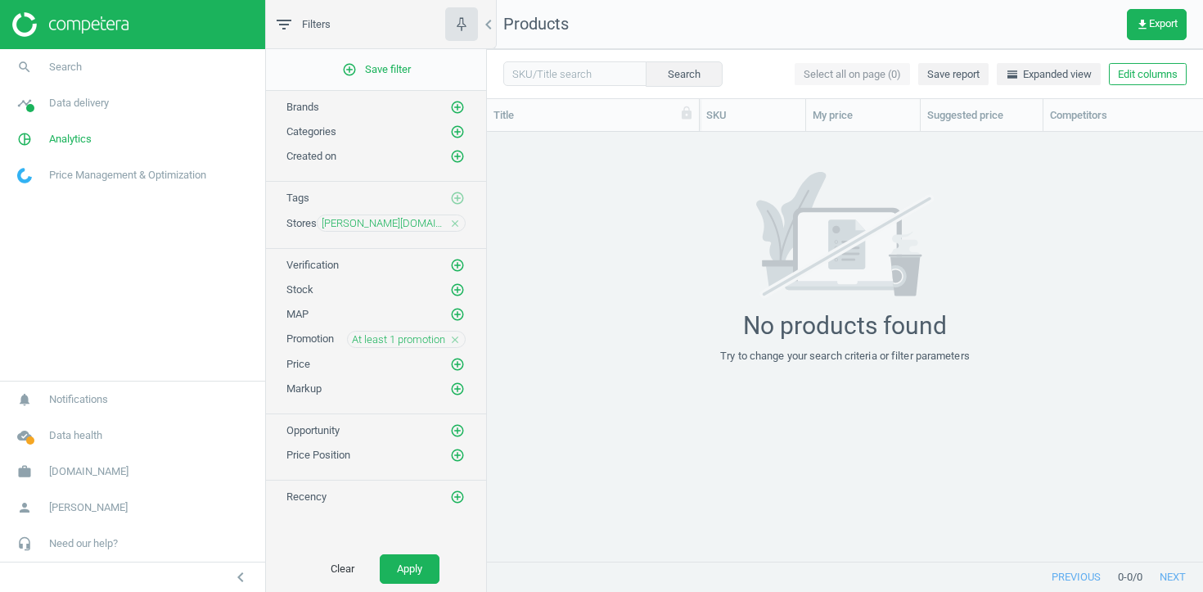
click at [457, 336] on icon "close" at bounding box center [454, 339] width 11 height 11
click at [453, 291] on icon "add_circle_outline" at bounding box center [457, 289] width 15 height 15
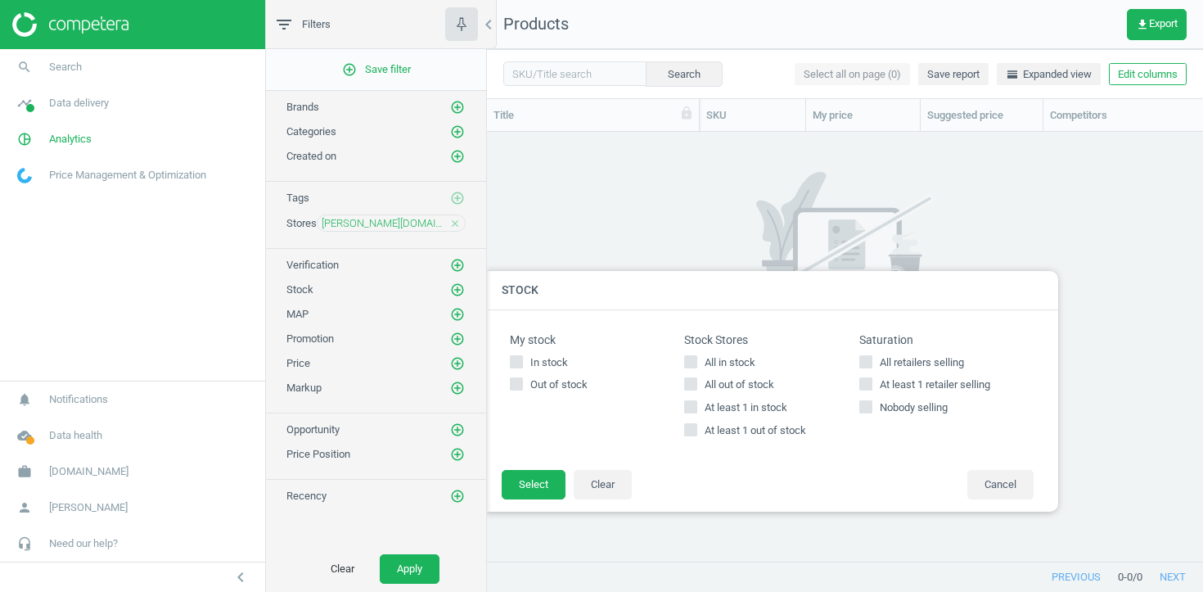
click at [739, 433] on span "At least 1 out of stock" at bounding box center [755, 430] width 108 height 15
click at [697, 433] on input "At least 1 out of stock" at bounding box center [691, 430] width 11 height 11
checkbox input "true"
click at [516, 481] on button "Select" at bounding box center [534, 484] width 64 height 29
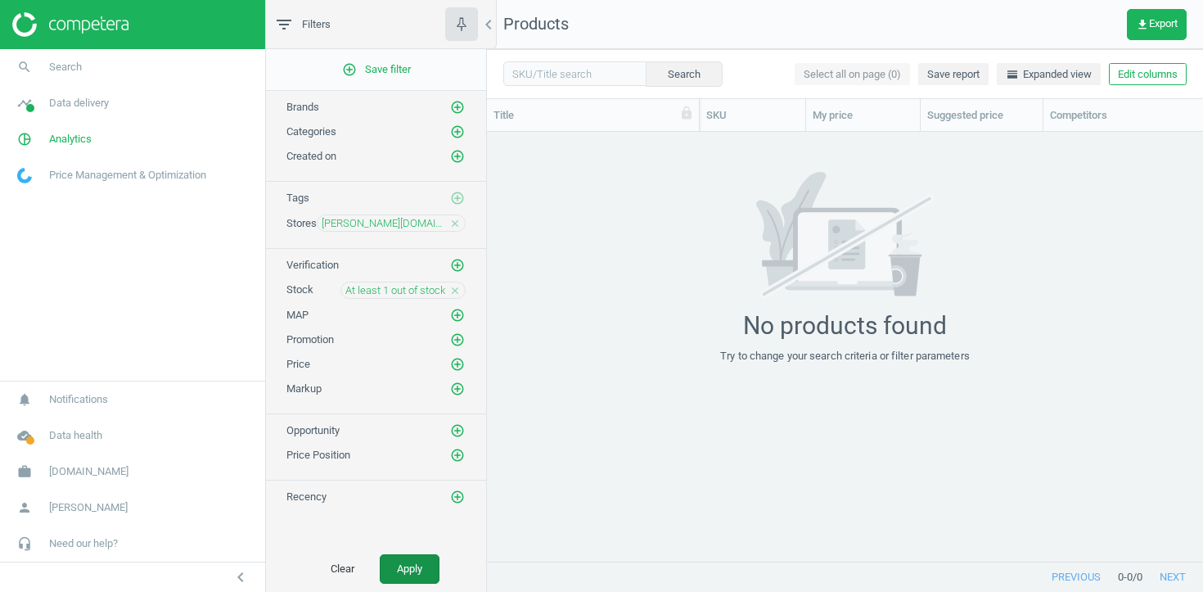
click at [410, 572] on button "Apply" at bounding box center [410, 568] width 60 height 29
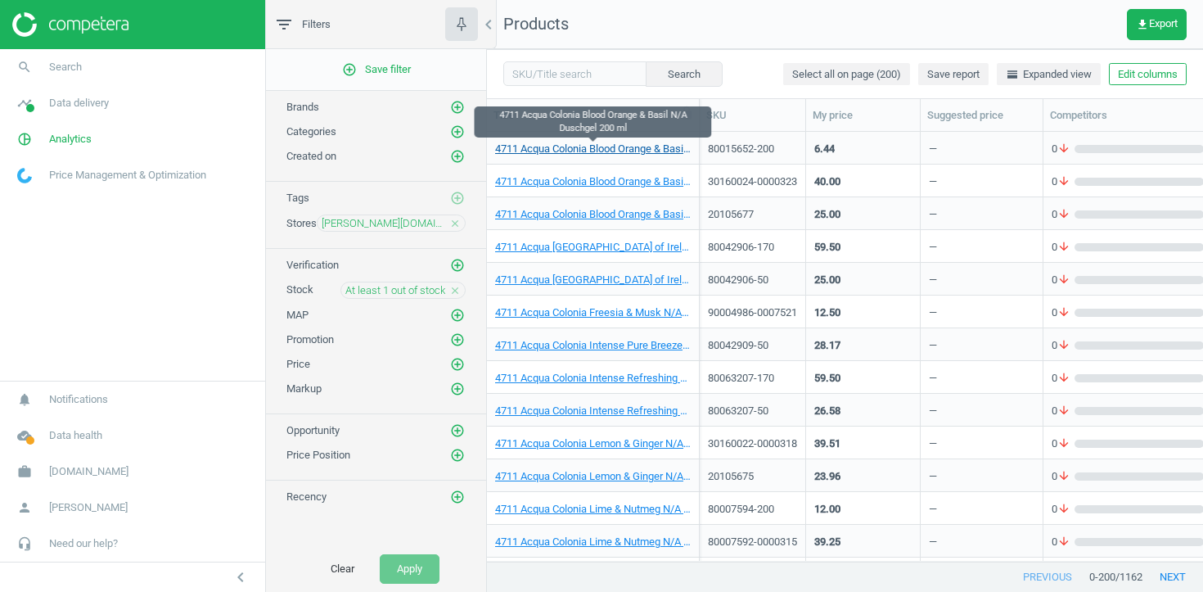
click at [595, 147] on link "4711 Acqua Colonia Blood Orange & Basil N/A Duschgel 200 ml" at bounding box center [593, 149] width 196 height 15
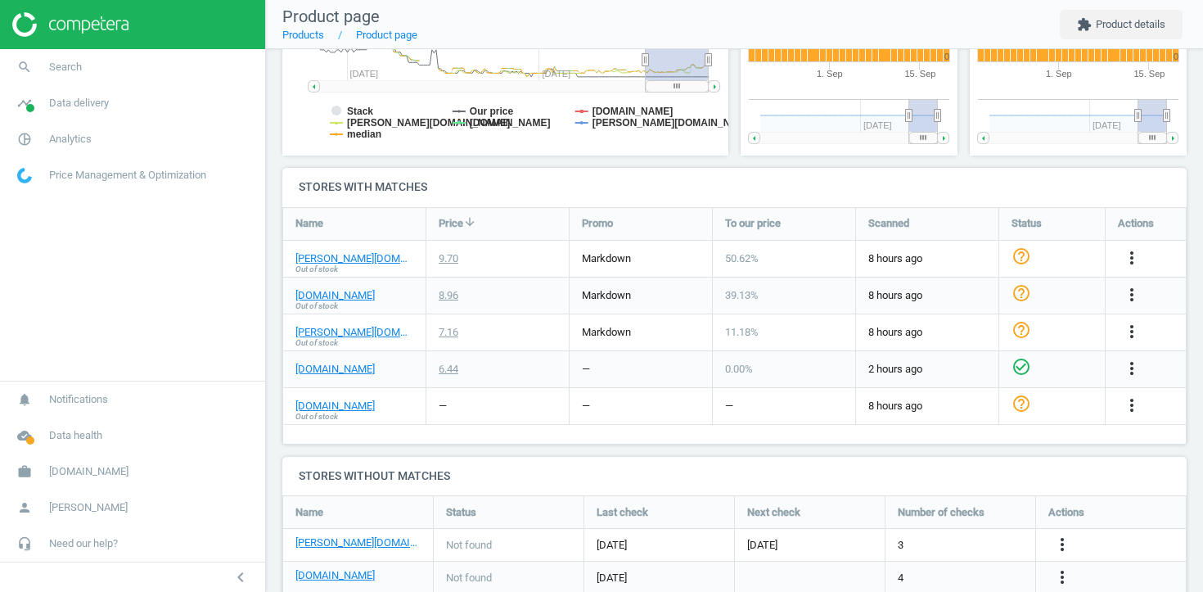
scroll to position [432, 0]
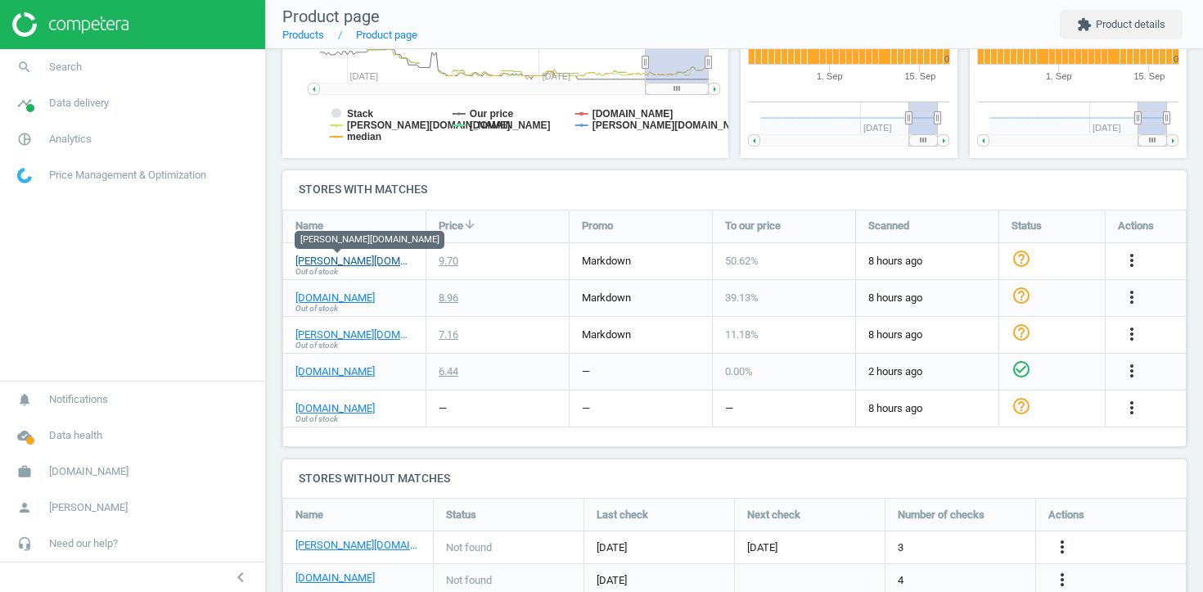
click at [362, 261] on link "basler-beauty.de" at bounding box center [354, 261] width 118 height 15
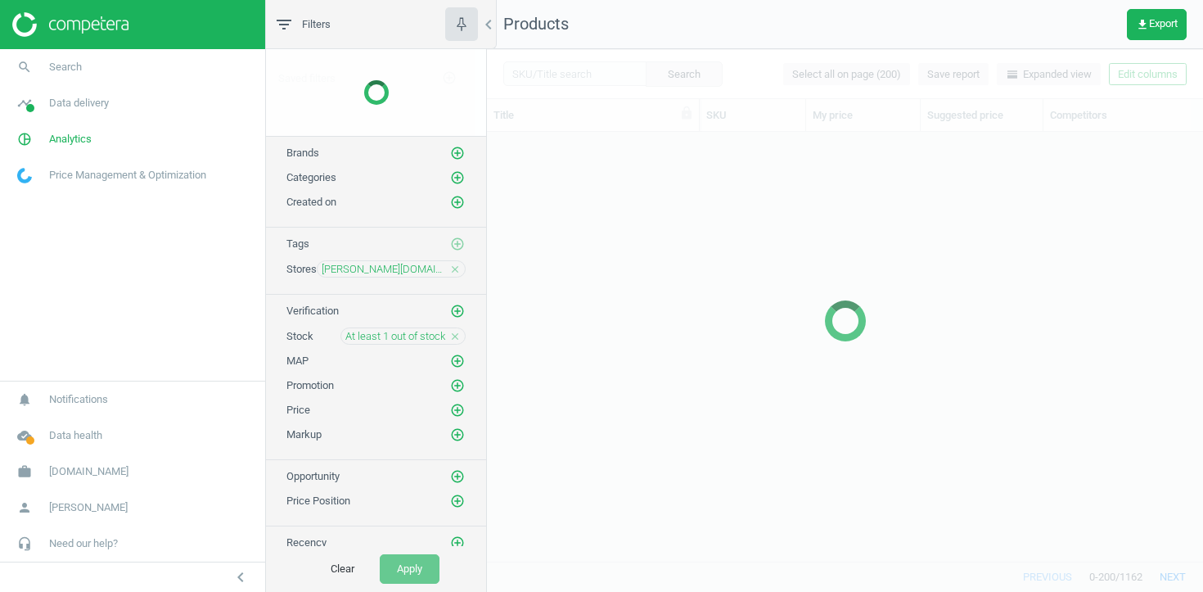
scroll to position [429, 716]
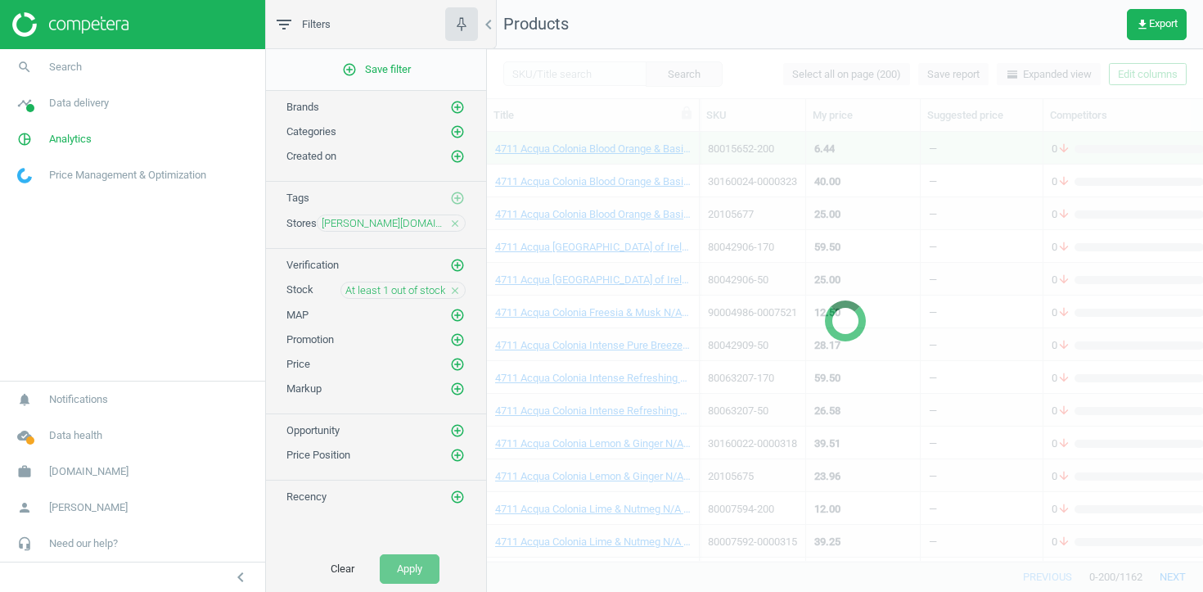
click at [439, 296] on span "At least 1 out of stock" at bounding box center [395, 290] width 100 height 15
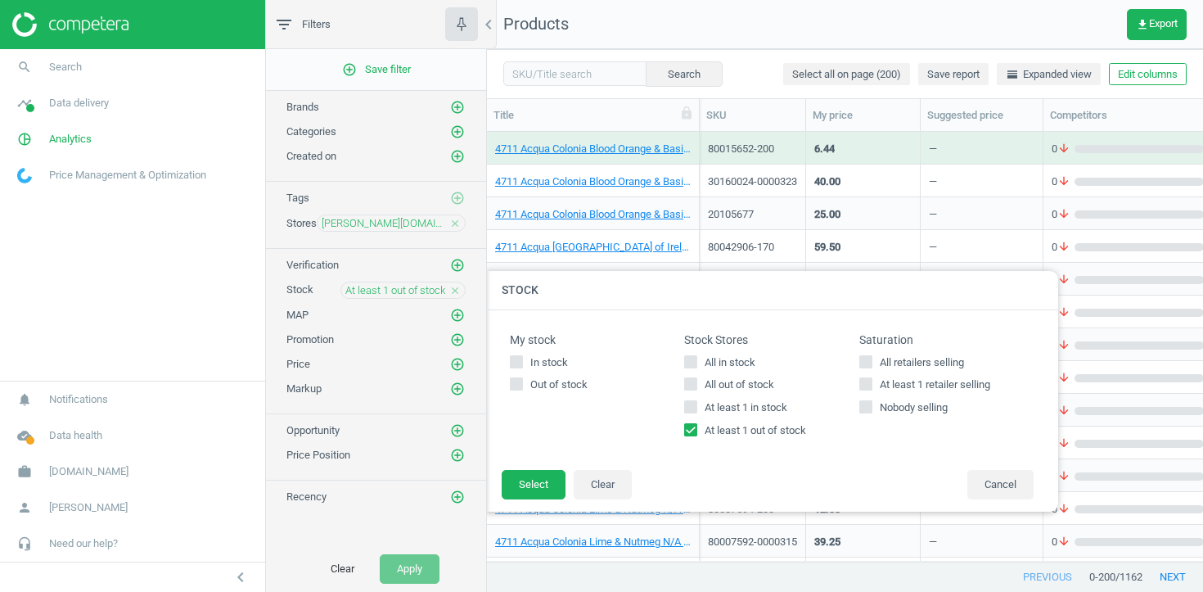
click at [453, 295] on icon "close" at bounding box center [454, 290] width 11 height 11
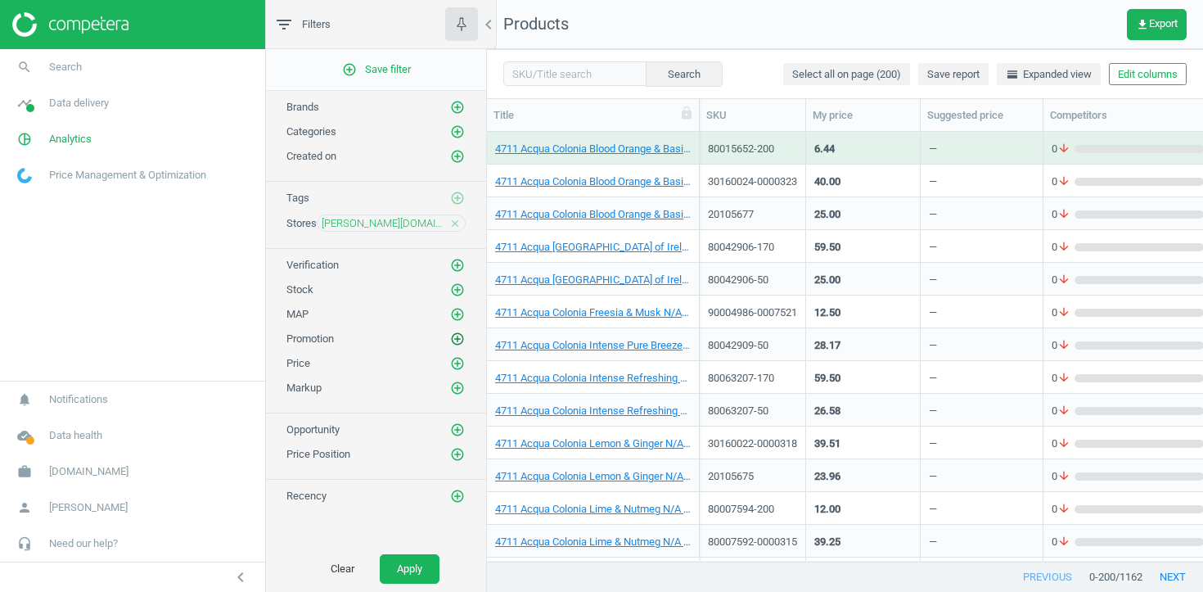
click at [463, 338] on icon "add_circle_outline" at bounding box center [457, 338] width 15 height 15
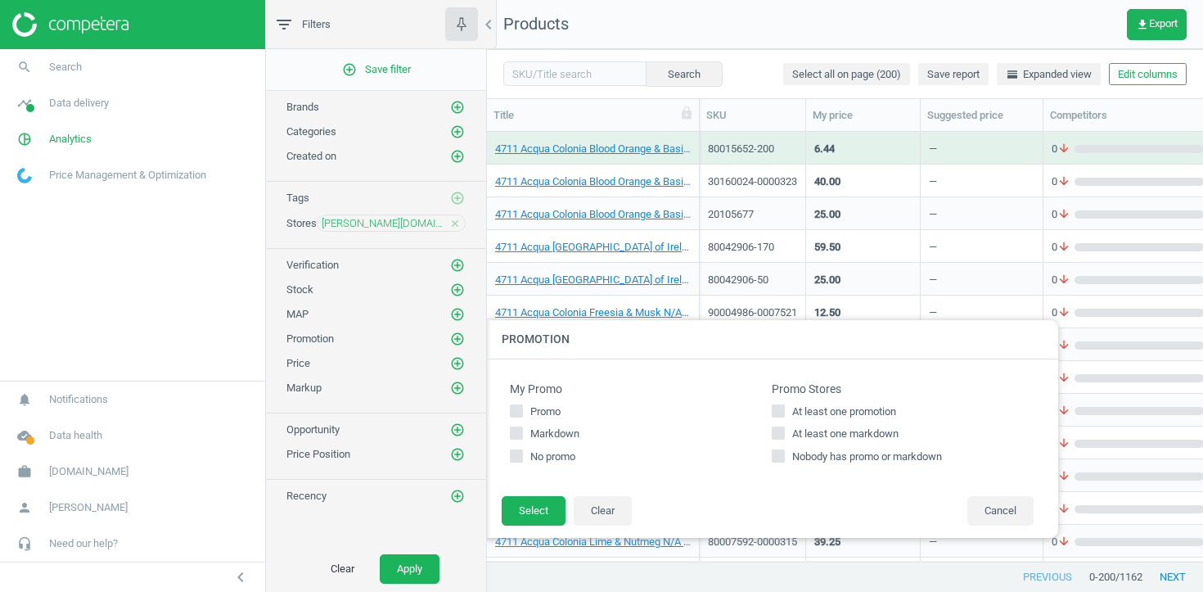
click at [805, 435] on span "At least one markdown" at bounding box center [845, 433] width 113 height 15
click at [784, 435] on input "At least one markdown" at bounding box center [778, 433] width 11 height 11
checkbox input "true"
click at [805, 413] on span "At least one promotion" at bounding box center [844, 411] width 110 height 15
click at [784, 413] on input "At least one promotion" at bounding box center [778, 410] width 11 height 11
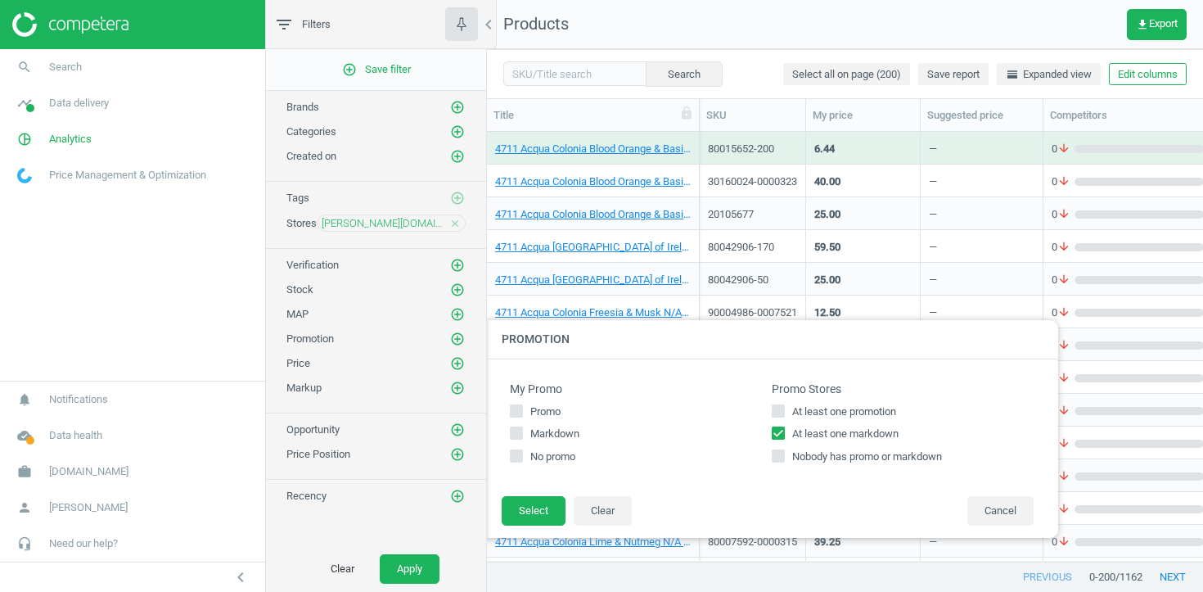
checkbox input "true"
click at [525, 514] on button "Select" at bounding box center [534, 510] width 64 height 29
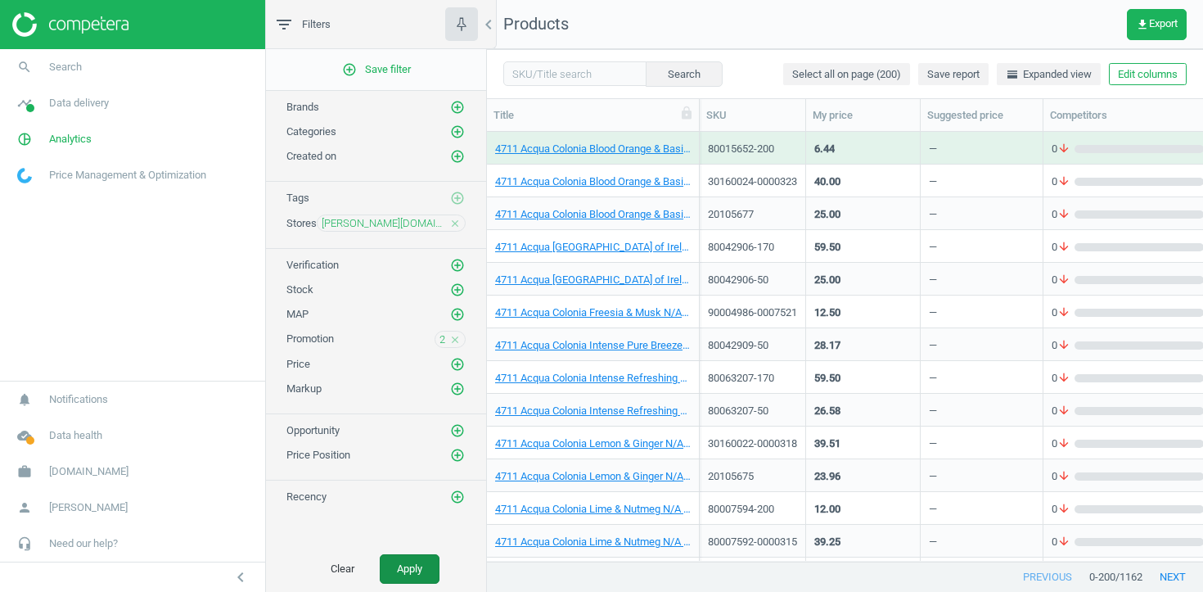
click at [426, 555] on button "Apply" at bounding box center [410, 568] width 60 height 29
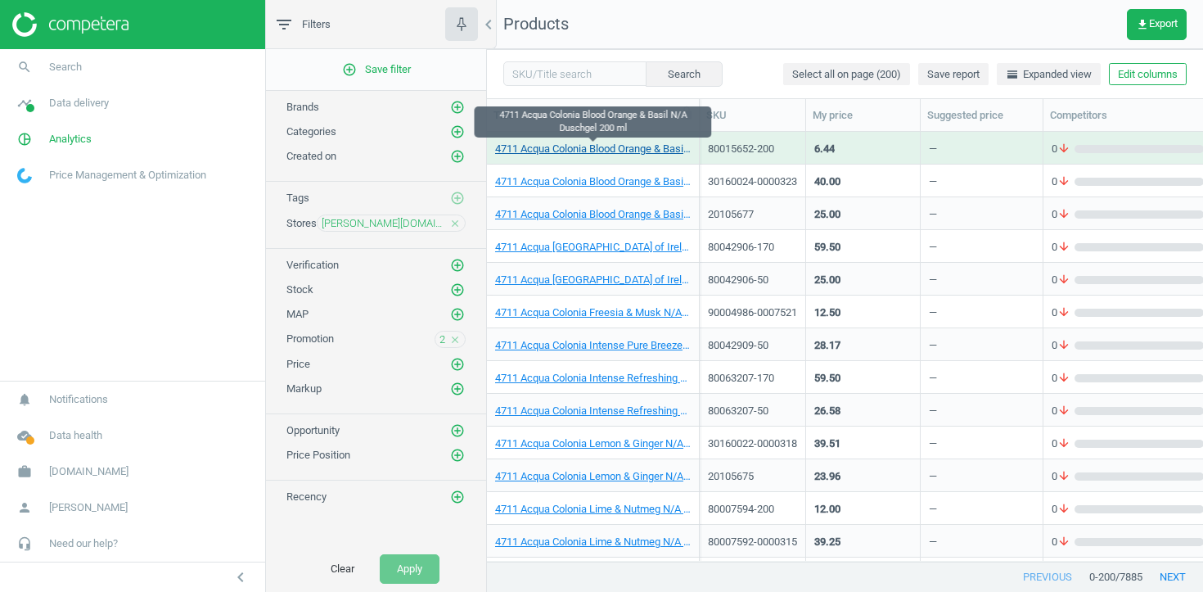
click at [579, 148] on link "4711 Acqua Colonia Blood Orange & Basil N/A Duschgel 200 ml" at bounding box center [593, 149] width 196 height 15
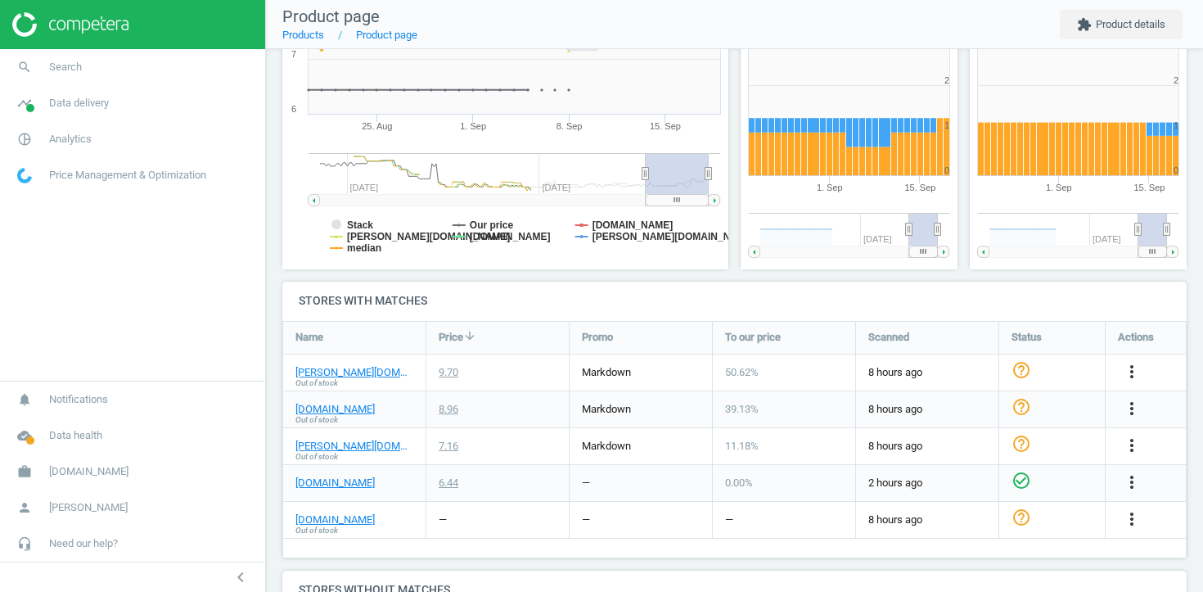
scroll to position [325, 0]
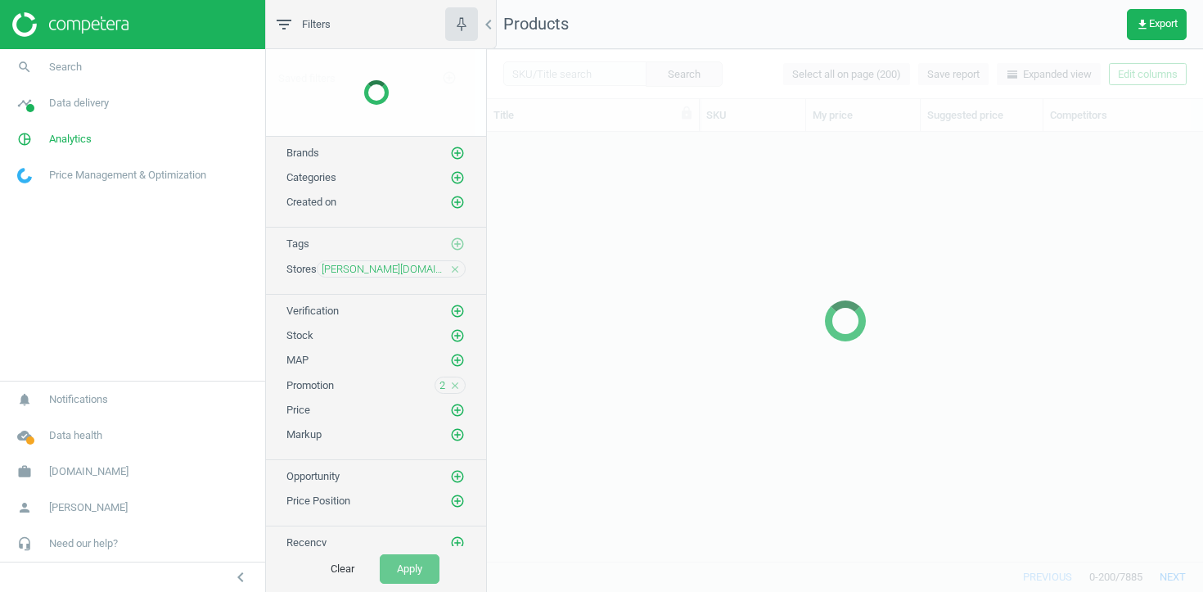
scroll to position [429, 716]
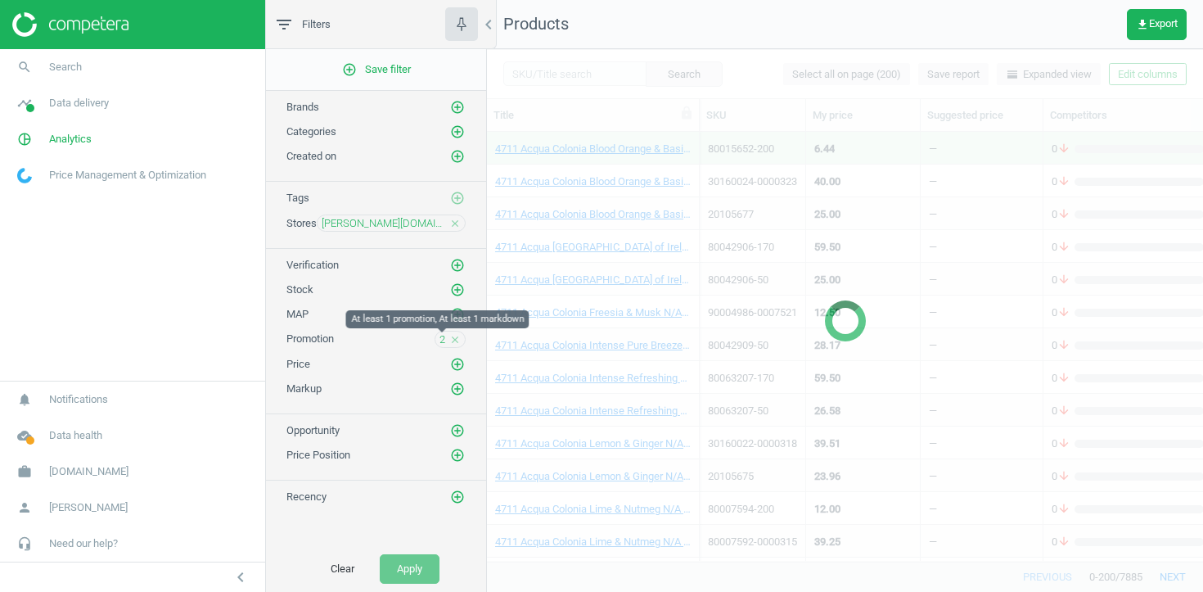
click at [440, 335] on span "2" at bounding box center [443, 339] width 6 height 15
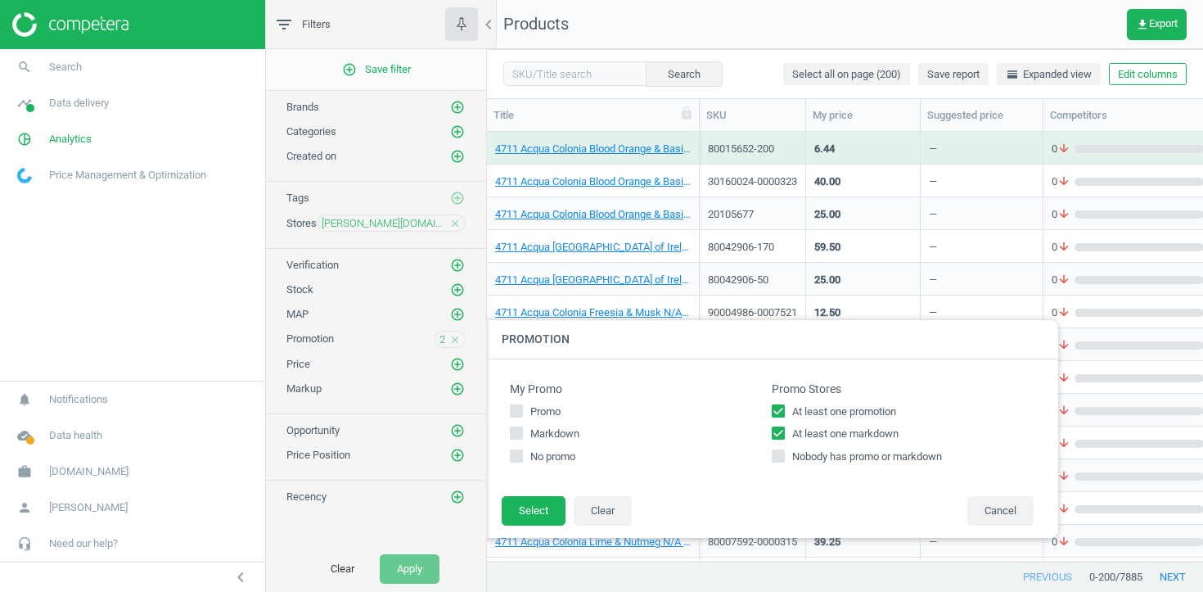
click at [787, 411] on label "At least one promotion" at bounding box center [903, 411] width 262 height 15
click at [784, 411] on input "At least one promotion" at bounding box center [778, 410] width 11 height 11
checkbox input "false"
click at [787, 439] on label "At least one markdown" at bounding box center [903, 433] width 262 height 15
click at [784, 439] on input "At least one markdown" at bounding box center [778, 433] width 11 height 11
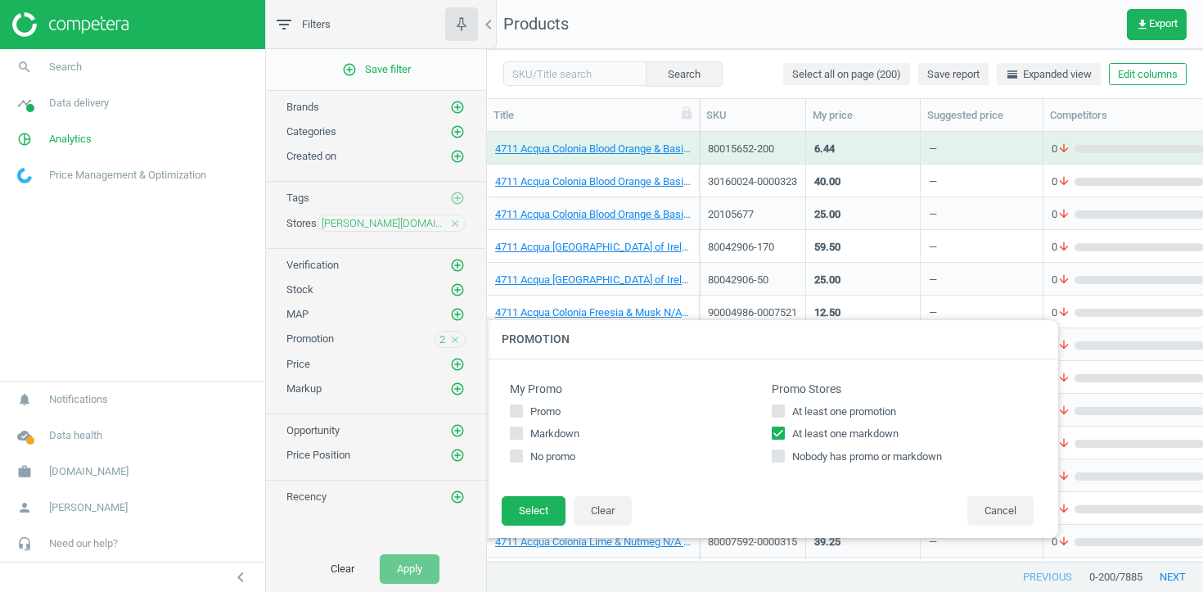
checkbox input "false"
click at [778, 399] on div "Promo Stores At least one promotion At least one markdown Nobody has promo or m…" at bounding box center [903, 427] width 262 height 91
click at [778, 412] on input "At least one promotion" at bounding box center [778, 410] width 11 height 11
checkbox input "true"
click at [535, 506] on button "Select" at bounding box center [534, 510] width 64 height 29
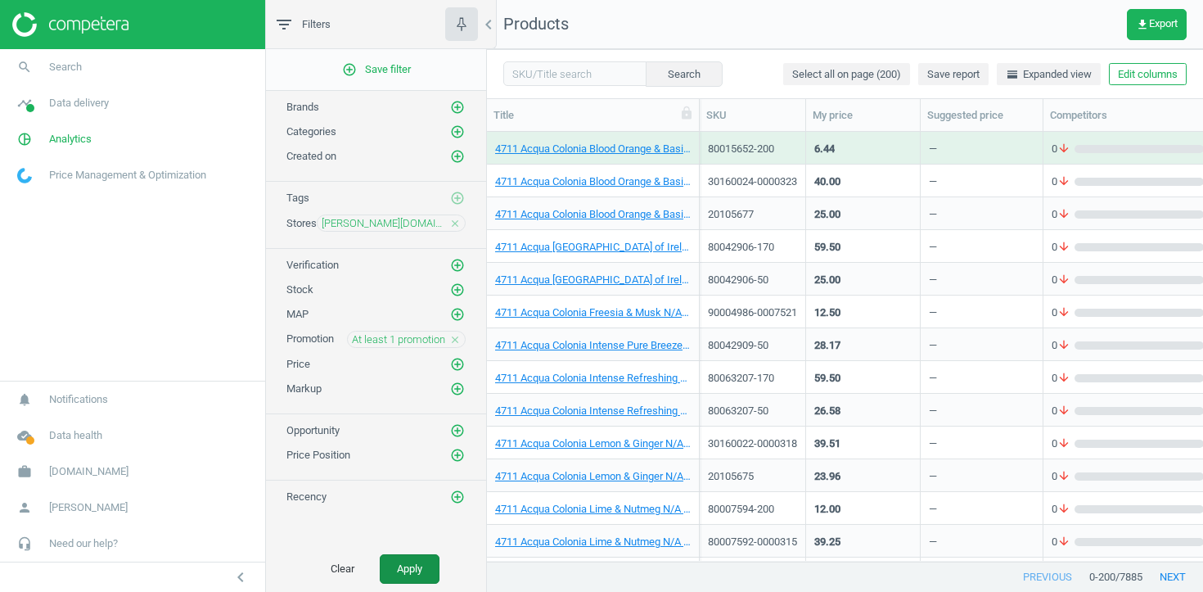
click at [393, 573] on button "Apply" at bounding box center [410, 568] width 60 height 29
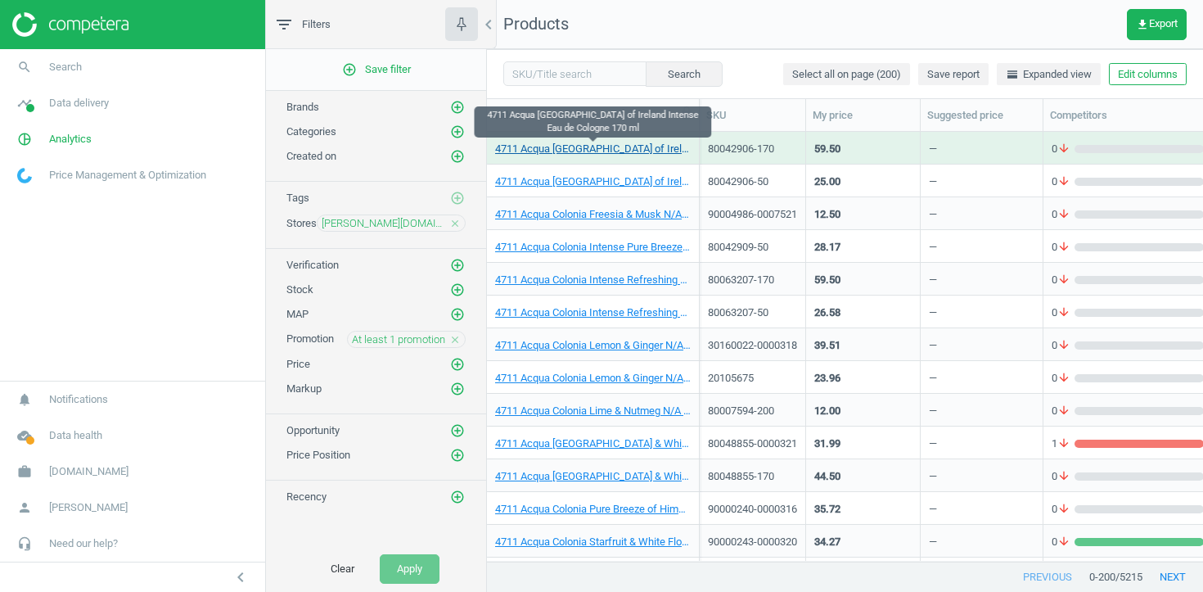
click at [618, 151] on link "4711 Acqua Colonia Floral Fields of Ireland Intense Eau de Cologne 170 ml" at bounding box center [593, 149] width 196 height 15
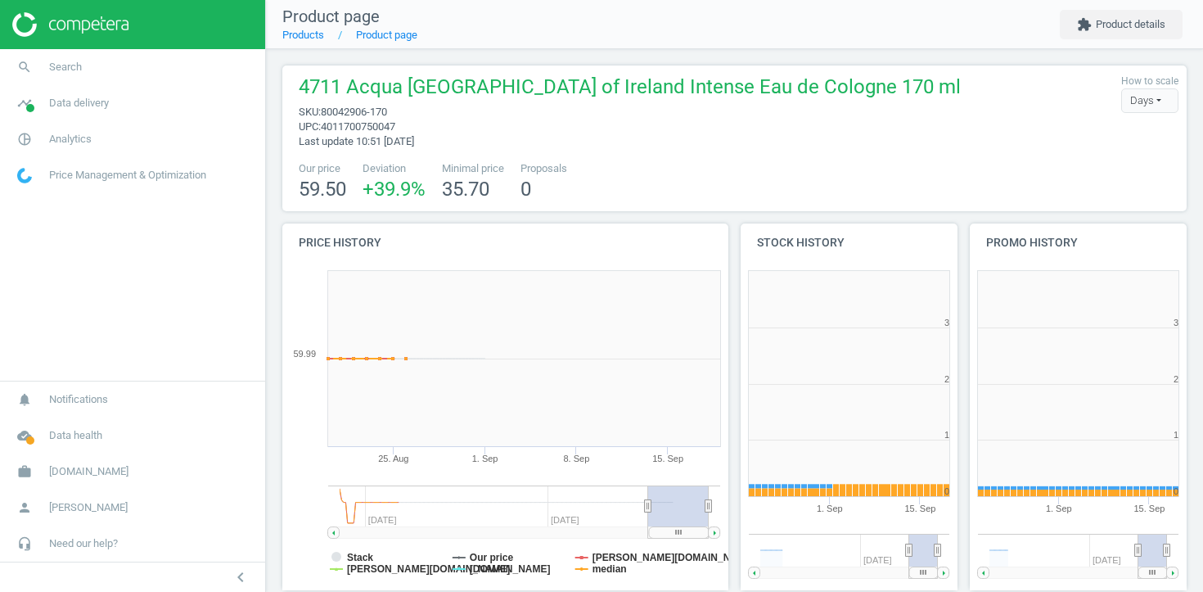
scroll to position [328, 447]
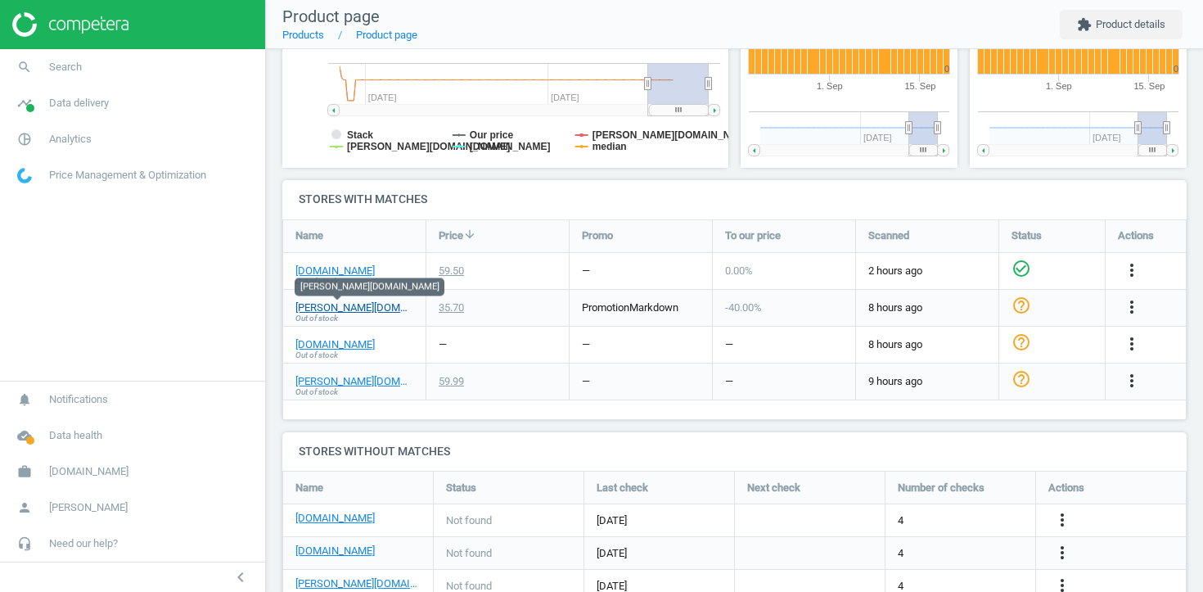
click at [363, 301] on link "basler-beauty.de" at bounding box center [354, 307] width 118 height 15
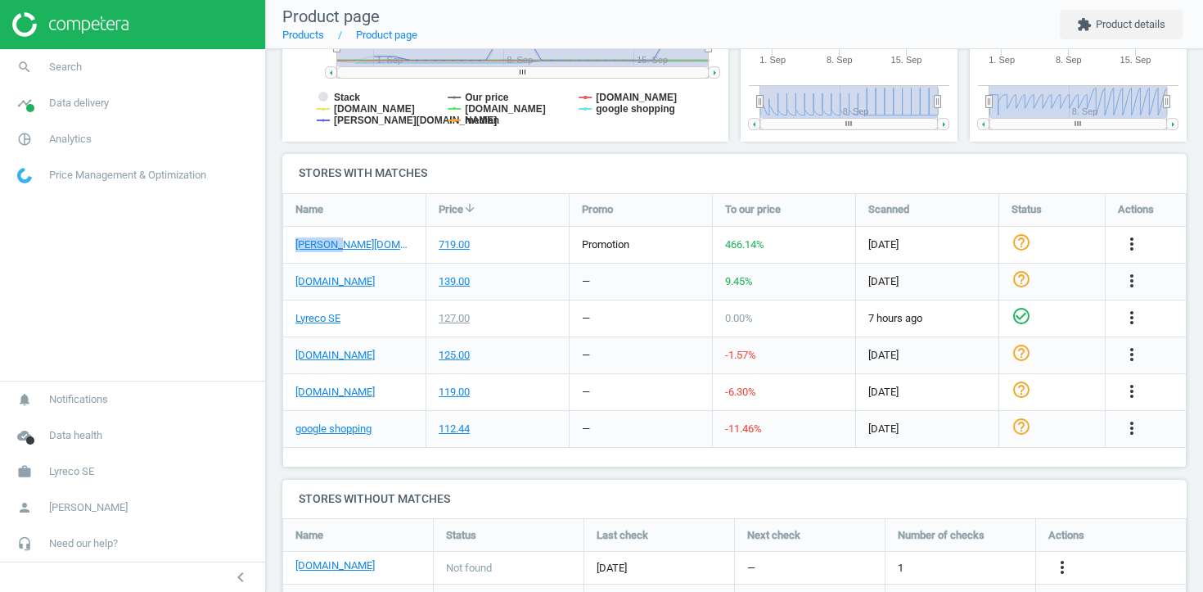
drag, startPoint x: 371, startPoint y: 243, endPoint x: 284, endPoint y: 244, distance: 86.8
click at [284, 244] on div "[PERSON_NAME][DOMAIN_NAME]" at bounding box center [354, 245] width 142 height 36
copy link "[PERSON_NAME][DOMAIN_NAME]"
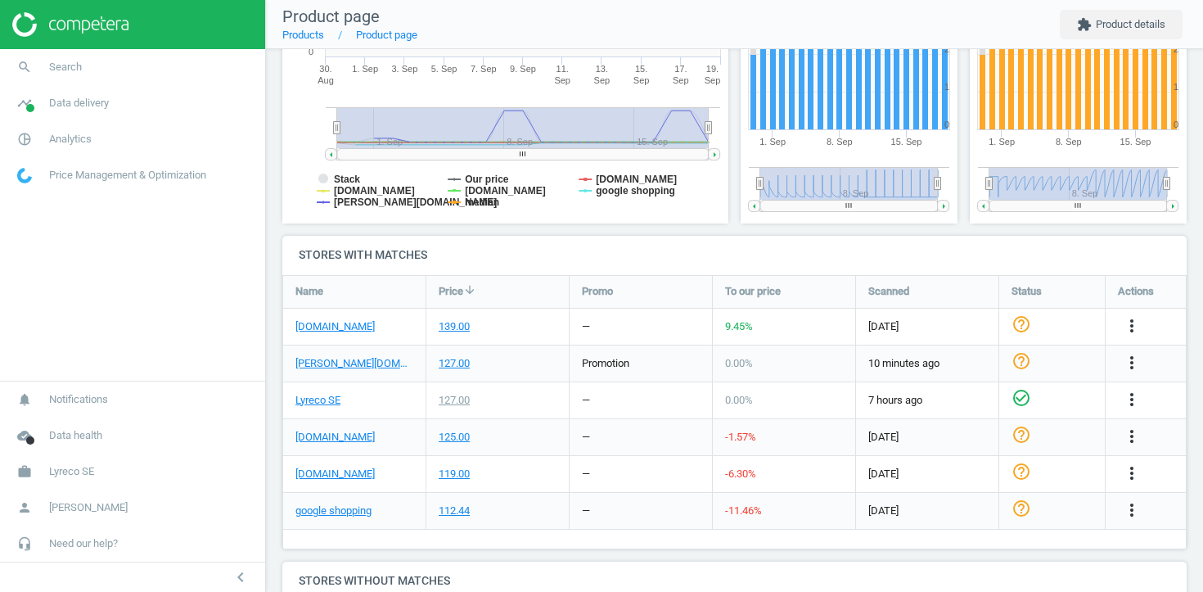
scroll to position [375, 0]
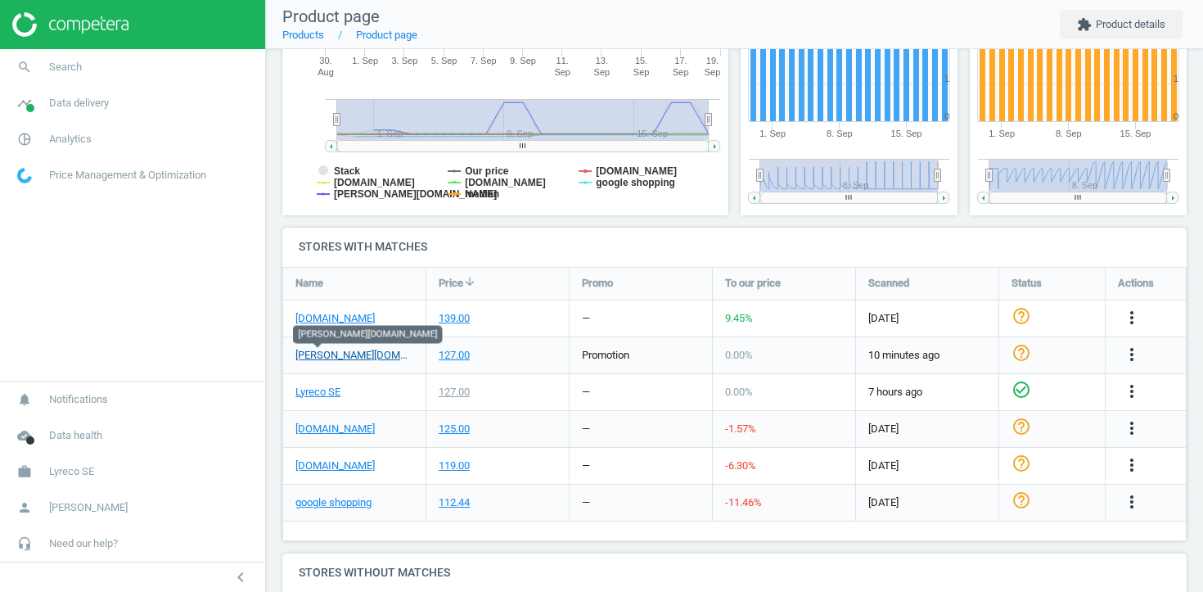
click at [323, 360] on link "[PERSON_NAME][DOMAIN_NAME]" at bounding box center [354, 355] width 118 height 15
